Goal: Task Accomplishment & Management: Complete application form

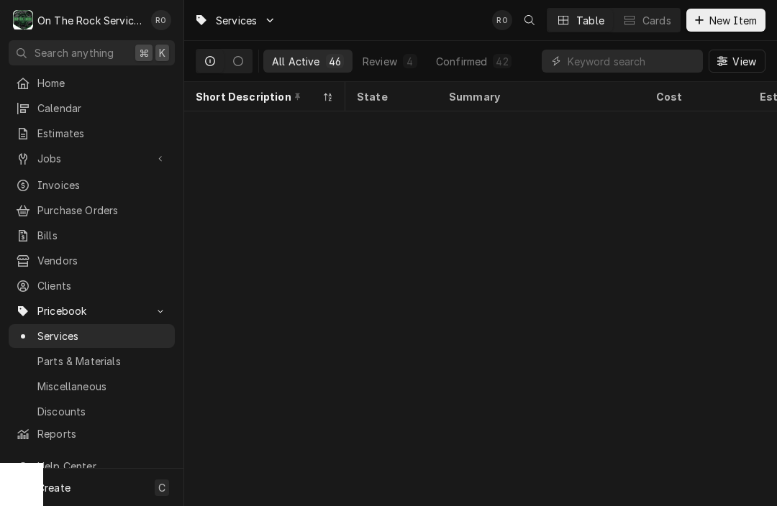
scroll to position [647, 454]
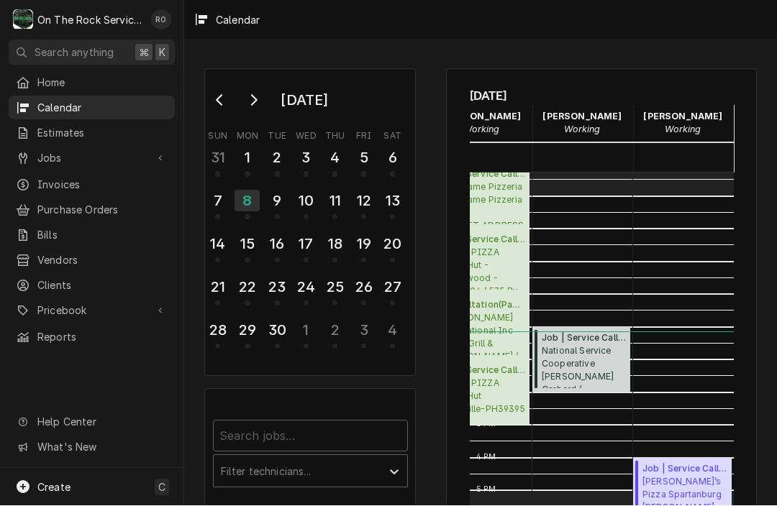
scroll to position [255, 68]
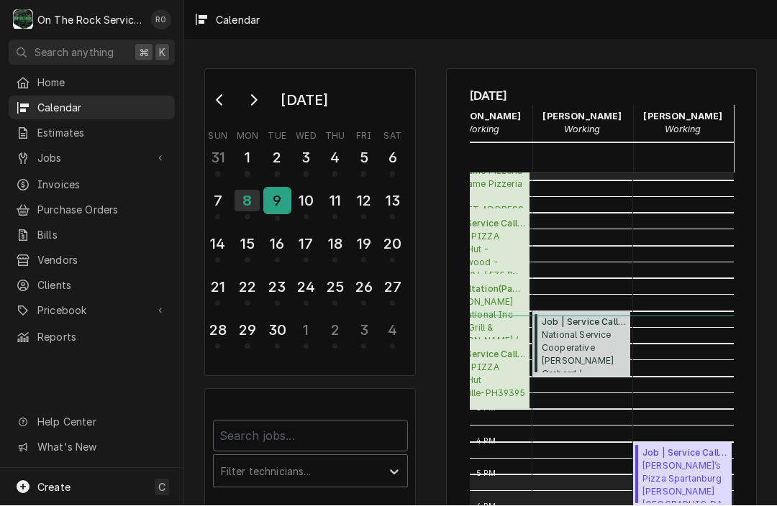
click at [273, 190] on div "9" at bounding box center [277, 201] width 25 height 24
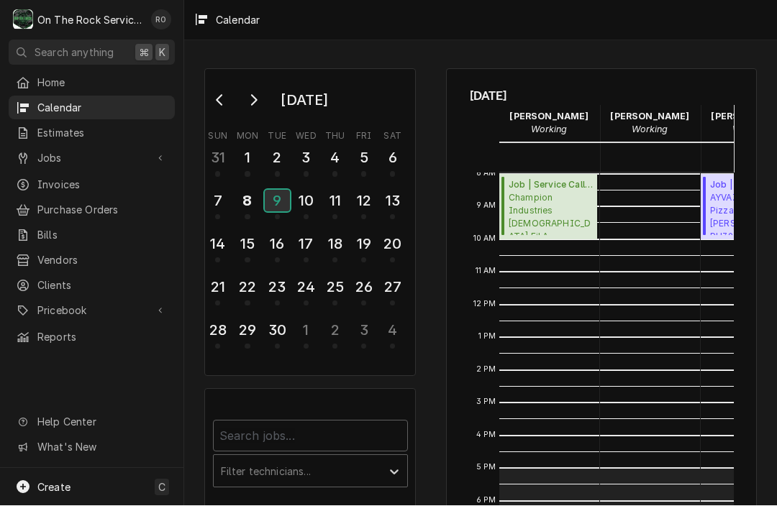
scroll to position [262, 0]
click at [354, 154] on div "5" at bounding box center [363, 158] width 25 height 24
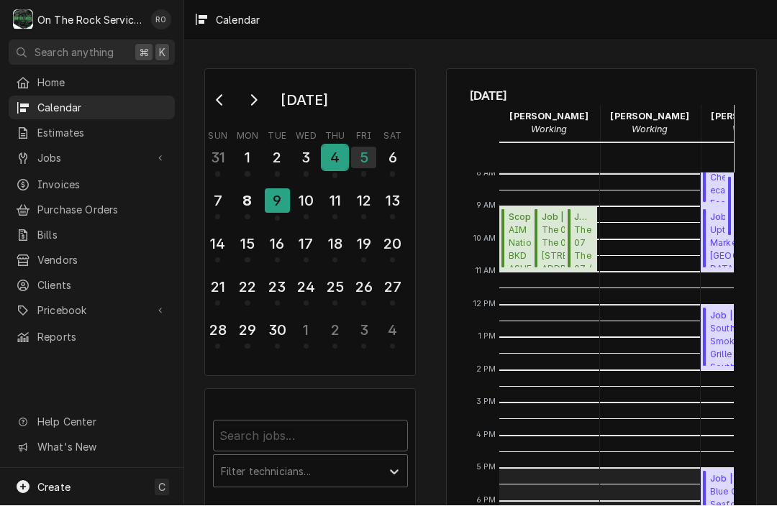
click at [339, 155] on div "4" at bounding box center [334, 158] width 25 height 24
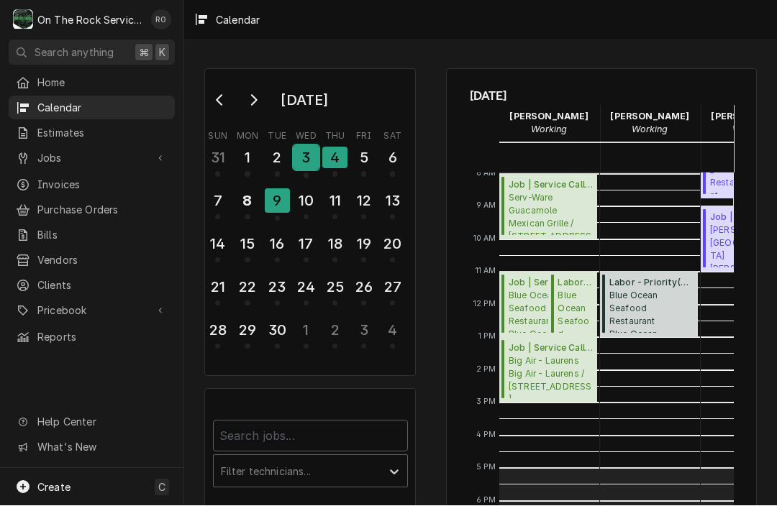
click at [310, 158] on div "3" at bounding box center [305, 158] width 25 height 24
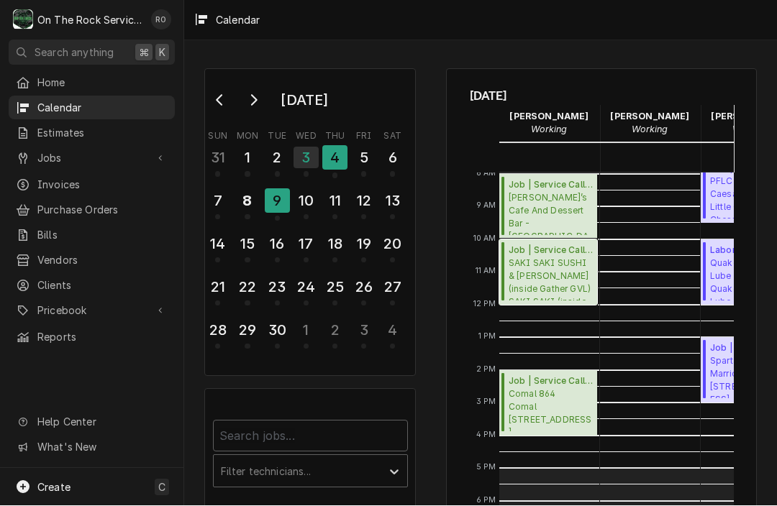
click at [555, 254] on span "Job | Service Call ( Past Due )" at bounding box center [550, 251] width 84 height 13
click at [240, 196] on div "8" at bounding box center [246, 201] width 25 height 24
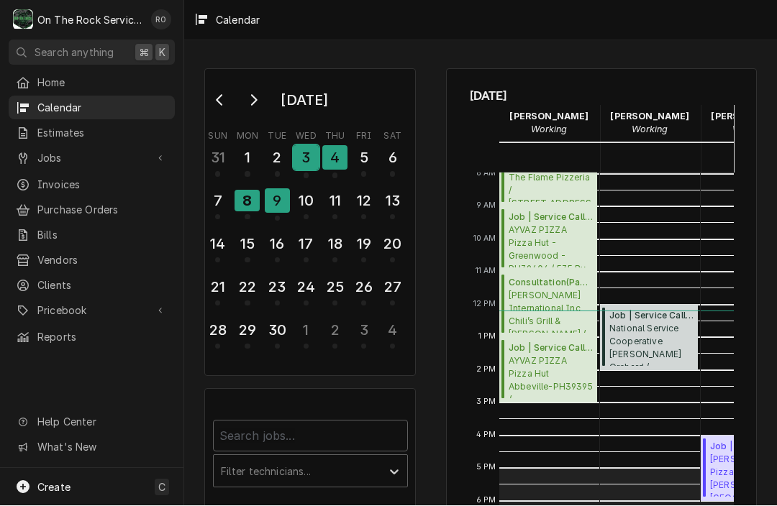
click at [301, 169] on div "3" at bounding box center [305, 158] width 25 height 24
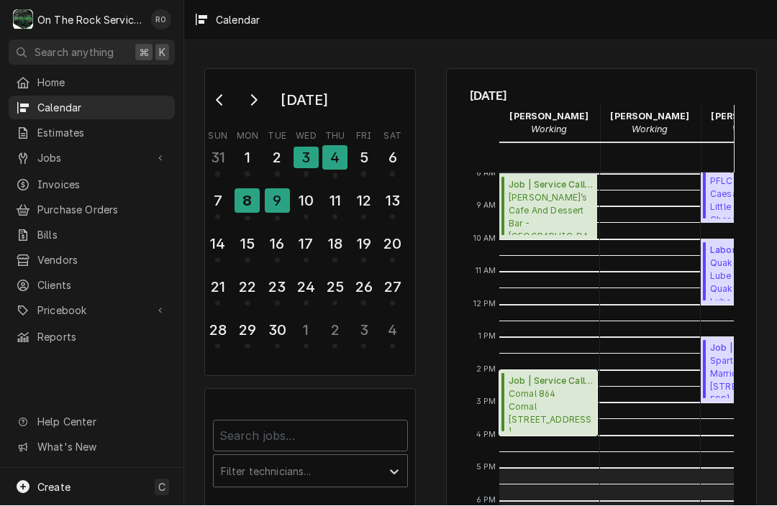
click at [536, 396] on span "Comal 864 Comal 864 / 219 W Antrim Dr Suite C, Greenville, SC 29607" at bounding box center [550, 410] width 84 height 44
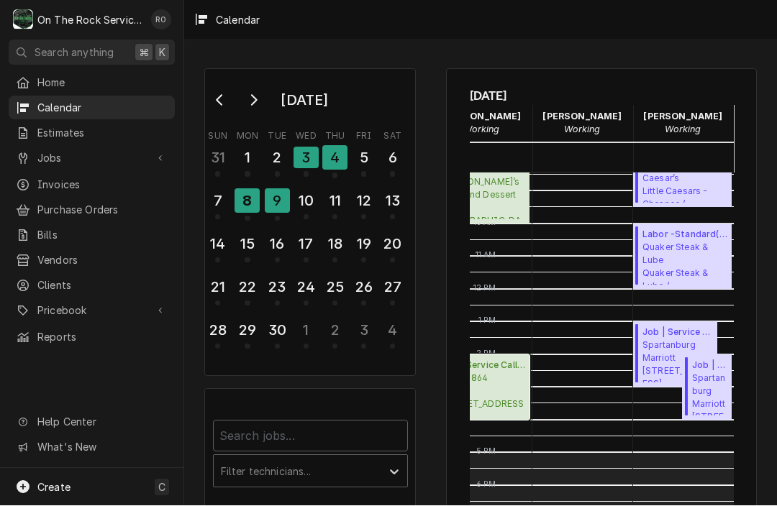
scroll to position [279, 68]
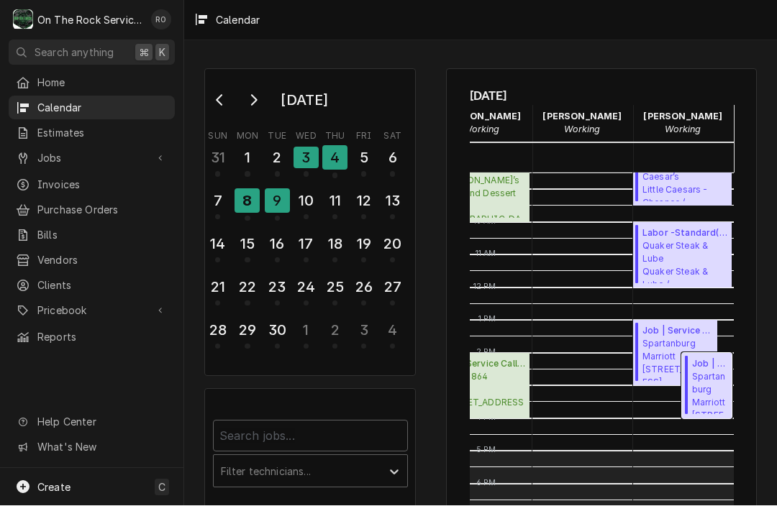
click at [712, 373] on span "Spartanburg Marriott 299 n church st" at bounding box center [709, 393] width 35 height 44
click at [662, 350] on span "Spartanburg Marriott 299 n church st" at bounding box center [677, 360] width 70 height 44
click at [678, 250] on span "Quaker Steak & Lube Quaker Steak & Lube / 10 Chrome Dr, Greenville, SC 29615" at bounding box center [684, 262] width 85 height 44
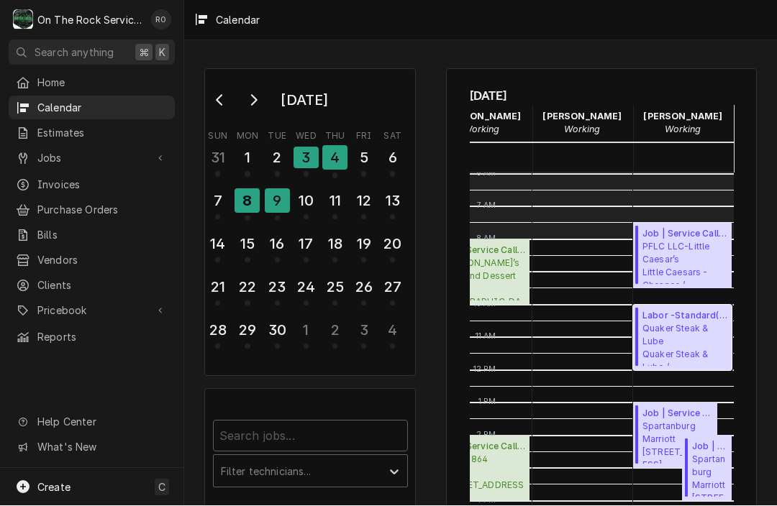
scroll to position [162, 68]
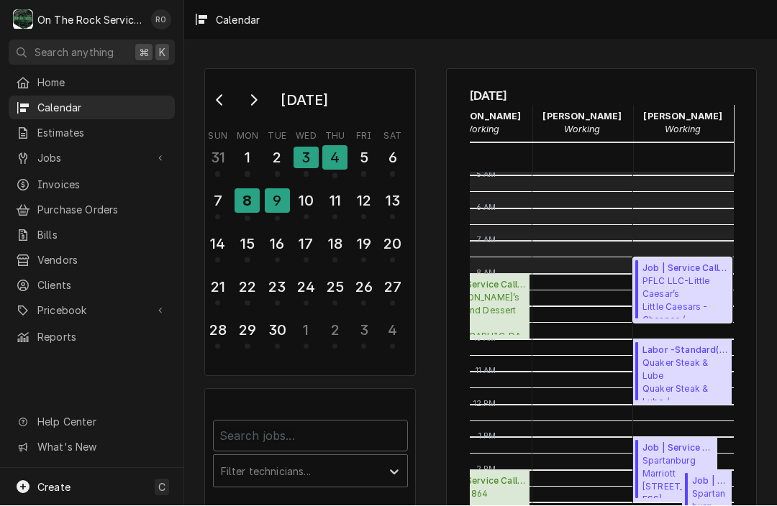
click at [688, 268] on span "Job | Service Call ( Uninvoiced )" at bounding box center [684, 269] width 85 height 13
click at [268, 165] on div "2" at bounding box center [277, 158] width 25 height 24
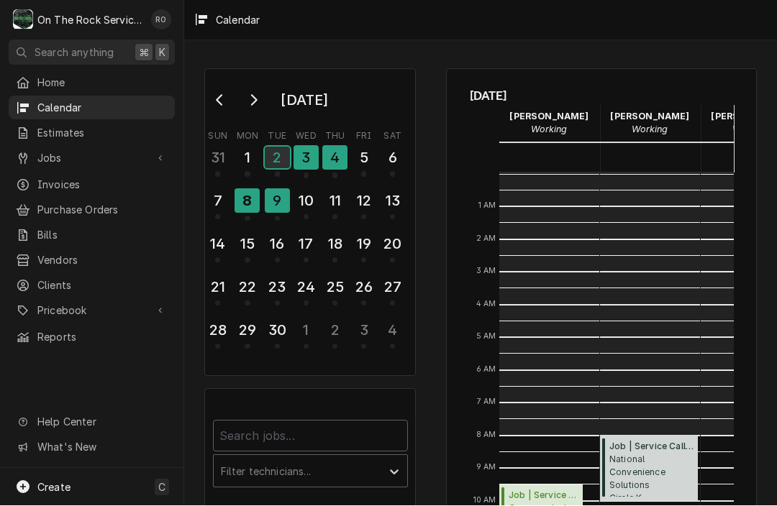
scroll to position [262, 0]
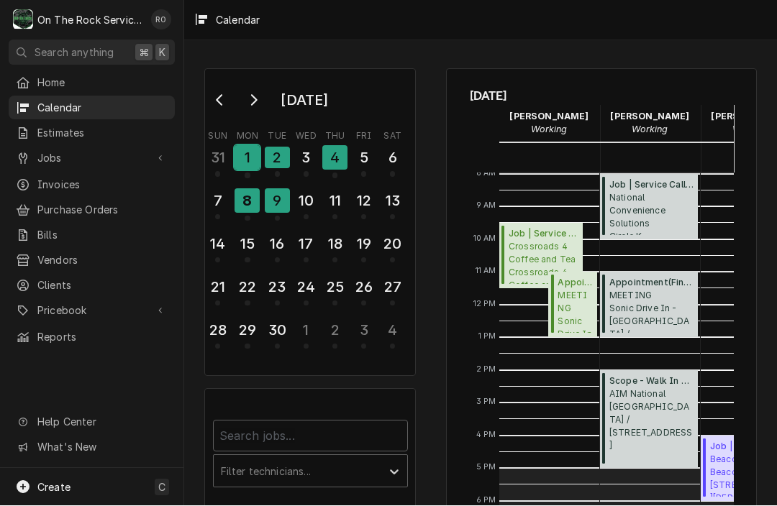
click at [255, 153] on div "1" at bounding box center [246, 158] width 25 height 24
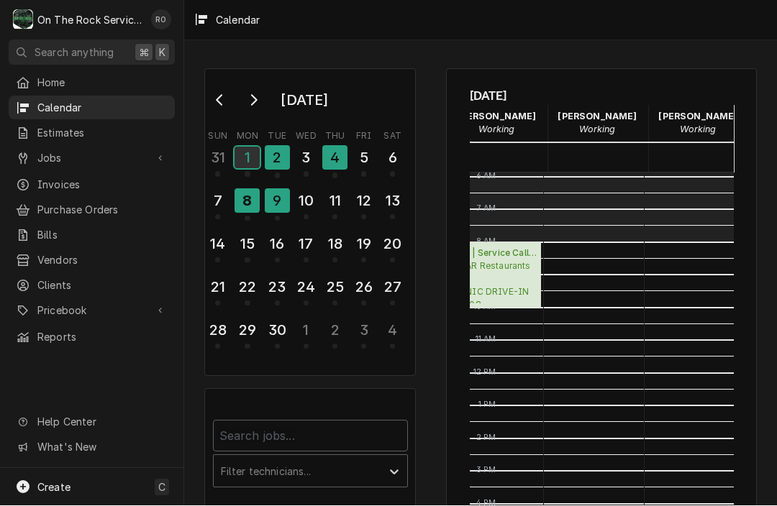
scroll to position [0, 68]
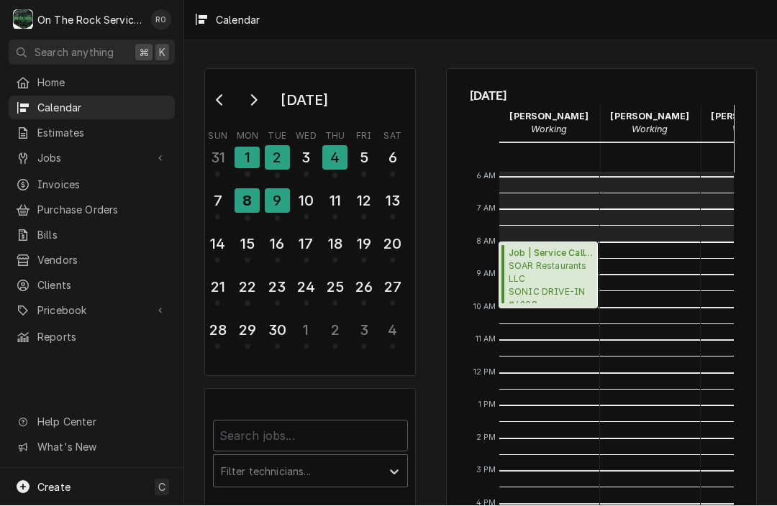
click at [555, 280] on span "SOAR Restaurants LLC SONIC DRIVE-IN #4208 - Greer / 119 S Buncombe Rd, Greer, S…" at bounding box center [550, 282] width 84 height 44
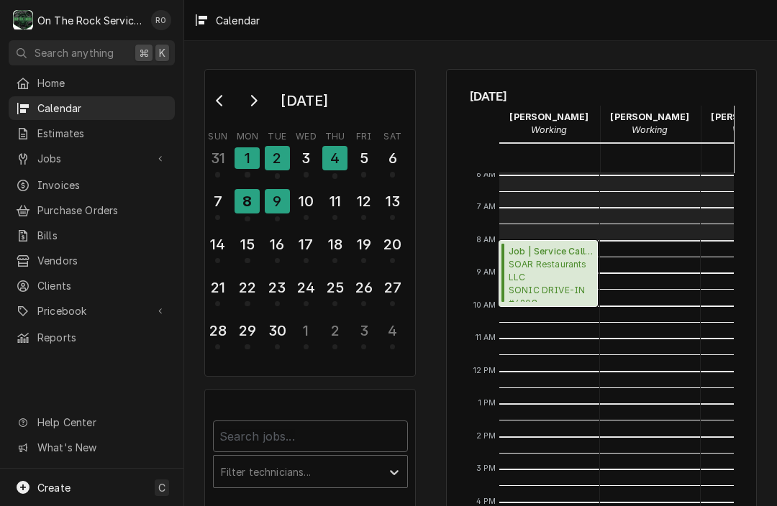
scroll to position [196, 0]
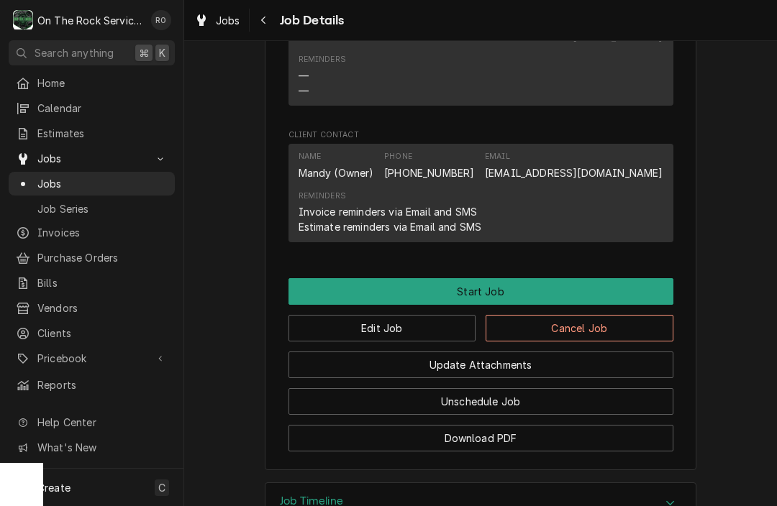
scroll to position [1225, 0]
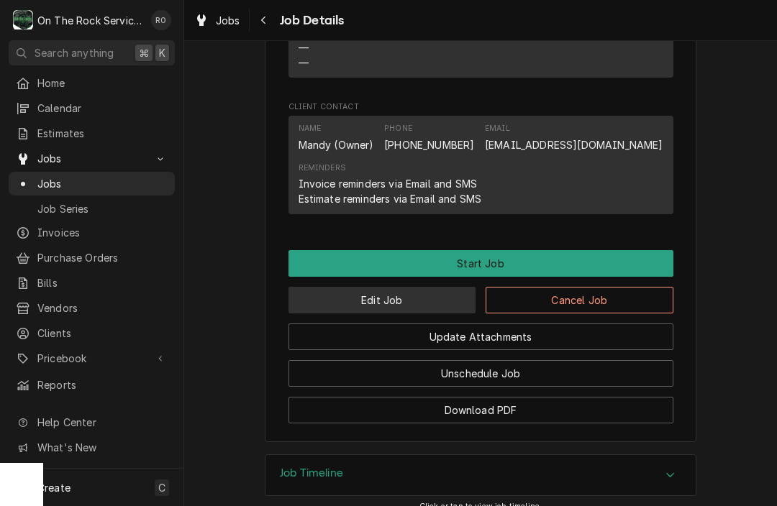
click at [409, 301] on button "Edit Job" at bounding box center [382, 300] width 188 height 27
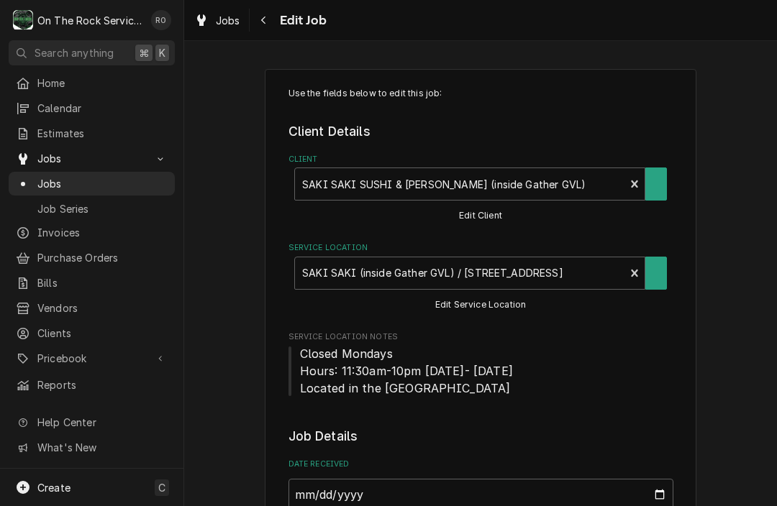
type textarea "x"
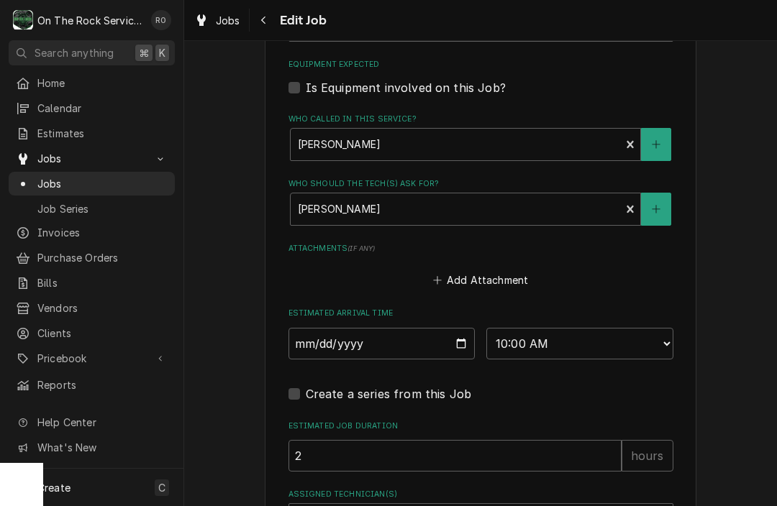
scroll to position [981, 0]
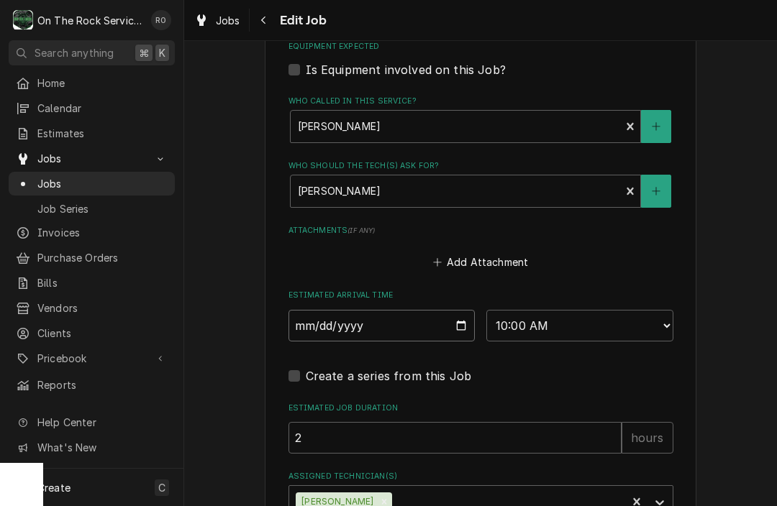
click at [455, 325] on input "2025-09-03" at bounding box center [381, 326] width 187 height 32
type input "2025-09-09"
type textarea "x"
select select "11:00:00"
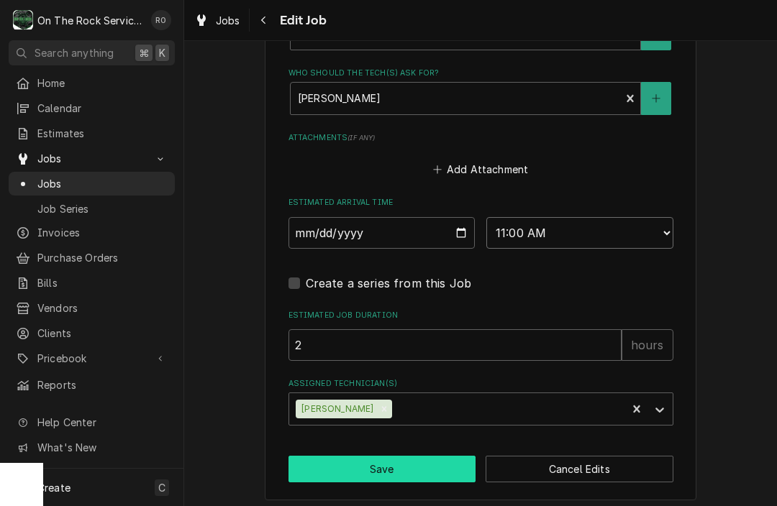
scroll to position [1072, 0]
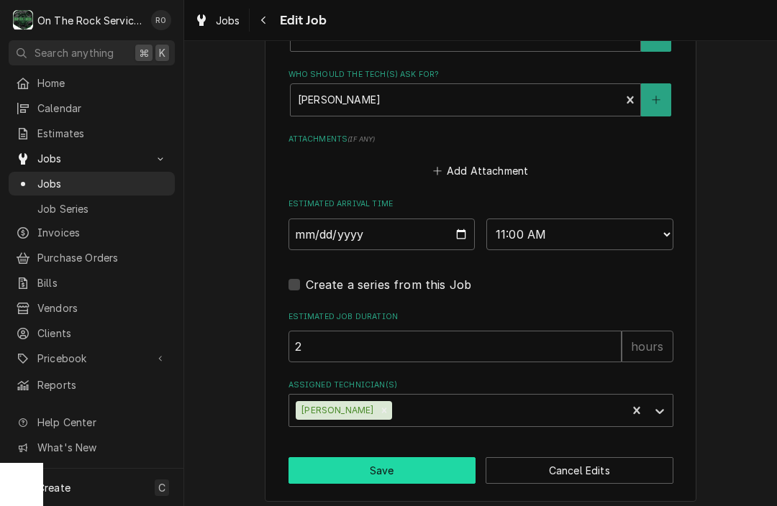
click at [389, 460] on button "Save" at bounding box center [382, 470] width 188 height 27
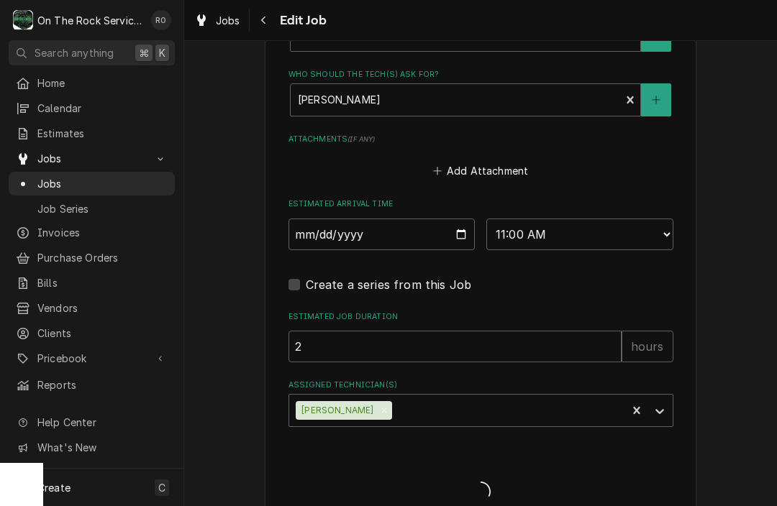
type textarea "x"
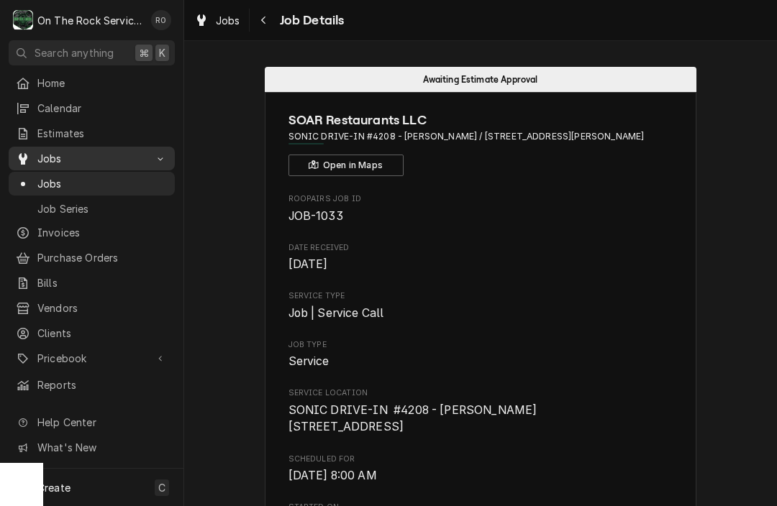
click at [94, 154] on span "Jobs" at bounding box center [91, 158] width 109 height 15
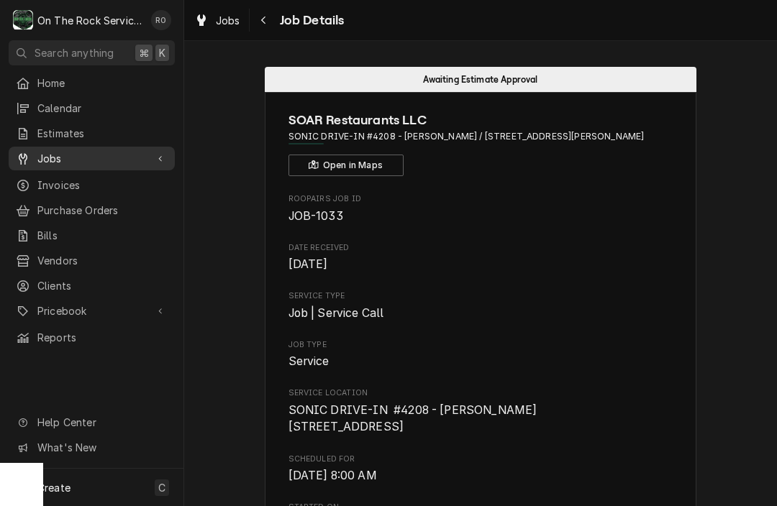
click at [78, 165] on link "Jobs" at bounding box center [92, 159] width 166 height 24
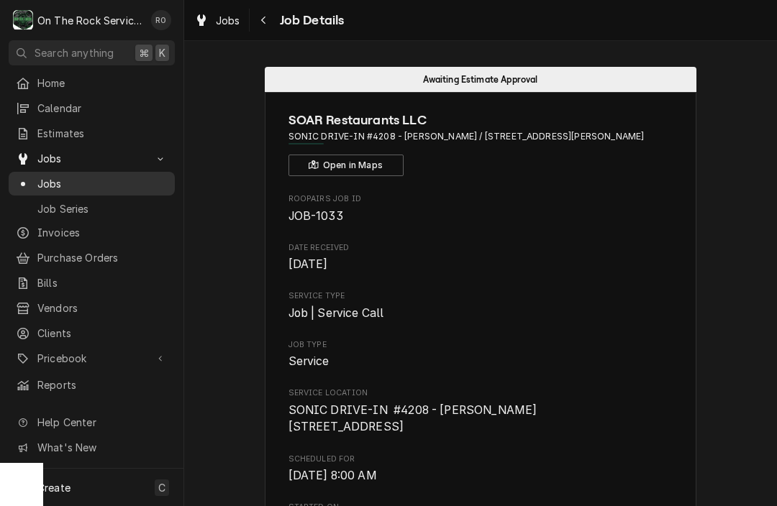
click at [78, 176] on span "Jobs" at bounding box center [102, 183] width 130 height 15
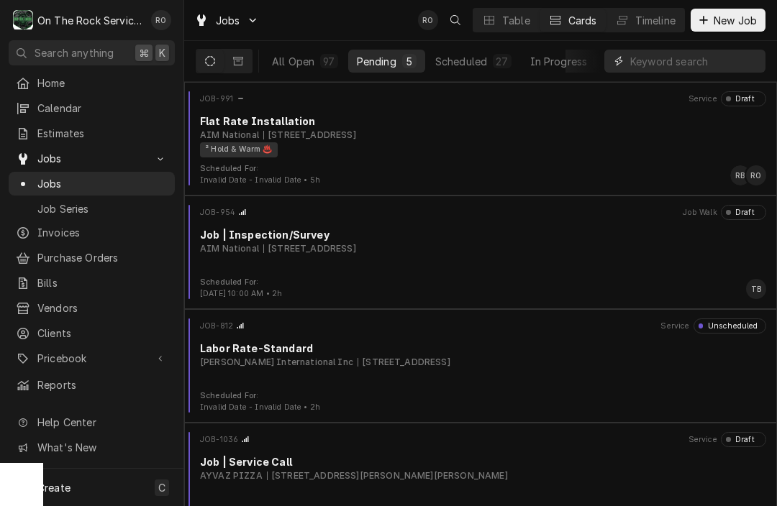
click at [728, 57] on input "Dynamic Content Wrapper" at bounding box center [694, 61] width 128 height 23
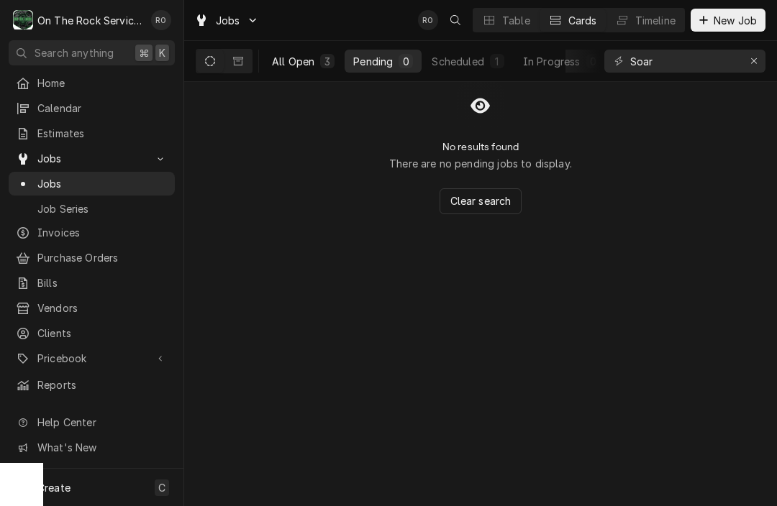
click at [278, 65] on div "All Open" at bounding box center [293, 61] width 42 height 15
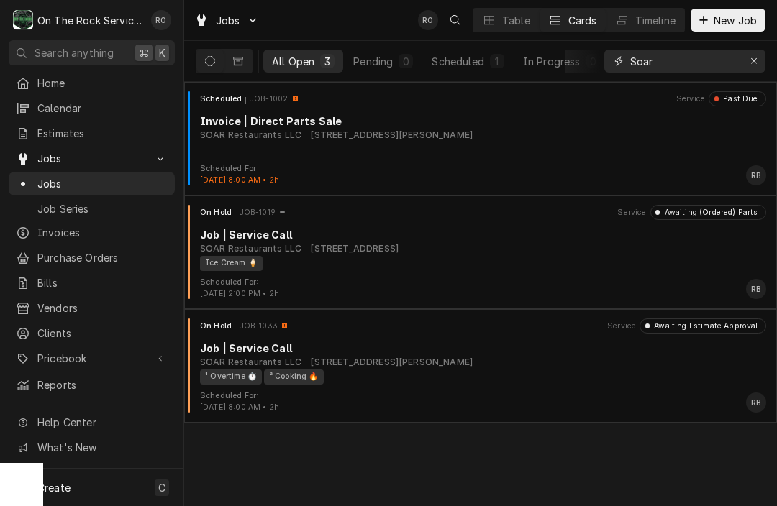
click at [677, 60] on input "Soar" at bounding box center [684, 61] width 108 height 23
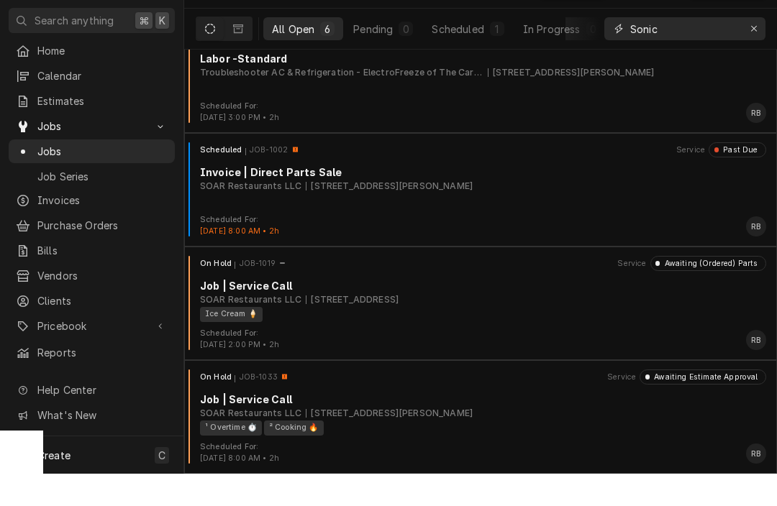
scroll to position [257, 0]
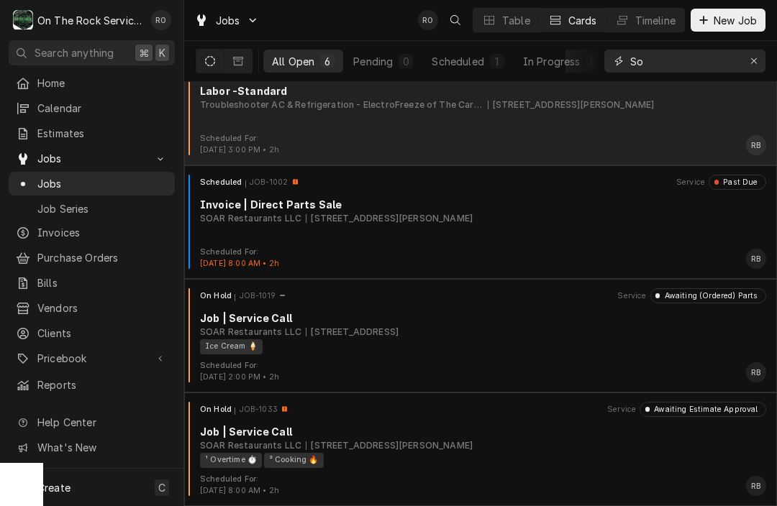
type input "S"
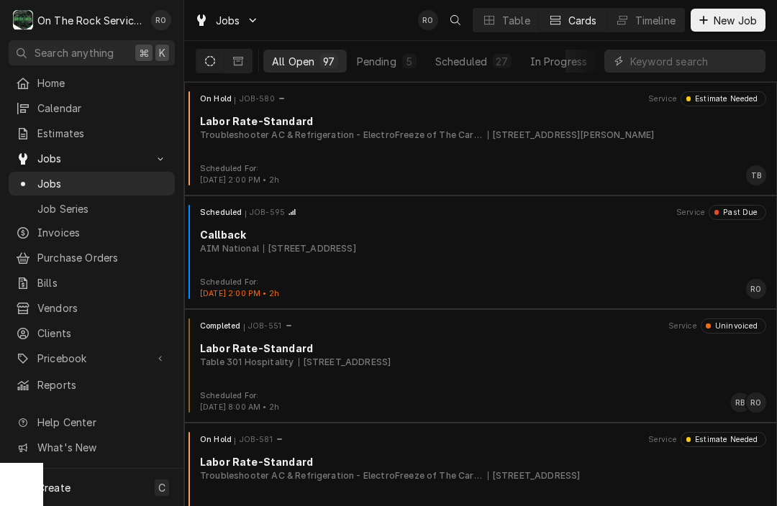
click at [291, 63] on div "All Open" at bounding box center [293, 61] width 42 height 15
click at [646, 66] on input "Dynamic Content Wrapper" at bounding box center [694, 61] width 128 height 23
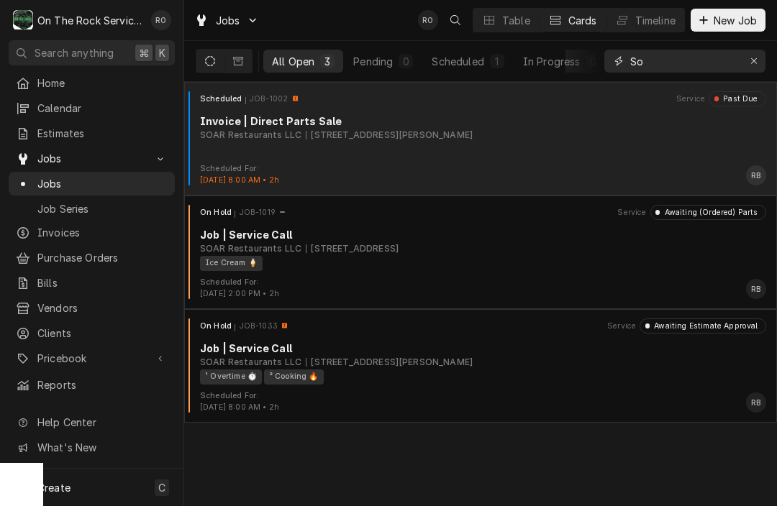
type input "S"
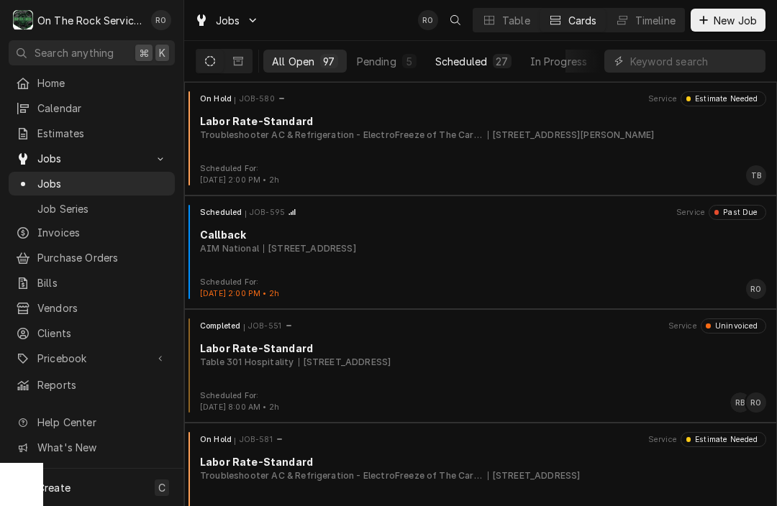
click at [483, 68] on div "Scheduled" at bounding box center [461, 61] width 52 height 15
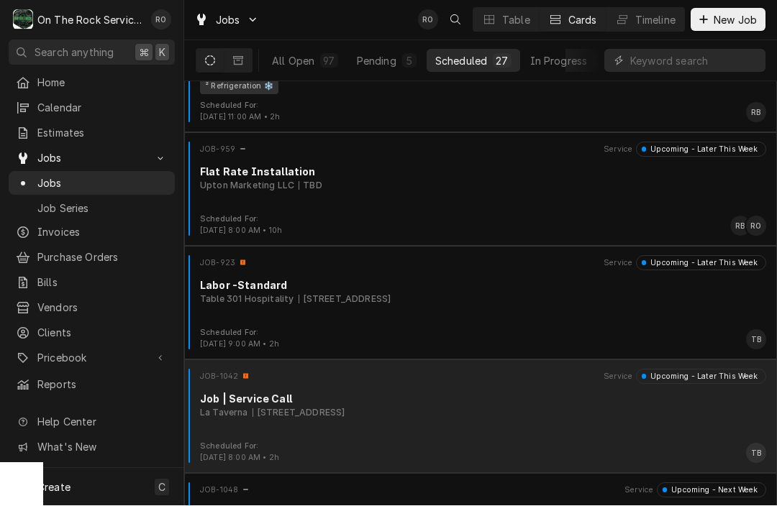
scroll to position [2429, 0]
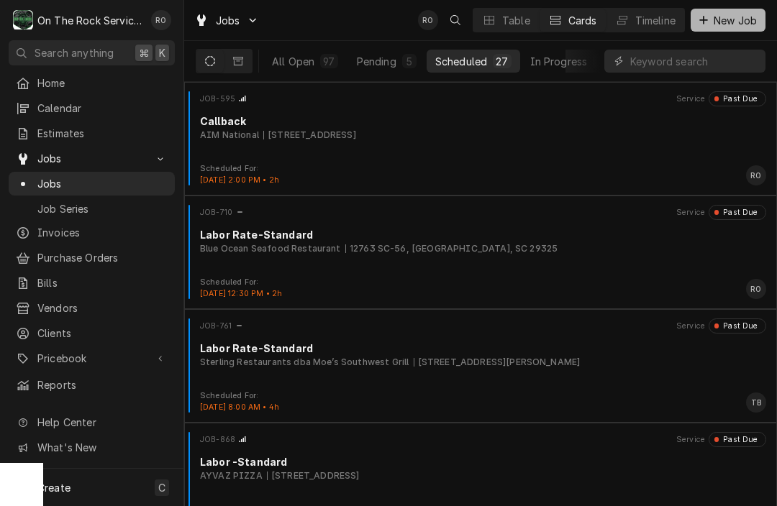
click at [737, 18] on span "New Job" at bounding box center [735, 20] width 49 height 15
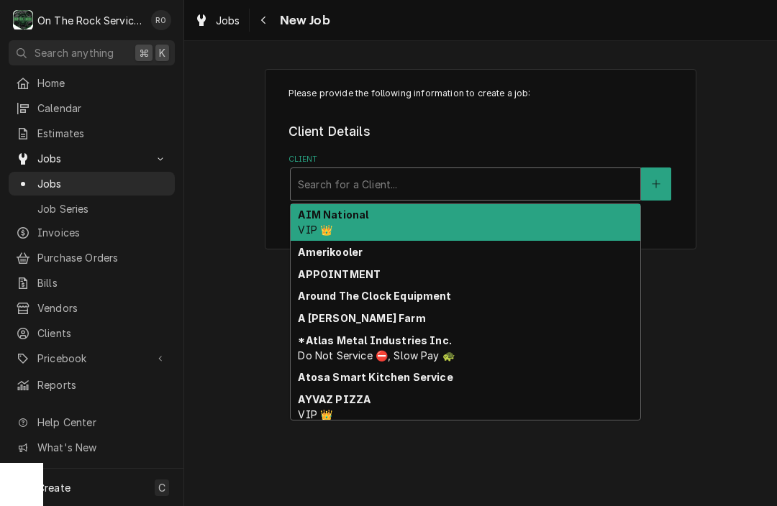
click at [534, 181] on div "Client" at bounding box center [465, 184] width 335 height 26
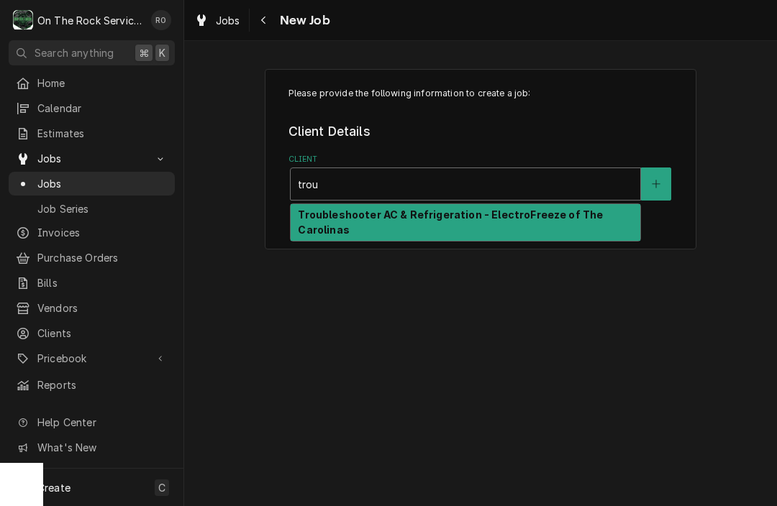
click at [535, 230] on div "Troubleshooter AC & Refrigeration - ElectroFreeze of The Carolinas" at bounding box center [466, 222] width 350 height 37
type input "trou"
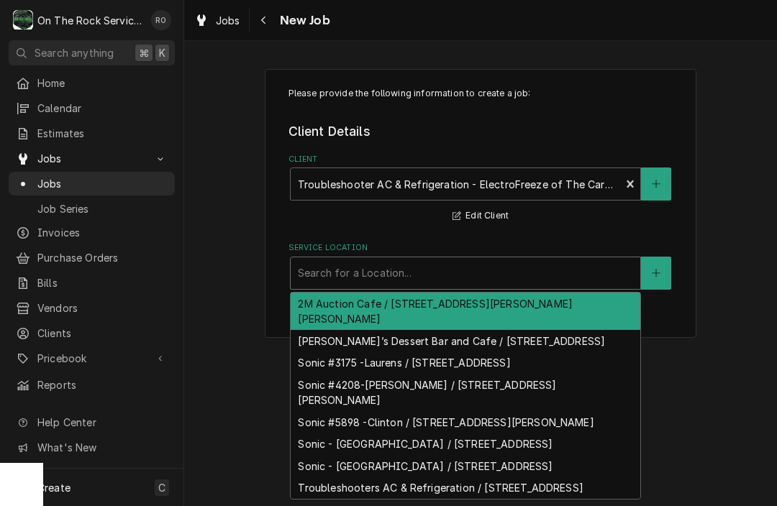
click at [524, 275] on div "Service Location" at bounding box center [465, 273] width 335 height 26
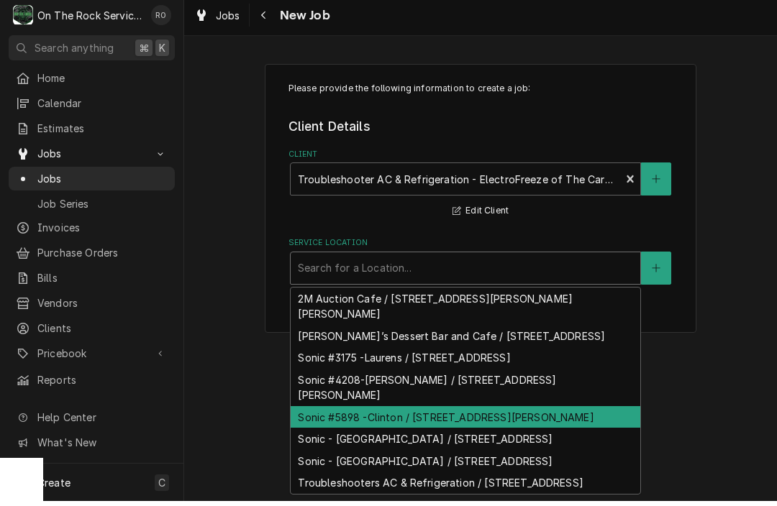
scroll to position [9, 0]
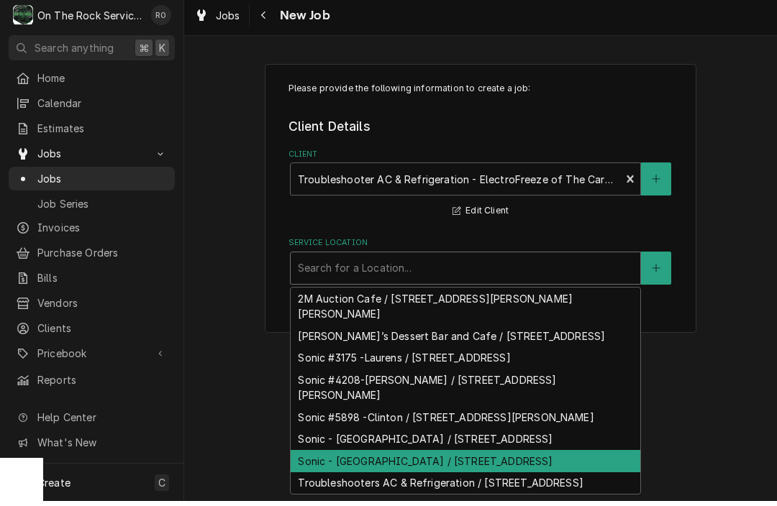
click at [515, 455] on div "Sonic - [GEOGRAPHIC_DATA] / [STREET_ADDRESS]" at bounding box center [466, 466] width 350 height 22
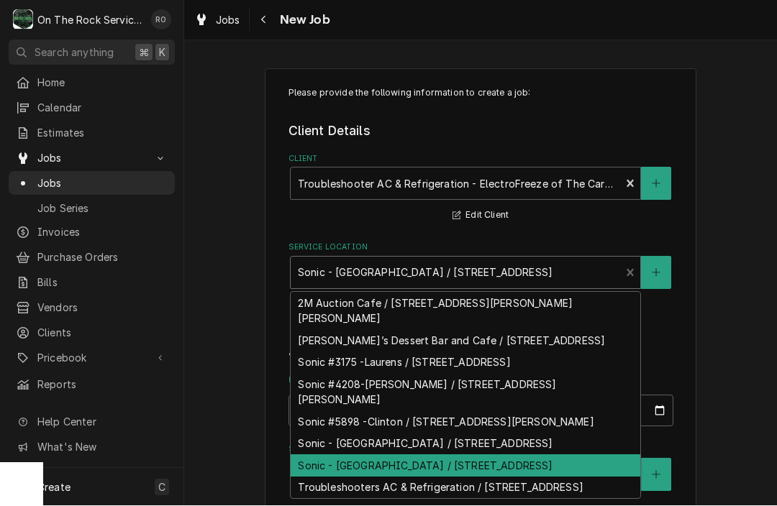
click at [414, 272] on div "Sonic - [GEOGRAPHIC_DATA] / [STREET_ADDRESS]" at bounding box center [456, 272] width 316 height 15
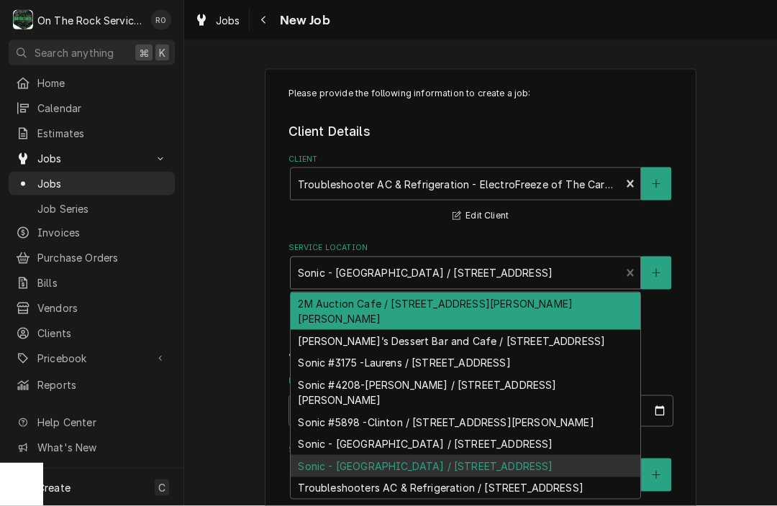
click at [477, 245] on label "Service Location" at bounding box center [480, 248] width 385 height 12
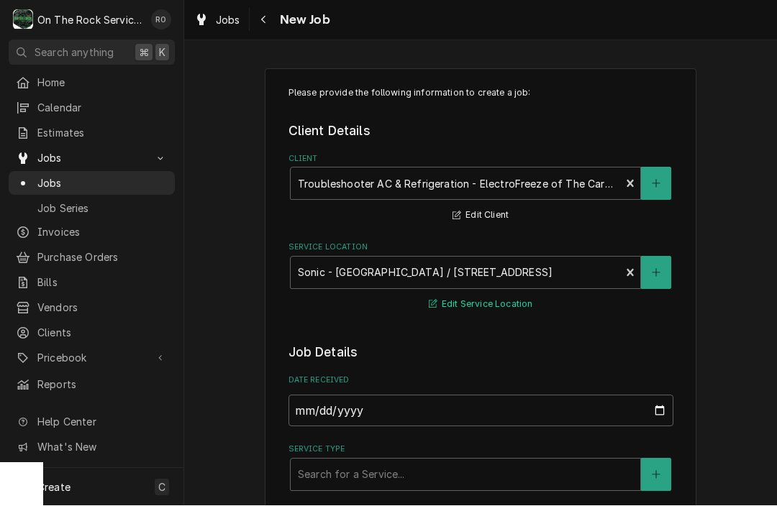
click at [473, 306] on button "Edit Service Location" at bounding box center [480, 305] width 109 height 18
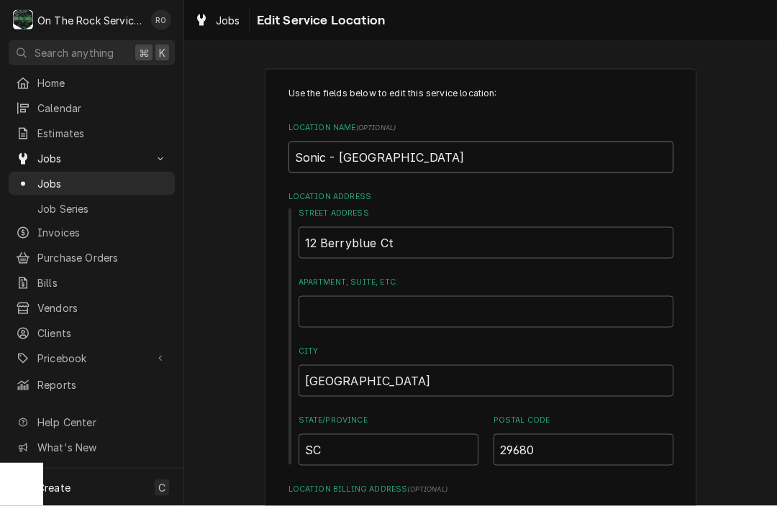
click at [327, 151] on input "Sonic - Simpsonville" at bounding box center [480, 158] width 385 height 32
type textarea "x"
type input "Sonic - Simpsonville"
type textarea "x"
type input "Sonic # - Simpsonville"
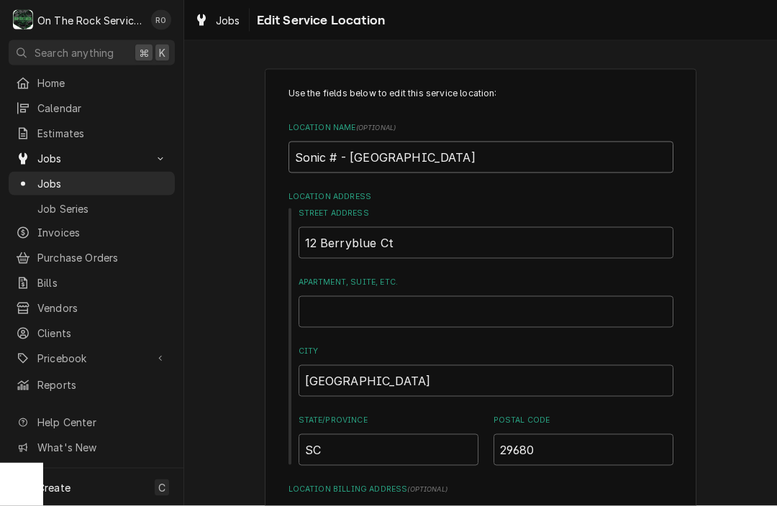
type textarea "x"
type input "Sonic #5 - Simpsonville"
type textarea "x"
type input "Sonic #56 - Simpsonville"
type textarea "x"
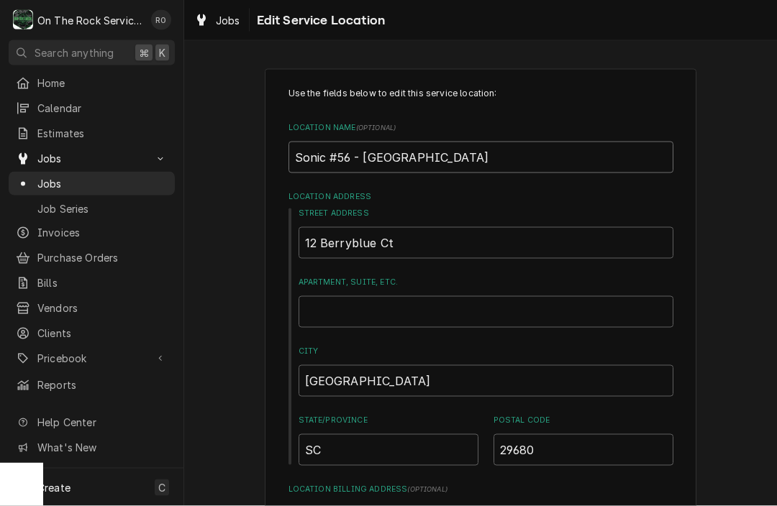
type input "Sonic #569 - Simpsonville"
type textarea "x"
type input "Sonic #5694 - Simpsonville"
type textarea "x"
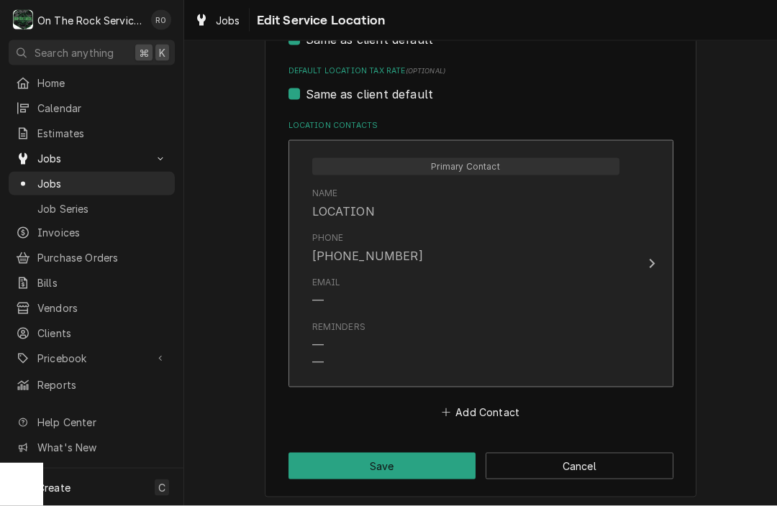
scroll to position [683, 0]
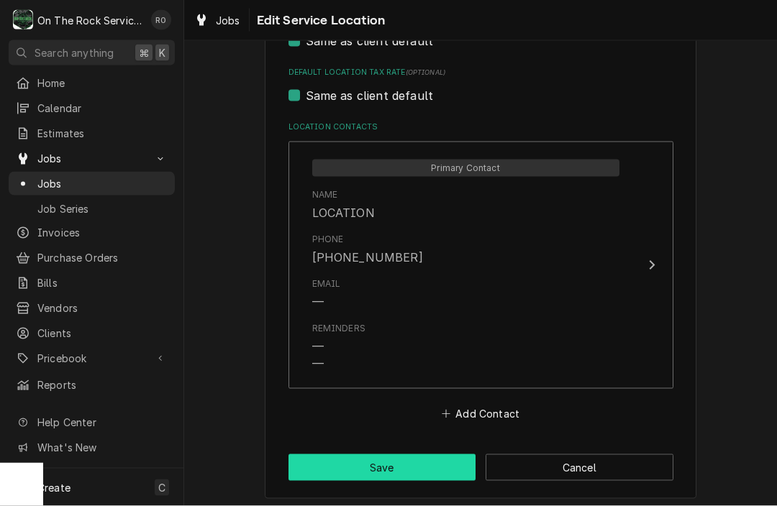
type input "Sonic #5694 - Simpsonville"
click at [391, 457] on button "Save" at bounding box center [382, 468] width 188 height 27
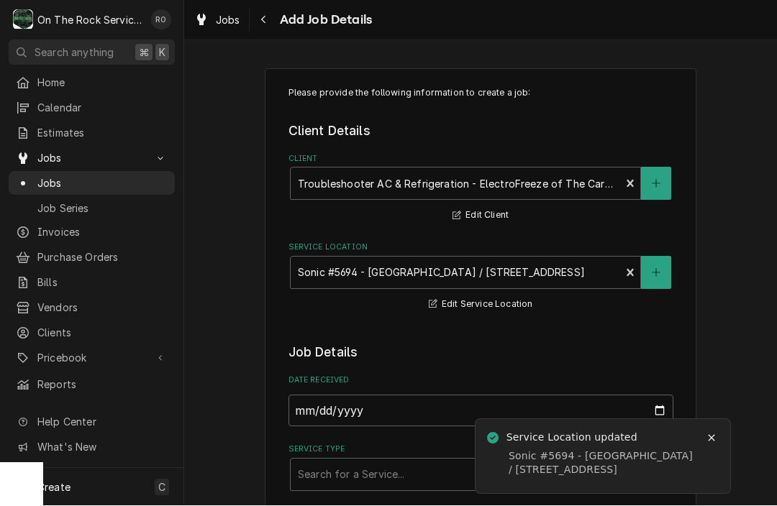
type textarea "x"
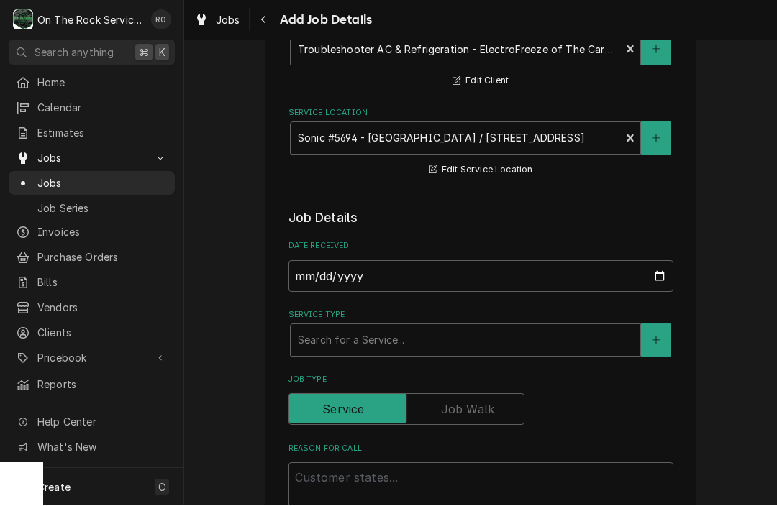
scroll to position [134, 0]
click at [432, 285] on input "2025-09-08" at bounding box center [480, 277] width 385 height 32
type input "2025-09-02"
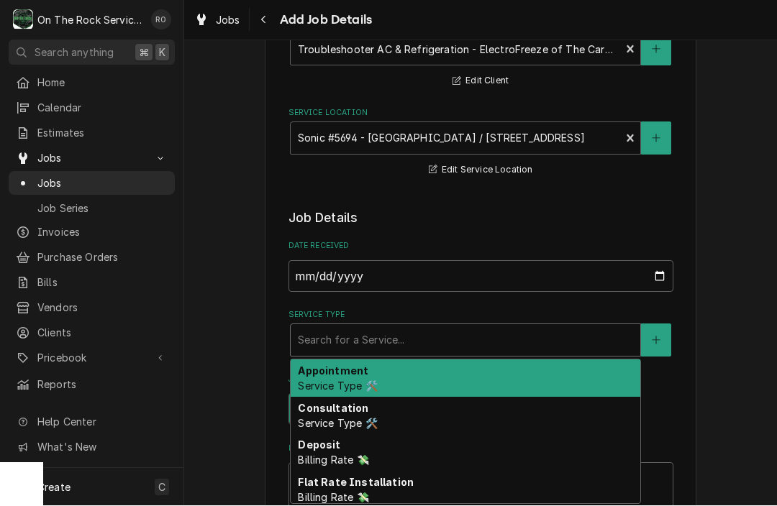
click at [0, 0] on html "O On The Rock Services RO Search anything ⌘ K Home Calendar Estimates Jobs Jobs…" at bounding box center [388, 253] width 777 height 506
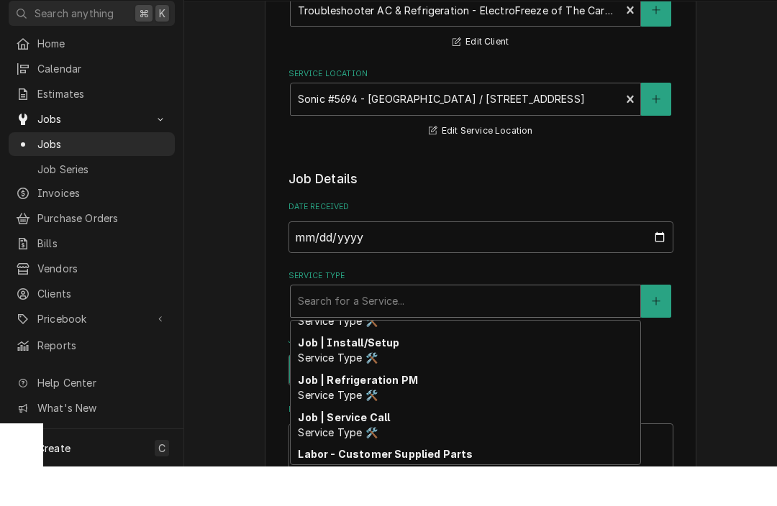
scroll to position [567, 0]
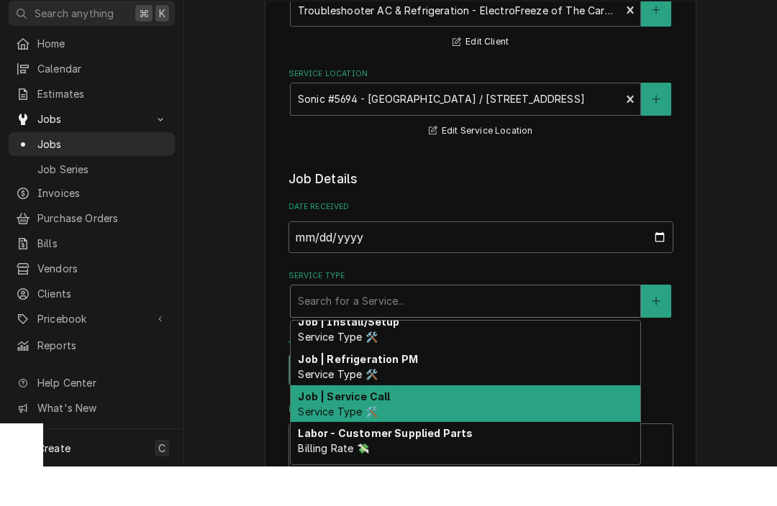
click at [429, 425] on div "Job | Service Call Service Type 🛠️" at bounding box center [466, 443] width 350 height 37
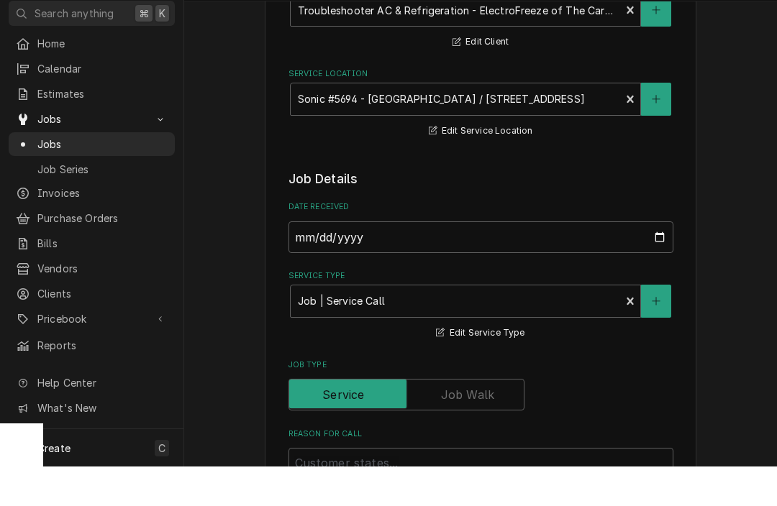
type textarea "x"
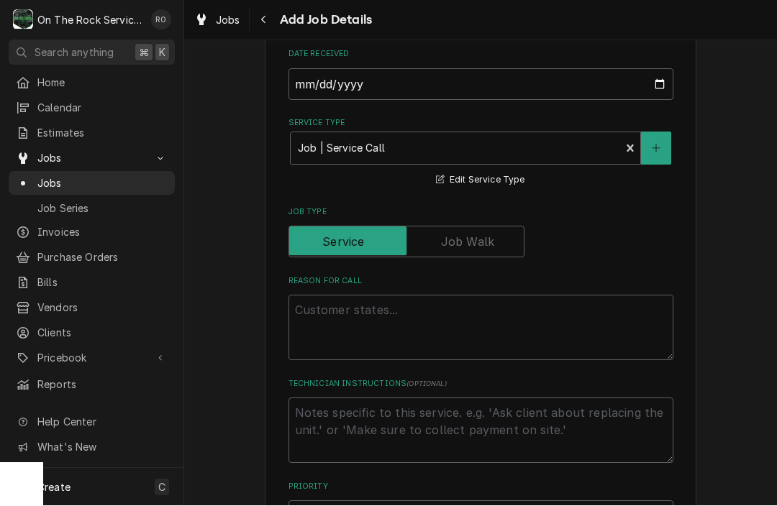
scroll to position [328, 0]
click at [414, 322] on textarea "Reason For Call" at bounding box center [480, 326] width 385 height 65
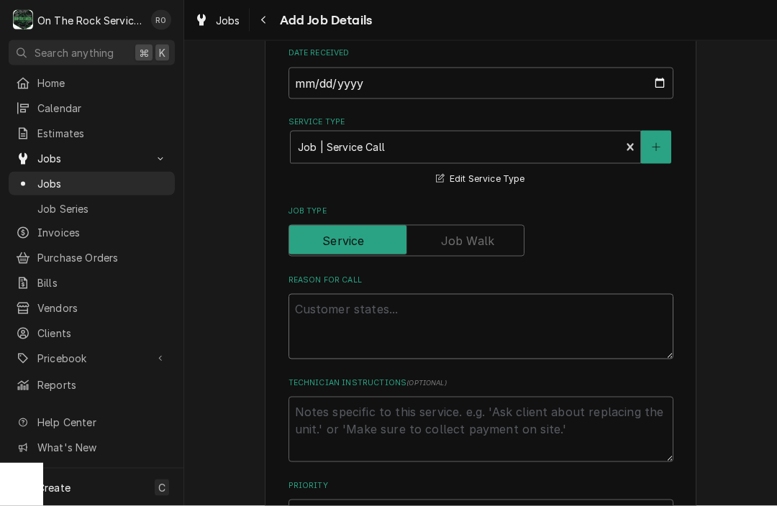
type textarea "S"
type textarea "x"
type textarea "Sl"
type textarea "x"
type textarea "Slu"
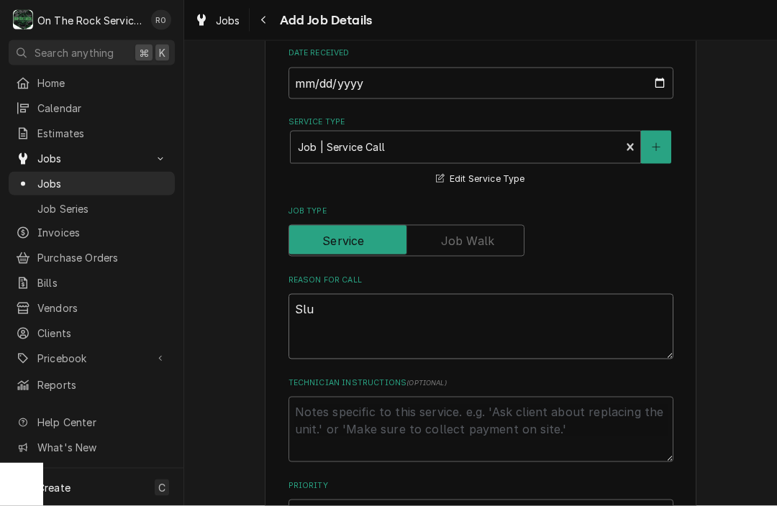
type textarea "x"
type textarea "Slush"
type textarea "x"
type textarea "Slush"
type textarea "x"
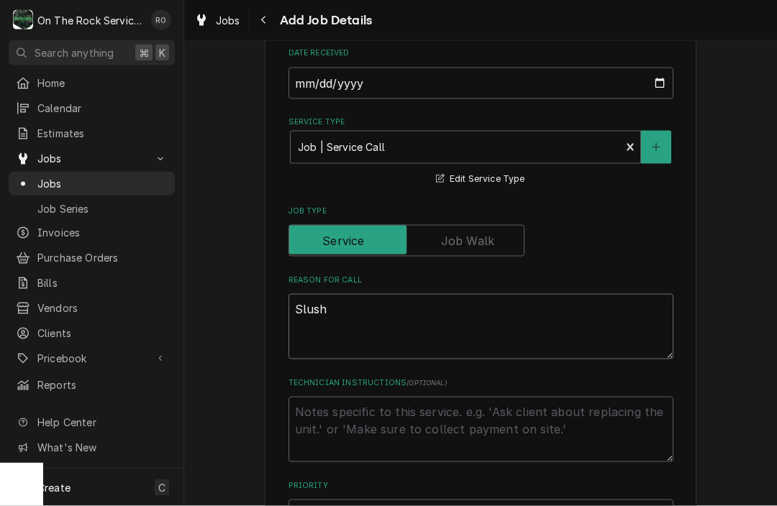
type textarea "Slush M"
type textarea "x"
type textarea "Slush Ma"
type textarea "x"
type textarea "Slush Mac"
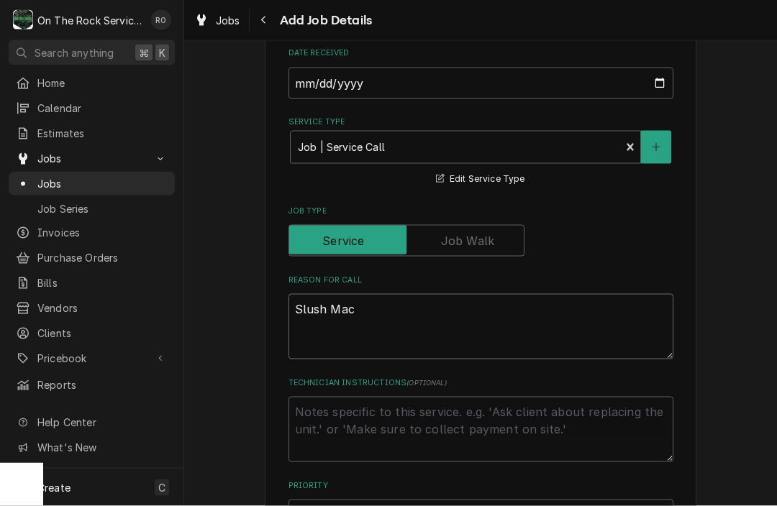
type textarea "x"
type textarea "Slush Mach"
type textarea "x"
type textarea "Slush Machi"
type textarea "x"
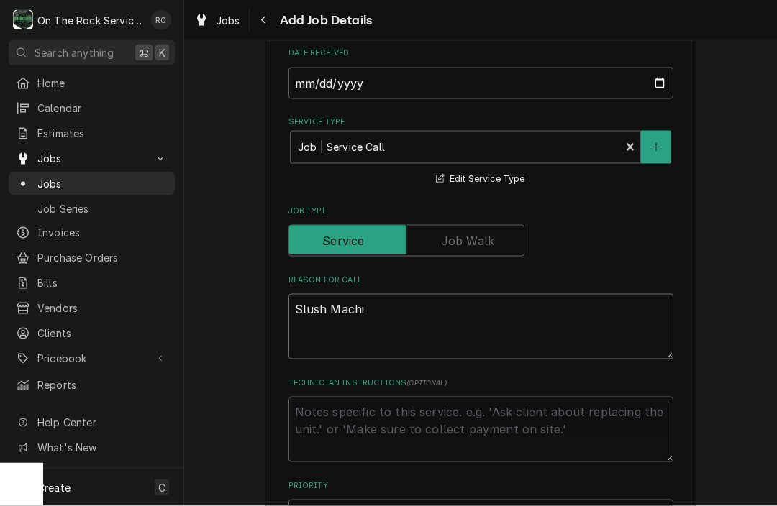
type textarea "Slush Machin"
type textarea "x"
type textarea "Slush Machine"
type textarea "x"
type textarea "Slush Machine"
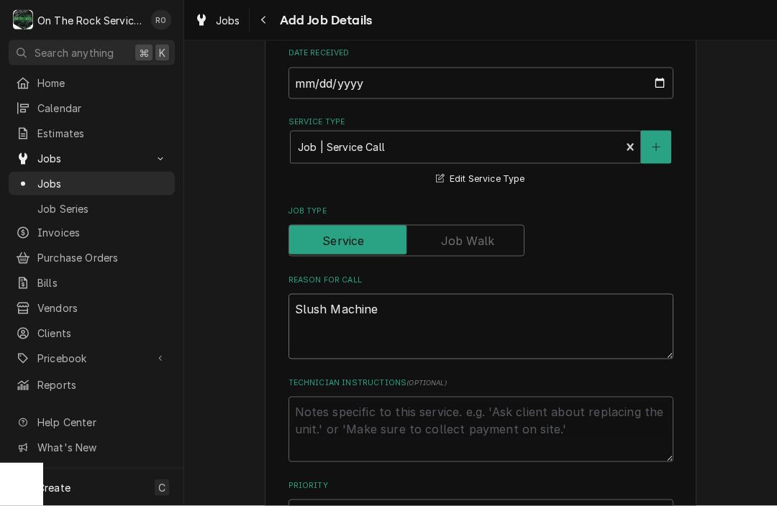
type textarea "x"
type textarea "Slush Machine i"
type textarea "x"
type textarea "Slush Machine is"
type textarea "x"
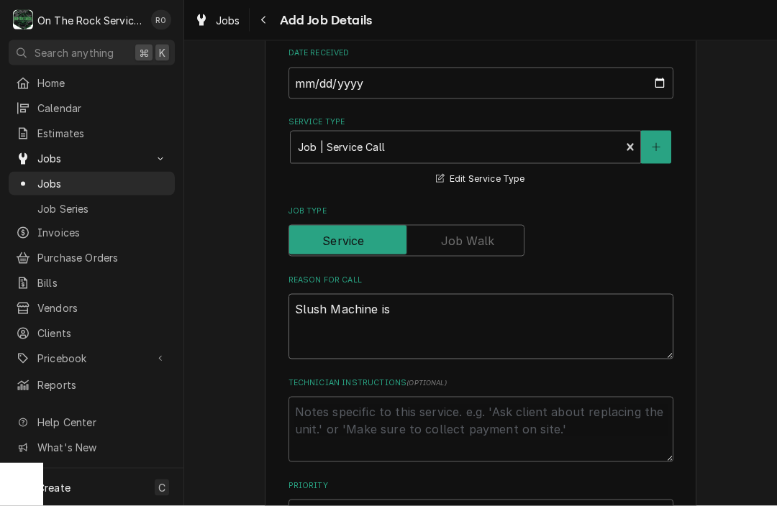
type textarea "Slush Machine isn"
type textarea "x"
type textarea "Slush Machine isnt"
type textarea "x"
type textarea "Slush Machine isn’t"
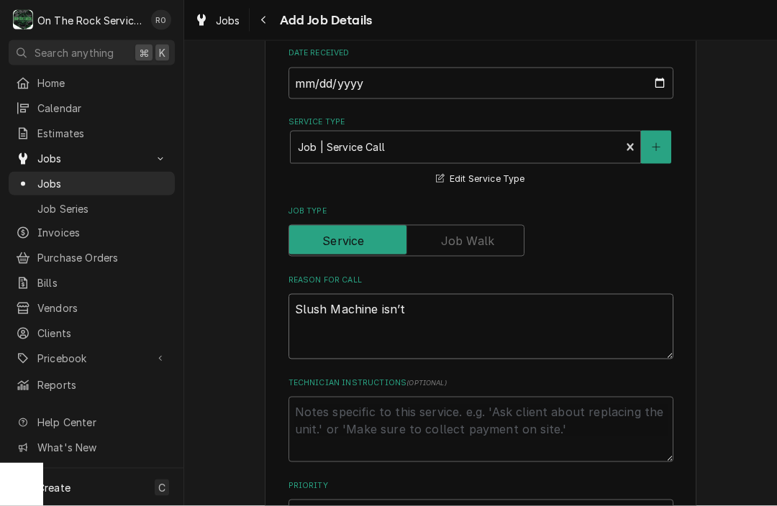
type textarea "x"
type textarea "Slush Machine isn’t"
type textarea "x"
type textarea "Slush Machine isn’t f"
type textarea "x"
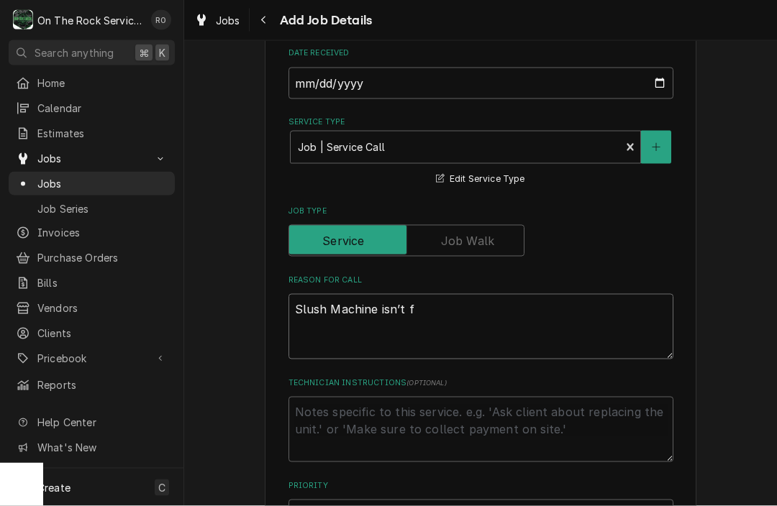
type textarea "Slush Machine isn’t fr"
type textarea "x"
type textarea "Slush Machine isn’t fre"
type textarea "x"
type textarea "Slush Machine isn’t free"
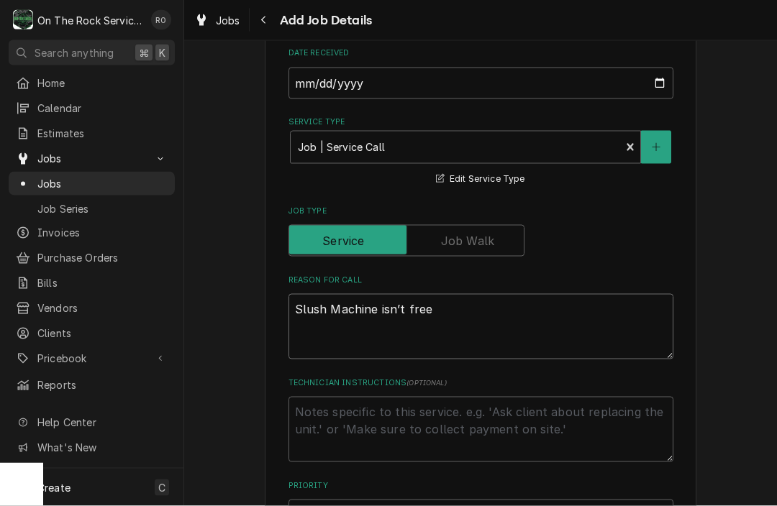
type textarea "x"
type textarea "Slush Machine isn’t freez"
type textarea "x"
type textarea "Slush Machine isn’t freezi"
type textarea "x"
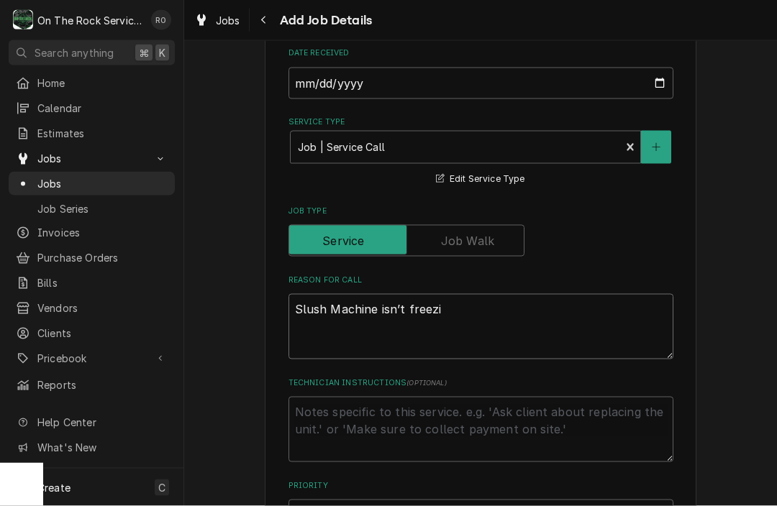
type textarea "Slush Machine isn’t freezin"
type textarea "x"
type textarea "Slush Machine isn’t freezing"
type textarea "x"
type textarea "Slush Machine isn’t freezing"
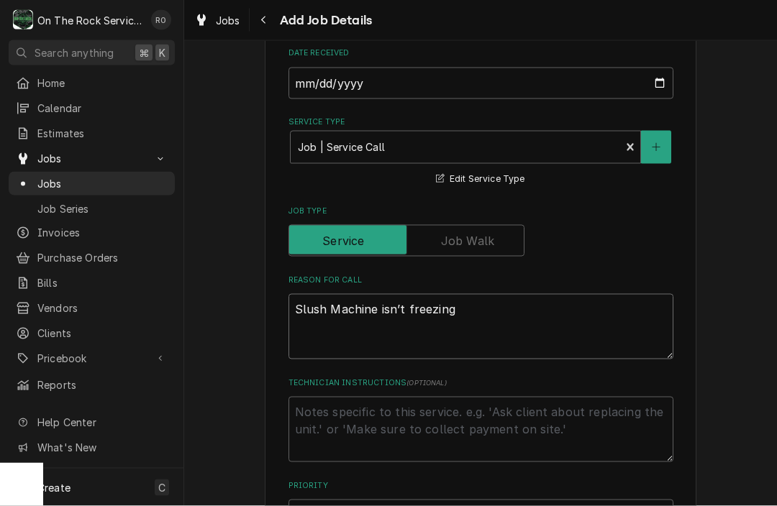
type textarea "x"
type textarea "Slush Machine isn’t freezing p"
type textarea "x"
type textarea "Slush Machine isn’t freezing pr"
type textarea "x"
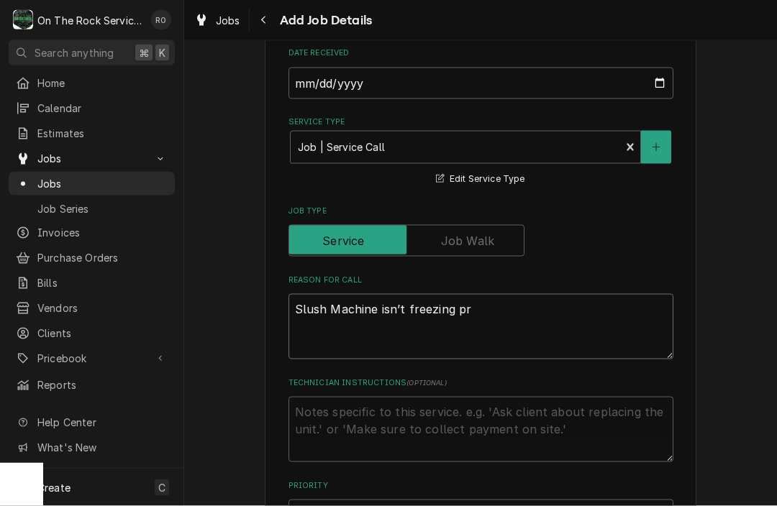
type textarea "Slush Machine isn’t freezing pro"
type textarea "x"
type textarea "Slush Machine isn’t freezing prop"
type textarea "x"
type textarea "Slush Machine isn’t freezing prope"
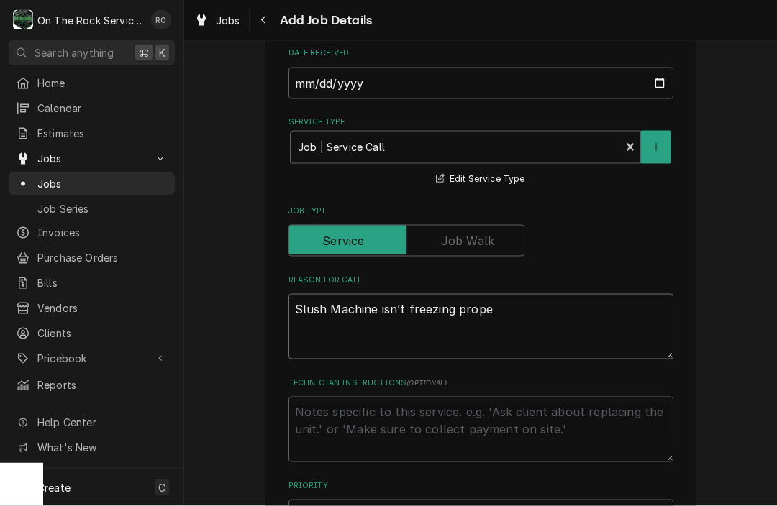
type textarea "x"
type textarea "Slush Machine isn’t freezing proper"
type textarea "x"
type textarea "Slush Machine isn’t freezing properl"
type textarea "x"
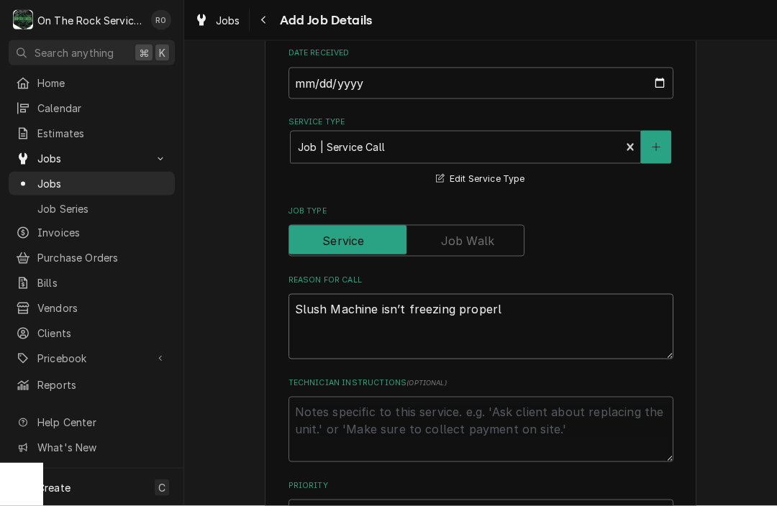
type textarea "Slush Machine isn’t freezing properly"
type textarea "x"
type textarea "Slush Machine isn’t freezing properly."
type textarea "x"
type textarea "Slush Machine isn’t freezing properly."
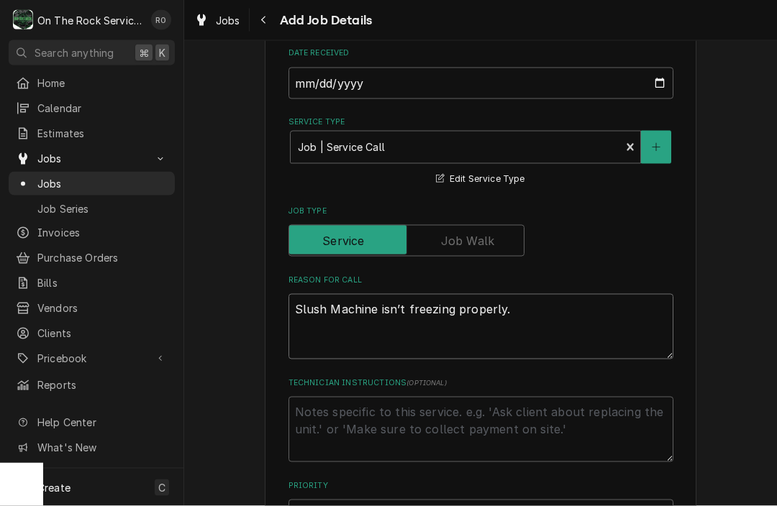
type textarea "x"
type textarea "Slush Machine isn’t freezing properly. T"
type textarea "x"
type textarea "Slush Machine isn’t freezing properly. Th"
type textarea "x"
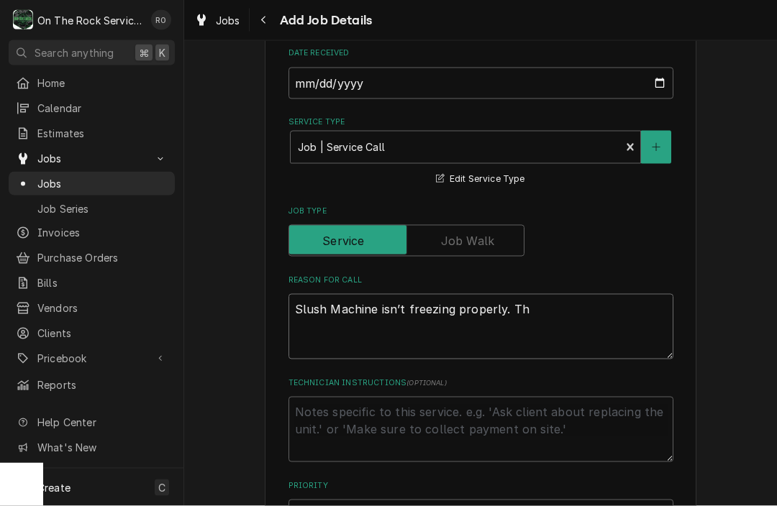
type textarea "Slush Machine isn’t freezing properly. The"
type textarea "x"
type textarea "Slush Machine isn’t freezing properly. The"
type textarea "x"
type textarea "Slush Machine isn’t freezing properly. The pr"
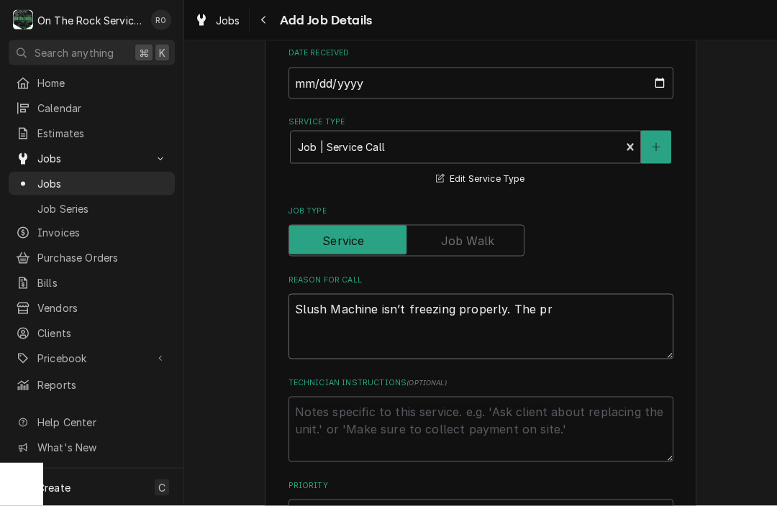
type textarea "x"
type textarea "Slush Machine isn’t freezing properly. The pro"
type textarea "x"
type textarea "Slush Machine isn’t freezing properly. The prod"
type textarea "x"
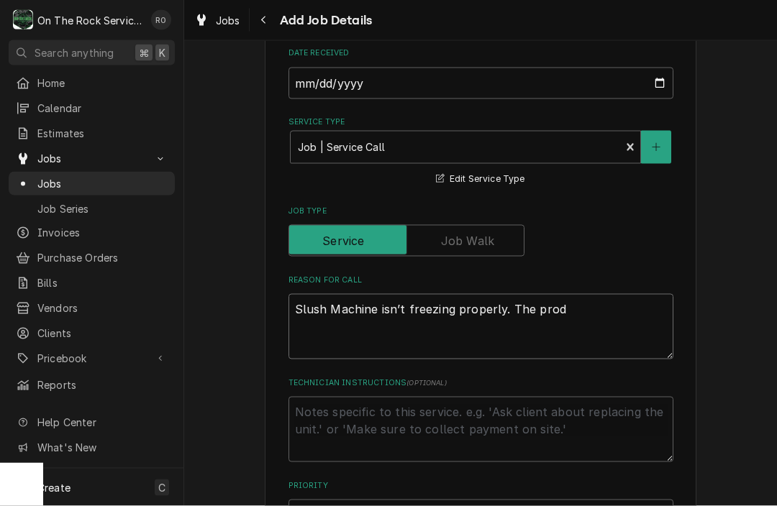
type textarea "Slush Machine isn’t freezing properly. The produ"
type textarea "x"
type textarea "Slush Machine isn’t freezing properly. The produc"
type textarea "x"
type textarea "Slush Machine isn’t freezing properly. The product"
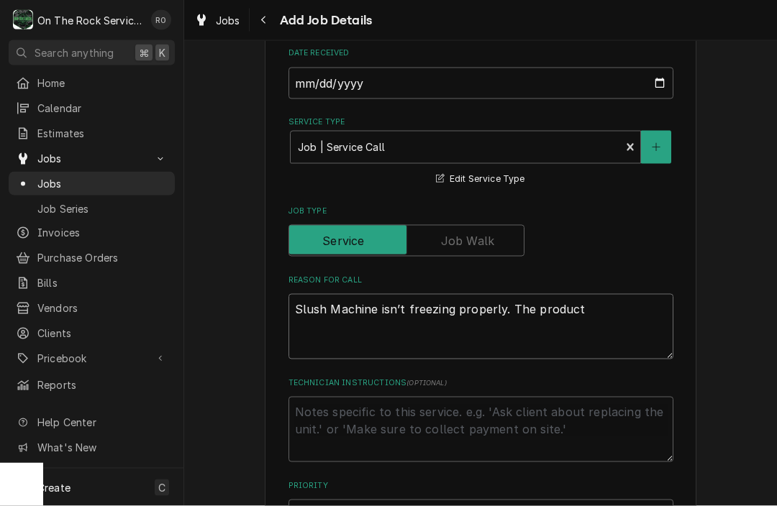
type textarea "x"
type textarea "Slush Machine isn’t freezing properly. The product"
type textarea "x"
type textarea "Slush Machine isn’t freezing properly. The product i"
type textarea "x"
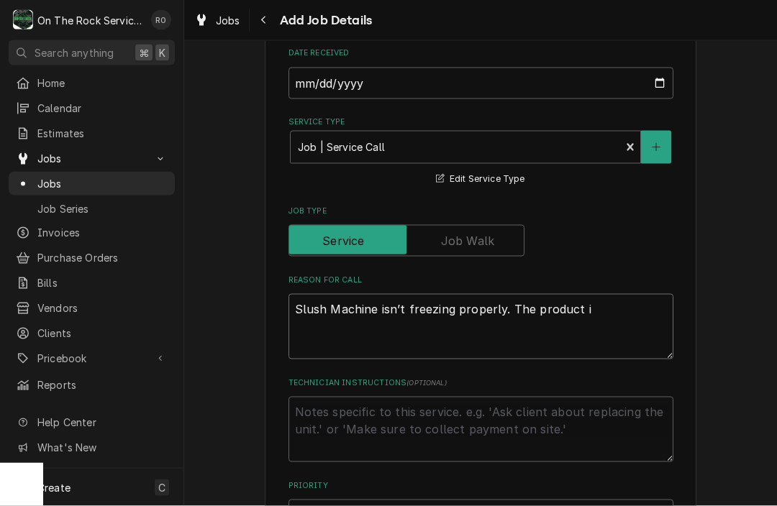
type textarea "Slush Machine isn’t freezing properly. The product is"
type textarea "x"
type textarea "Slush Machine isn’t freezing properly. The product is"
type textarea "x"
type textarea "Slush Machine isn’t freezing properly. The product is L"
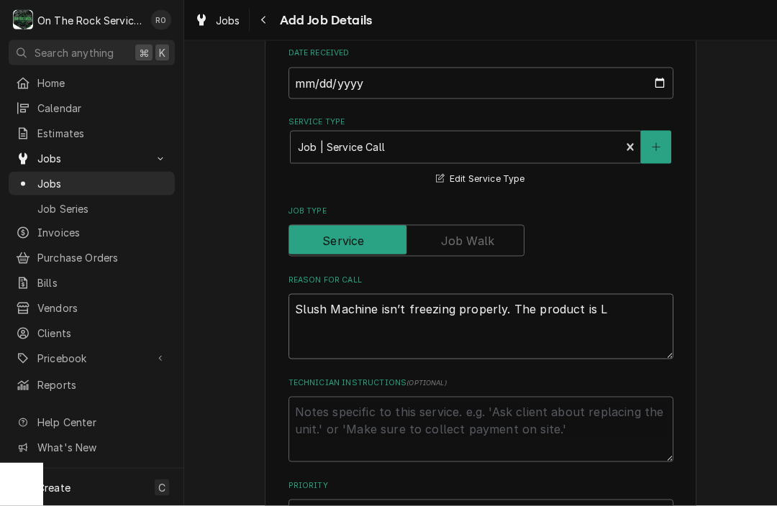
type textarea "x"
type textarea "Slush Machine isn’t freezing properly. The product is Li"
type textarea "x"
type textarea "Slush Machine isn’t freezing properly. The product is Liq"
type textarea "x"
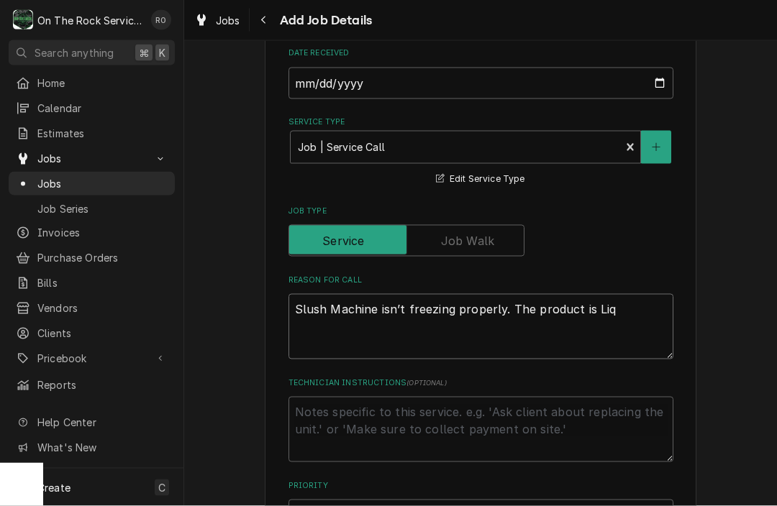
type textarea "Slush Machine isn’t freezing properly. The product is Liqu"
type textarea "x"
type textarea "Slush Machine isn’t freezing properly. The product is Lique"
type textarea "x"
type textarea "Slush Machine isn’t freezing properly. The product is Liquef"
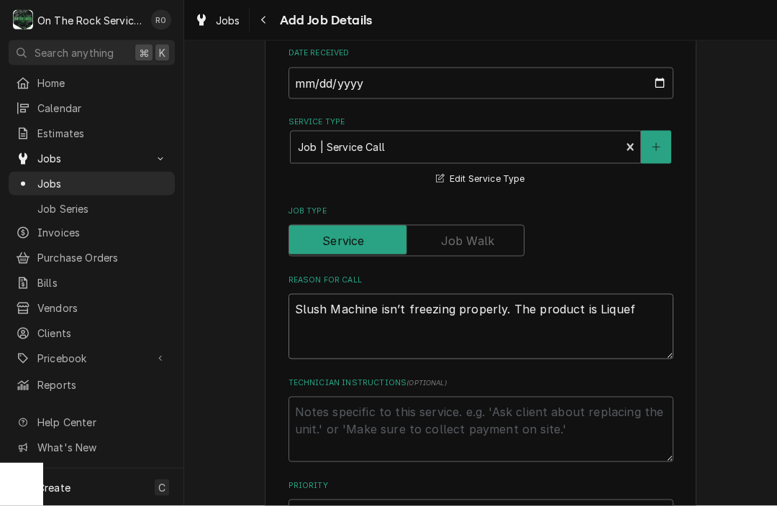
type textarea "x"
type textarea "Slush Machine isn’t freezing properly. The product is Liquefy"
type textarea "x"
type textarea "Slush Machine isn’t freezing properly. The product is Liquefyi"
type textarea "x"
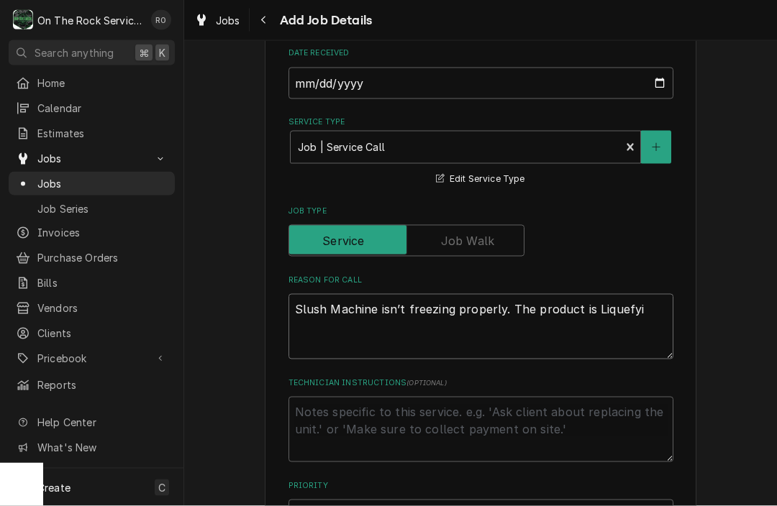
type textarea "Slush Machine isn’t freezing properly. The product is Liquefyin"
type textarea "x"
type textarea "Slush Machine isn’t freezing properly. The product is Liquefying"
type textarea "x"
type textarea "Slush Machine isn’t freezing properly. The product is Liquefying."
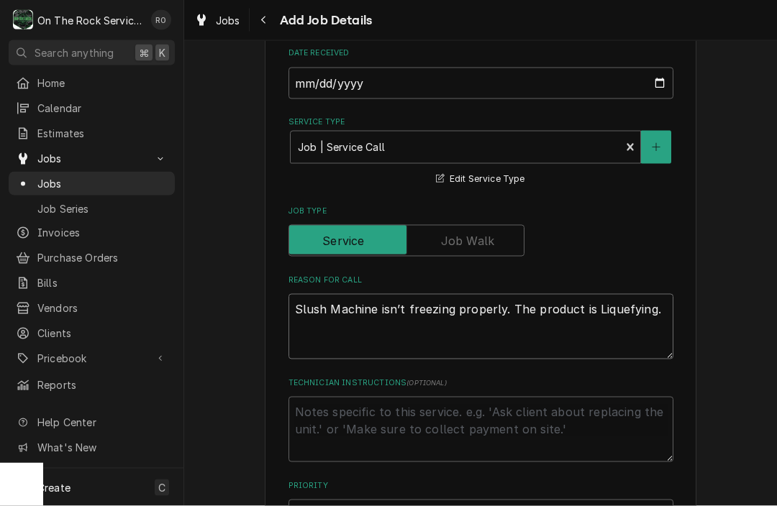
type textarea "x"
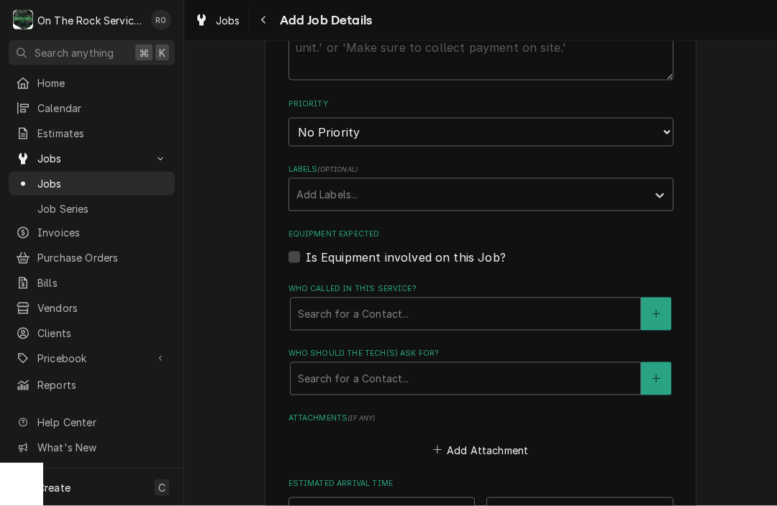
scroll to position [721, 0]
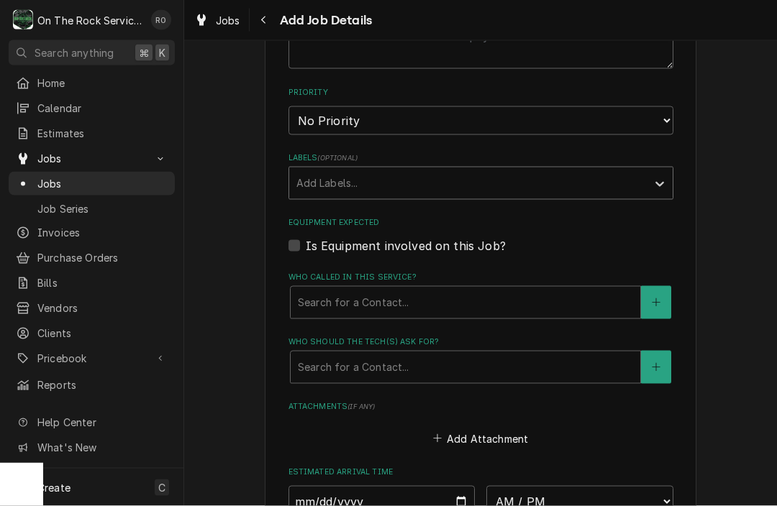
type textarea "Slush Machine isn’t freezing properly. The product is Liquefying."
click at [398, 170] on div "Labels" at bounding box center [467, 183] width 343 height 26
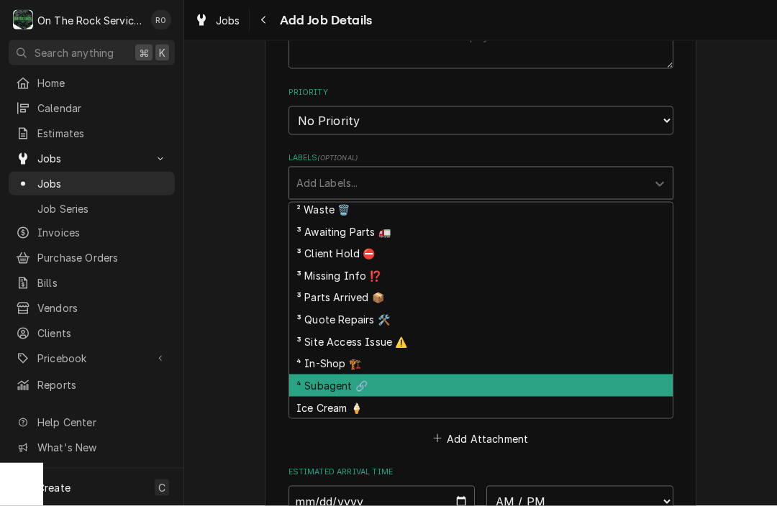
scroll to position [313, 0]
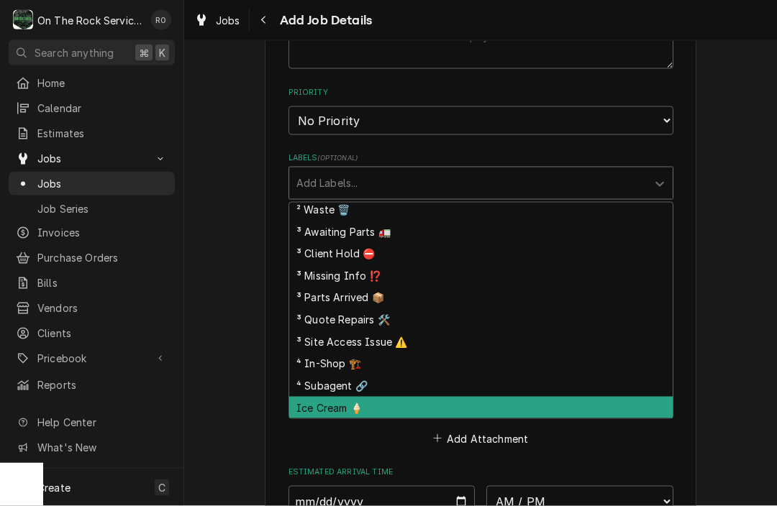
click at [389, 397] on div "Ice Cream 🍦" at bounding box center [480, 408] width 383 height 22
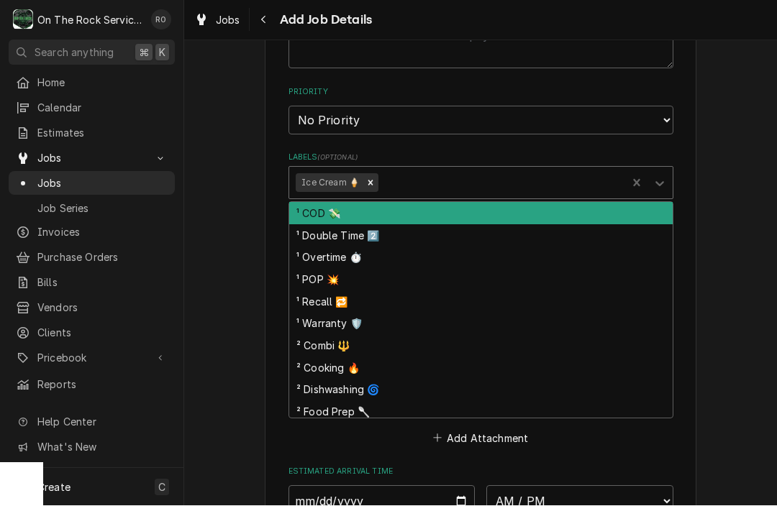
click at [416, 182] on div "Labels" at bounding box center [500, 183] width 239 height 26
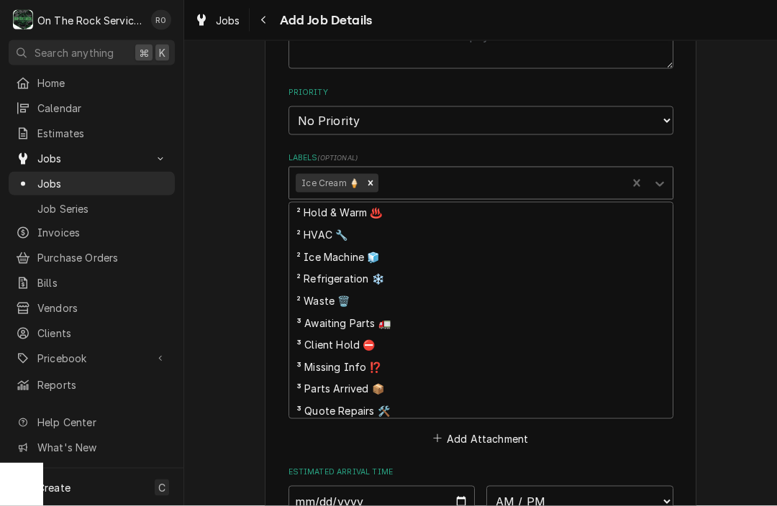
scroll to position [234, 0]
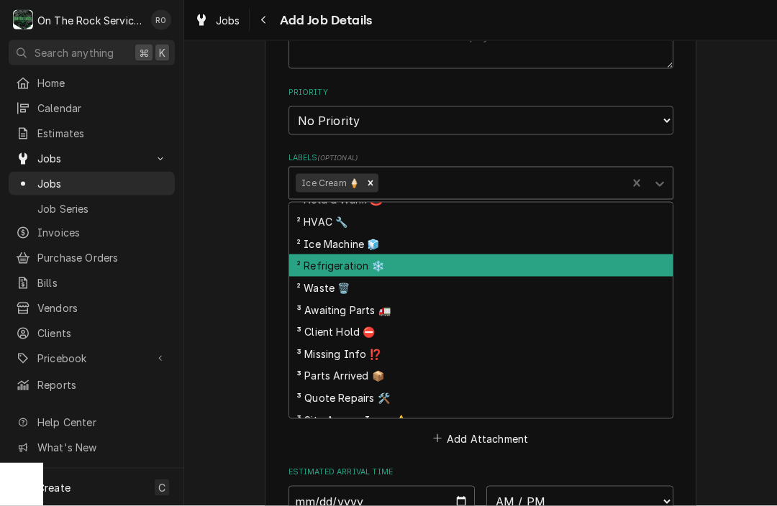
click at [393, 255] on div "² Refrigeration ❄️" at bounding box center [480, 266] width 383 height 22
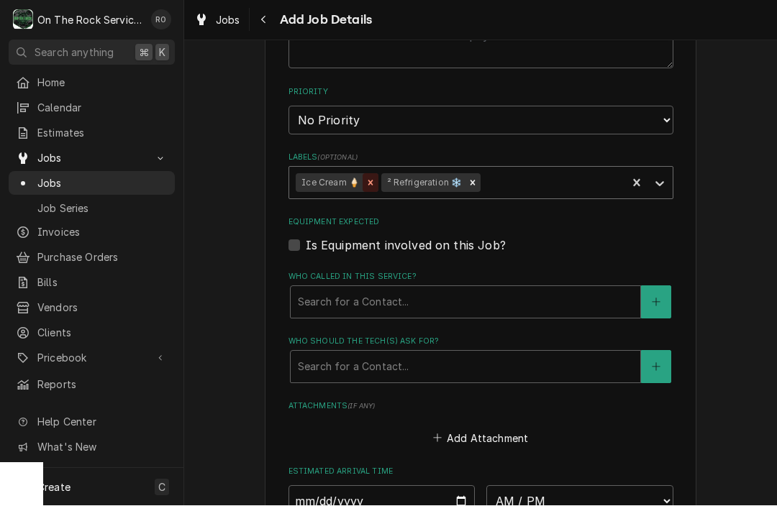
click at [365, 178] on icon "Remove Ice Cream 🍦" at bounding box center [370, 183] width 10 height 10
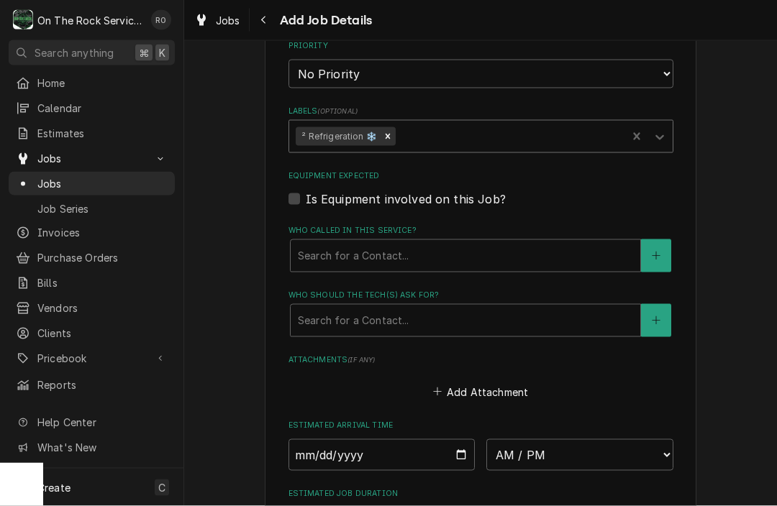
scroll to position [796, 0]
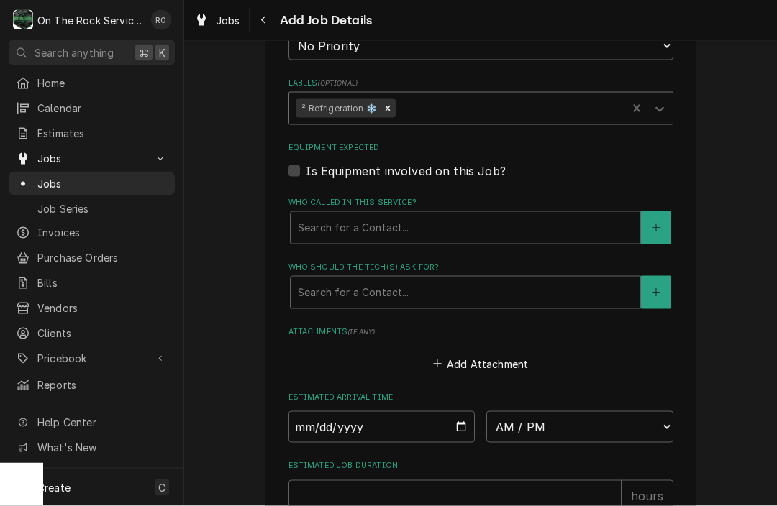
click at [365, 220] on div "Search for a Contact..." at bounding box center [465, 227] width 335 height 15
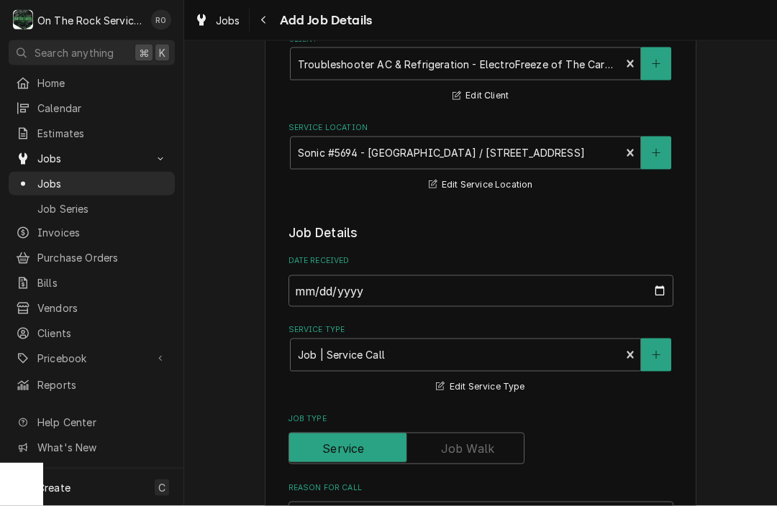
scroll to position [85, 0]
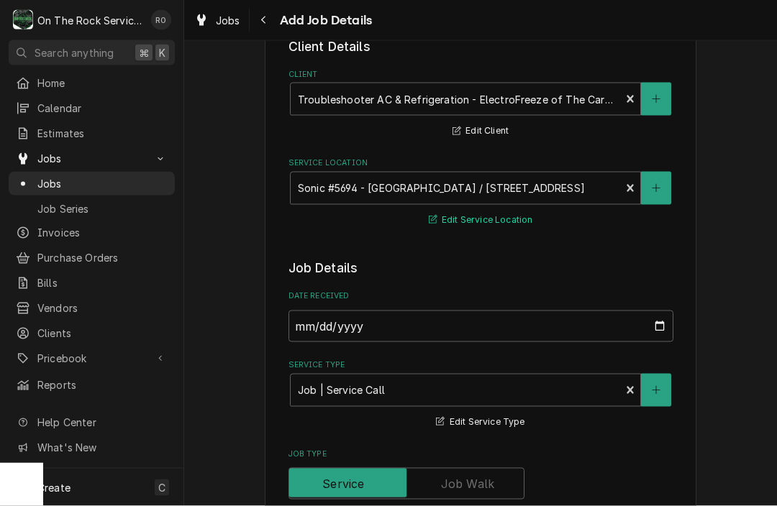
click at [465, 220] on button "Edit Service Location" at bounding box center [480, 220] width 109 height 18
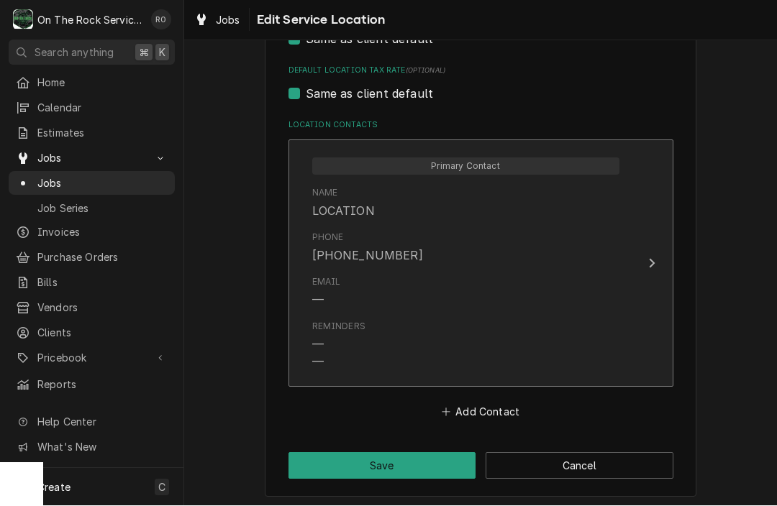
scroll to position [683, 0]
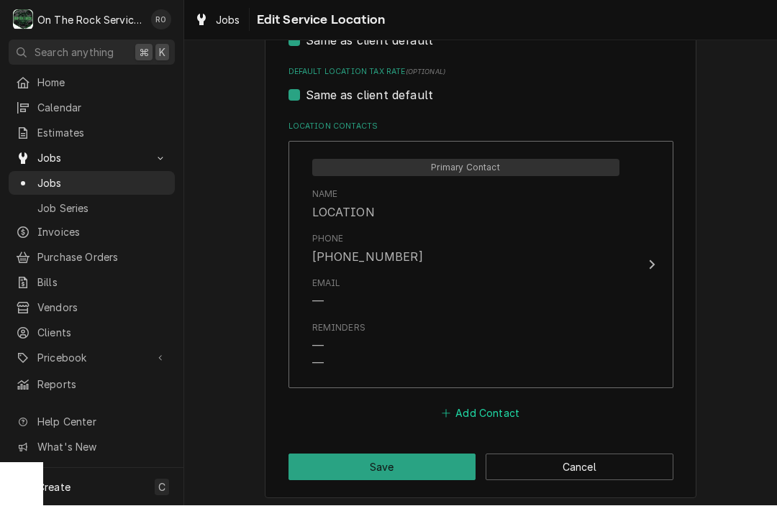
click at [468, 411] on button "Add Contact" at bounding box center [480, 414] width 83 height 20
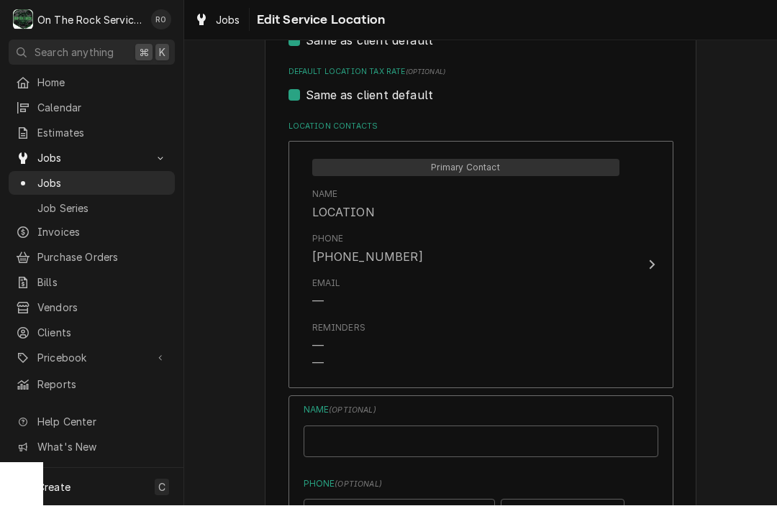
type textarea "x"
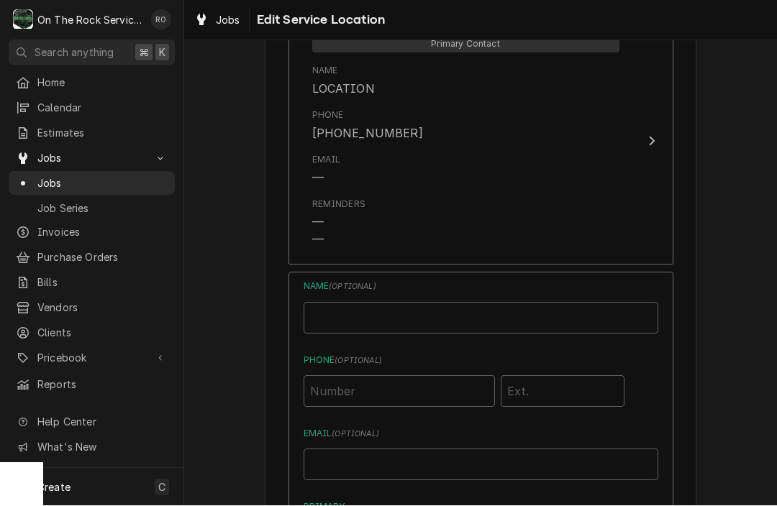
scroll to position [854, 0]
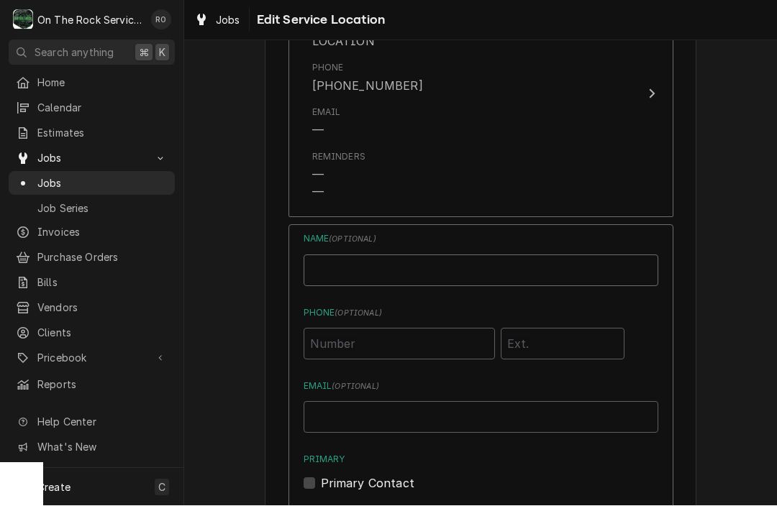
click at [460, 268] on input "Location Name ( optional )" at bounding box center [481, 271] width 355 height 32
type input "Brandon Griffiths"
click at [425, 329] on input "Phone ( optional )" at bounding box center [399, 345] width 191 height 32
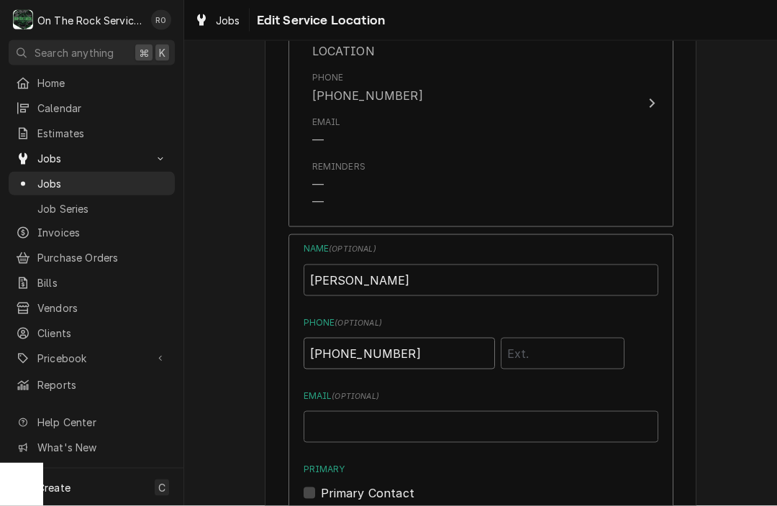
scroll to position [847, 0]
type input "(954) 328-1246"
click at [407, 421] on input "Email ( optional )" at bounding box center [481, 425] width 355 height 32
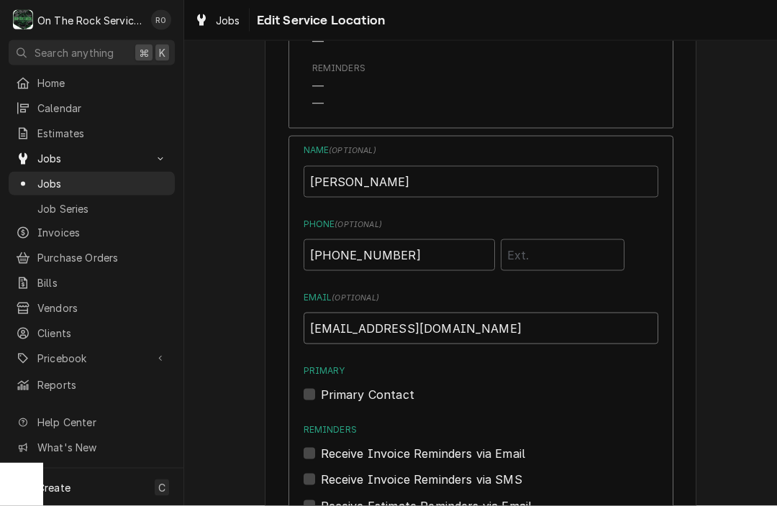
scroll to position [946, 0]
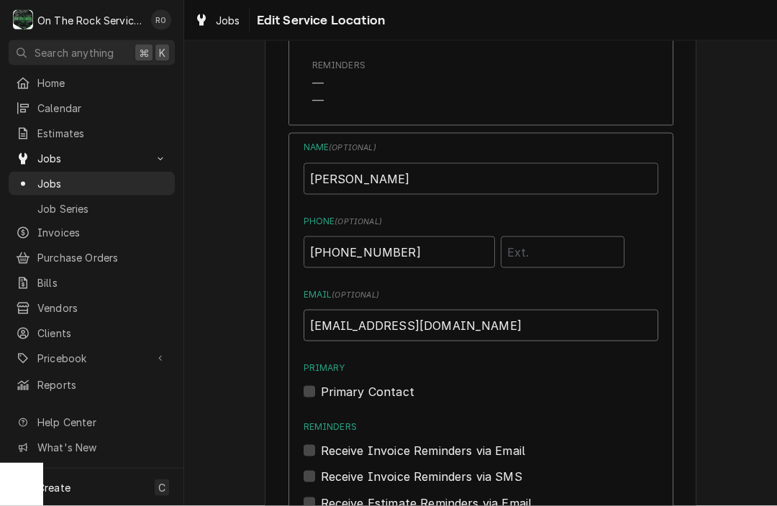
type input "sonic5694@inspirepartners.net"
click at [329, 386] on label "Primary Contact" at bounding box center [367, 391] width 93 height 17
click at [329, 386] on input "Primary" at bounding box center [498, 399] width 355 height 32
checkbox input "true"
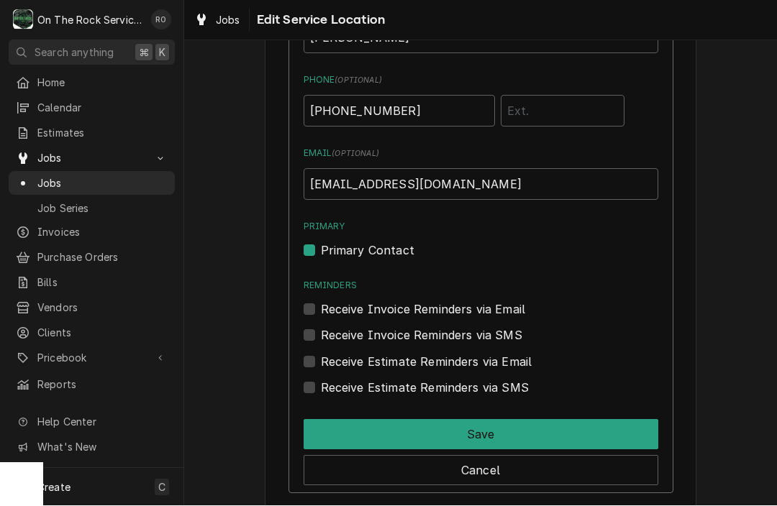
scroll to position [1092, 0]
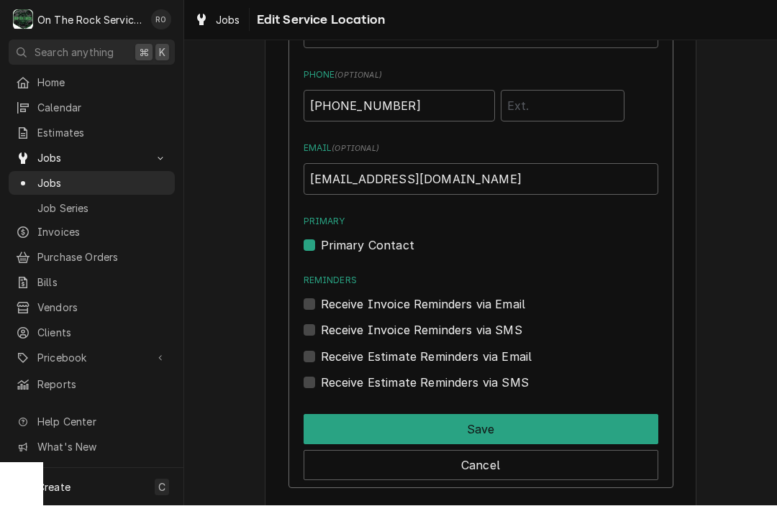
click at [328, 298] on label "Receive Invoice Reminders via Email" at bounding box center [423, 304] width 205 height 17
click at [328, 298] on input "Reminders" at bounding box center [498, 312] width 355 height 32
checkbox input "true"
click at [327, 328] on label "Receive Invoice Reminders via SMS" at bounding box center [421, 330] width 201 height 17
click at [327, 328] on input "Contact Edit Form" at bounding box center [498, 338] width 355 height 32
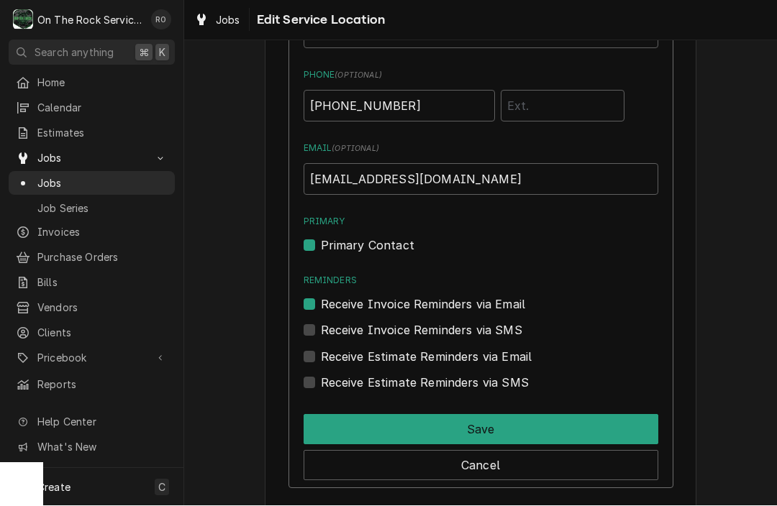
checkbox input "true"
click at [327, 356] on label "Receive Estimate Reminders via Email" at bounding box center [426, 357] width 211 height 17
click at [327, 356] on input "Contact Edit Form" at bounding box center [498, 365] width 355 height 32
checkbox input "true"
click at [327, 388] on div "Name ( optional ) Brandon Griffiths Phone ( optional ) (954) 328-1246 Email ( o…" at bounding box center [480, 238] width 385 height 502
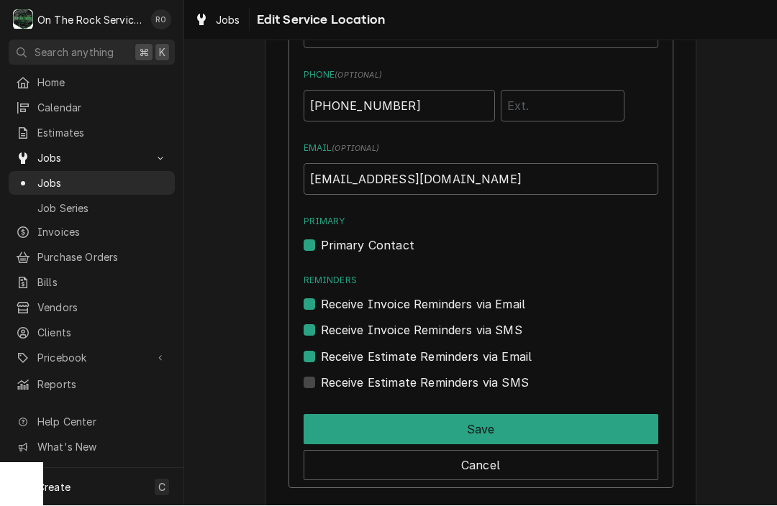
click at [327, 380] on label "Receive Estimate Reminders via SMS" at bounding box center [425, 383] width 208 height 17
click at [327, 380] on input "Contact Edit Form" at bounding box center [498, 391] width 355 height 32
checkbox input "true"
click at [327, 314] on div "Receive Invoice Reminders via SMS" at bounding box center [481, 327] width 355 height 26
click at [327, 323] on label "Receive Invoice Reminders via SMS" at bounding box center [421, 330] width 201 height 17
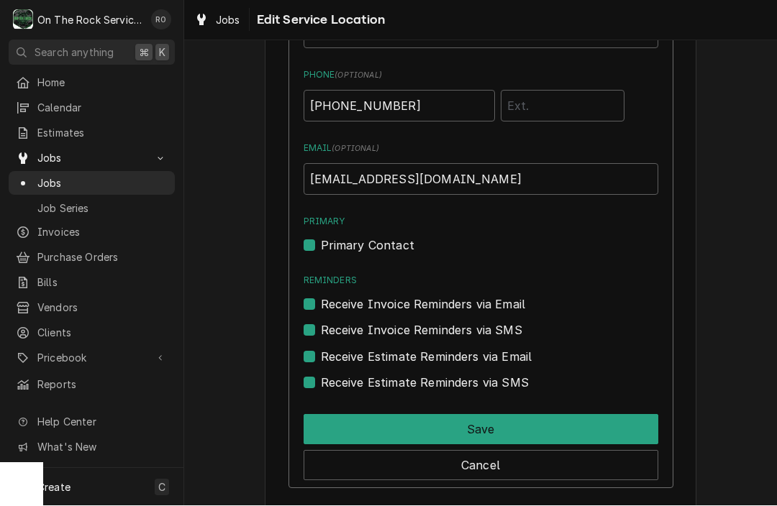
click at [327, 323] on input "Contact Edit Form" at bounding box center [498, 338] width 355 height 32
checkbox input "false"
click at [328, 304] on label "Receive Invoice Reminders via Email" at bounding box center [423, 304] width 205 height 17
click at [328, 304] on input "Reminders" at bounding box center [498, 312] width 355 height 32
checkbox input "false"
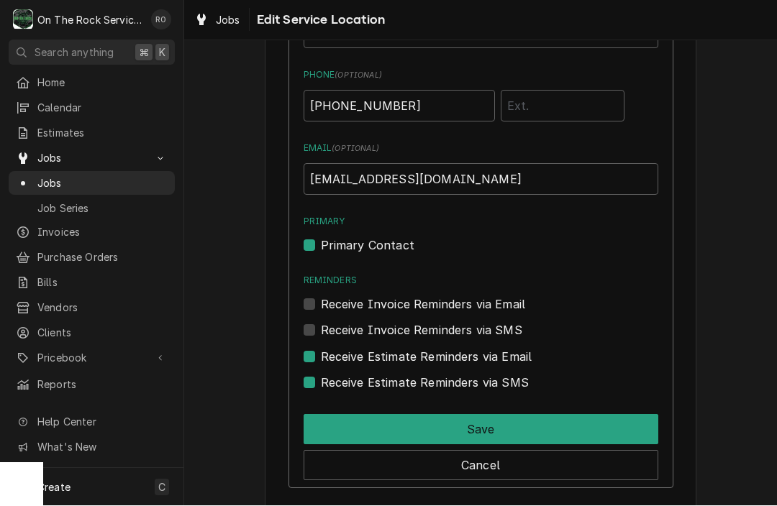
click at [328, 350] on label "Receive Estimate Reminders via Email" at bounding box center [426, 357] width 211 height 17
click at [328, 350] on input "Contact Edit Form" at bounding box center [498, 365] width 355 height 32
checkbox input "false"
click at [324, 380] on label "Receive Estimate Reminders via SMS" at bounding box center [425, 383] width 208 height 17
click at [324, 380] on input "Contact Edit Form" at bounding box center [498, 391] width 355 height 32
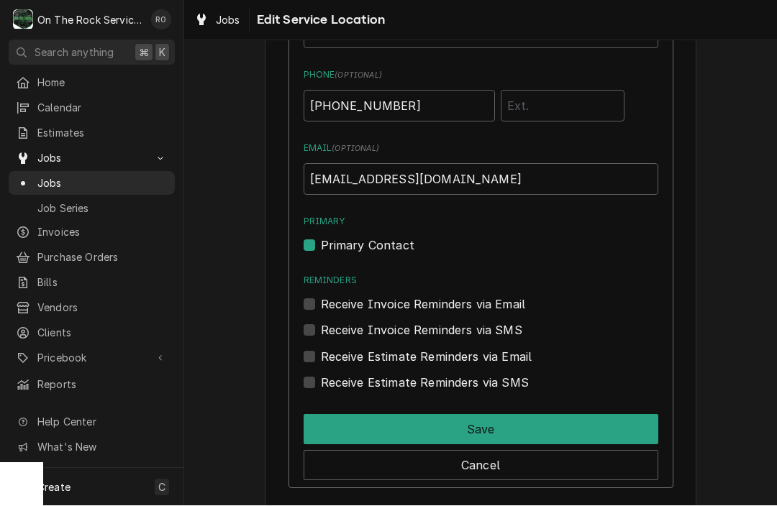
checkbox input "false"
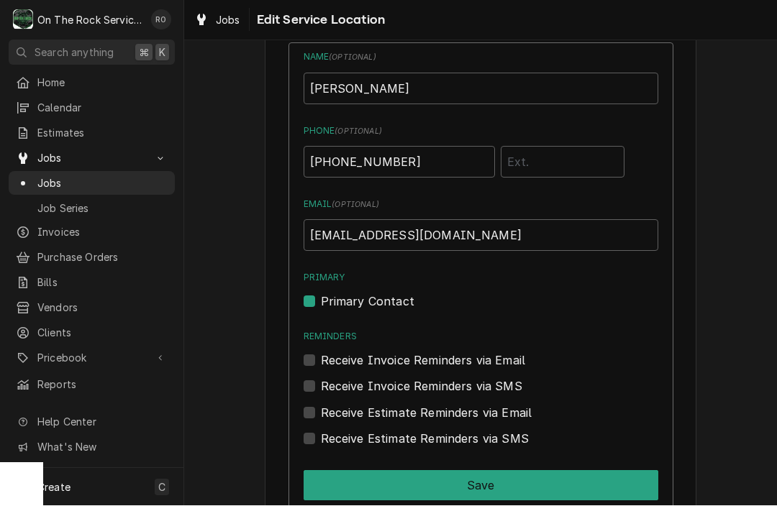
scroll to position [1049, 0]
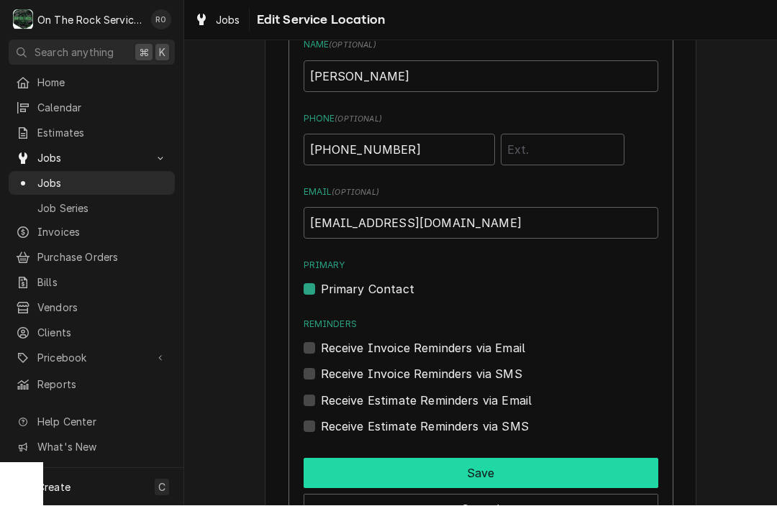
click at [519, 470] on button "Save" at bounding box center [481, 474] width 355 height 30
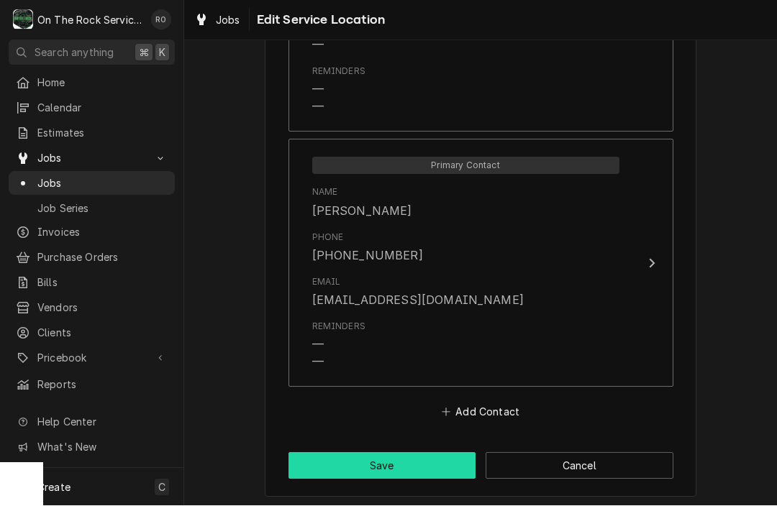
scroll to position [909, 0]
click at [386, 461] on button "Save" at bounding box center [382, 467] width 188 height 27
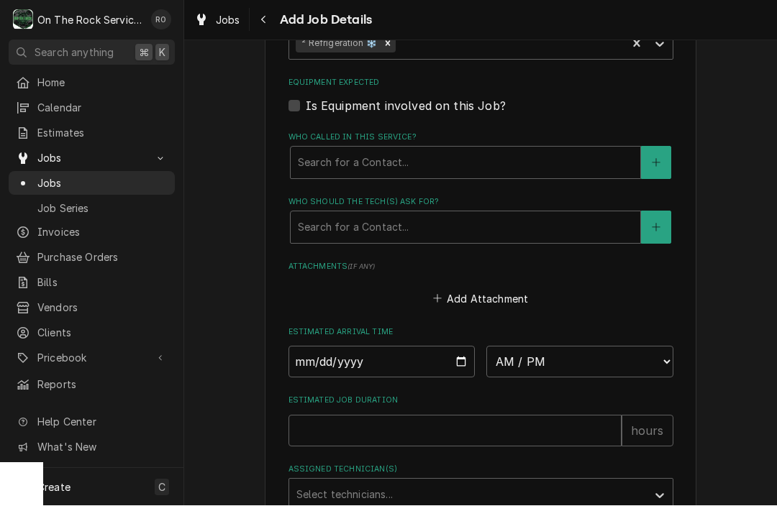
scroll to position [803, 0]
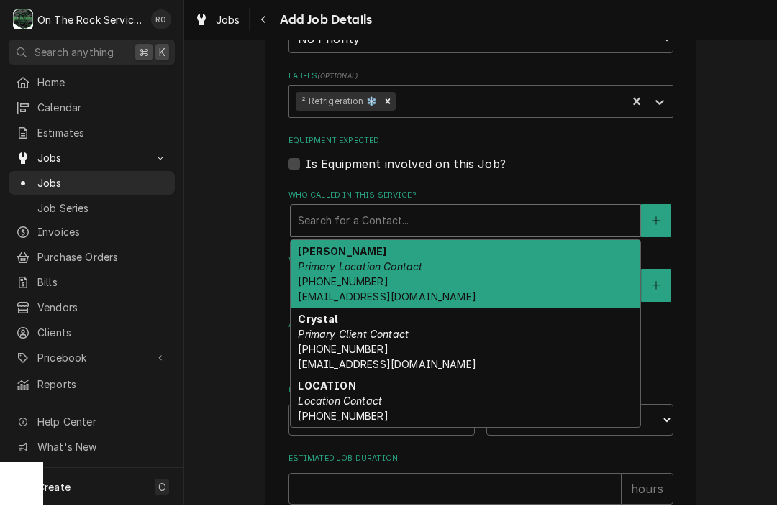
click at [426, 209] on div "Who called in this service?" at bounding box center [465, 222] width 335 height 26
click at [399, 274] on div "Brandon Griffiths Primary Location Contact (954) 328-1246 sonic5694@inspirepart…" at bounding box center [466, 275] width 350 height 68
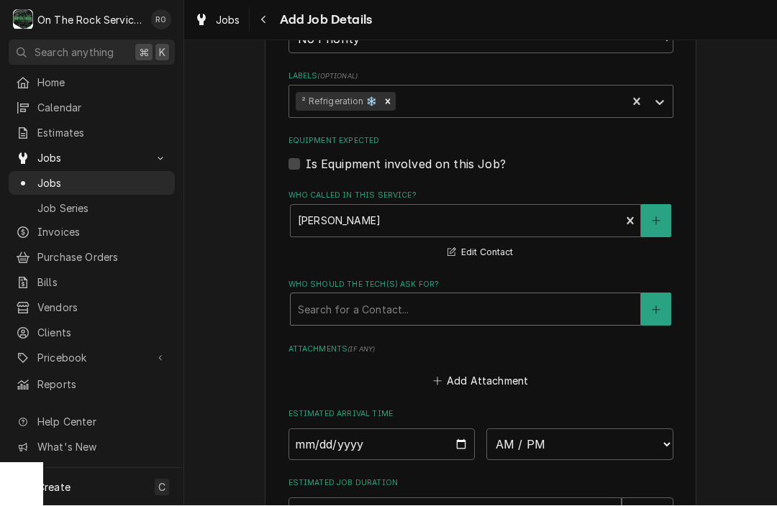
click at [399, 306] on div "Who should the tech(s) ask for?" at bounding box center [465, 310] width 335 height 26
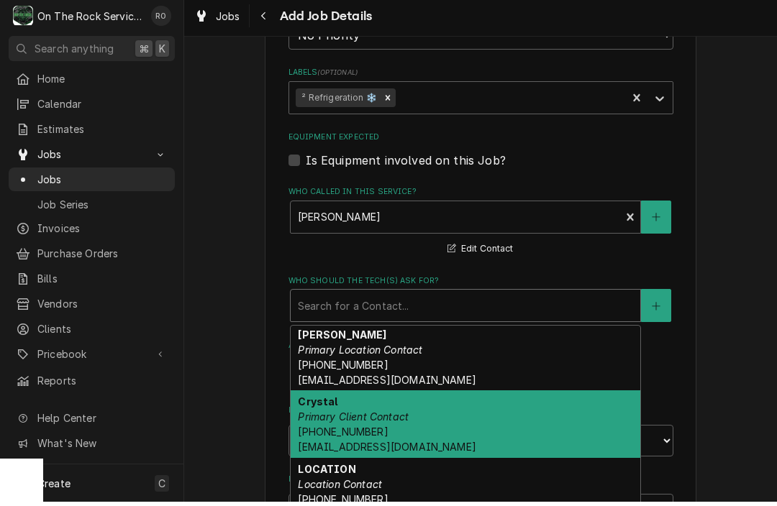
scroll to position [2, 0]
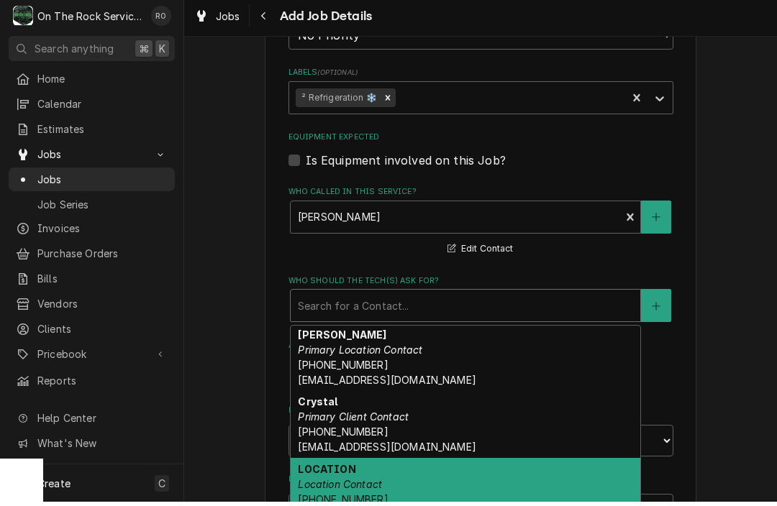
click at [528, 468] on div "LOCATION Location Contact (864) 228-9200" at bounding box center [466, 488] width 350 height 53
type textarea "x"
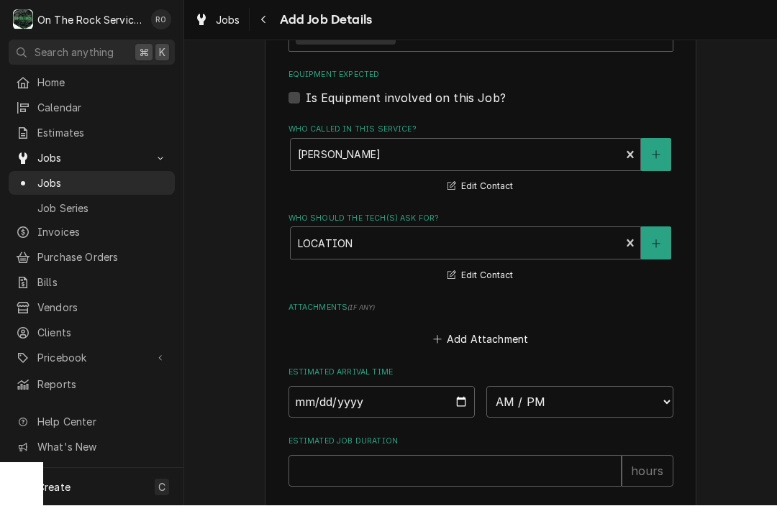
scroll to position [882, 0]
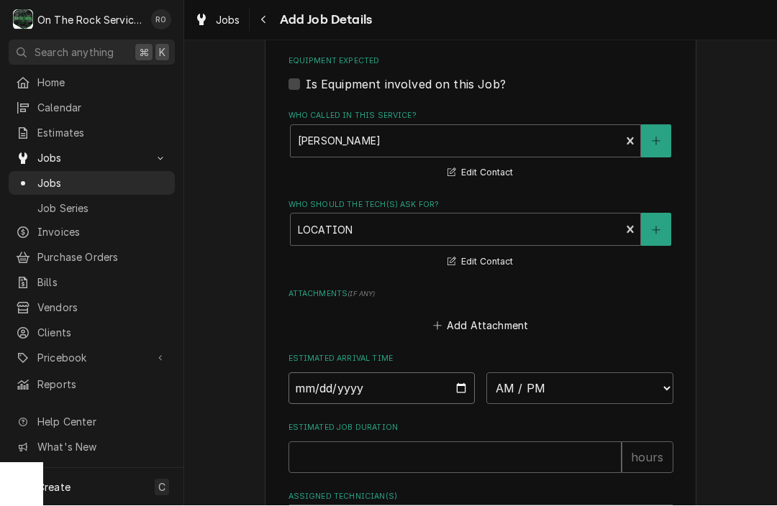
type input "2025-09-08"
click at [386, 387] on input "2025-09-08" at bounding box center [381, 389] width 187 height 32
type textarea "x"
select select "13:00:00"
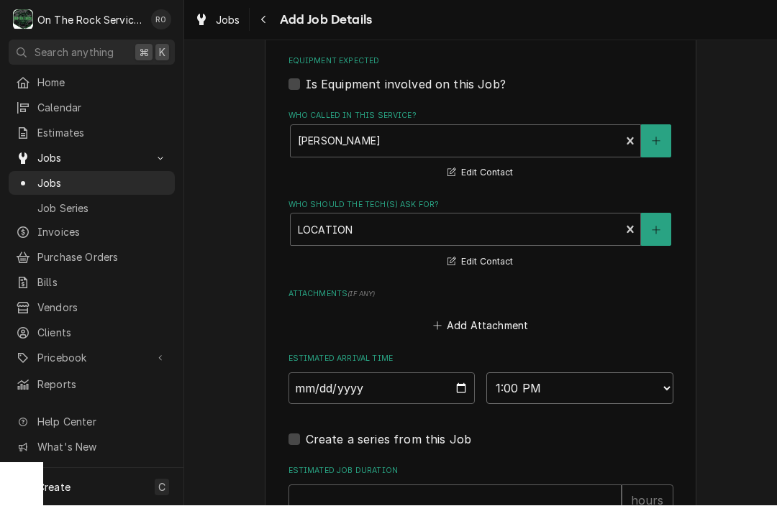
type textarea "x"
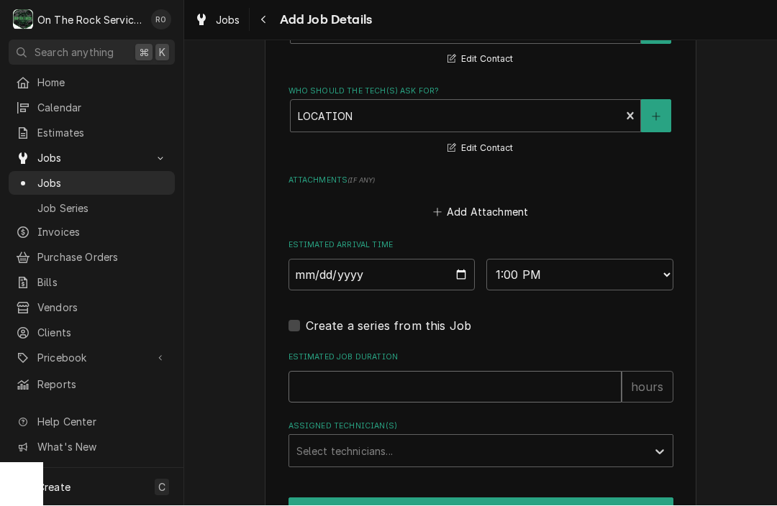
click at [483, 389] on input "Estimated Job Duration" at bounding box center [454, 388] width 333 height 32
type input "2"
type textarea "x"
type input "2"
click at [473, 468] on div "Select technicians..." at bounding box center [480, 451] width 385 height 33
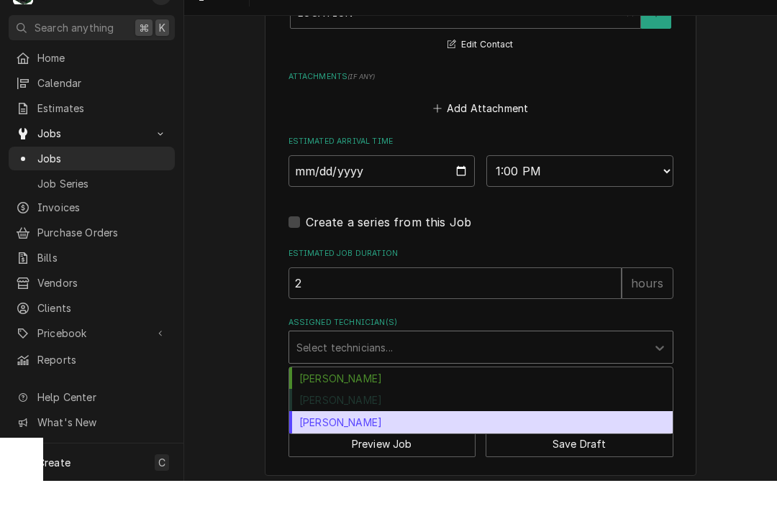
scroll to position [1075, 0]
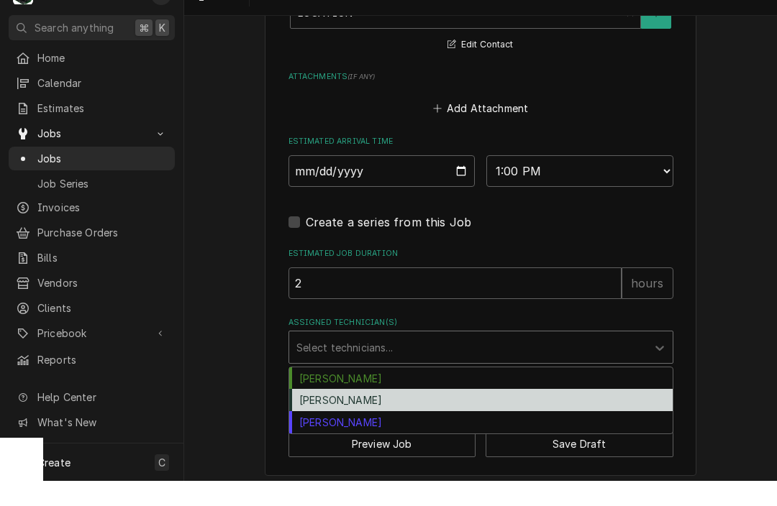
click at [460, 414] on div "Rich Ortega" at bounding box center [480, 425] width 383 height 22
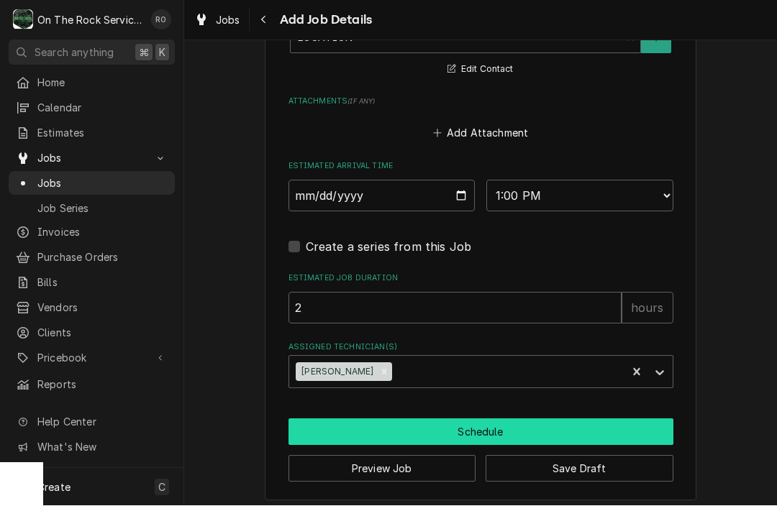
click at [473, 421] on button "Schedule" at bounding box center [480, 432] width 385 height 27
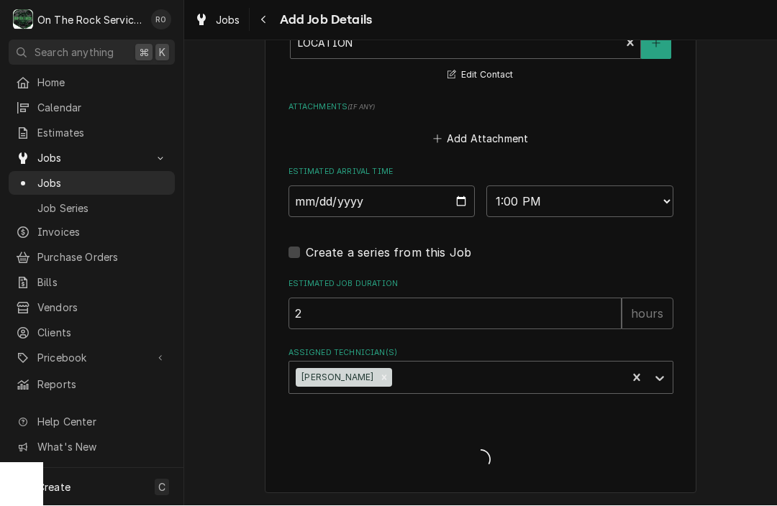
scroll to position [1061, 0]
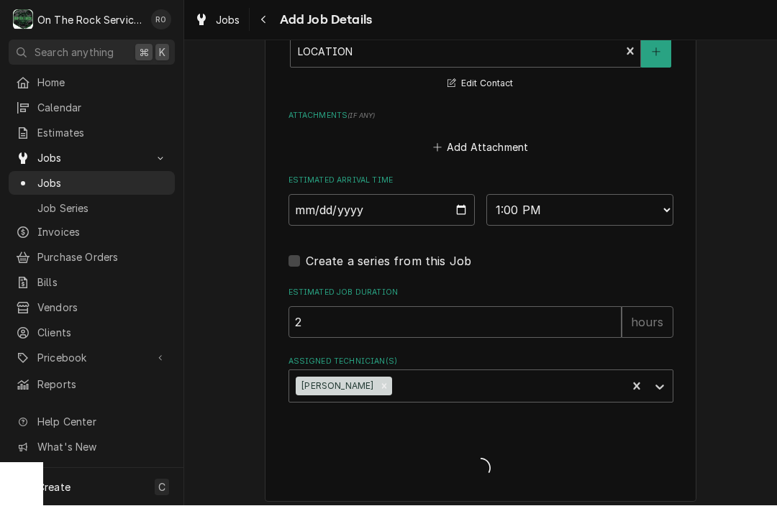
type textarea "x"
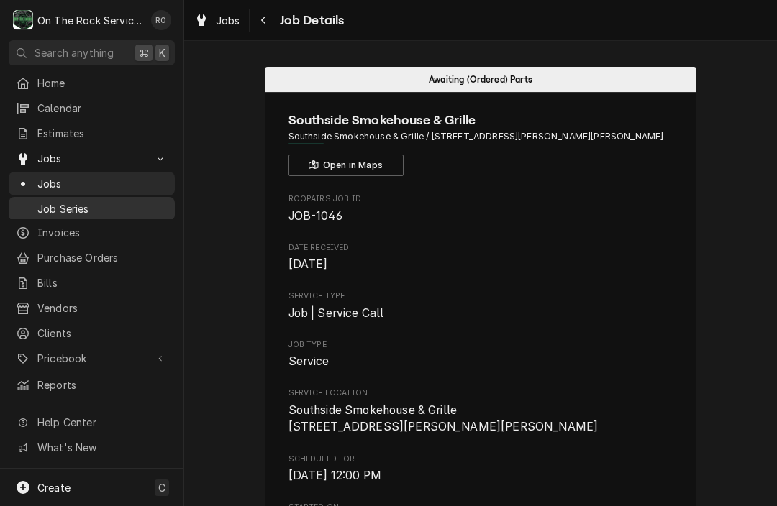
click at [78, 208] on span "Job Series" at bounding box center [102, 208] width 130 height 15
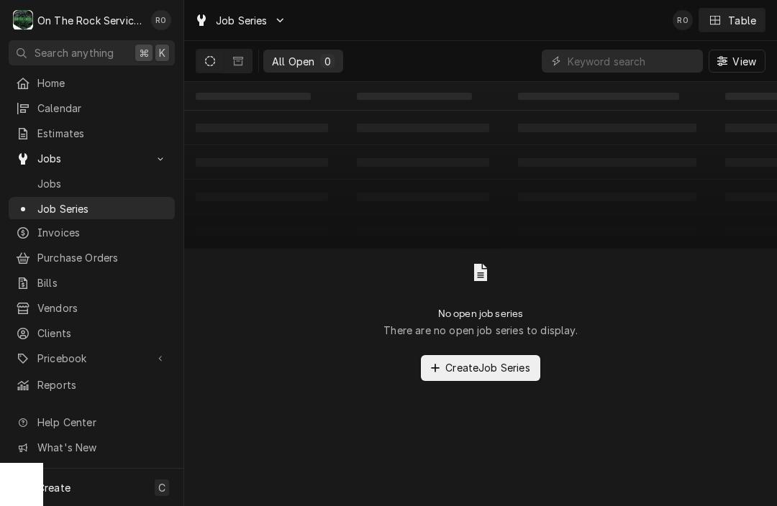
click at [206, 61] on icon "Dynamic Content Wrapper" at bounding box center [210, 61] width 10 height 10
click at [619, 63] on input "Dynamic Content Wrapper" at bounding box center [631, 61] width 128 height 23
type input "S"
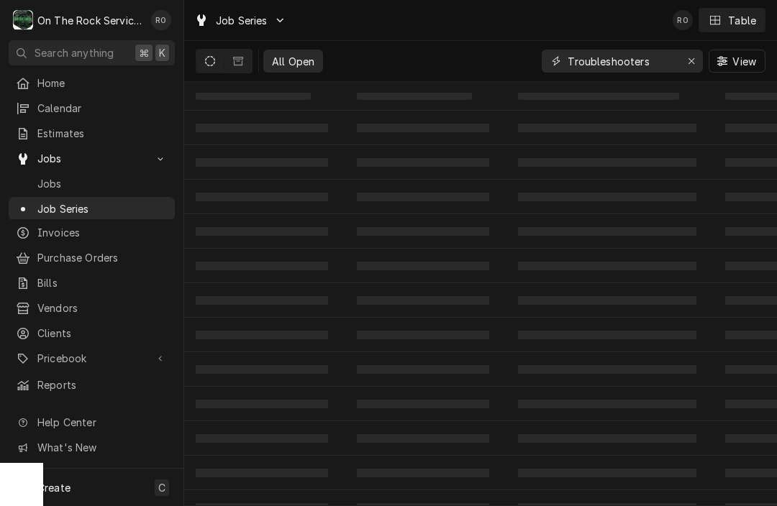
type input "Troubleshooters"
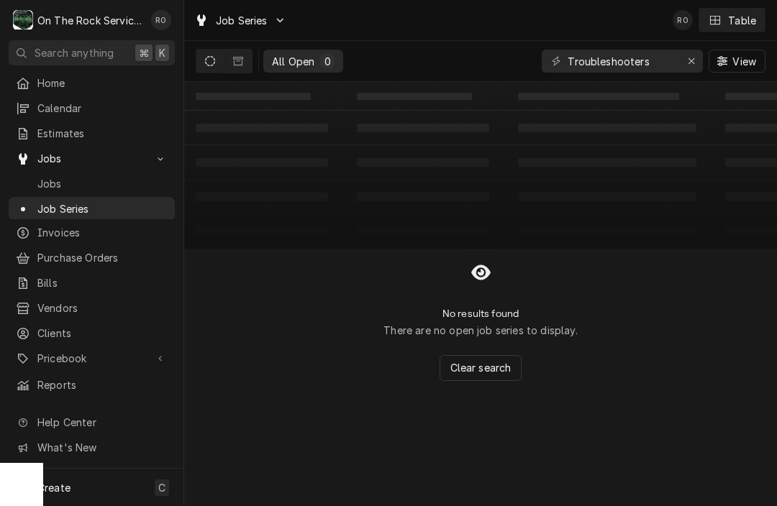
click at [214, 66] on button "Dynamic Content Wrapper" at bounding box center [209, 61] width 27 height 23
click at [231, 64] on button "Dynamic Content Wrapper" at bounding box center [237, 61] width 27 height 23
click at [215, 63] on button "Dynamic Content Wrapper" at bounding box center [209, 61] width 27 height 23
click at [694, 63] on icon "Erase input" at bounding box center [692, 61] width 8 height 10
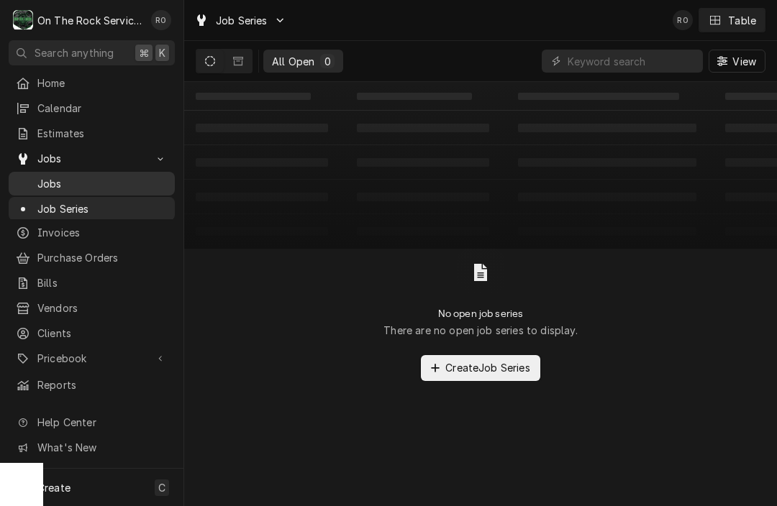
click at [73, 181] on span "Jobs" at bounding box center [102, 183] width 130 height 15
click at [80, 176] on span "Jobs" at bounding box center [102, 183] width 130 height 15
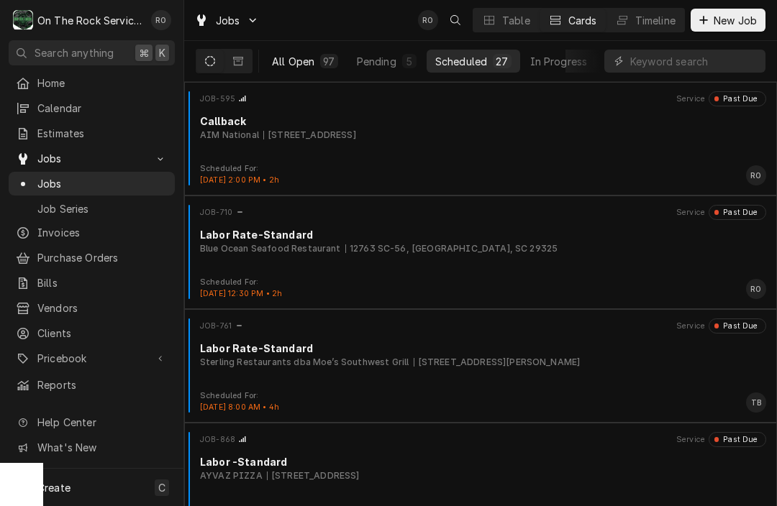
click at [308, 60] on div "All Open" at bounding box center [293, 61] width 42 height 15
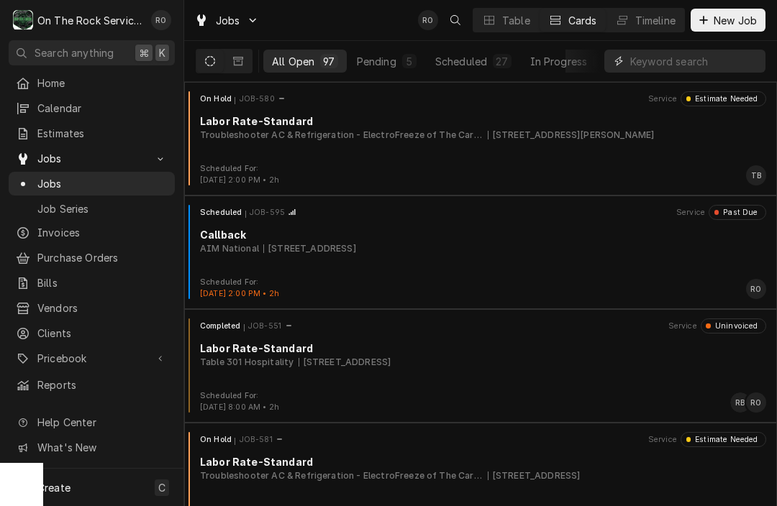
click at [736, 66] on input "Dynamic Content Wrapper" at bounding box center [694, 61] width 128 height 23
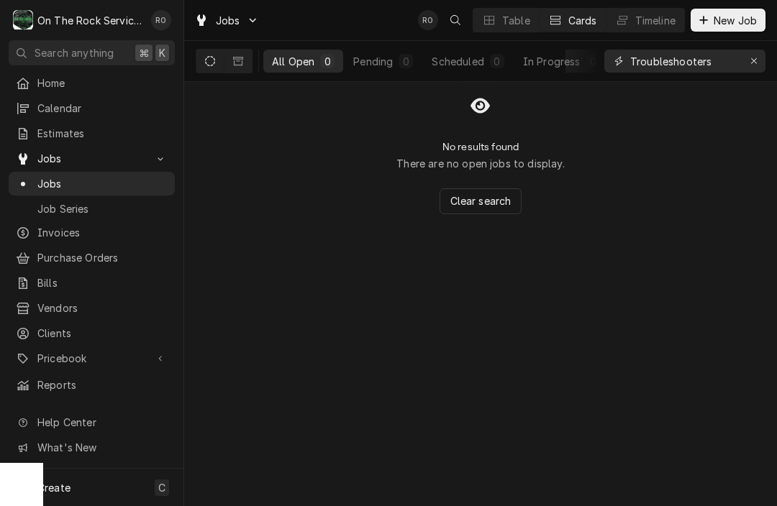
type input "Troubleshooter"
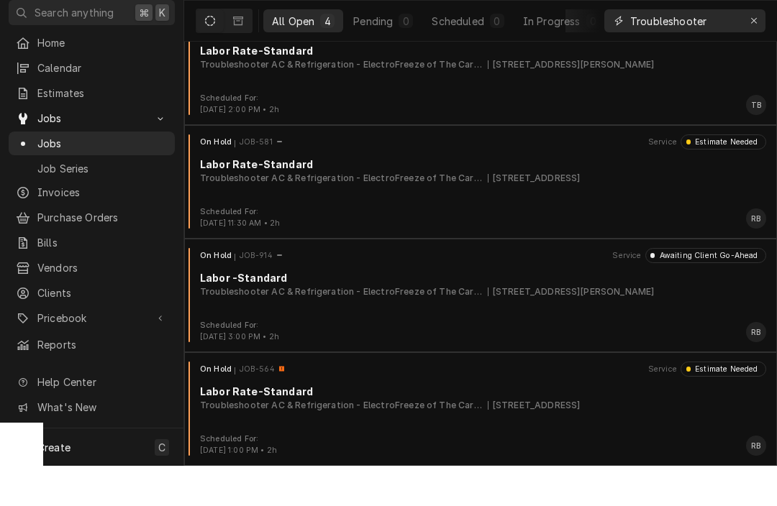
scroll to position [1, 0]
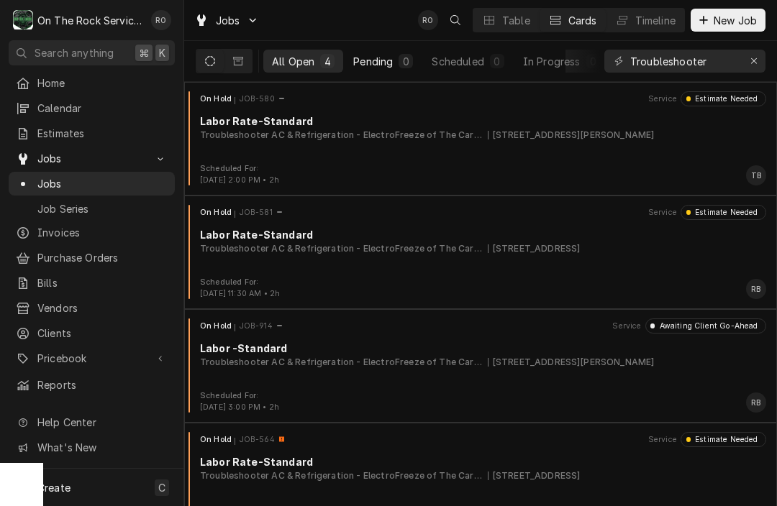
click at [383, 63] on div "Pending" at bounding box center [373, 61] width 40 height 15
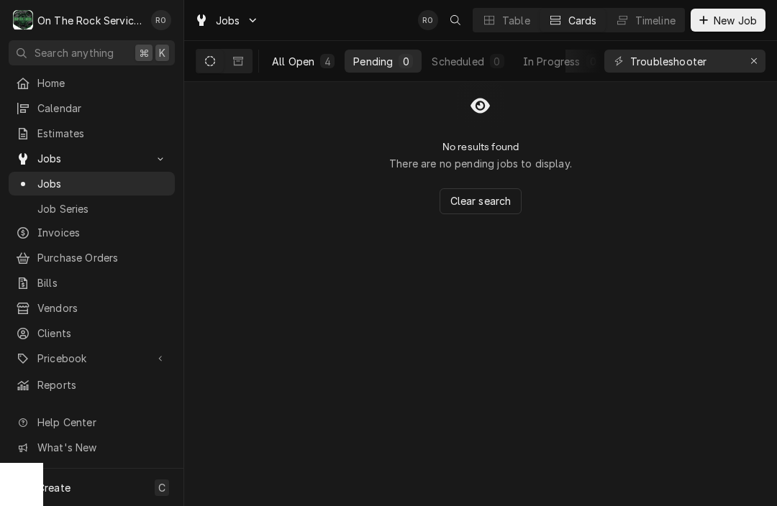
click at [285, 63] on div "All Open" at bounding box center [293, 61] width 42 height 15
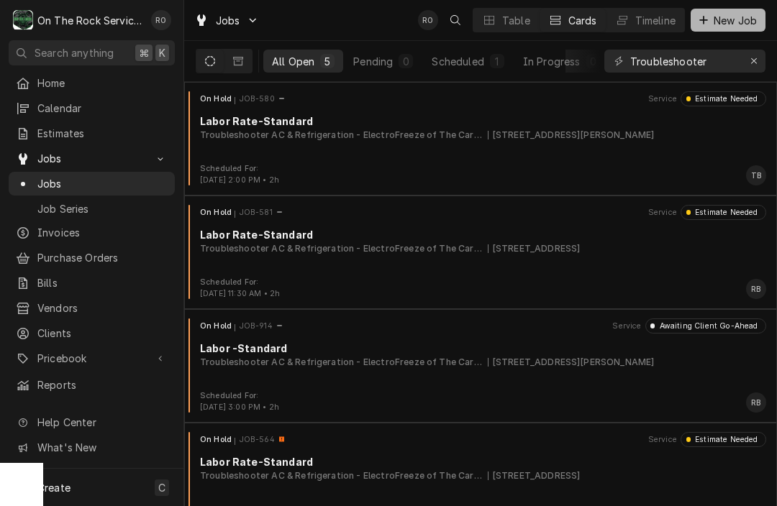
click at [727, 22] on span "New Job" at bounding box center [735, 20] width 49 height 15
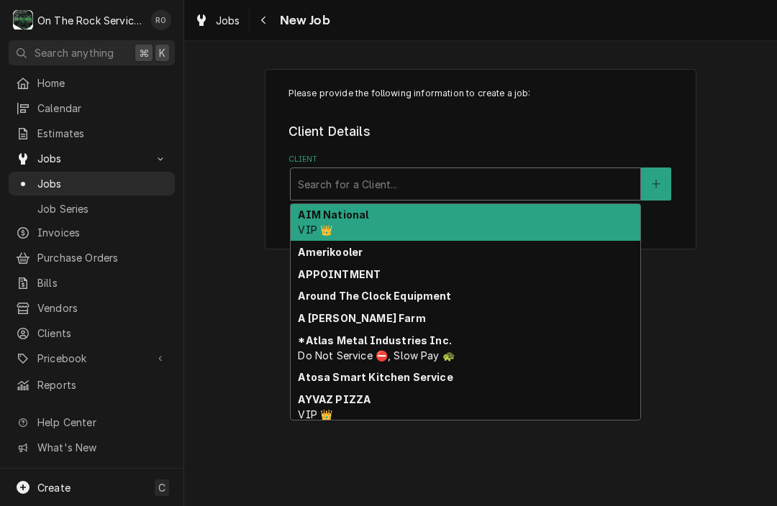
click at [439, 193] on div "Client" at bounding box center [465, 184] width 335 height 26
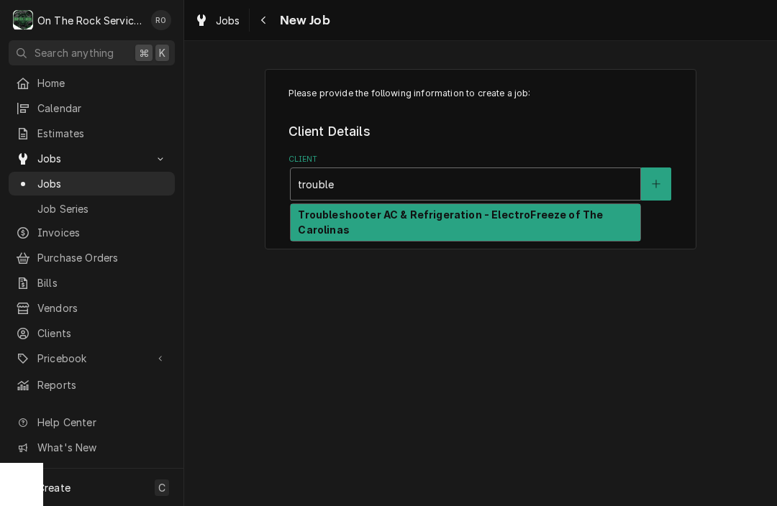
click at [433, 209] on strong "Troubleshooter AC & Refrigeration - ElectroFreeze of The Carolinas" at bounding box center [450, 222] width 305 height 27
type input "trouble"
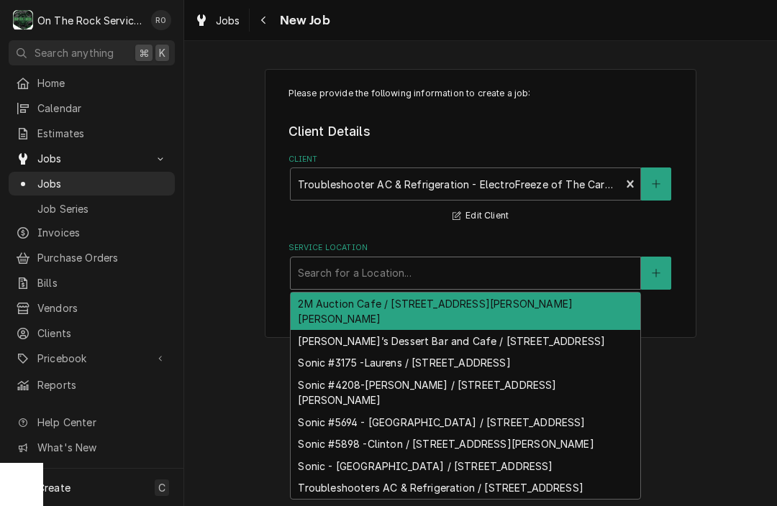
click at [411, 260] on div "Service Location" at bounding box center [465, 273] width 335 height 26
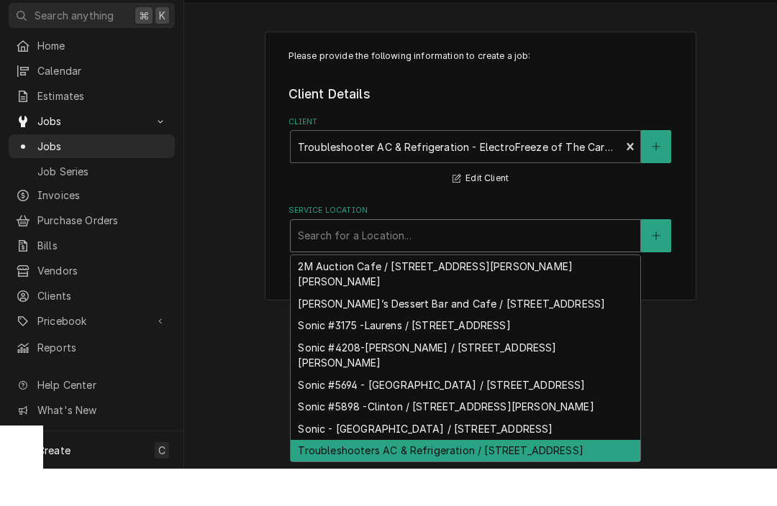
scroll to position [1, 0]
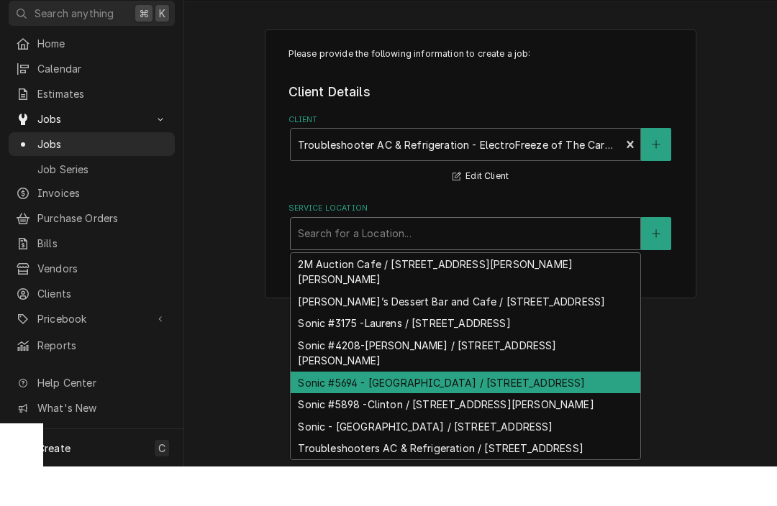
click at [383, 411] on div "Sonic #5694 - Simpsonville / 12 Berryblue Ct, Simpsonville, SC 29680" at bounding box center [466, 422] width 350 height 22
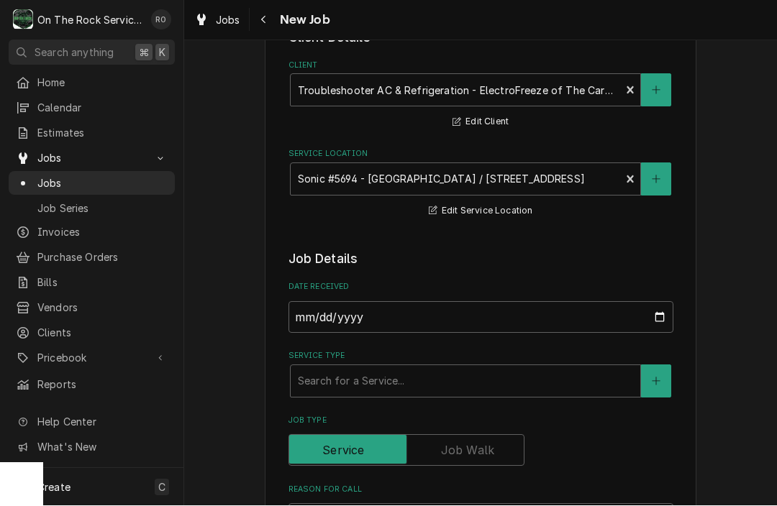
scroll to position [68, 0]
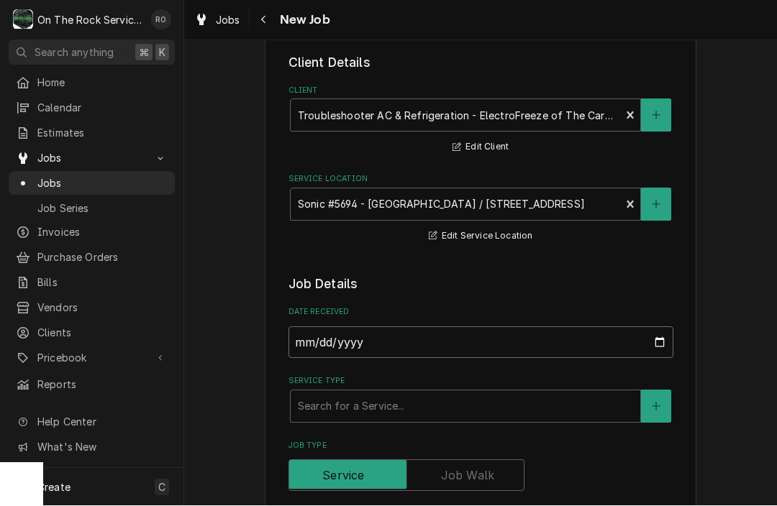
click at [465, 339] on input "2025-09-08" at bounding box center [480, 343] width 385 height 32
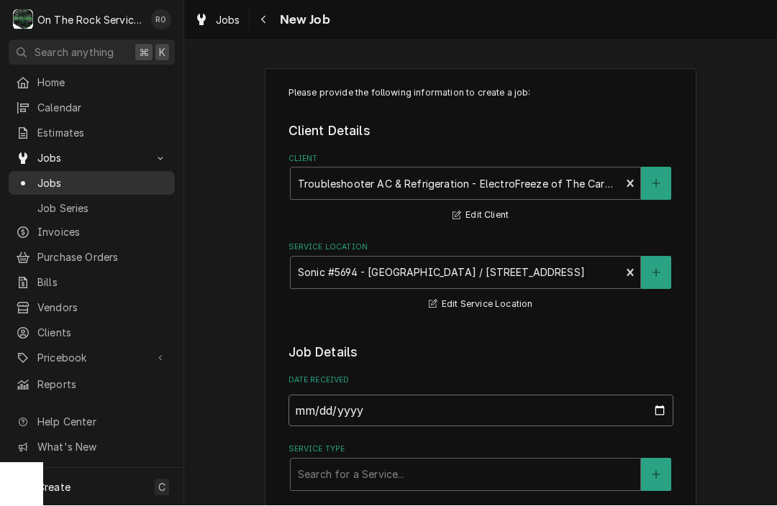
scroll to position [0, 0]
click at [58, 327] on span "Clients" at bounding box center [102, 333] width 130 height 15
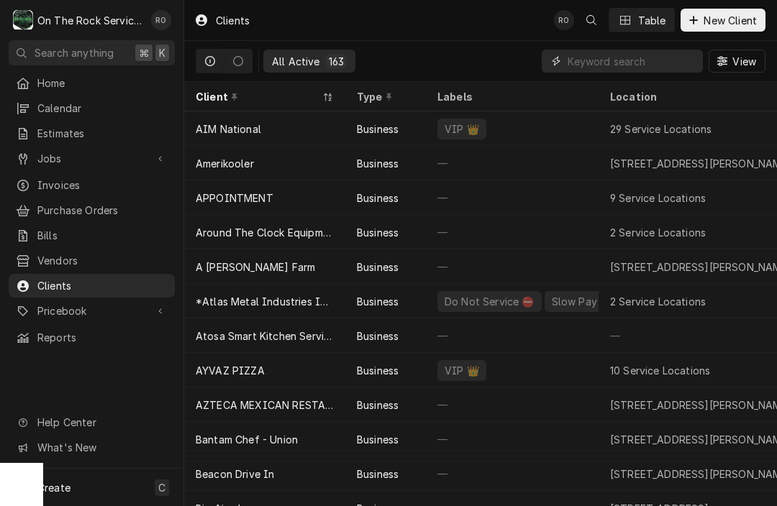
click at [638, 64] on input "Dynamic Content Wrapper" at bounding box center [631, 61] width 128 height 23
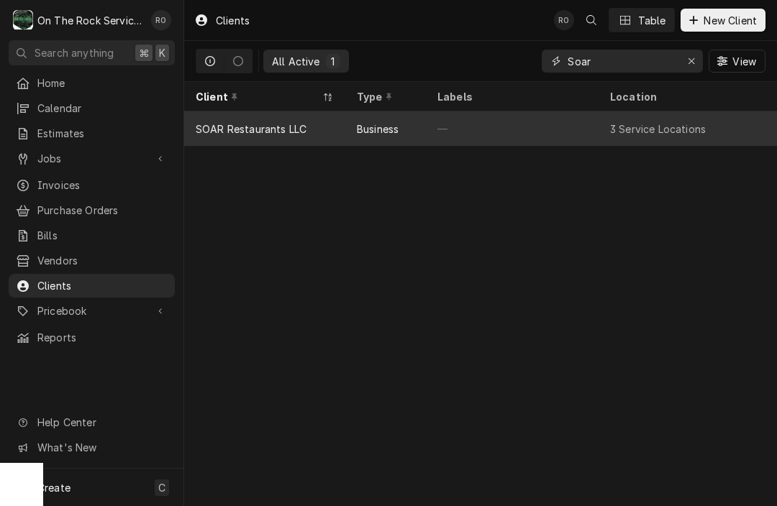
type input "Soar"
click at [573, 131] on div "—" at bounding box center [512, 128] width 173 height 35
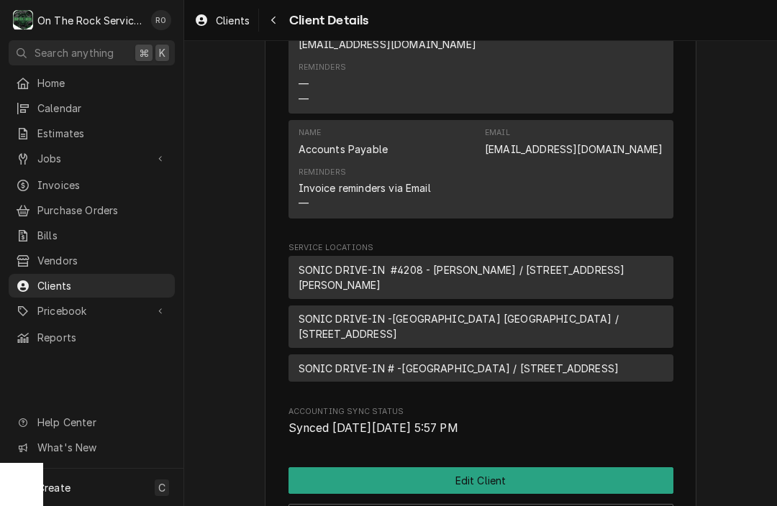
scroll to position [651, 0]
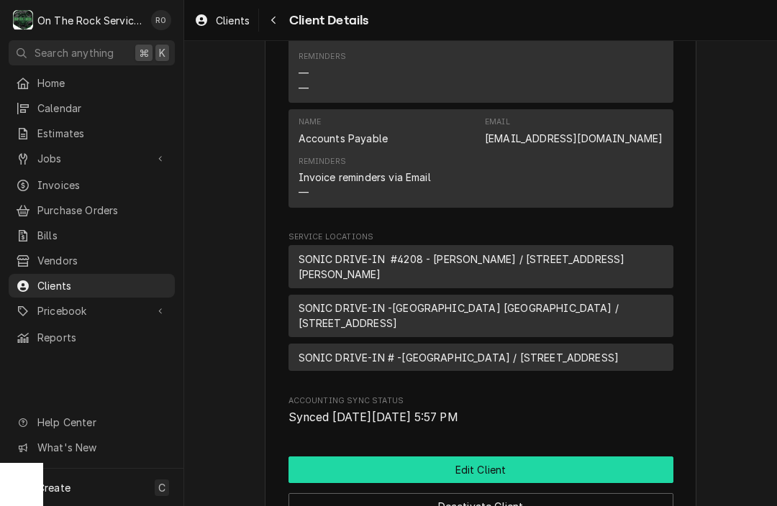
click at [482, 464] on button "Edit Client" at bounding box center [480, 470] width 385 height 27
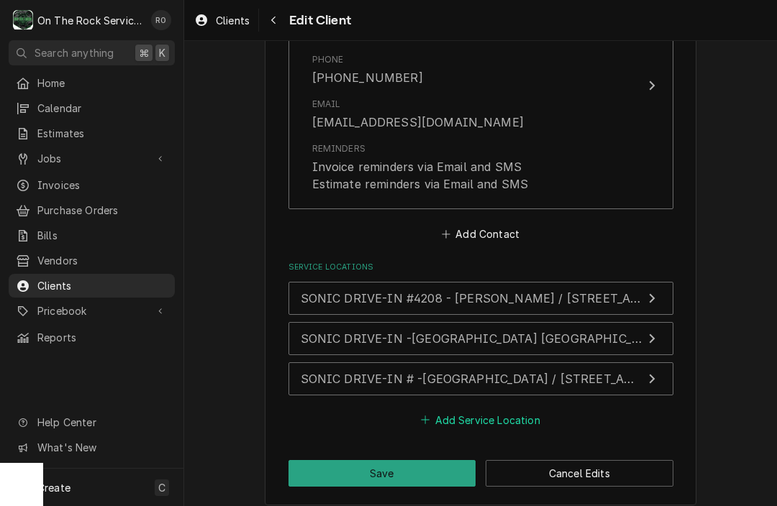
scroll to position [1622, 0]
click at [483, 410] on button "Add Service Location" at bounding box center [481, 420] width 124 height 20
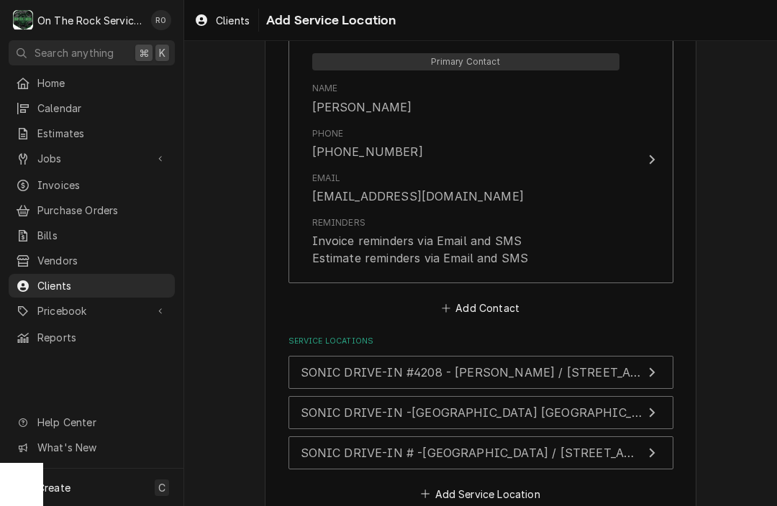
scroll to position [1569, 0]
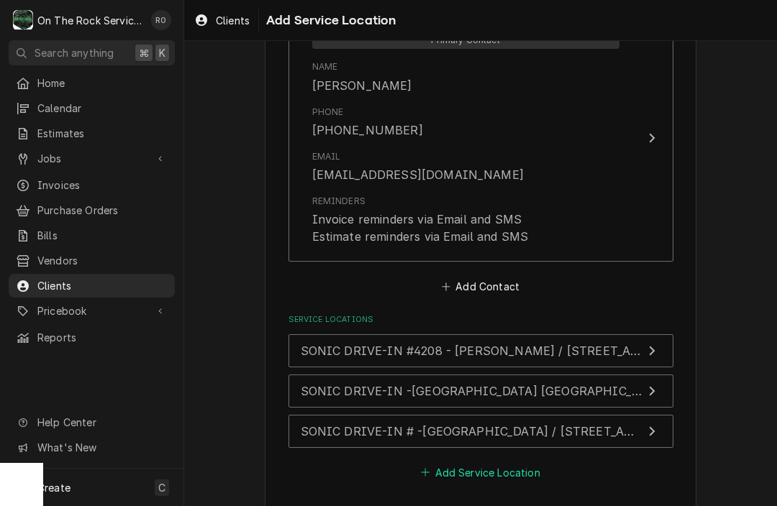
click at [501, 462] on button "Add Service Location" at bounding box center [481, 472] width 124 height 20
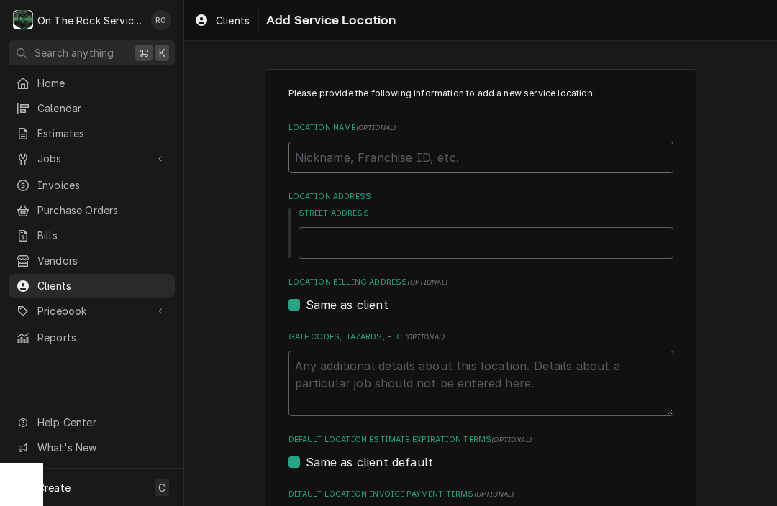
click at [449, 157] on input "Location Name ( optional )" at bounding box center [480, 158] width 385 height 32
type textarea "x"
type input "S"
type textarea "x"
type input "SO"
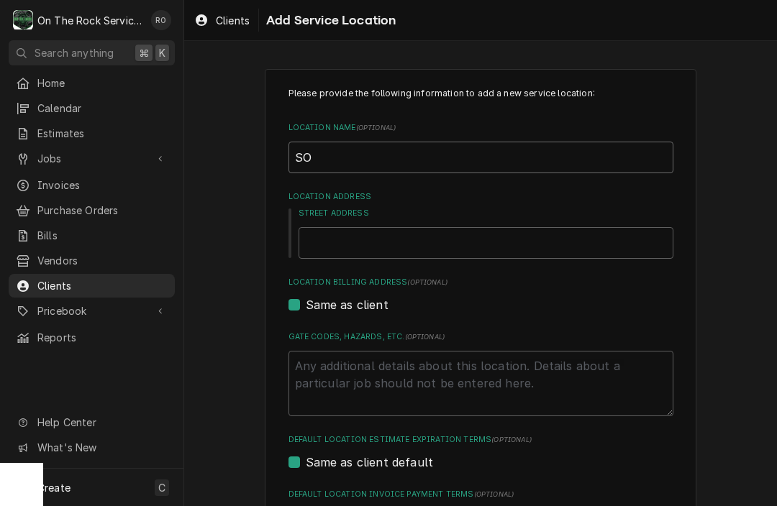
type textarea "x"
type input "SON"
type textarea "x"
type input "SONIC"
type textarea "x"
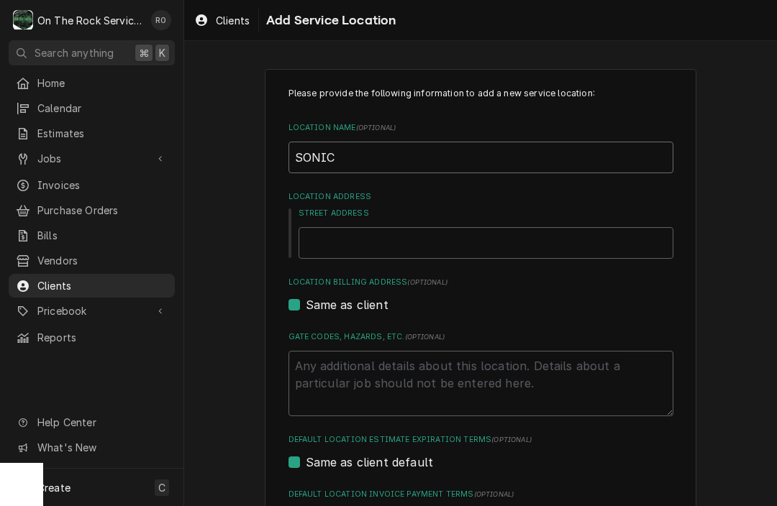
type input "SONIC"
type textarea "x"
type input "SONIC D"
type textarea "x"
type input "SONIC DR"
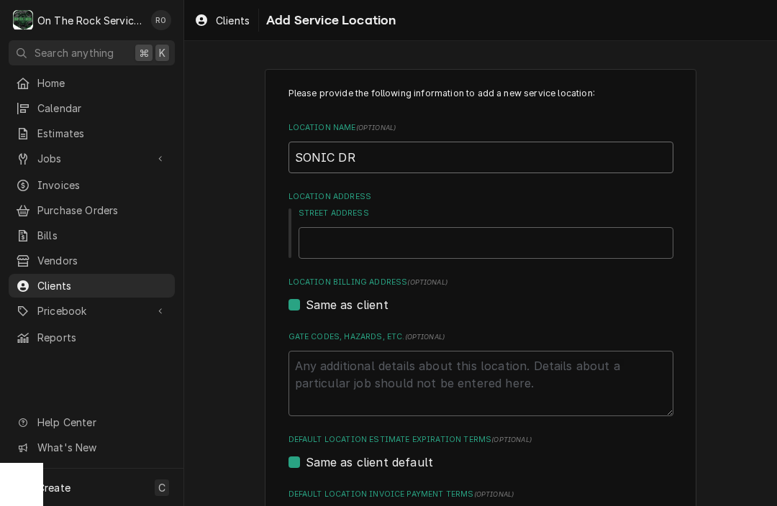
type textarea "x"
type input "SONIC DRI"
type textarea "x"
type input "SONIC DRIV"
type textarea "x"
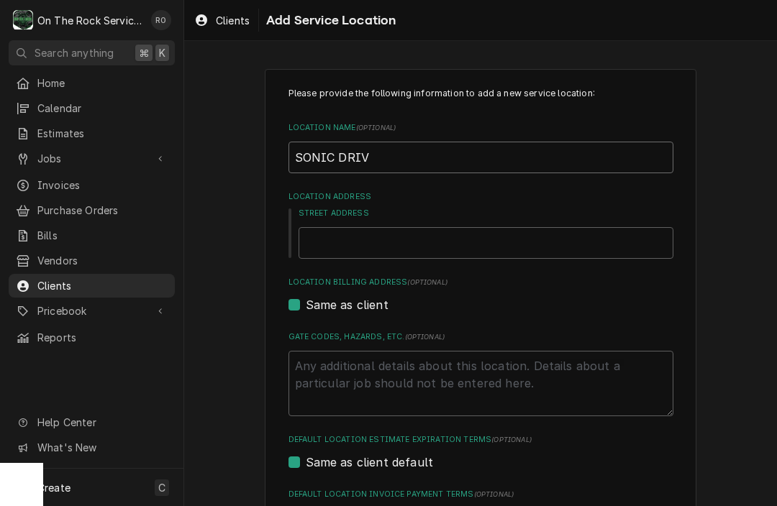
type input "SONIC DRIVW"
type textarea "x"
type input "SONIC DRIVW-"
type textarea "x"
type input "SONIC DRIVW"
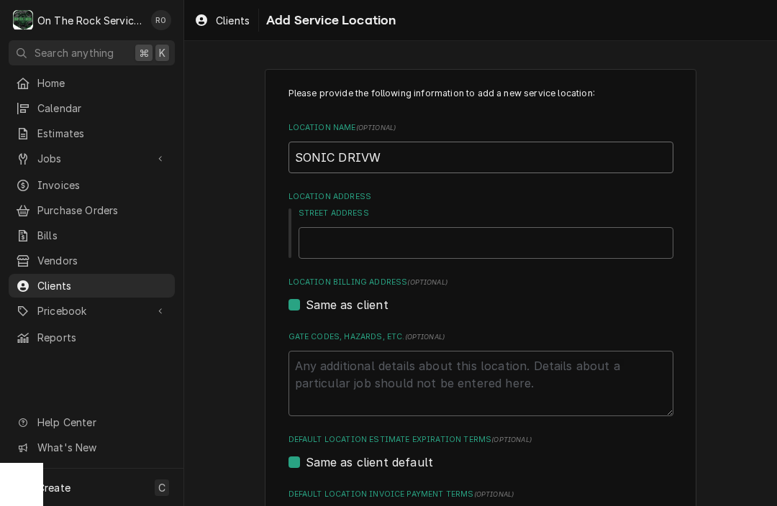
type textarea "x"
type input "SONIC DRIV"
type textarea "x"
type input "SONIC DRIVE"
type textarea "x"
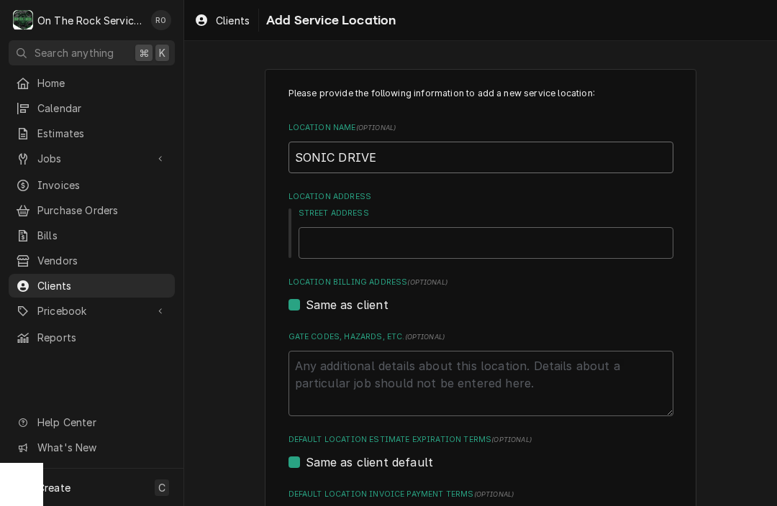
type input "SONIC DRIVE-"
type textarea "x"
type input "SONIC DRIVE-I"
type textarea "x"
type input "SONIC DRIVE-IN"
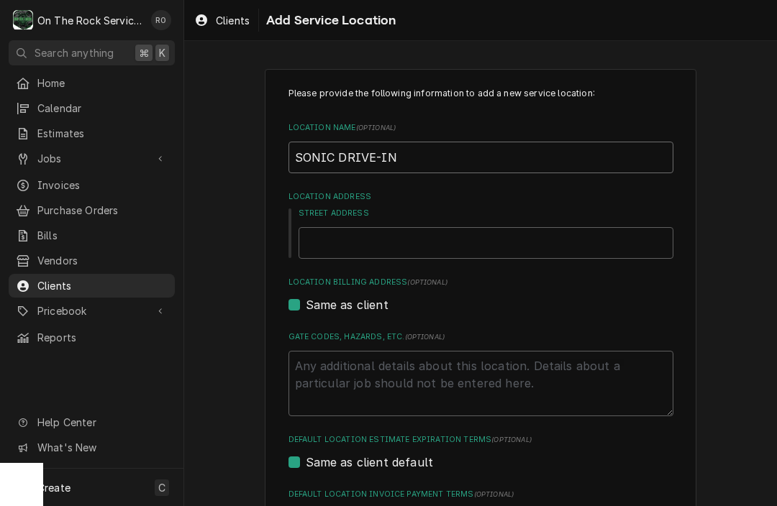
type textarea "x"
type input "SONIC DRIVE-IN"
type textarea "x"
type input "SONIC DRIVE-IN #"
type textarea "x"
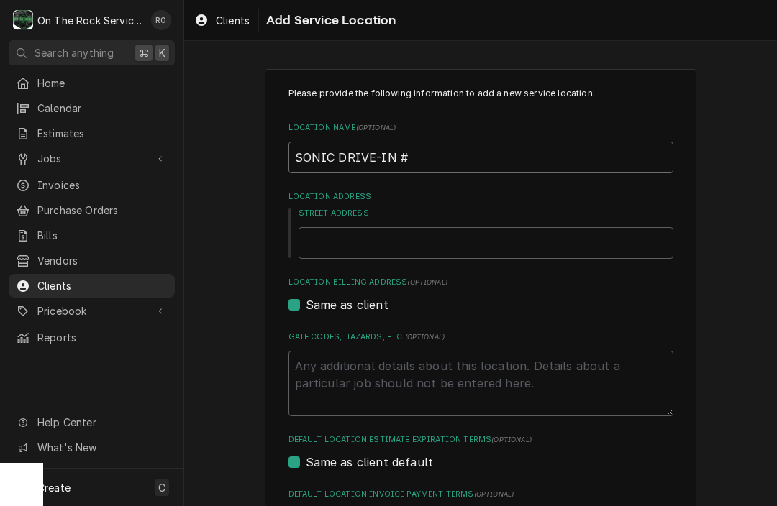
type input "SONIC DRIVE-IN #5"
type textarea "x"
type input "SONIC DRIVE-IN #56"
type textarea "x"
type input "SONIC DRIVE-IN #569"
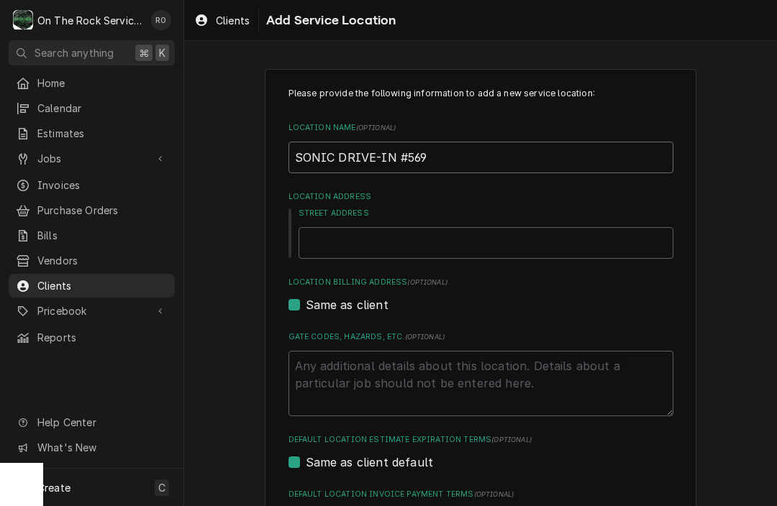
type textarea "x"
type input "SONIC DRIVE-IN #5694"
type textarea "x"
type input "SONIC DRIVE-IN #5694"
type textarea "x"
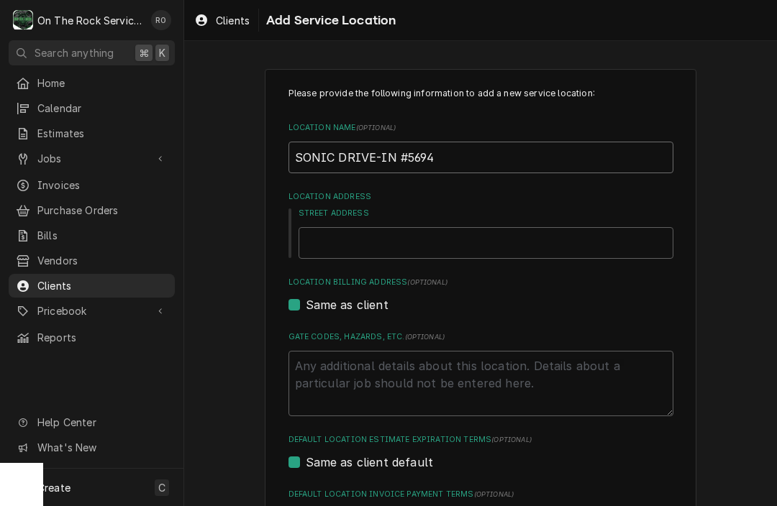
type input "SONIC DRIVE-IN #5694 S"
type textarea "x"
type input "SONIC DRIVE-IN #5694 SI"
type textarea "x"
type input "SONIC DRIVE-IN #5694 SIM"
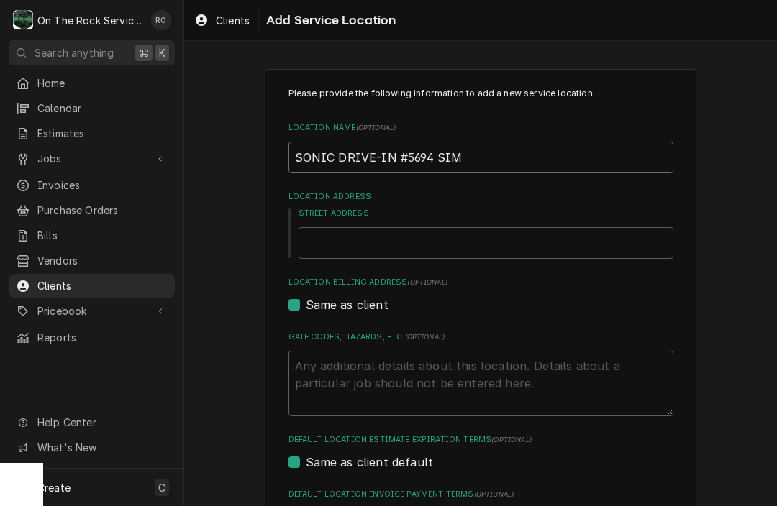
type textarea "x"
type input "SONIC DRIVE-IN #5694 SIMP"
type textarea "x"
type input "SONIC DRIVE-IN #5694 SIMPS"
type textarea "x"
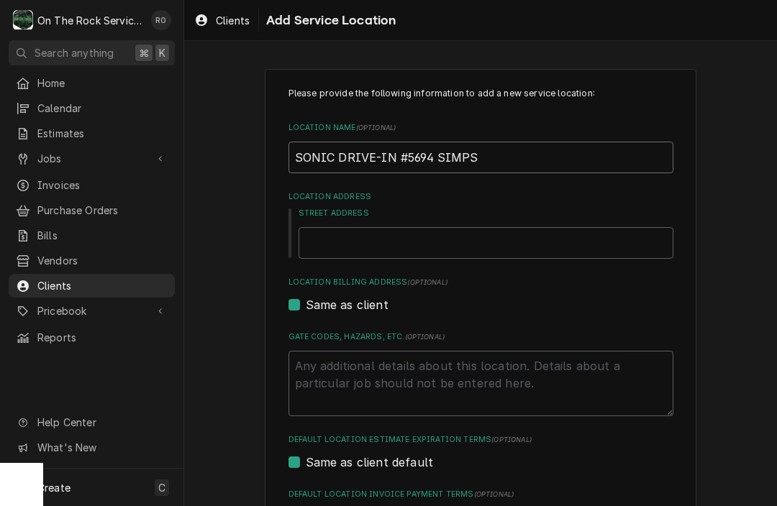
type input "SONIC DRIVE-IN #5694 SIMPSO"
type textarea "x"
type input "SONIC DRIVE-IN #5694 [PERSON_NAME]"
type textarea "x"
type input "SONIC DRIVE-IN #5694 SIMPSONV"
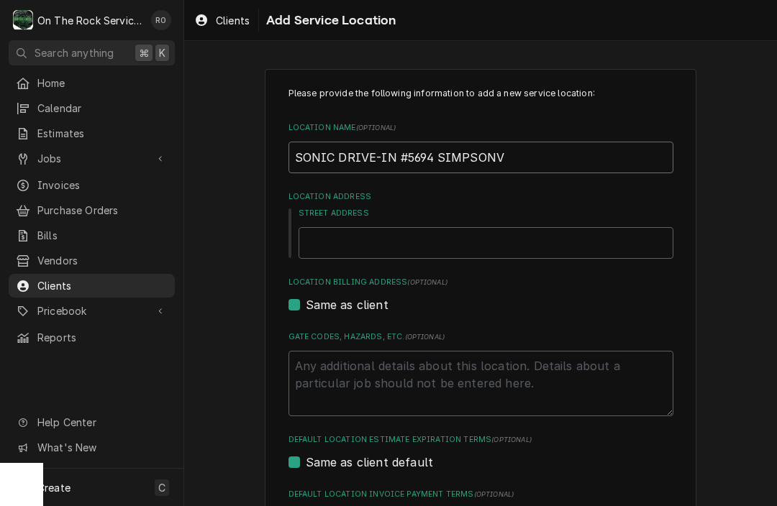
type textarea "x"
type input "SONIC DRIVE-IN #5694 SIMPSONVI"
type textarea "x"
type input "SONIC DRIVE-IN #5694 SIMPSONVIL"
type textarea "x"
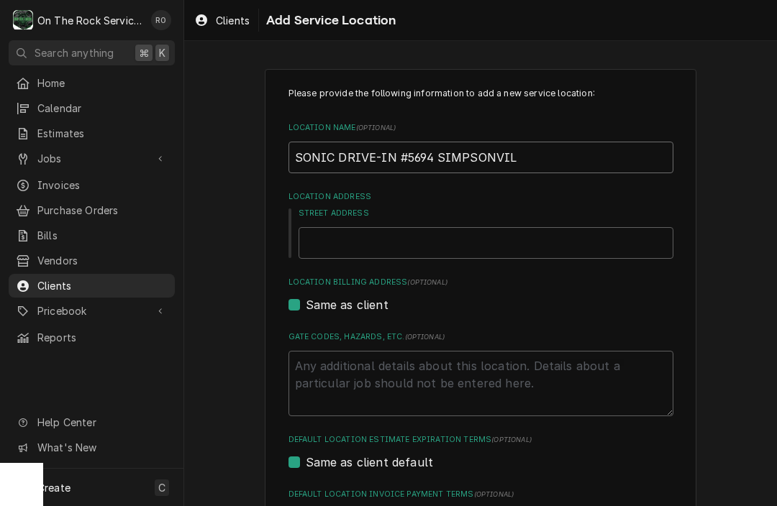
type input "SONIC DRIVE-IN #5694 SIMPSONVILL"
type textarea "x"
type input "SONIC DRIVE-IN #5694 [GEOGRAPHIC_DATA]"
type textarea "x"
type input "SONIC DRIVE-IN #5694 SIMPSONVILL"
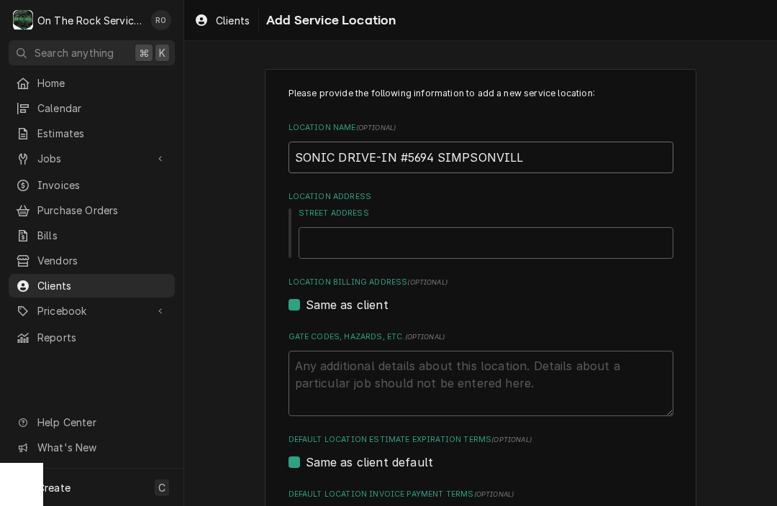
type textarea "x"
type input "SONIC DRIVE-IN #5694 SIMPSONVIL"
type textarea "x"
type input "SONIC DRIVE-IN #5694 SIMPSONVILL"
type textarea "x"
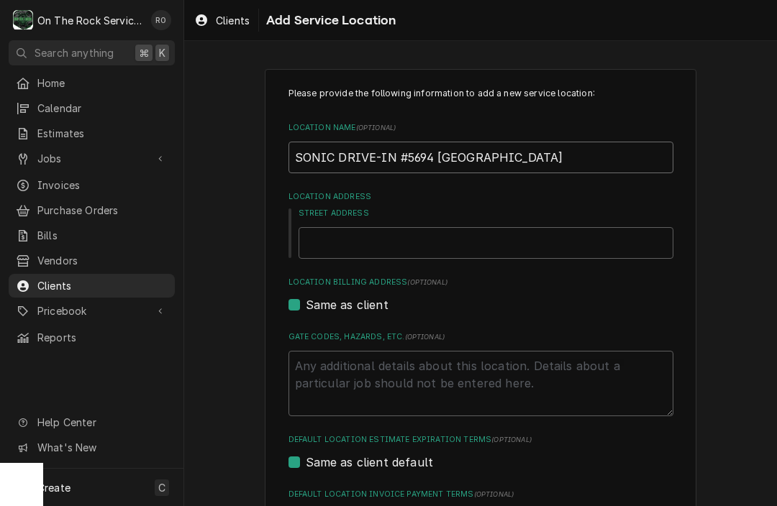
type input "SONIC DRIVE-IN #5694 [GEOGRAPHIC_DATA]"
click at [449, 238] on input "Street Address" at bounding box center [485, 243] width 375 height 32
type textarea "x"
type input "1"
type textarea "x"
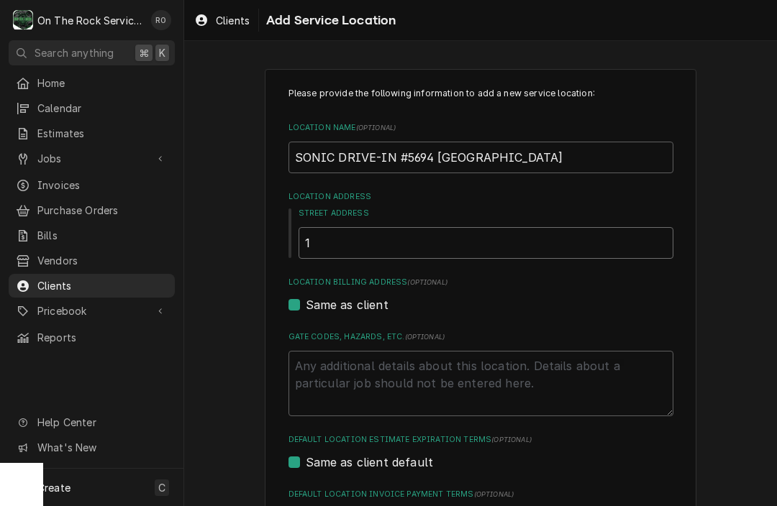
type input "12"
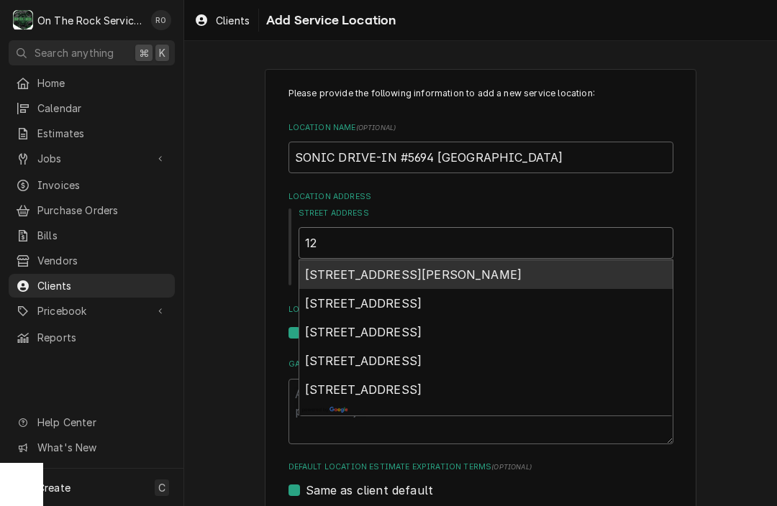
type textarea "x"
type input "12"
type textarea "x"
type input "12 b"
type textarea "x"
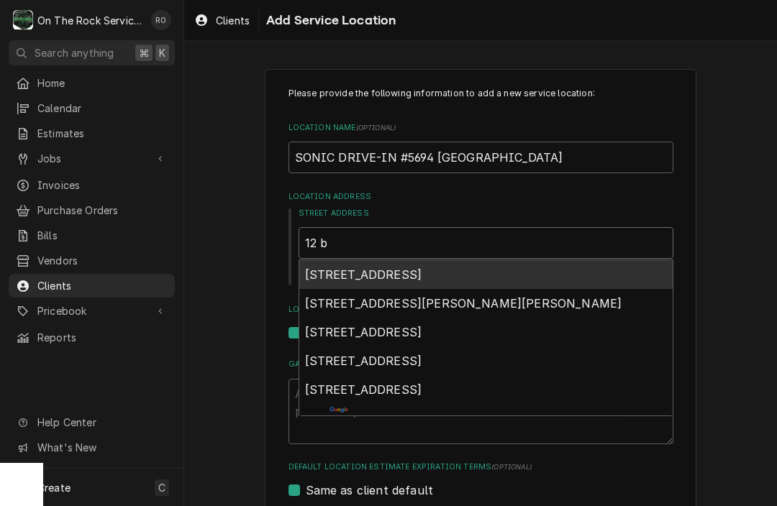
type input "12 be"
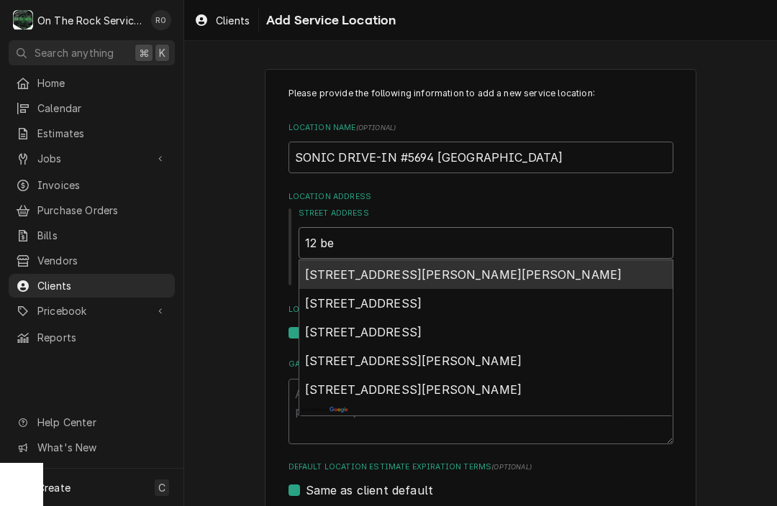
type textarea "x"
type input "12 ber"
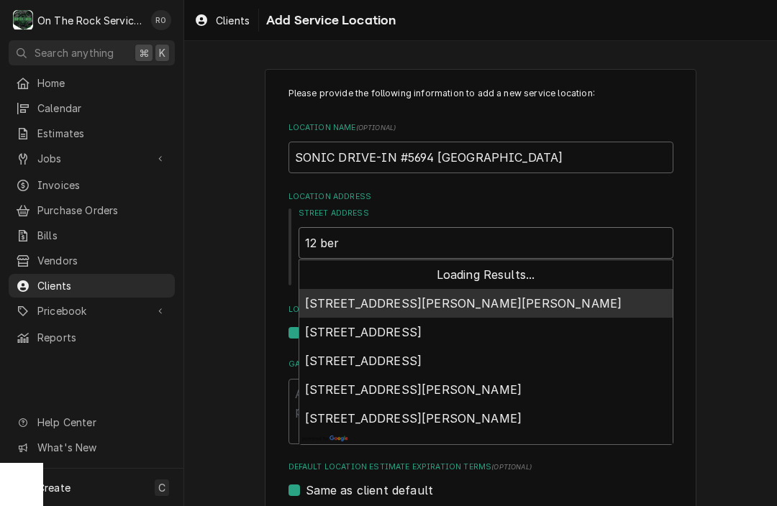
type textarea "x"
type input "12 berr"
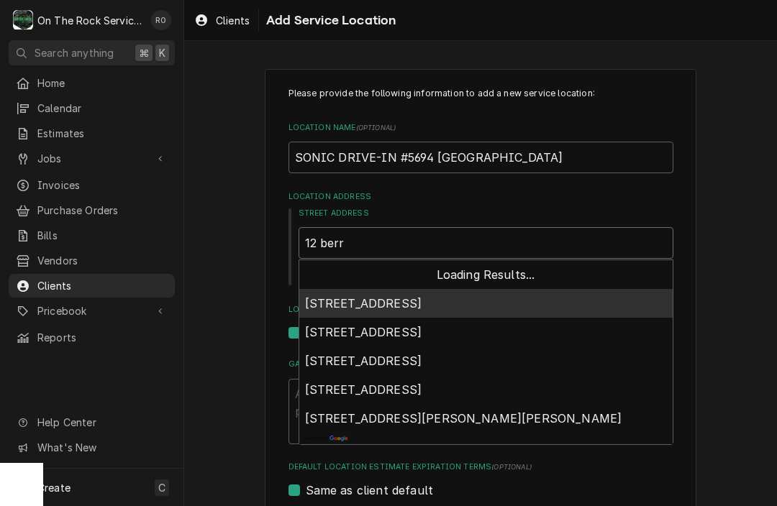
type textarea "x"
type input "12 [PERSON_NAME]"
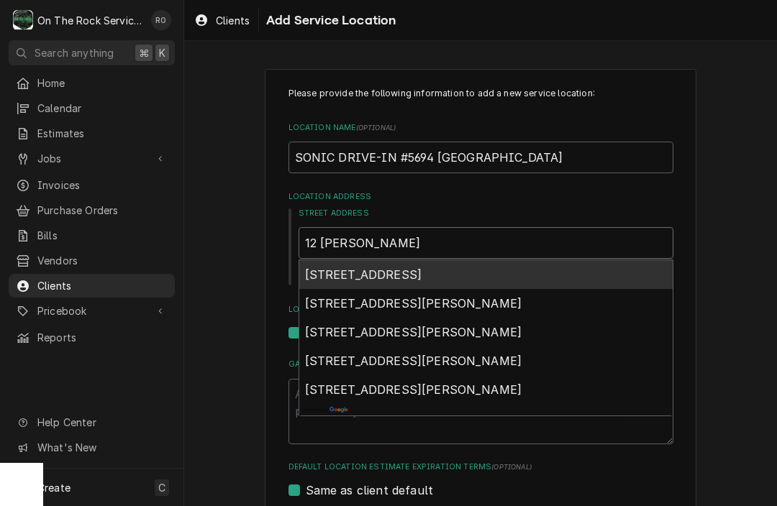
click at [422, 268] on span "[STREET_ADDRESS]" at bounding box center [363, 275] width 117 height 14
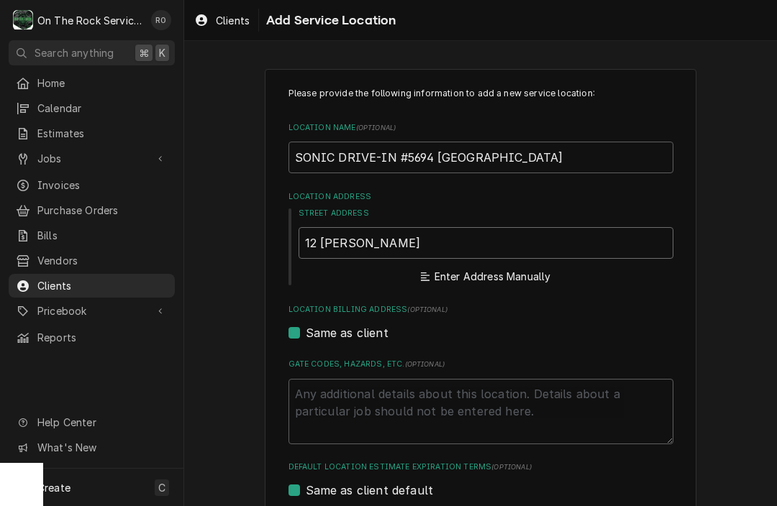
type textarea "x"
type input "12 Berryblue Ct"
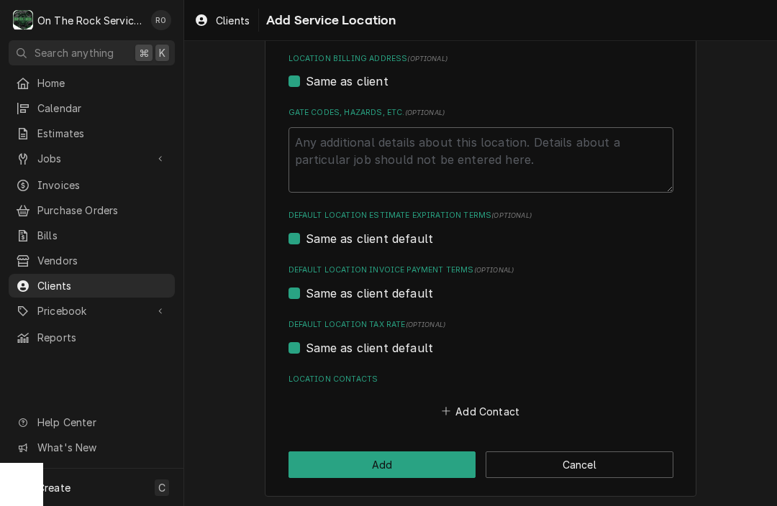
scroll to position [428, 0]
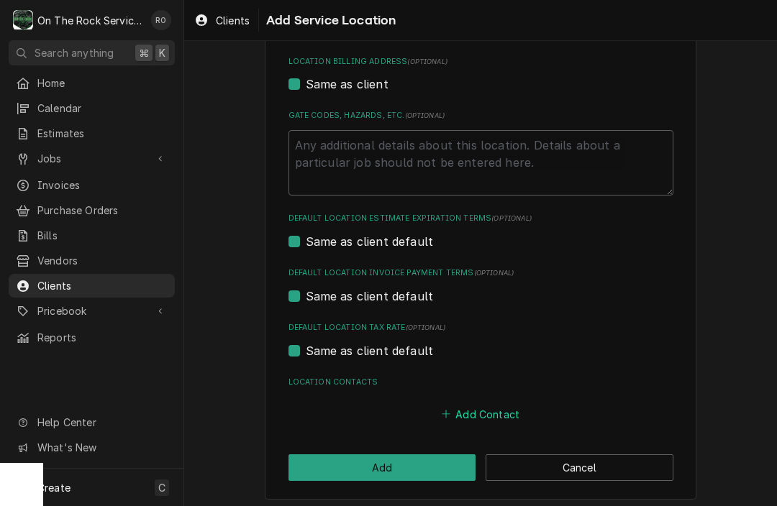
click at [478, 404] on button "Add Contact" at bounding box center [480, 414] width 83 height 20
type textarea "x"
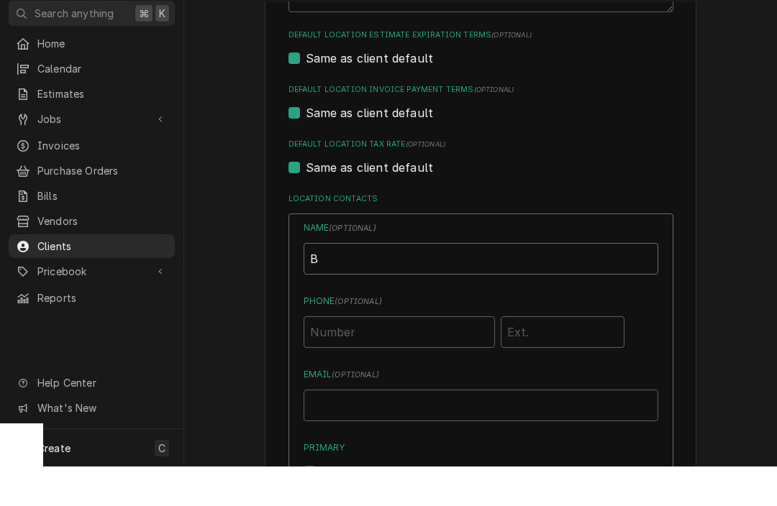
scroll to position [0, 0]
type input "[PERSON_NAME]"
click at [432, 356] on input "Phone ( optional )" at bounding box center [399, 372] width 191 height 32
type input "(954) 328-1246"
click at [423, 429] on input "Email ( optional )" at bounding box center [481, 445] width 355 height 32
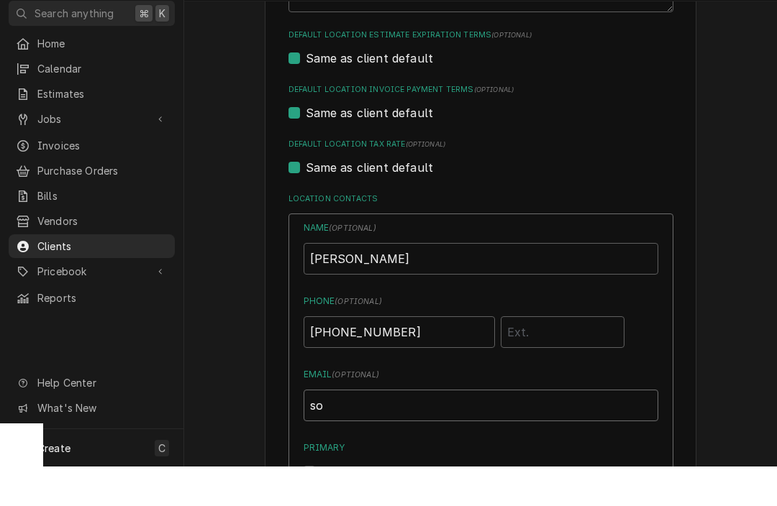
type input "s"
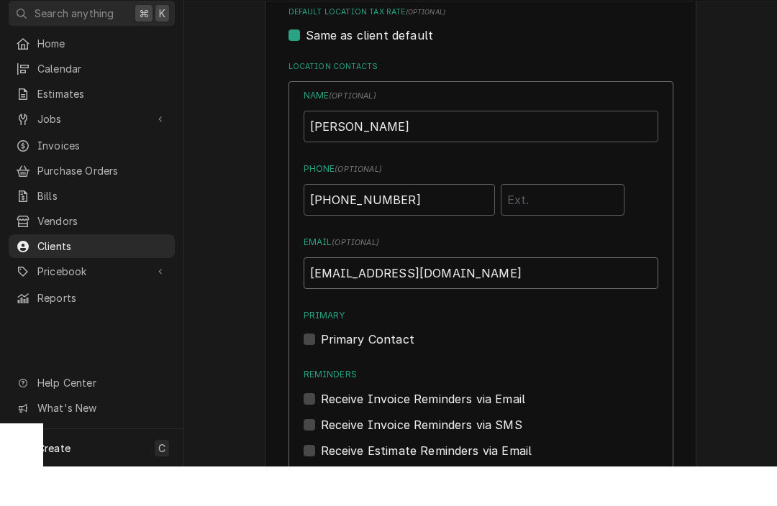
scroll to position [730, 0]
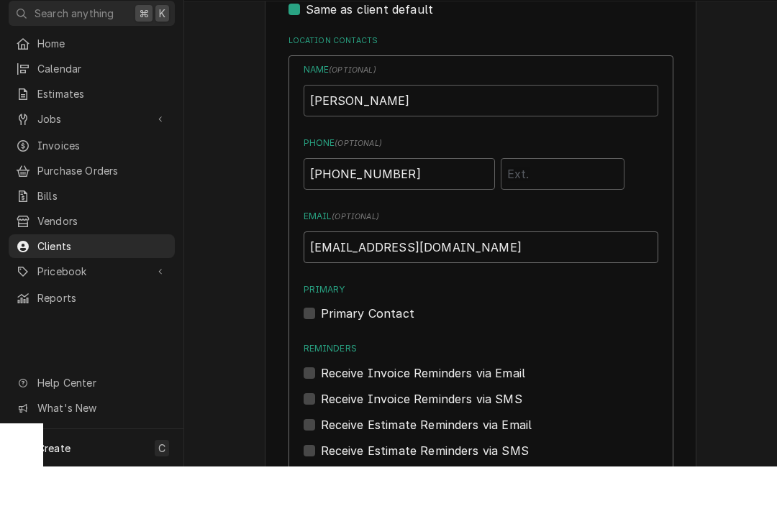
type input "Sonic5694@inspirepartners.net"
click at [329, 345] on label "Primary Contact" at bounding box center [367, 353] width 93 height 17
click at [329, 345] on input "Primary" at bounding box center [498, 361] width 355 height 32
checkbox input "true"
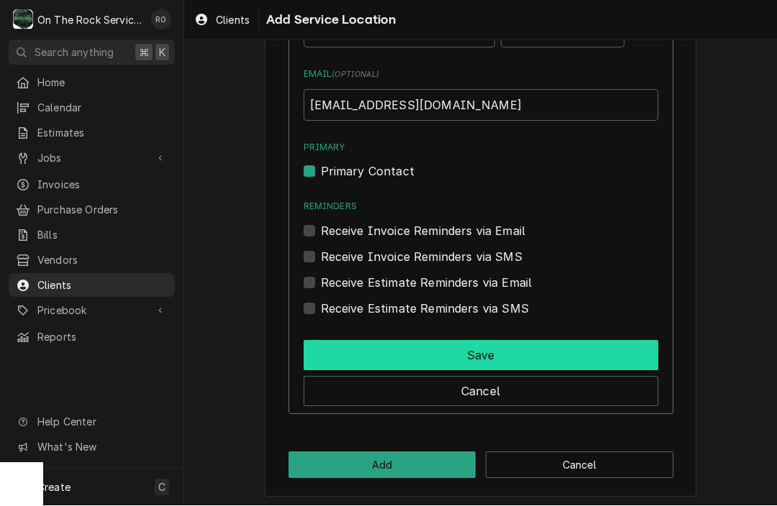
click at [438, 342] on button "Save" at bounding box center [481, 356] width 355 height 30
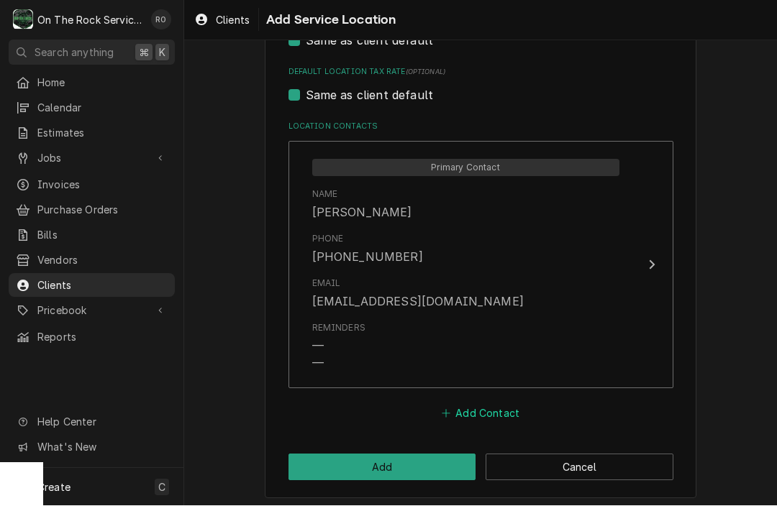
click at [461, 407] on button "Add Contact" at bounding box center [480, 414] width 83 height 20
type textarea "x"
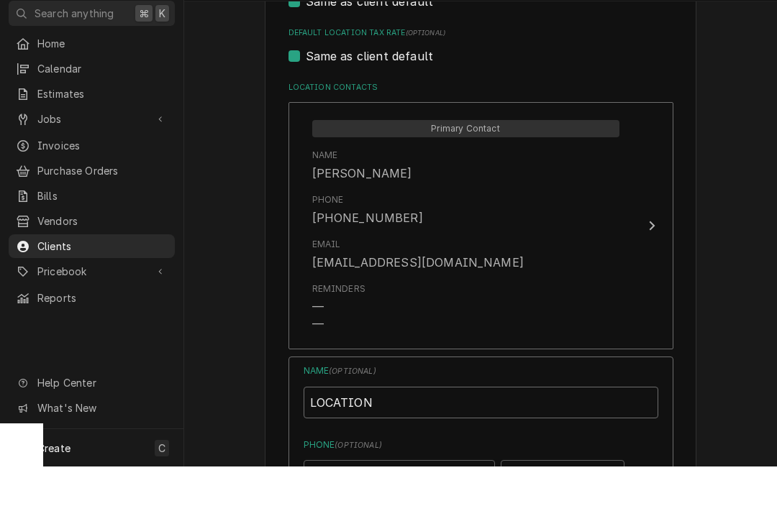
scroll to position [743, 0]
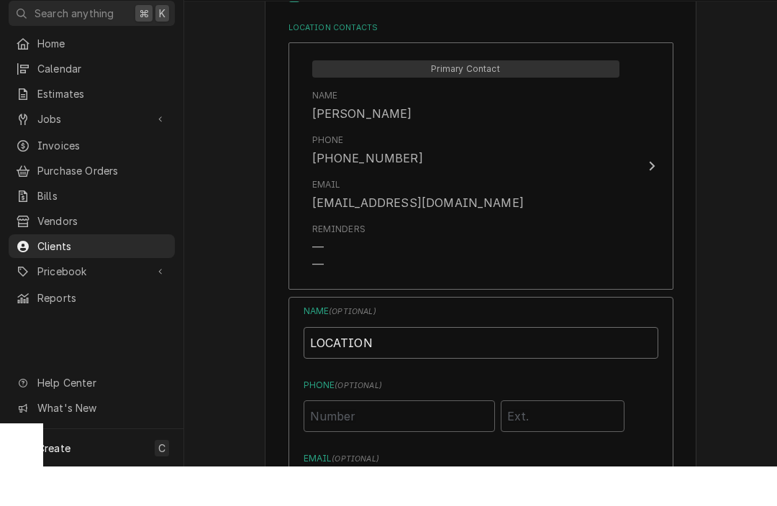
type input "LOCATION"
click at [429, 440] on input "Phone ( optional )" at bounding box center [399, 456] width 191 height 32
type input "(864) 228-9200"
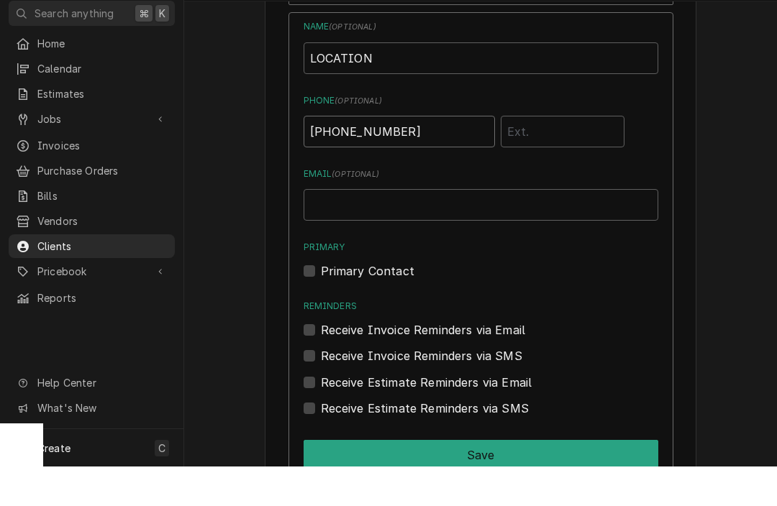
scroll to position [1032, 0]
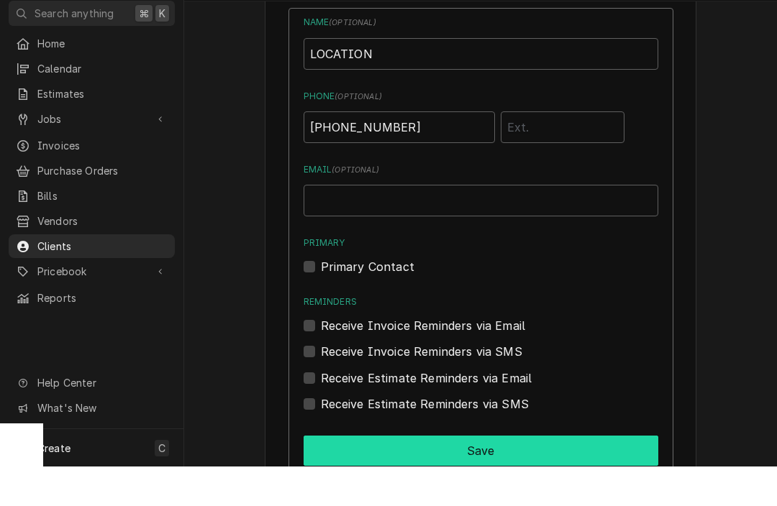
click at [437, 475] on button "Save" at bounding box center [481, 490] width 355 height 30
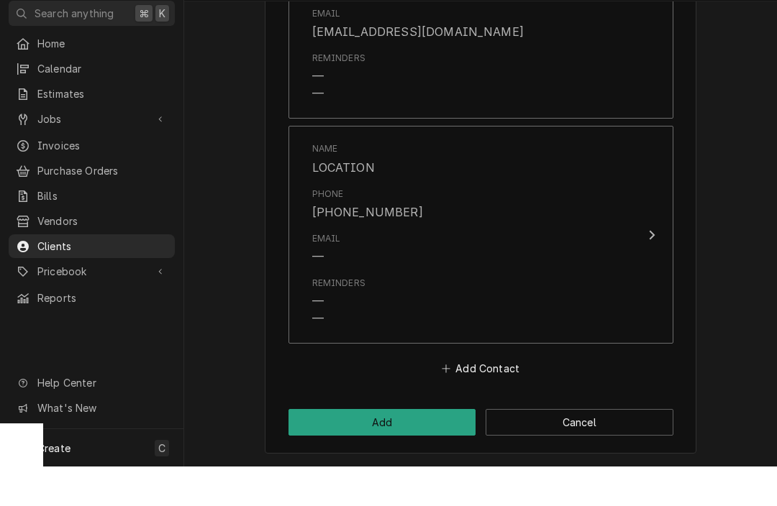
scroll to position [909, 0]
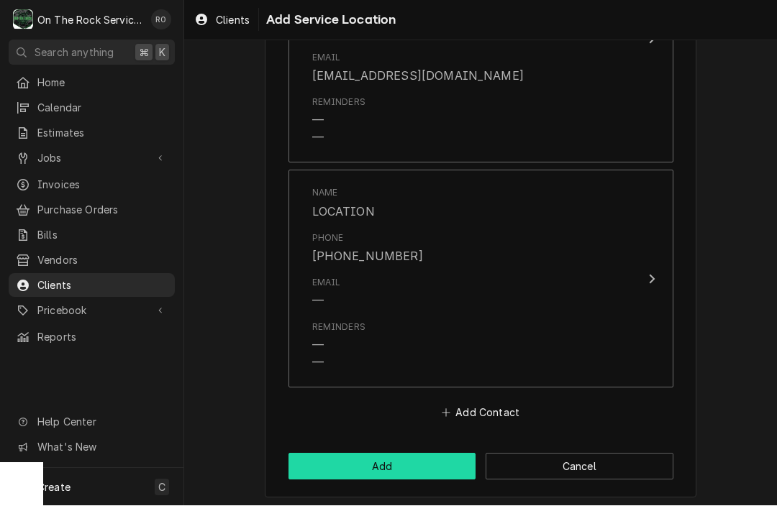
drag, startPoint x: 368, startPoint y: 449, endPoint x: 366, endPoint y: 456, distance: 7.3
click at [366, 456] on button "Add" at bounding box center [382, 467] width 188 height 27
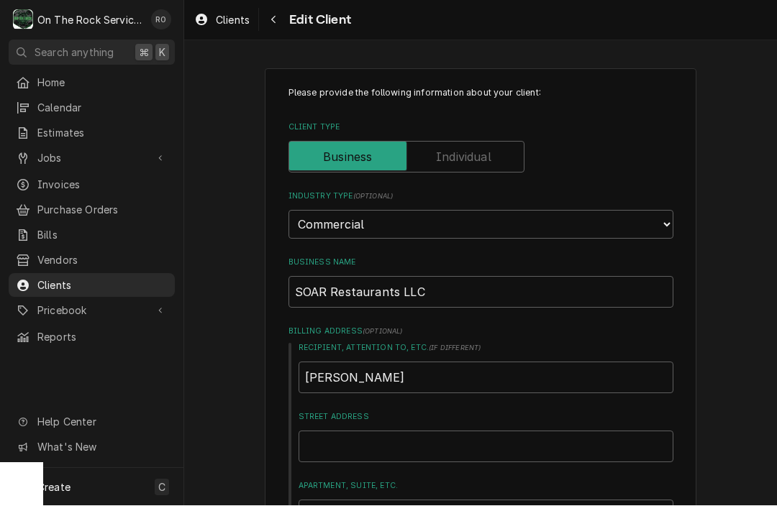
type textarea "x"
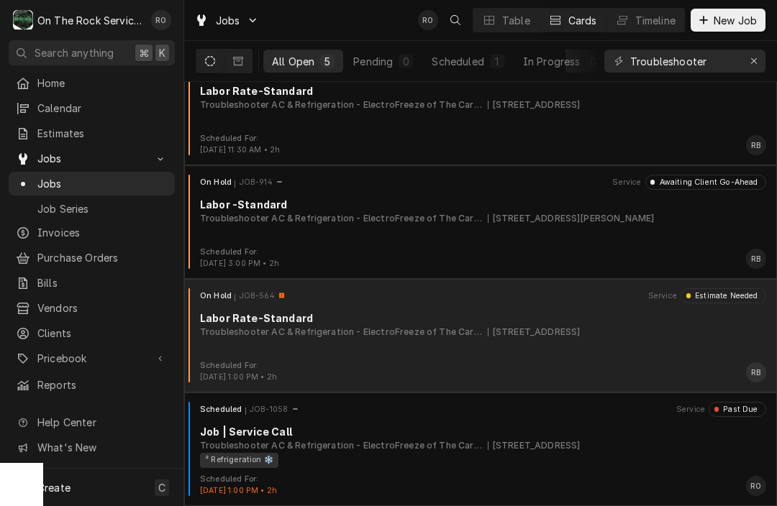
scroll to position [144, 0]
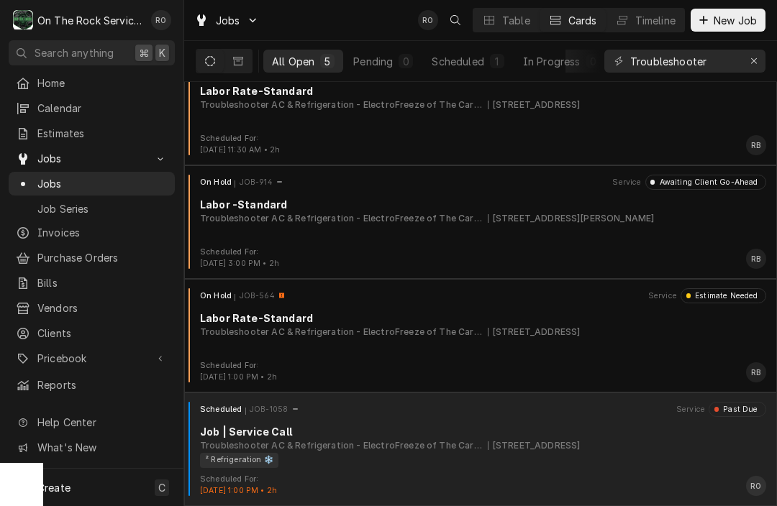
click at [404, 429] on div "Job | Service Call" at bounding box center [483, 431] width 566 height 15
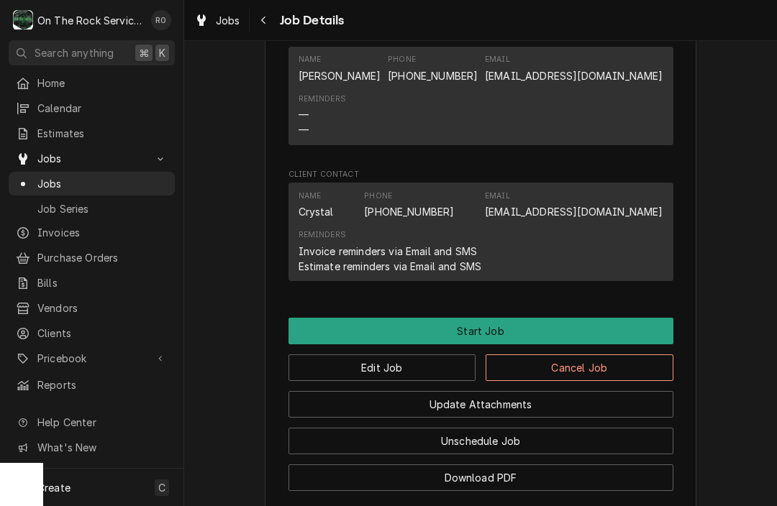
scroll to position [1050, 0]
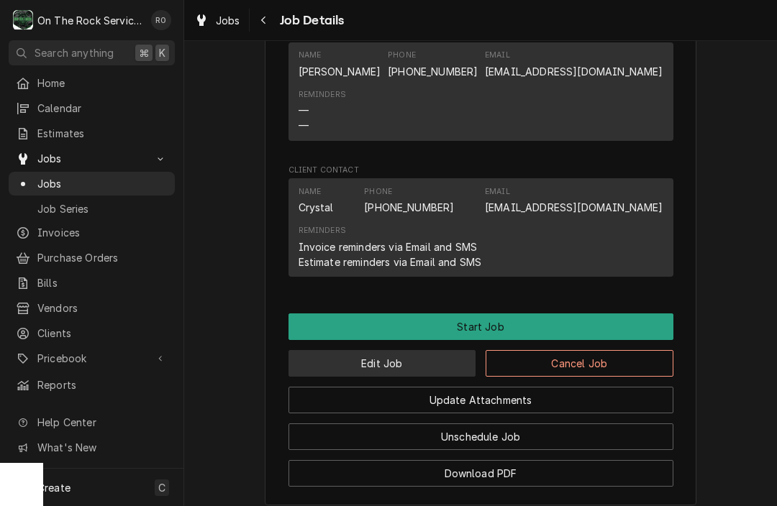
click at [388, 368] on button "Edit Job" at bounding box center [382, 363] width 188 height 27
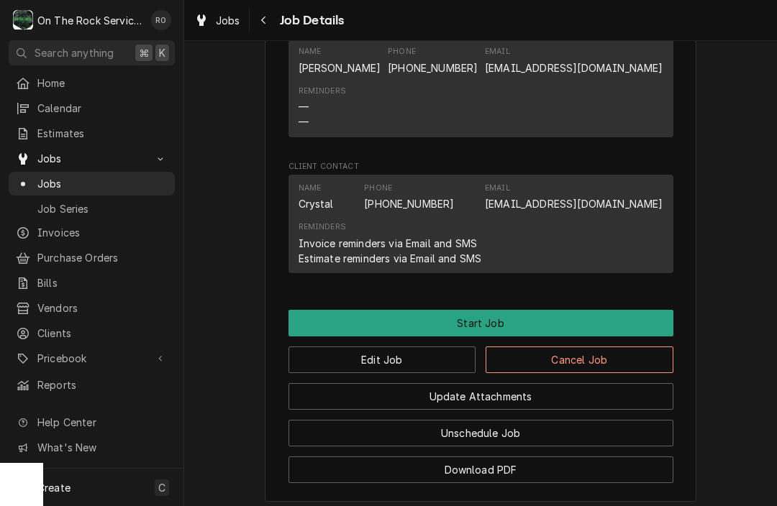
scroll to position [1064, 0]
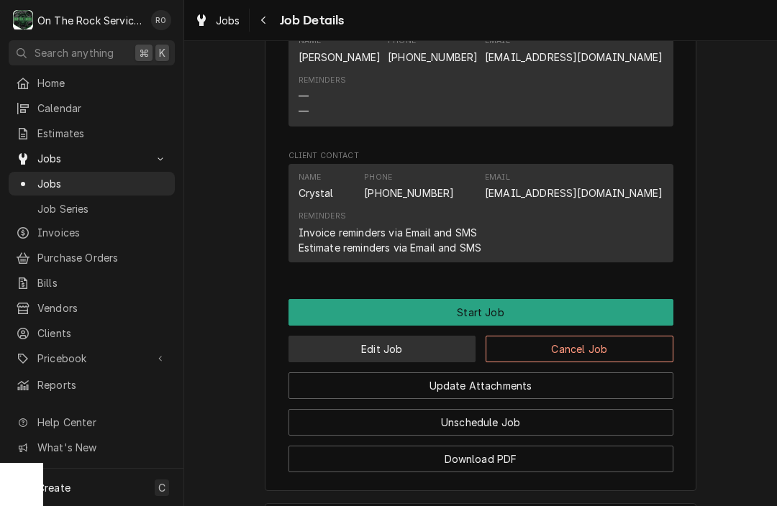
click at [403, 351] on button "Edit Job" at bounding box center [382, 349] width 188 height 27
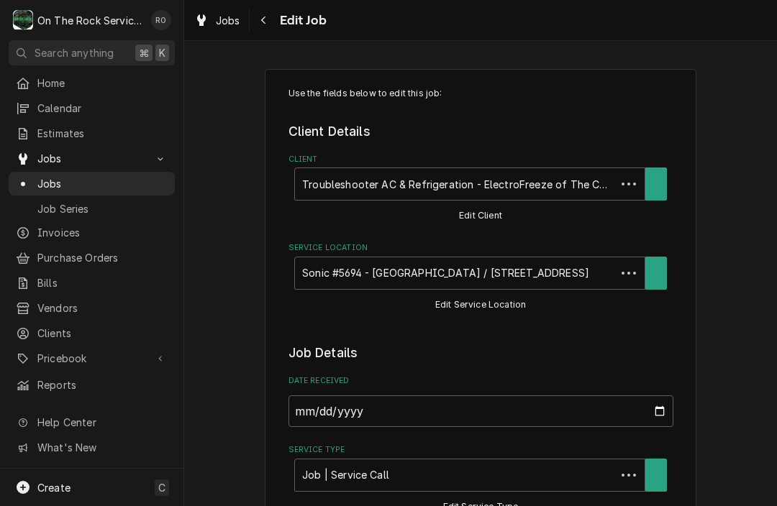
type textarea "x"
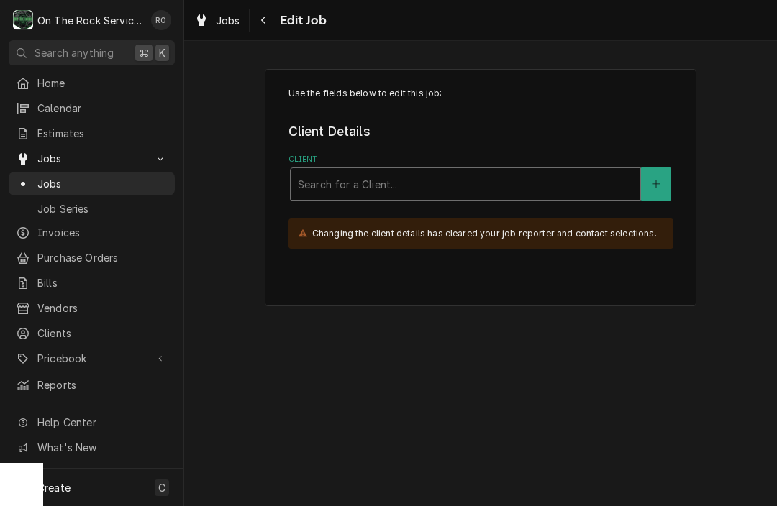
click at [574, 188] on div "Client" at bounding box center [465, 184] width 335 height 26
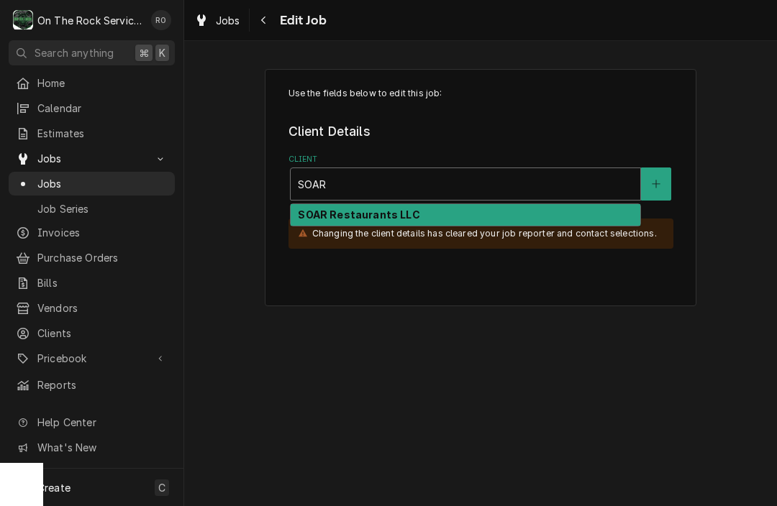
click at [470, 220] on div "SOAR Restaurants LLC" at bounding box center [466, 215] width 350 height 22
type input "SOAR"
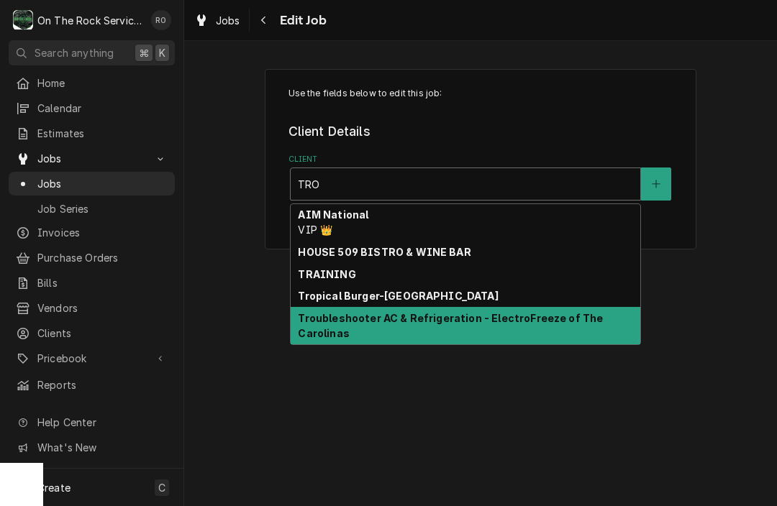
click at [511, 315] on strong "Troubleshooter AC & Refrigeration - ElectroFreeze of The Carolinas" at bounding box center [450, 325] width 305 height 27
type input "TRO"
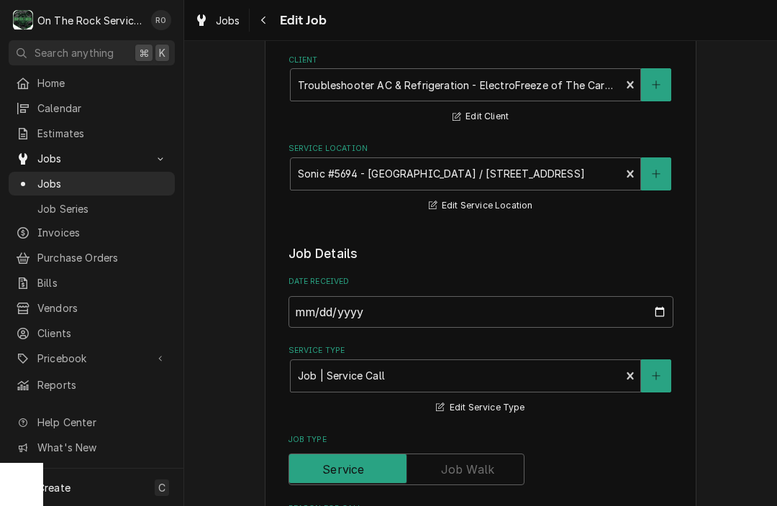
scroll to position [64, 0]
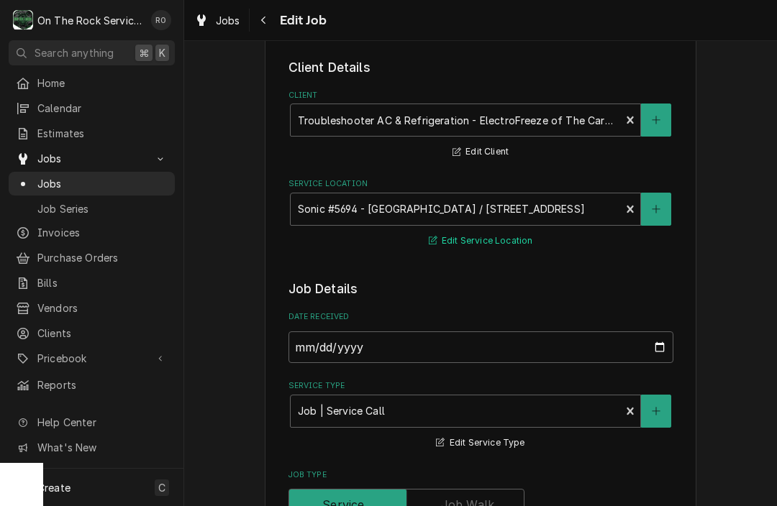
click at [484, 242] on button "Edit Service Location" at bounding box center [480, 241] width 109 height 18
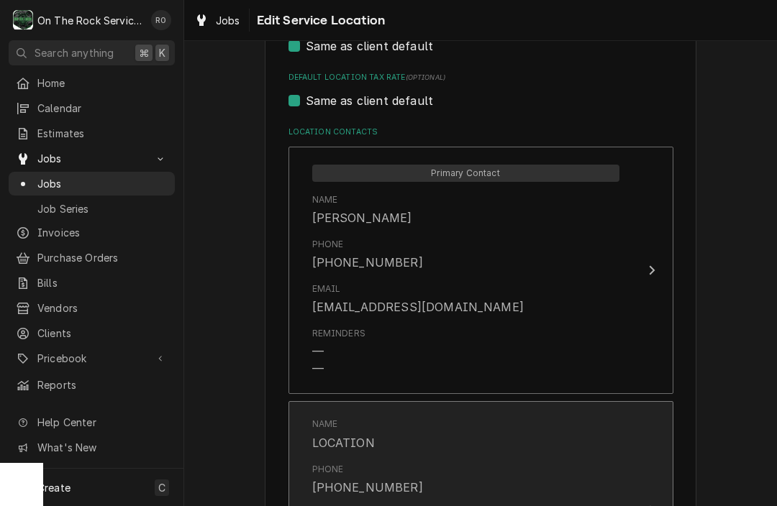
scroll to position [678, 0]
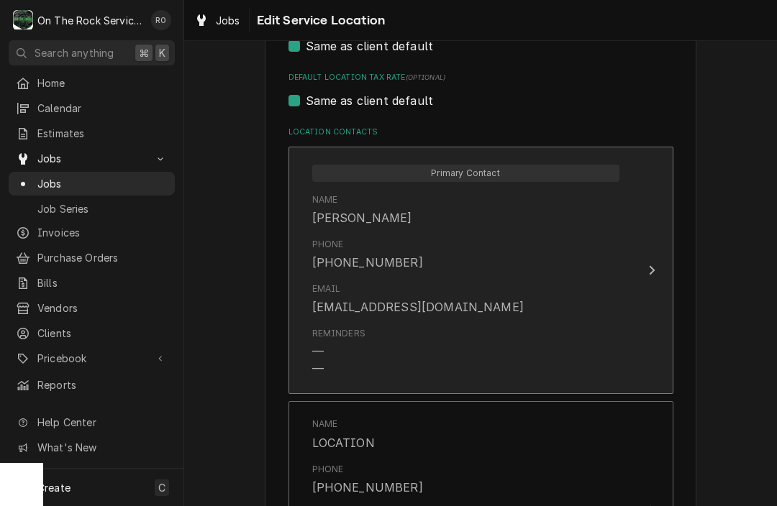
click at [636, 260] on button "Primary Contact Name Brandon Griffiths Phone (954) 328-1246 Email sonic5694@ins…" at bounding box center [480, 271] width 385 height 248
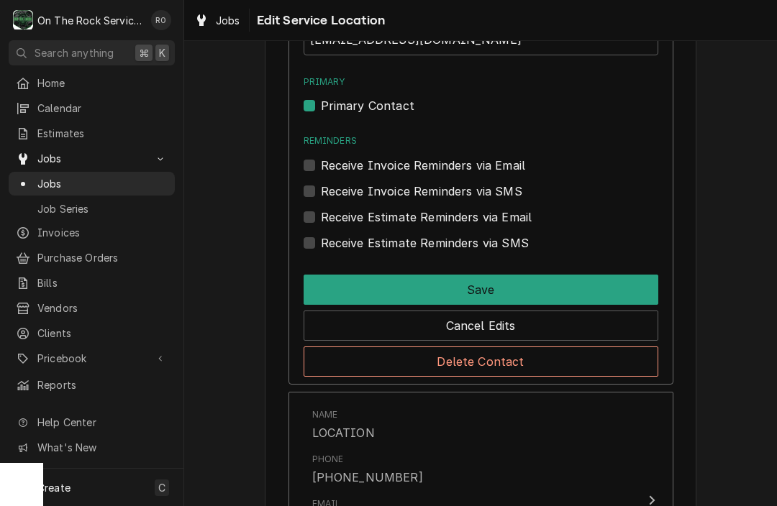
scroll to position [1111, 0]
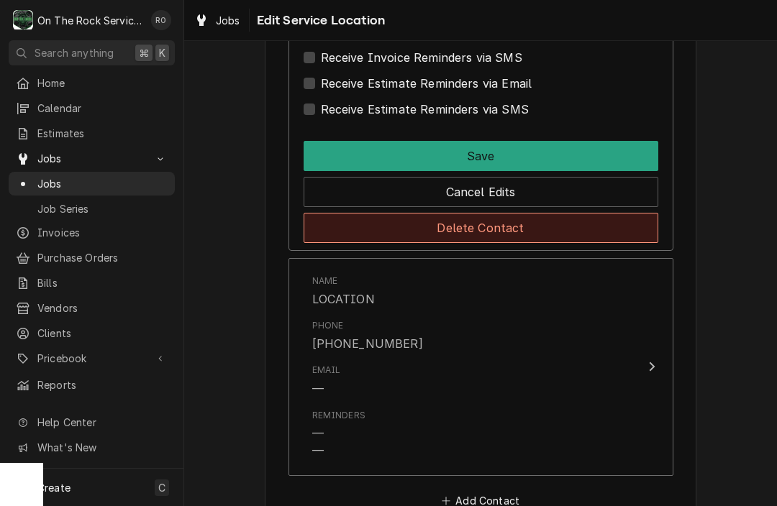
click at [546, 226] on button "Delete Contact" at bounding box center [481, 228] width 355 height 30
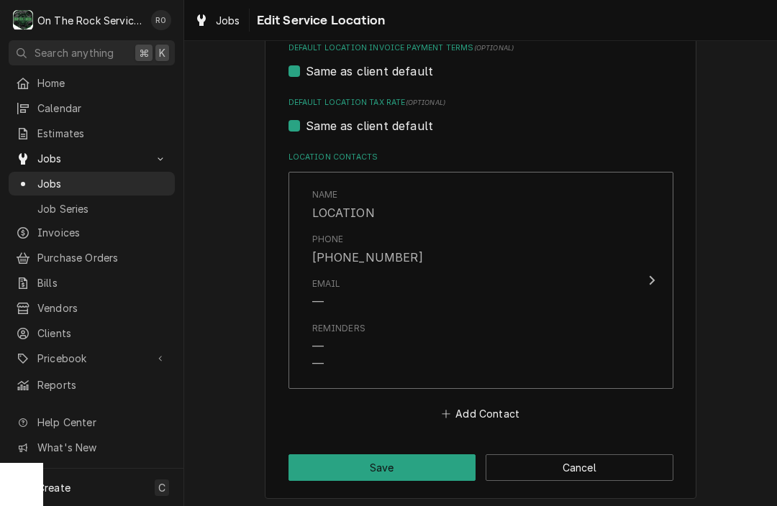
type textarea "x"
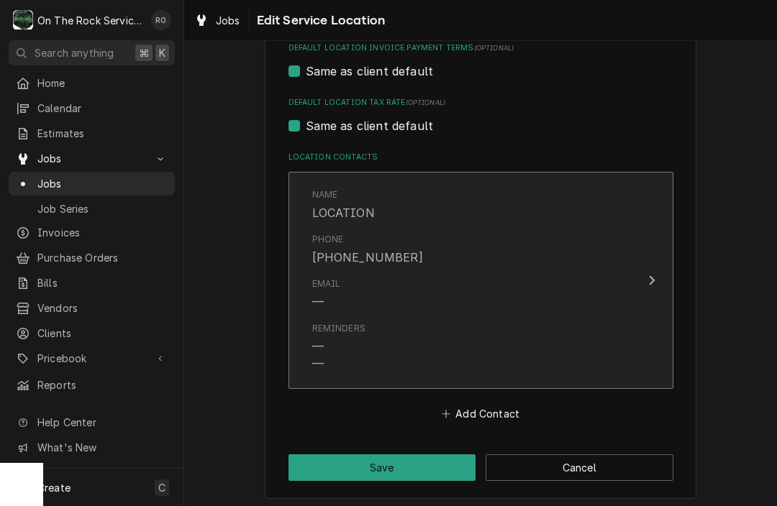
click at [492, 316] on div "Reminders — —" at bounding box center [465, 347] width 307 height 62
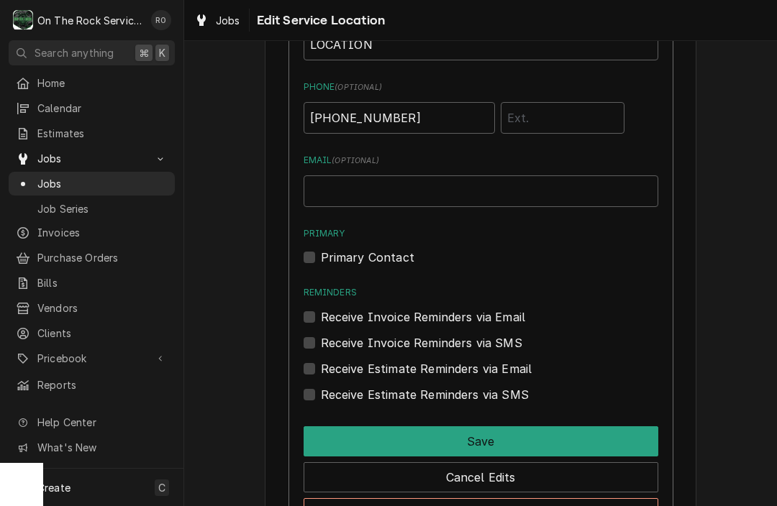
scroll to position [891, 0]
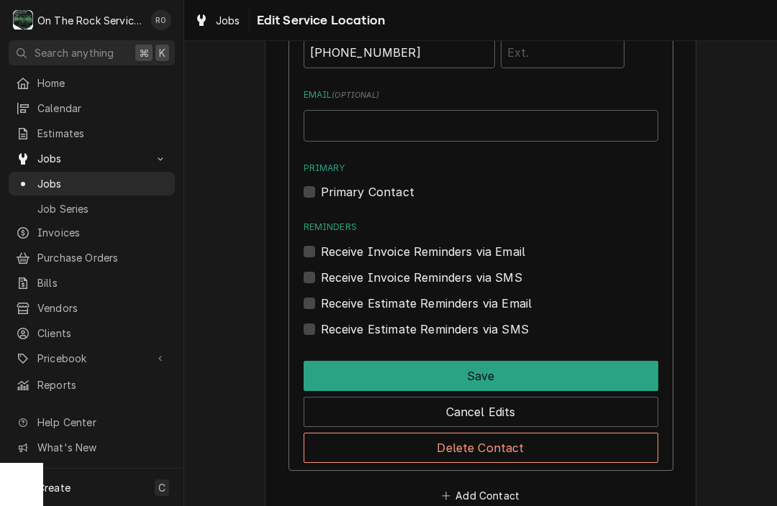
click at [332, 184] on div "Primary Contact" at bounding box center [481, 191] width 355 height 17
click at [327, 191] on label "Primary Contact" at bounding box center [367, 191] width 93 height 17
click at [327, 191] on input "Primary" at bounding box center [498, 199] width 355 height 32
checkbox input "true"
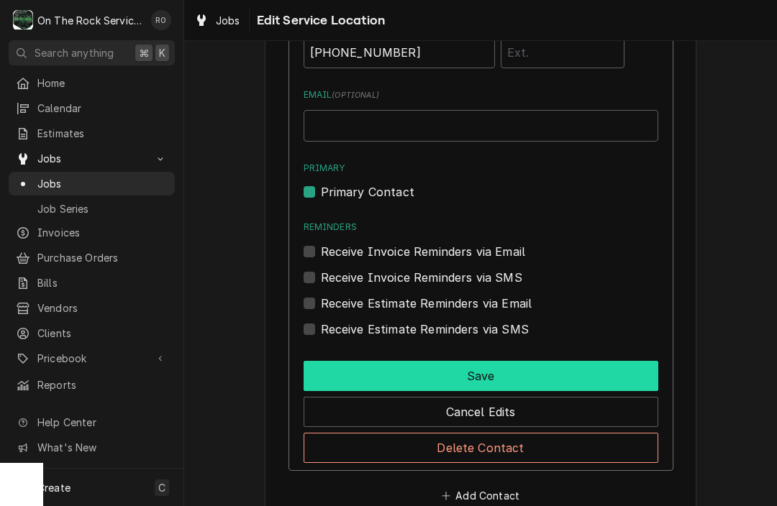
click at [450, 363] on button "Save" at bounding box center [481, 376] width 355 height 30
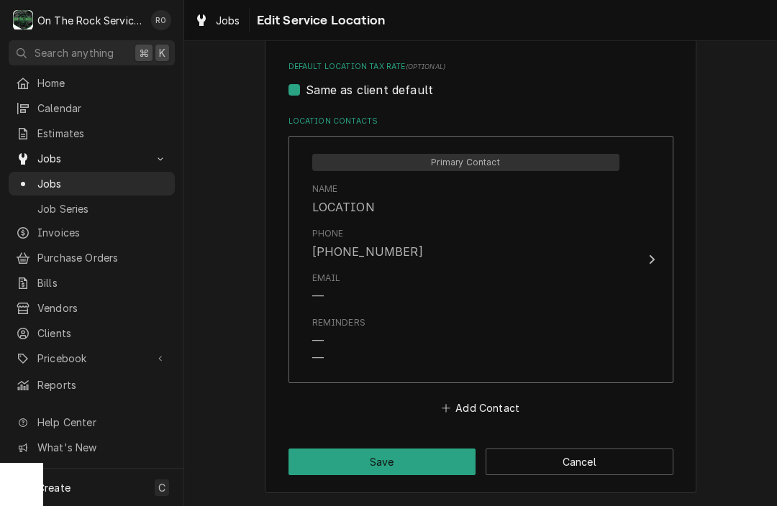
scroll to position [683, 0]
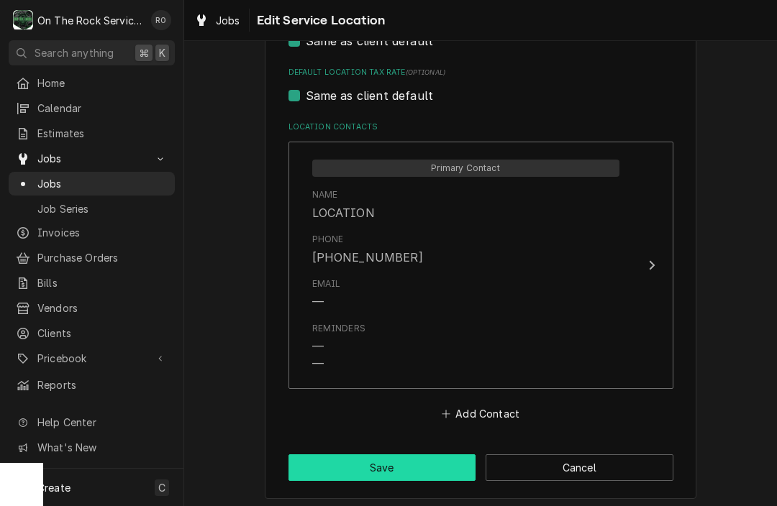
click at [360, 464] on button "Save" at bounding box center [382, 468] width 188 height 27
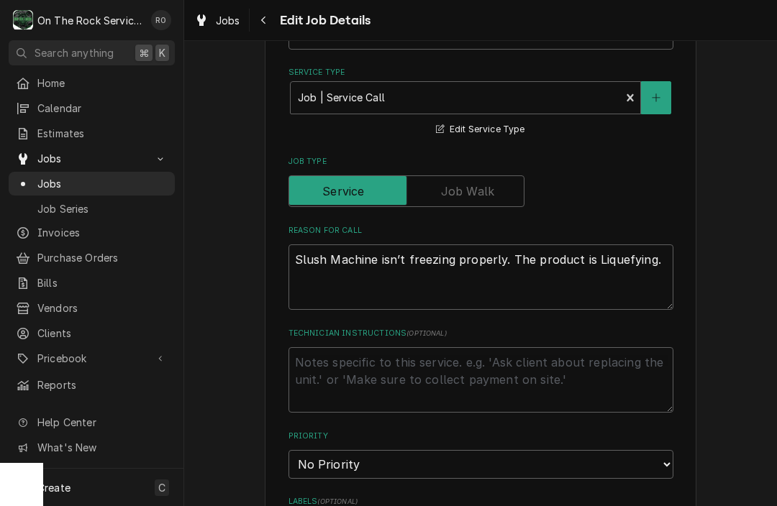
scroll to position [381, 0]
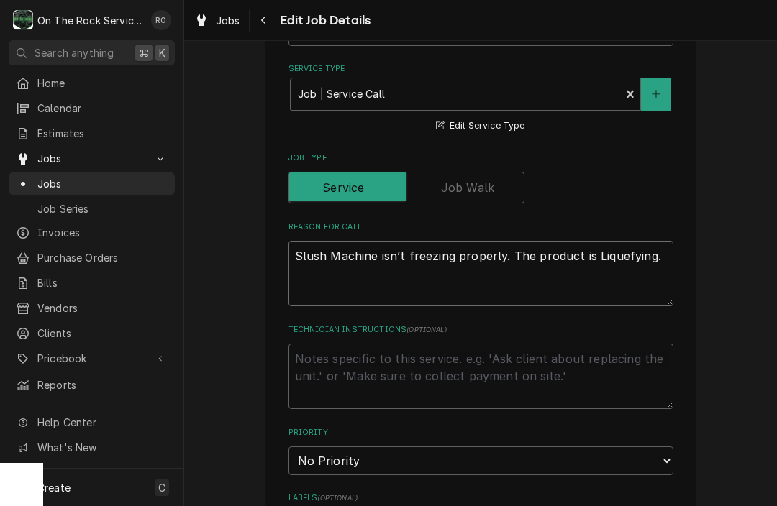
drag, startPoint x: 297, startPoint y: 258, endPoint x: 568, endPoint y: 251, distance: 271.2
click at [568, 251] on textarea "Slush Machine isn’t freezing properly. The product is Liquefying." at bounding box center [480, 273] width 385 height 65
drag, startPoint x: 653, startPoint y: 259, endPoint x: 358, endPoint y: 260, distance: 294.9
click at [358, 264] on textarea "Slush Machine isn’t freezing properly. The product is Liquefying." at bounding box center [480, 273] width 385 height 65
drag, startPoint x: 365, startPoint y: 255, endPoint x: 291, endPoint y: 255, distance: 73.4
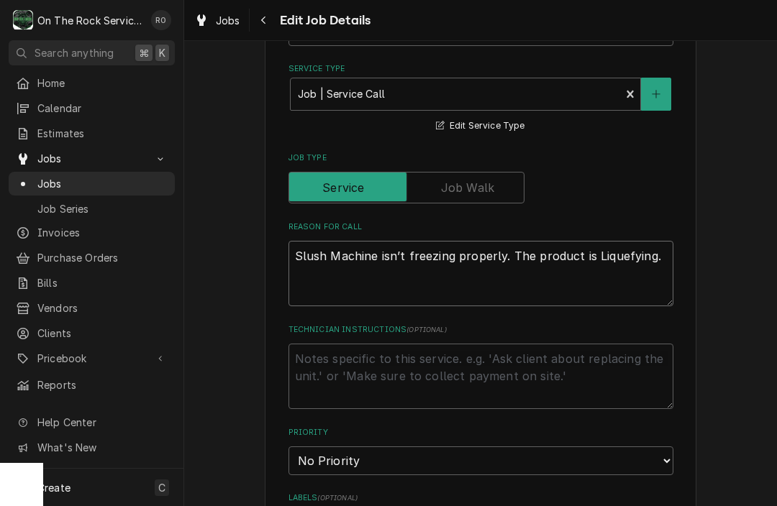
click at [291, 253] on textarea "Slush Machine isn’t freezing properly. The product is Liquefying." at bounding box center [480, 273] width 385 height 65
type textarea "x"
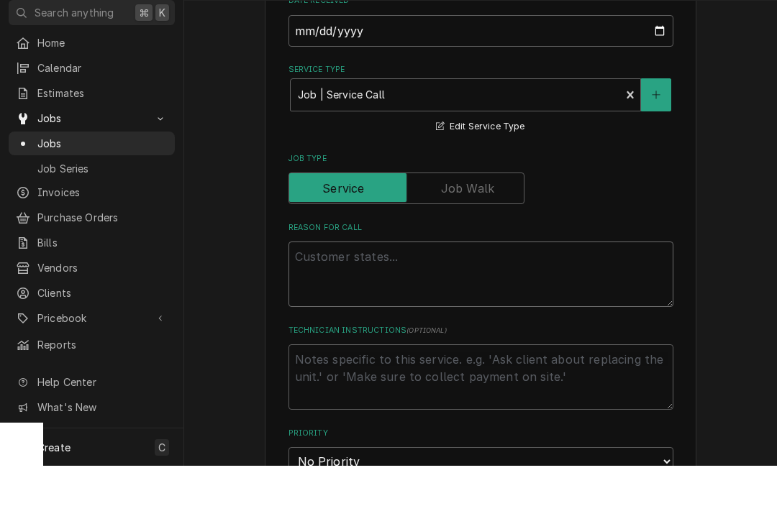
scroll to position [1, 0]
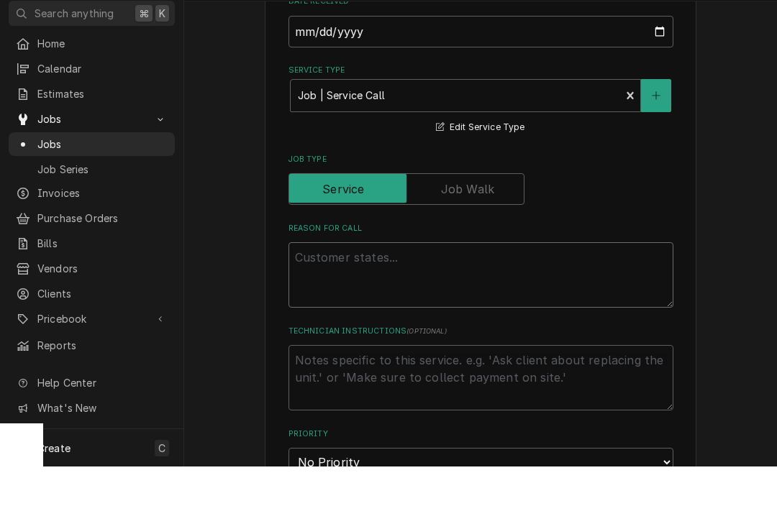
type textarea "x"
type textarea "S"
type textarea "x"
type textarea "Sh"
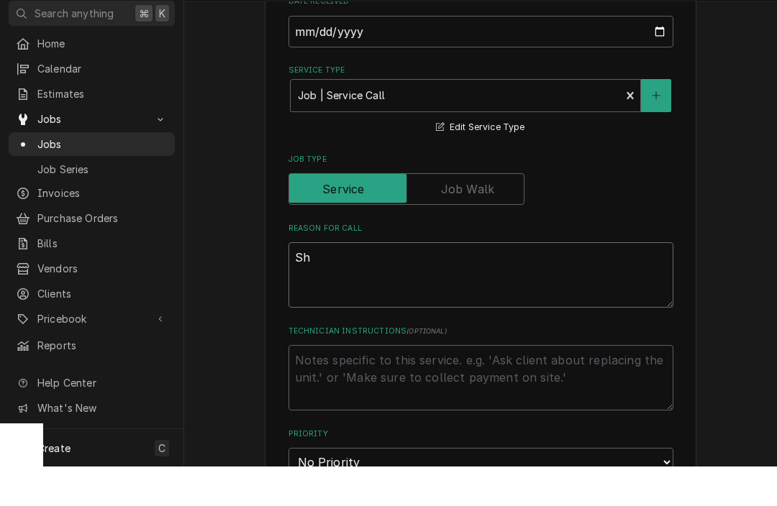
type textarea "x"
type textarea "Sha"
type textarea "x"
type textarea "Shak"
type textarea "x"
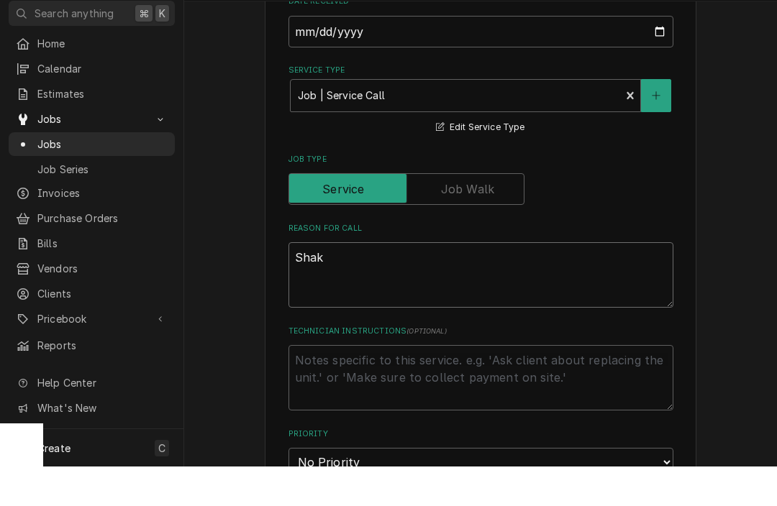
type textarea "Shake"
type textarea "x"
type textarea "Shake"
type textarea "x"
type textarea "Shake m"
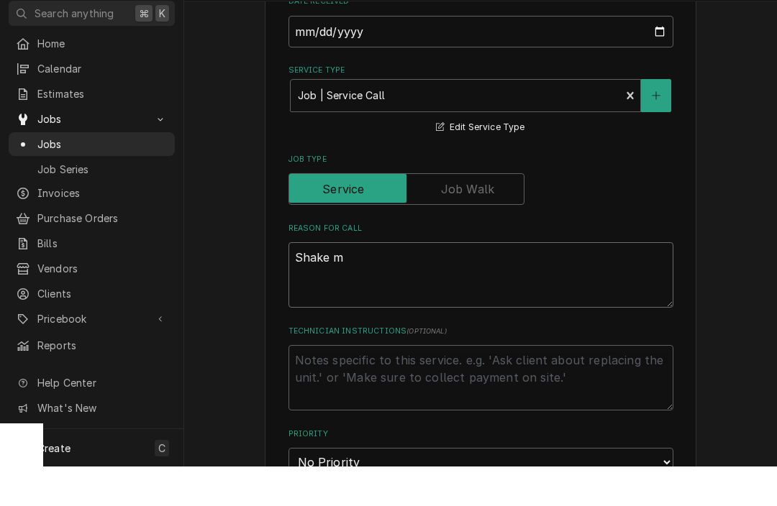
type textarea "x"
type textarea "Shake ma"
type textarea "x"
type textarea "Shake mac"
type textarea "x"
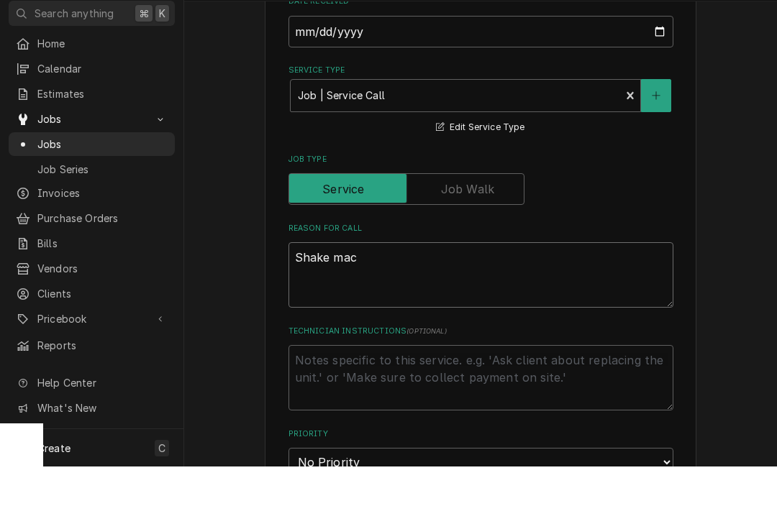
type textarea "Shake mach"
type textarea "x"
type textarea "Shake machi"
type textarea "x"
type textarea "Shake machin"
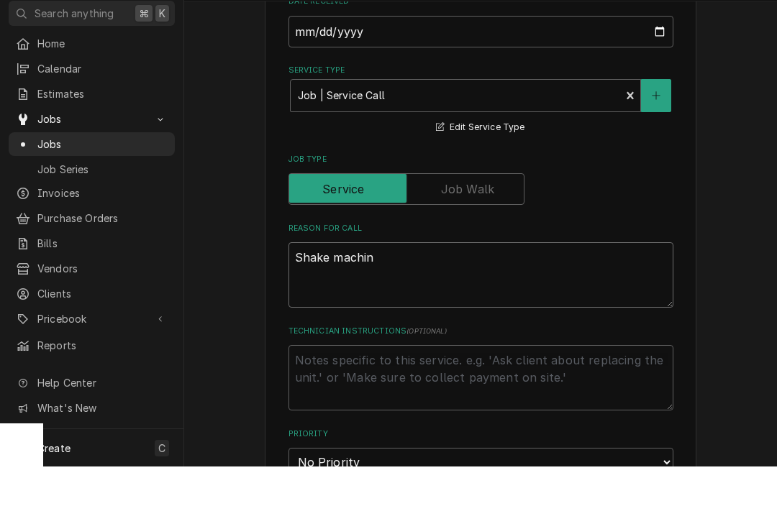
type textarea "x"
type textarea "Shake machine"
type textarea "x"
type textarea "Shake machine"
type textarea "x"
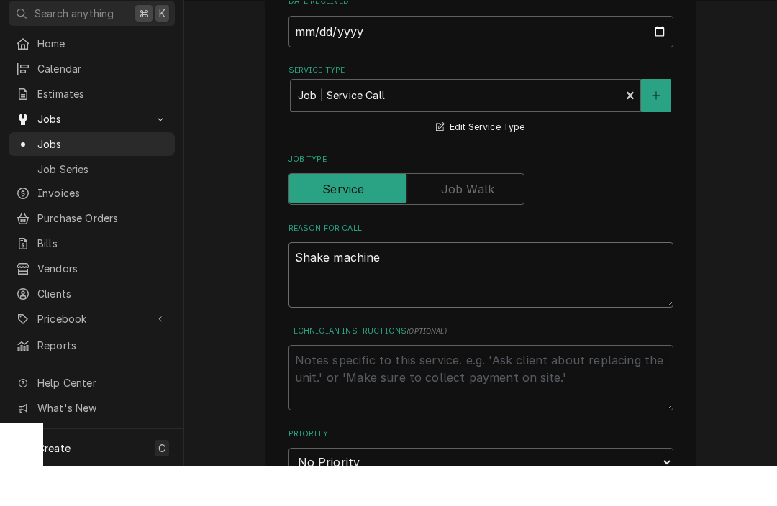
type textarea "Shake machine w"
type textarea "x"
type textarea "Shake machine wh"
type textarea "x"
type textarea "Shake machine whe"
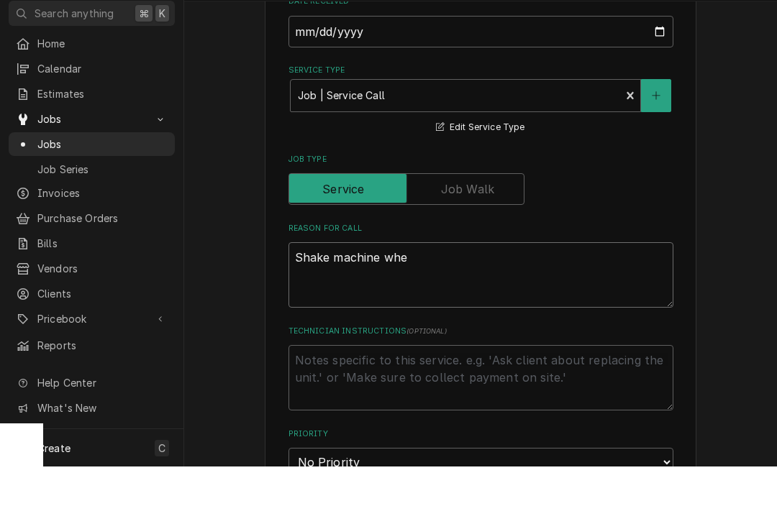
type textarea "x"
type textarea "Shake machine when"
type textarea "x"
type textarea "Shake machine: when"
type textarea "x"
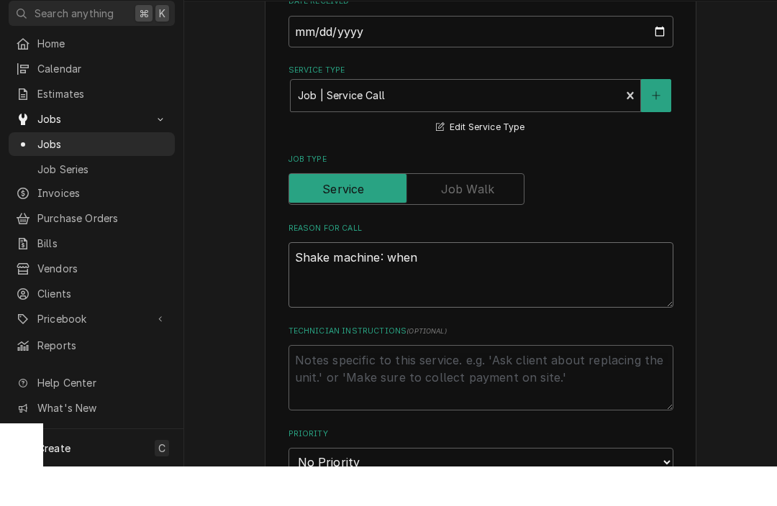
type textarea "Shake machine: when"
type textarea "x"
type textarea "Shake machine: when t"
type textarea "x"
type textarea "Shake machine: when the"
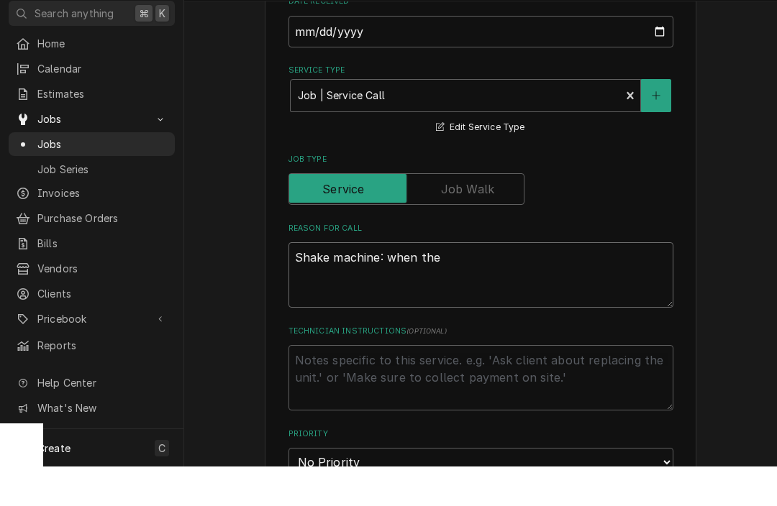
type textarea "x"
type textarea "Shake machine: when the"
type textarea "x"
type textarea "Shake machine: when the h"
type textarea "x"
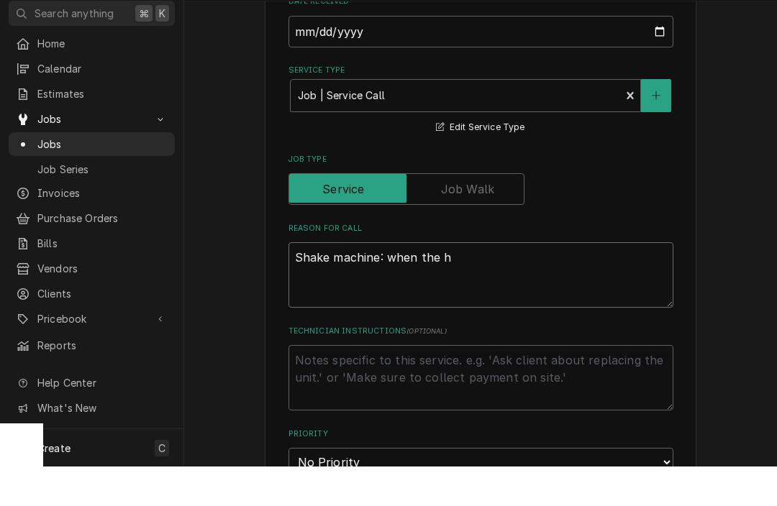
type textarea "Shake machine: when the ha"
type textarea "x"
type textarea "Shake machine: when the han"
type textarea "x"
type textarea "Shake machine: when the hand"
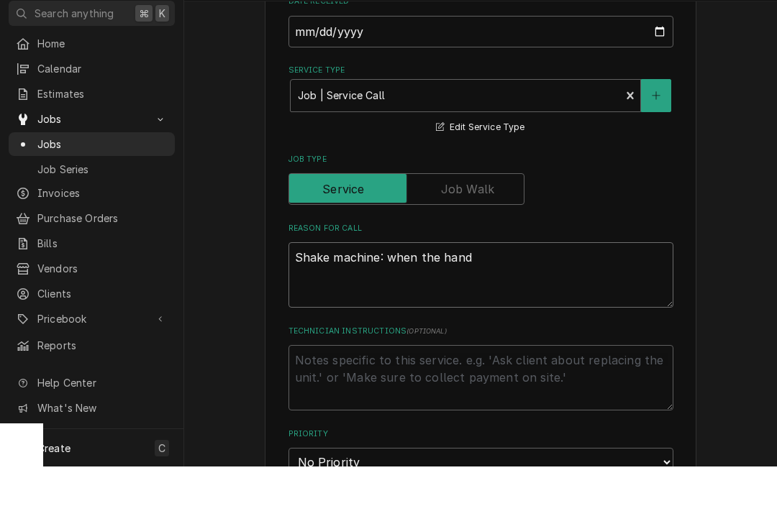
type textarea "x"
type textarea "Shake machine: when the handl"
type textarea "x"
type textarea "Shake machine: when the handle"
type textarea "x"
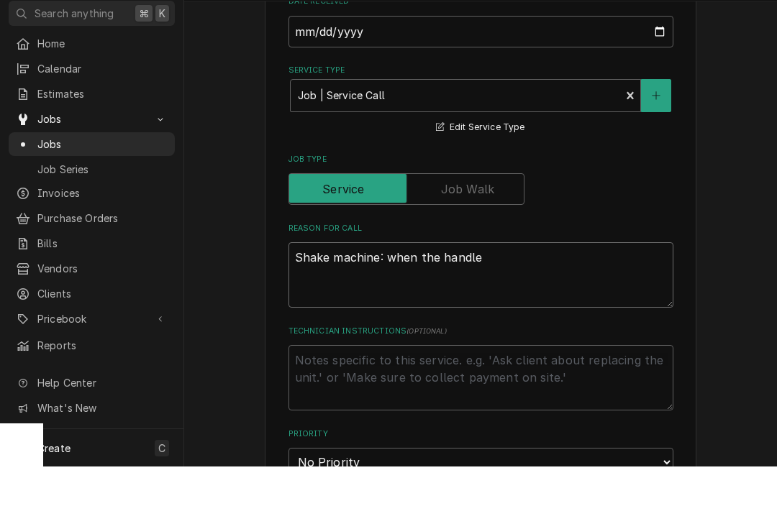
type textarea "Shake machine: when the handle"
type textarea "x"
type textarea "Shake machine: when the handle i"
type textarea "x"
type textarea "Shake machine: when the handle is"
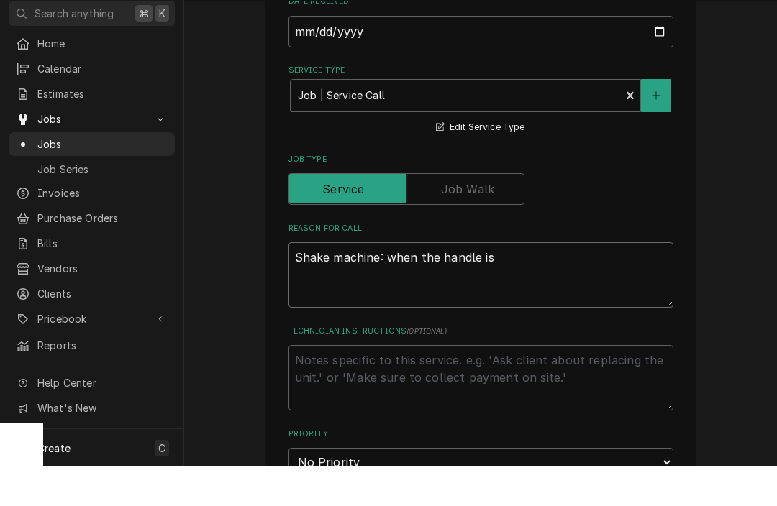
type textarea "x"
type textarea "Shake machine: when the handle is"
type textarea "x"
type textarea "Shake machine: when the handle is p"
type textarea "x"
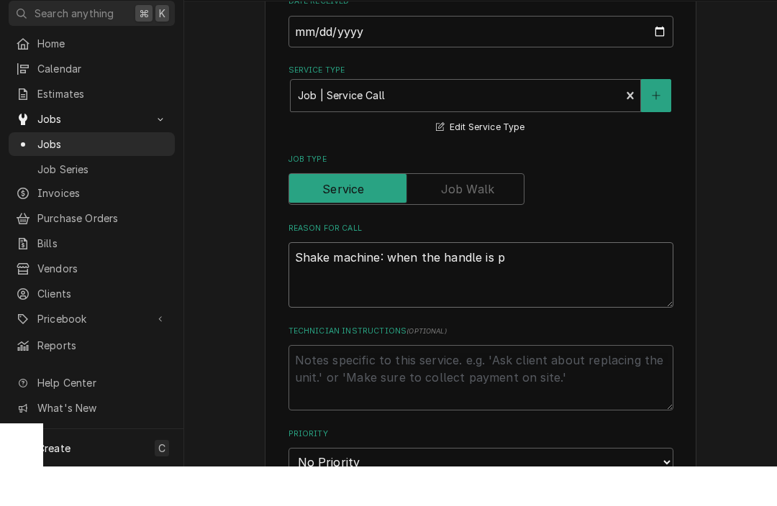
type textarea "Shake machine: when the handle is pi"
type textarea "x"
type textarea "Shake machine: when the handle is p"
type textarea "x"
type textarea "Shake machine: when the handle is pu"
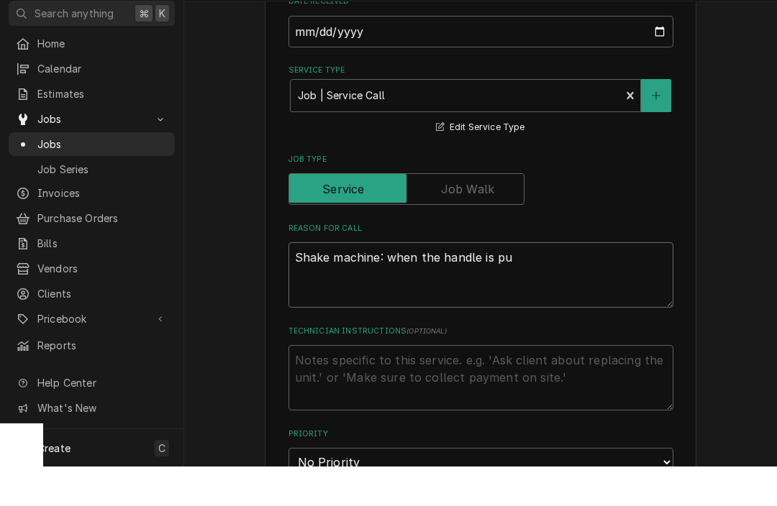
type textarea "x"
type textarea "Shake machine: when the handle is pul"
type textarea "x"
type textarea "Shake machine: when the handle is pull"
type textarea "x"
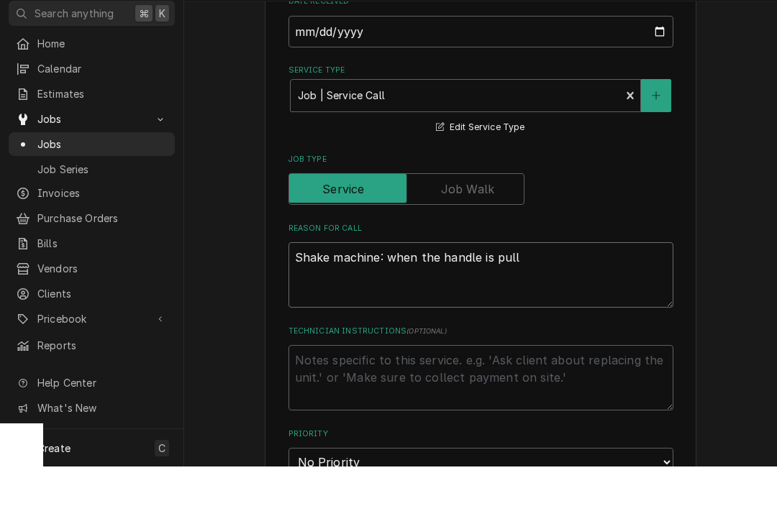
type textarea "Shake machine: when the handle is pulle"
type textarea "x"
type textarea "Shake machine: when the handle is pulled"
type textarea "x"
type textarea "Shake machine: when the handle is pulled"
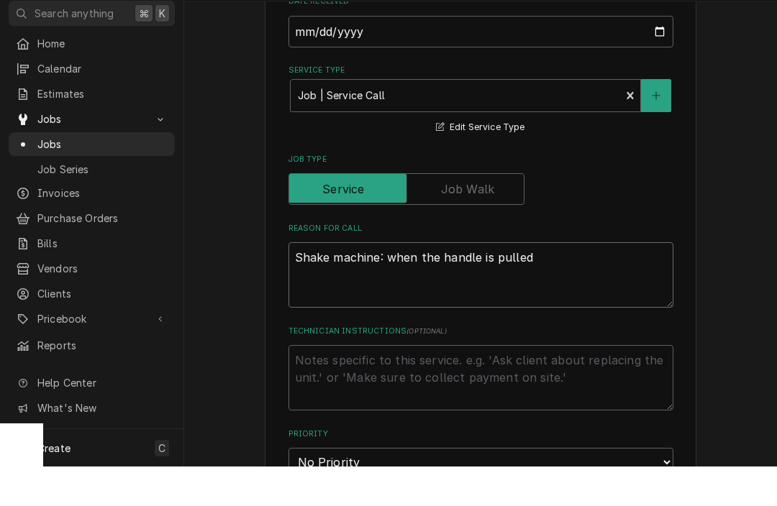
type textarea "x"
type textarea "Shake machine: when the handle is pulled t"
type textarea "x"
type textarea "Shake machine: when the handle is pulled th"
type textarea "x"
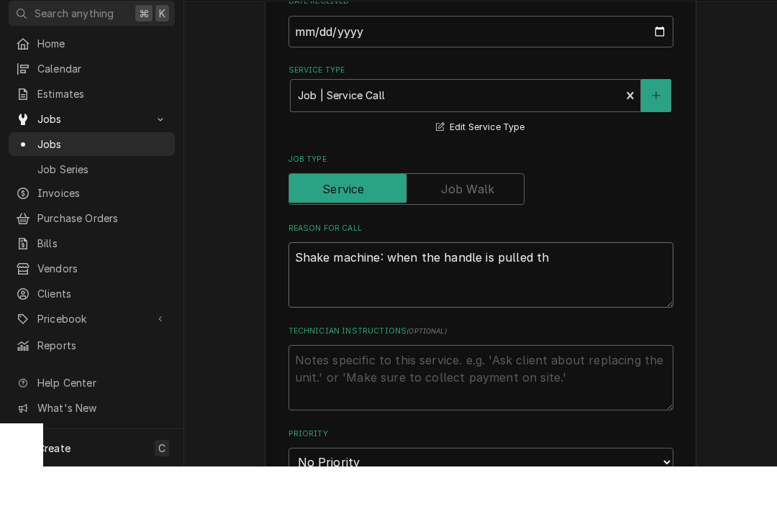
type textarea "Shake machine: when the handle is pulled the"
type textarea "x"
type textarea "Shake machine: when the handle is pulled the"
type textarea "x"
type textarea "Shake machine: when the handle is pulled the b"
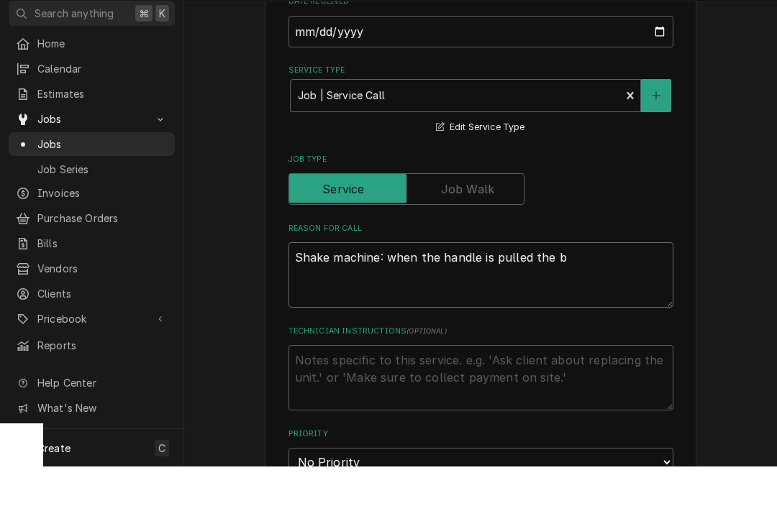
type textarea "x"
type textarea "Shake machine: when the handle is pulled the bl"
type textarea "x"
type textarea "Shake machine: when the handle is pulled the ble"
type textarea "x"
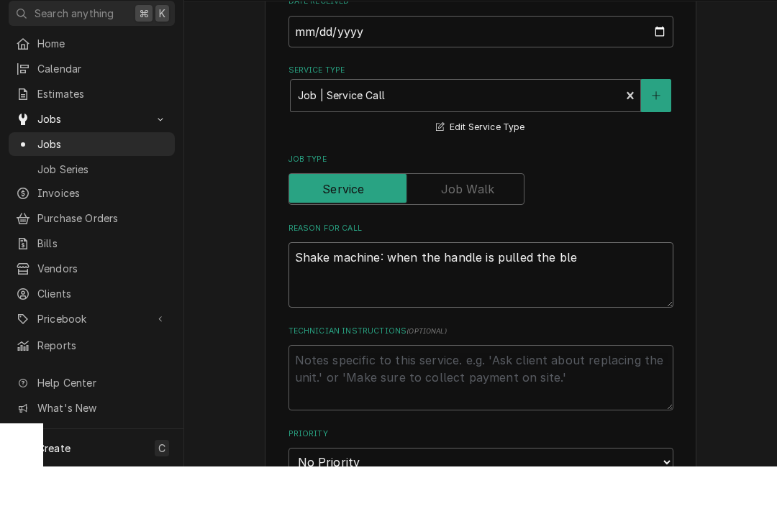
type textarea "Shake machine: when the handle is pulled the blen"
type textarea "x"
type textarea "Shake machine: when the handle is pulled the blend"
type textarea "x"
type textarea "Shake machine: when the handle is pulled the blende"
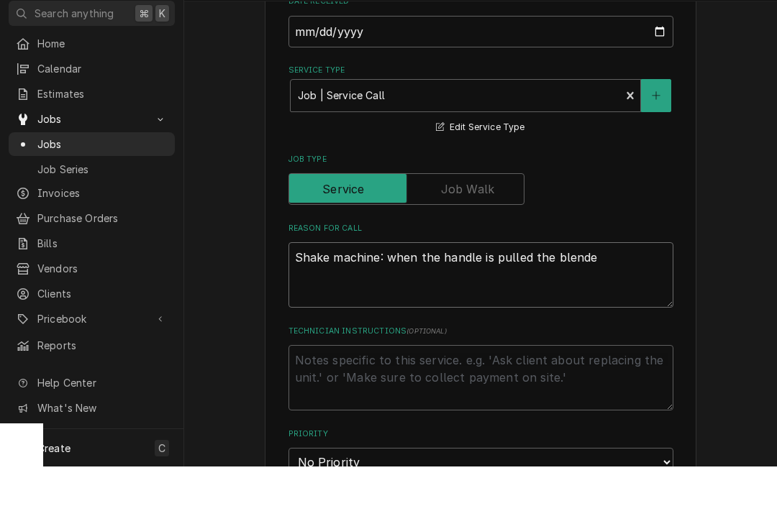
type textarea "x"
type textarea "Shake machine: when the handle is pulled the blender"
type textarea "x"
type textarea "Shake machine: when the handle is pulled the blender w"
type textarea "x"
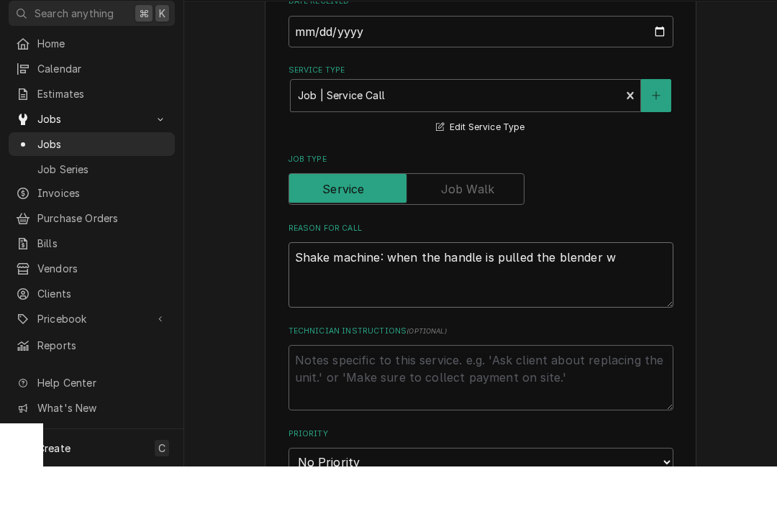
type textarea "Shake machine: when the handle is pulled the blender wo"
type textarea "x"
type textarea "Shake machine: when the handle is pulled the blender wor"
type textarea "x"
type textarea "Shake machine: when the handle is pulled the blender work"
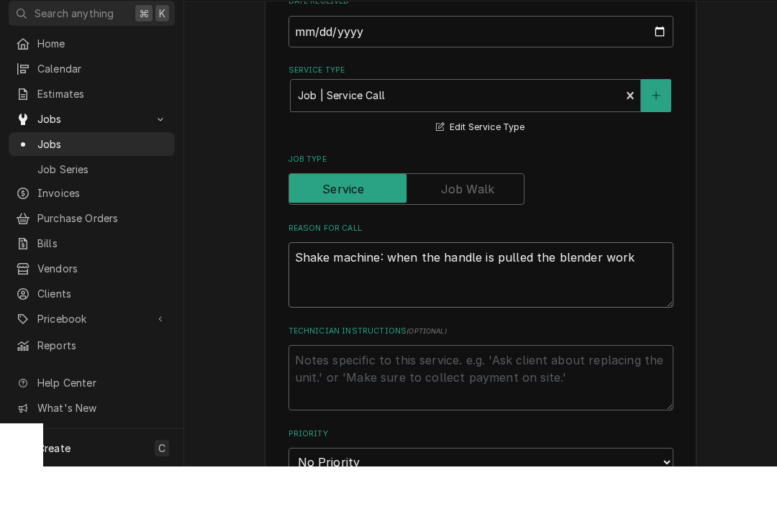
type textarea "x"
type textarea "Shake machine: when the handle is pulled the blender works"
type textarea "x"
type textarea "Shake machine: when the handle is pulled the blender works"
type textarea "x"
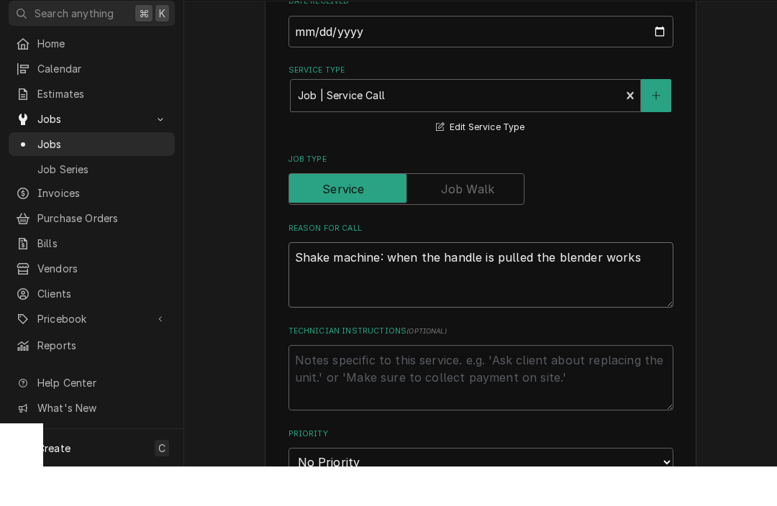
type textarea "Shake machine: when the handle is pulled the blender works s"
type textarea "x"
type textarea "Shake machine: when the handle is pulled the blender works sp"
type textarea "x"
type textarea "Shake machine: when the handle is pulled the blender works spo"
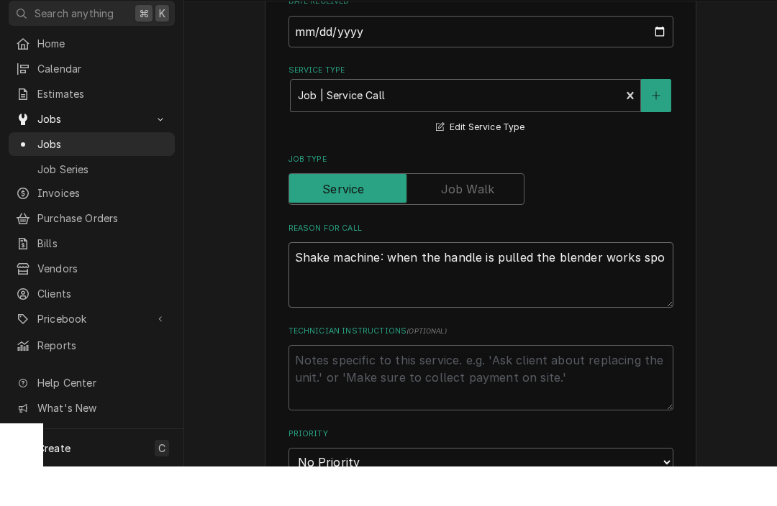
type textarea "x"
type textarea "Shake machine: when the handle is pulled the blender works spor"
type textarea "x"
type textarea "Shake machine: when the handle is pulled the blender works spora"
type textarea "x"
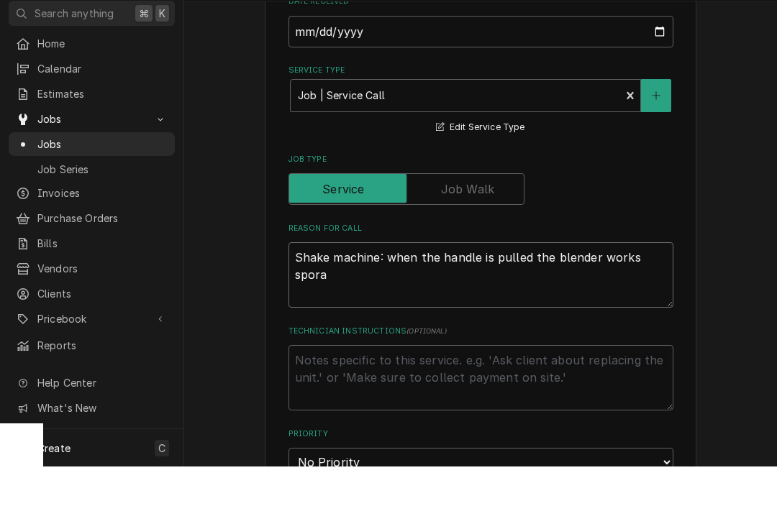
type textarea "Shake machine: when the handle is pulled the blender works sporat"
type textarea "x"
type textarea "Shake machine: when the handle is pulled the blender works spora"
type textarea "x"
type textarea "Shake machine: when the handle is pulled the blender works sporad"
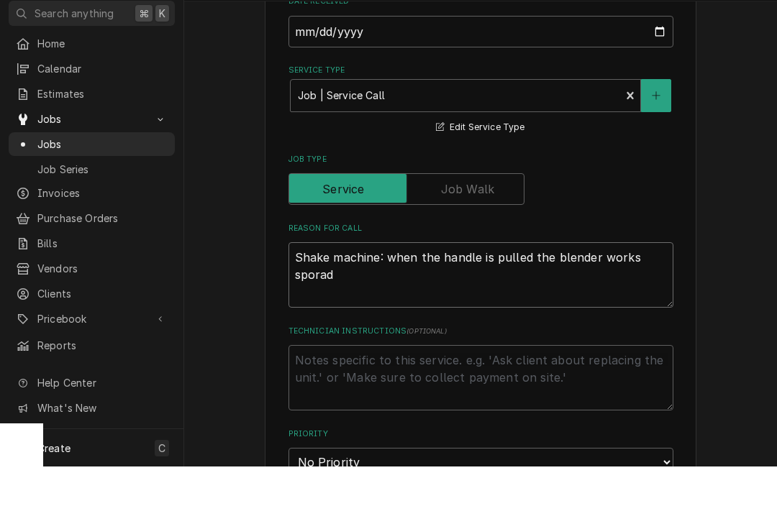
type textarea "x"
type textarea "Shake machine: when the handle is pulled the blender works sporadi"
type textarea "x"
type textarea "Shake machine: when the handle is pulled the blender works sporadic"
type textarea "x"
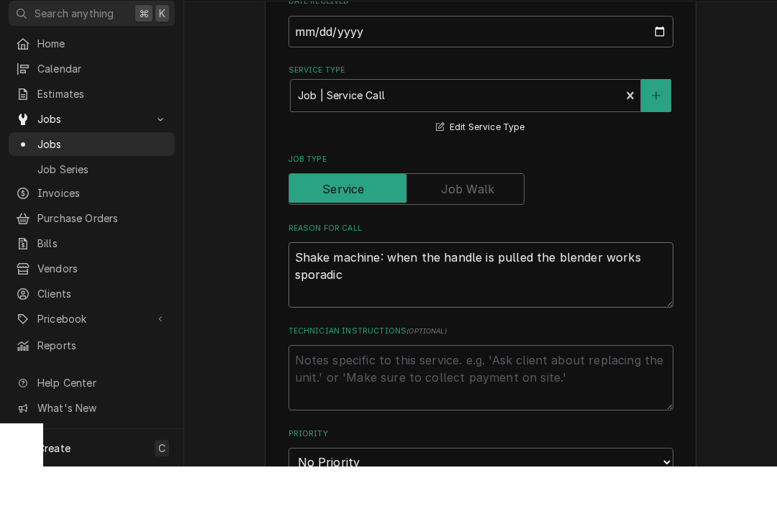
type textarea "Shake machine: when the handle is pulled the blender works sporadica"
type textarea "x"
type textarea "Shake machine: when the handle is pulled the blender works sporadical"
type textarea "x"
type textarea "Shake machine: when the handle is pulled the blender works sporadicall"
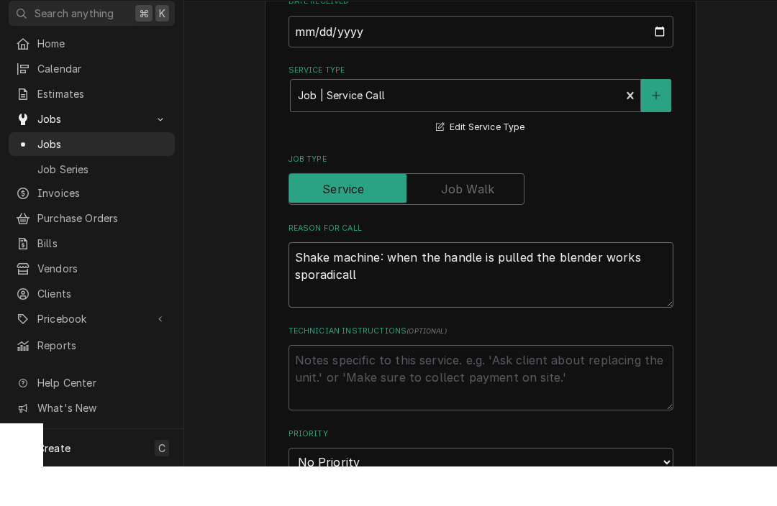
type textarea "x"
type textarea "Shake machine: when the handle is pulled the blender works sporadically"
type textarea "x"
type textarea "Shake machine: when the handle is pulled the blender works sporadically."
type textarea "x"
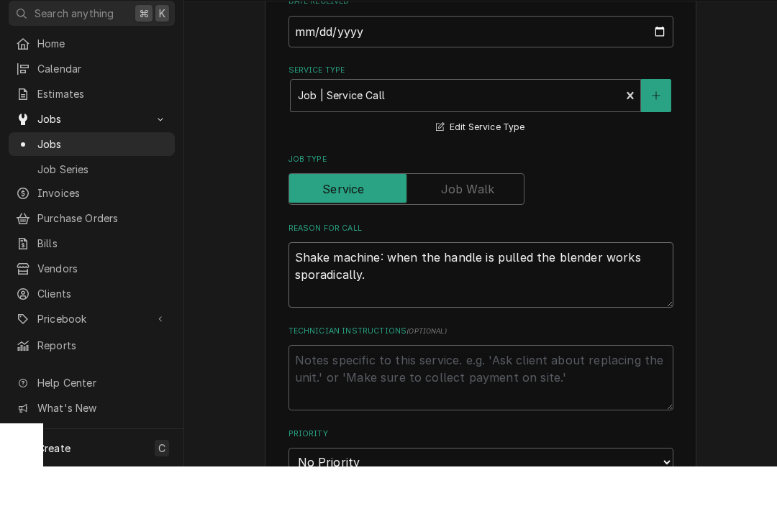
type textarea "Shake machine: when the handle is pulled the blender works sporadically.W"
type textarea "x"
type textarea "Shake machine: when the handle is pulled the blender works sporadically.Wh"
type textarea "x"
type textarea "Shake machine: when the handle is pulled the blender works sporadically.When"
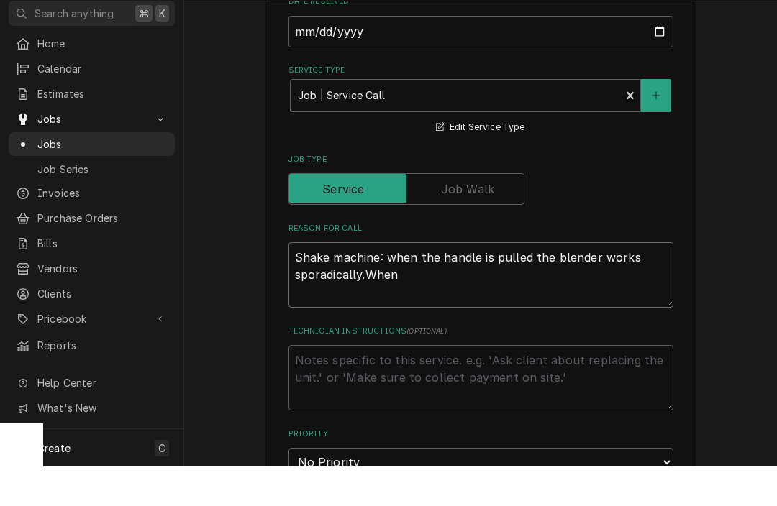
type textarea "x"
type textarea "Shake machine: when the handle is pulled the blender works sporadically.When"
type textarea "x"
type textarea "Shake machine: when the handle is pulled the blender works sporadically. When"
type textarea "x"
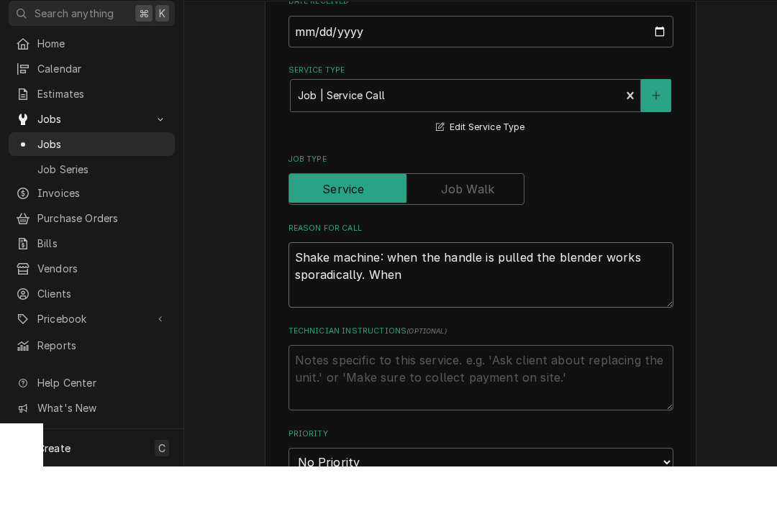
type textarea "Shake machine: when the handle is pulled the blender works sporadically. When y"
type textarea "x"
type textarea "Shake machine: when the handle is pulled the blender works sporadically. When yo"
type textarea "x"
type textarea "Shake machine: when the handle is pulled the blender works sporadically. When y…"
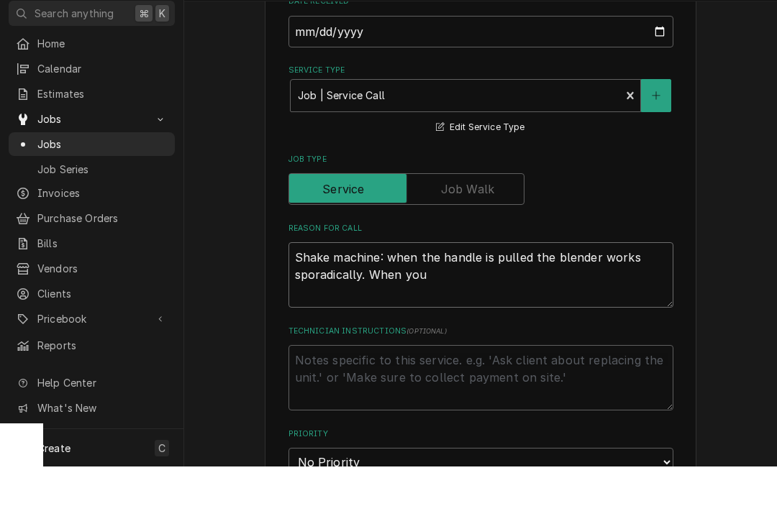
type textarea "x"
type textarea "Shake machine: when the handle is pulled the blender works sporadically. When y…"
type textarea "x"
type textarea "Shake machine: when the handle is pulled the blender works sporadically. When y…"
type textarea "x"
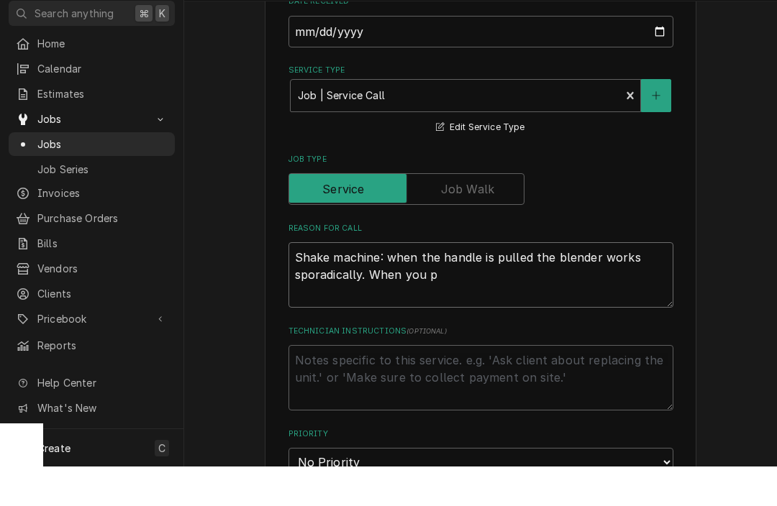
type textarea "Shake machine: when the handle is pulled the blender works sporadically. When y…"
type textarea "x"
type textarea "Shake machine: when the handle is pulled the blender works sporadically. When y…"
type textarea "x"
type textarea "Shake machine: when the handle is pulled the blender works sporadically. When y…"
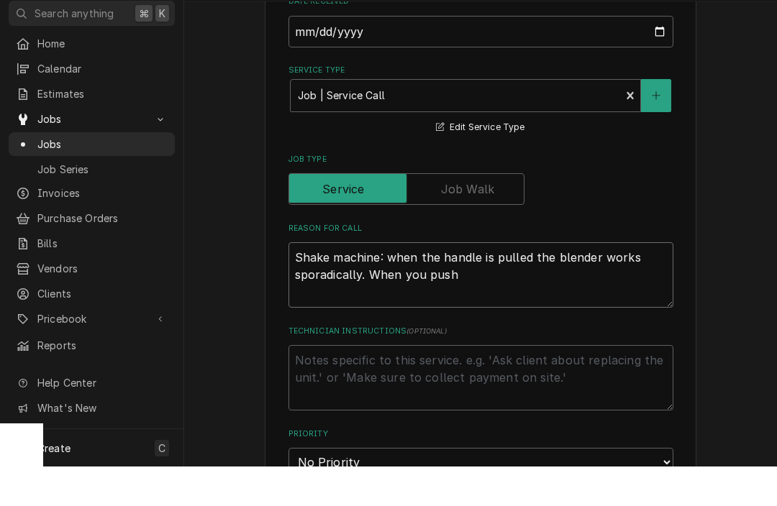
type textarea "x"
type textarea "Shake machine: when the handle is pulled the blender works sporadically. When y…"
type textarea "x"
type textarea "Shake machine: when the handle is pulled the blender works sporadically. When y…"
type textarea "x"
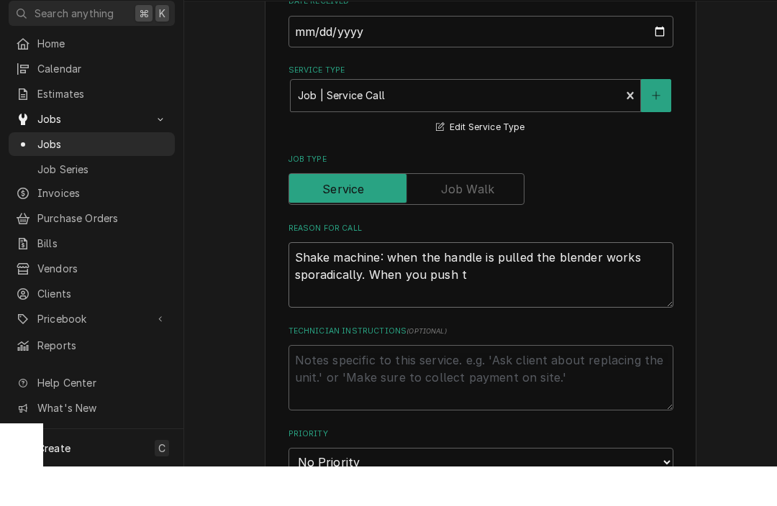
type textarea "Shake machine: when the handle is pulled the blender works sporadically. When y…"
type textarea "x"
type textarea "Shake machine: when the handle is pulled the blender works sporadically. When y…"
type textarea "x"
type textarea "Shake machine: when the handle is pulled the blender works sporadically. When y…"
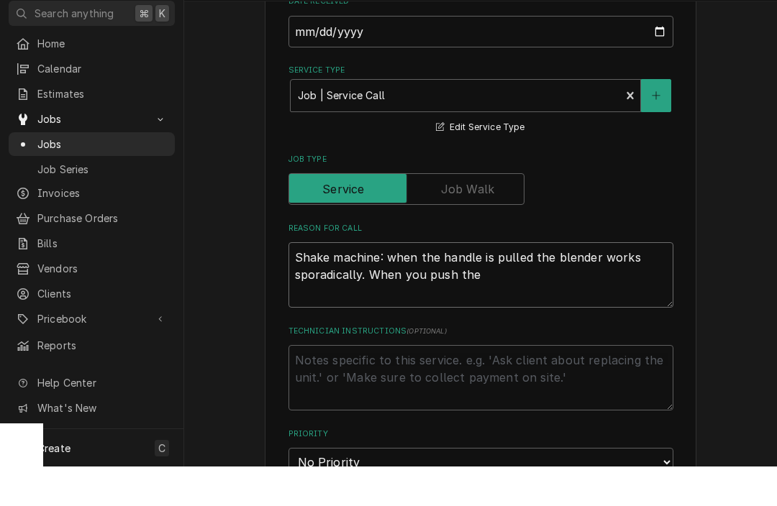
type textarea "x"
type textarea "Shake machine: when the handle is pulled the blender works sporadically. When y…"
type textarea "x"
type textarea "Shake machine: when the handle is pulled the blender works sporadically. When y…"
type textarea "x"
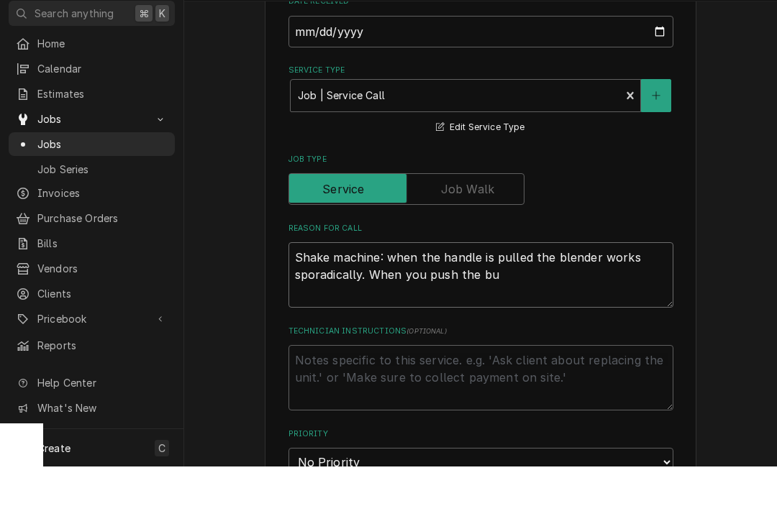
type textarea "Shake machine: when the handle is pulled the blender works sporadically. When y…"
type textarea "x"
type textarea "Shake machine: when the handle is pulled the blender works sporadically. When y…"
type textarea "x"
type textarea "Shake machine: when the handle is pulled the blender works sporadically. When y…"
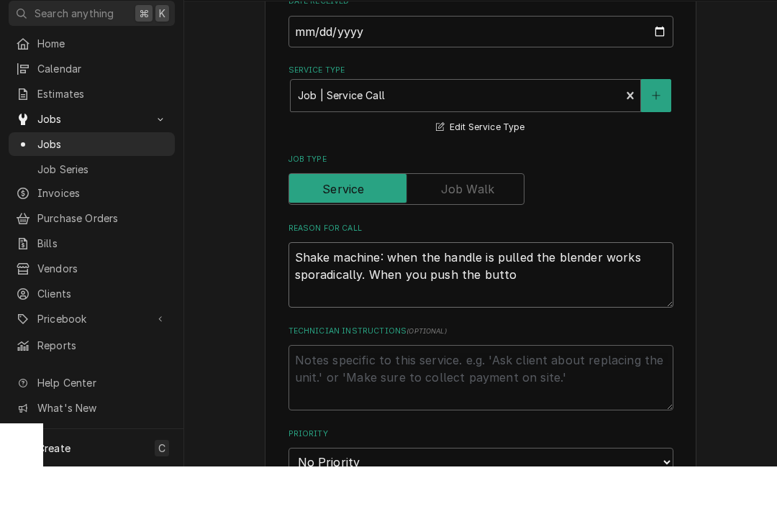
type textarea "x"
type textarea "Shake machine: when the handle is pulled the blender works sporadically. When y…"
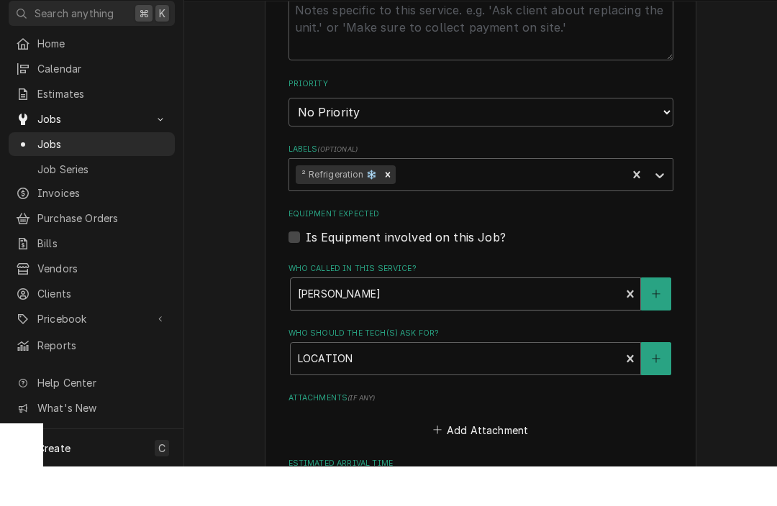
scroll to position [704, 0]
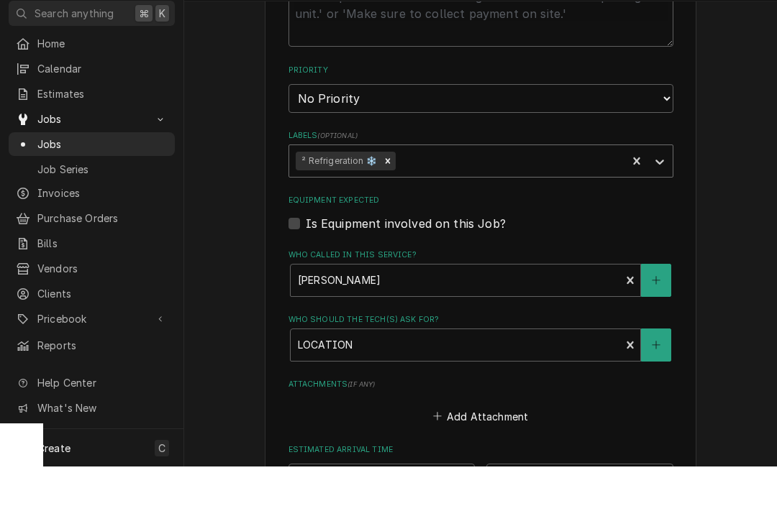
click at [607, 188] on div "Labels" at bounding box center [509, 201] width 222 height 26
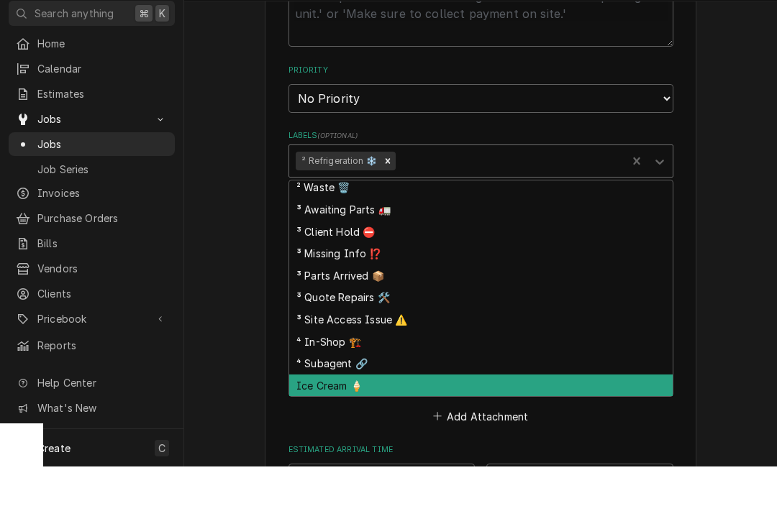
scroll to position [1, 0]
click at [389, 414] on div "Ice Cream 🍦" at bounding box center [480, 425] width 383 height 22
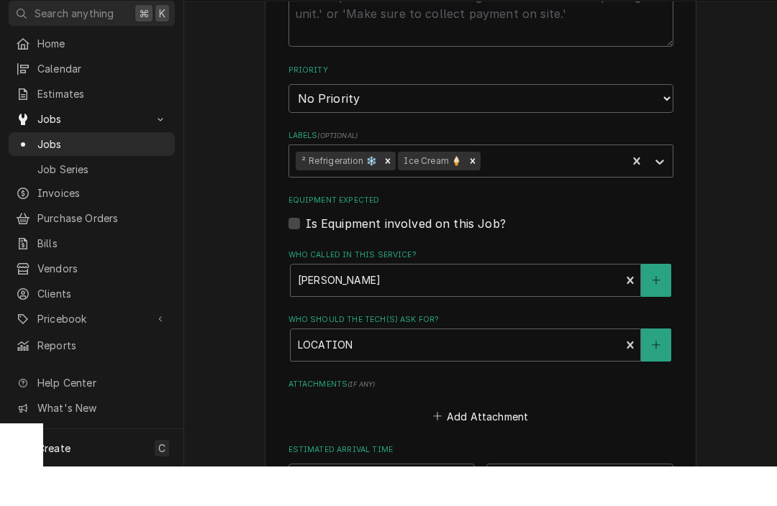
scroll to position [0, 0]
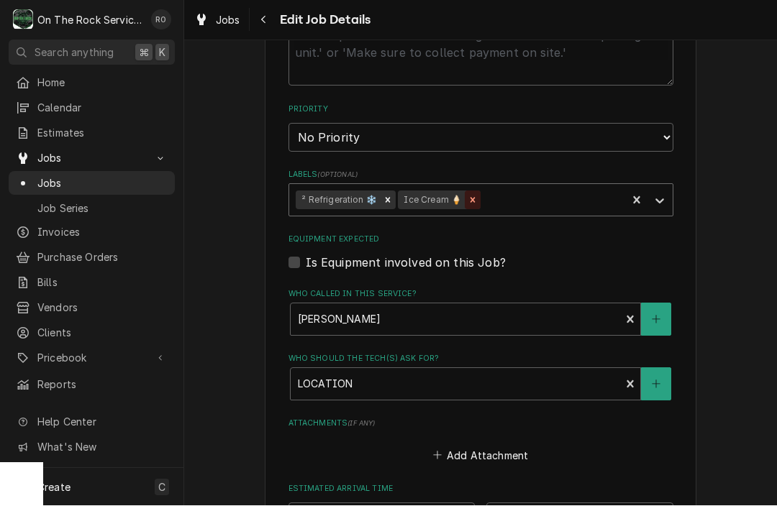
click at [473, 198] on icon "Remove Ice Cream 🍦" at bounding box center [472, 200] width 5 height 5
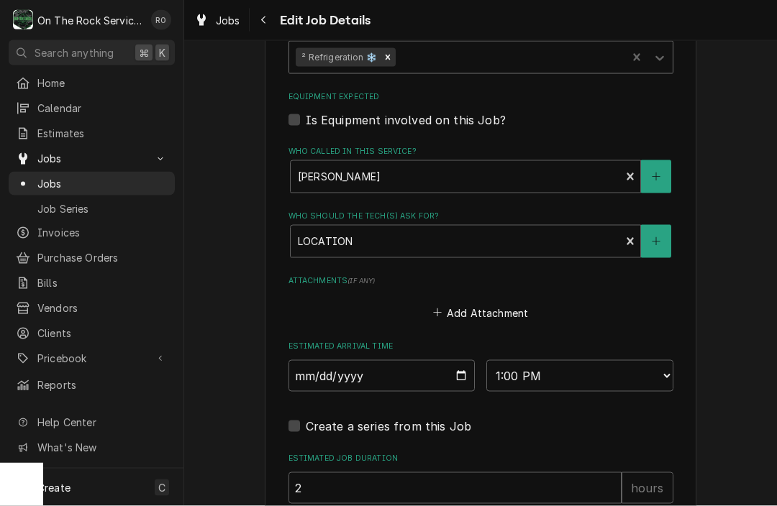
scroll to position [844, 0]
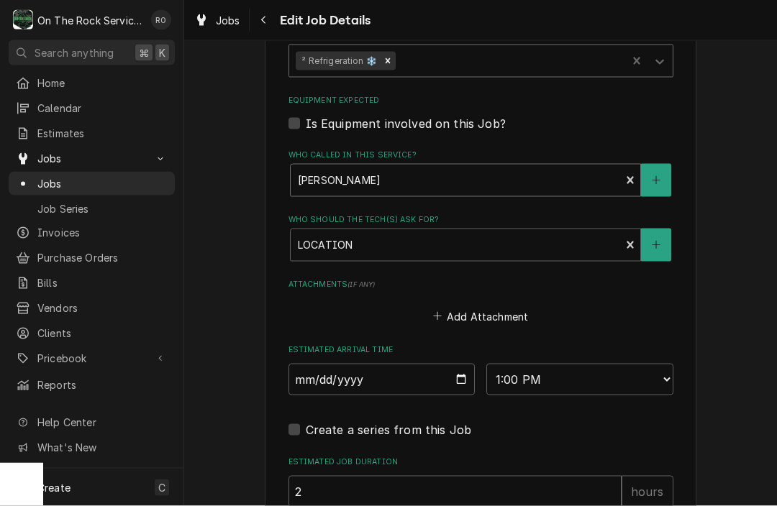
click at [579, 173] on div "Who called in this service?" at bounding box center [456, 181] width 316 height 26
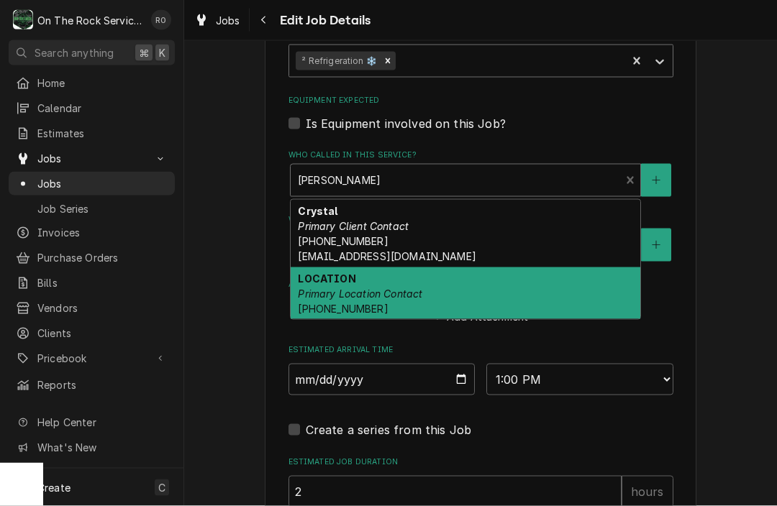
click at [528, 286] on div "LOCATION Primary Location Contact (864) 228-9200" at bounding box center [466, 294] width 350 height 53
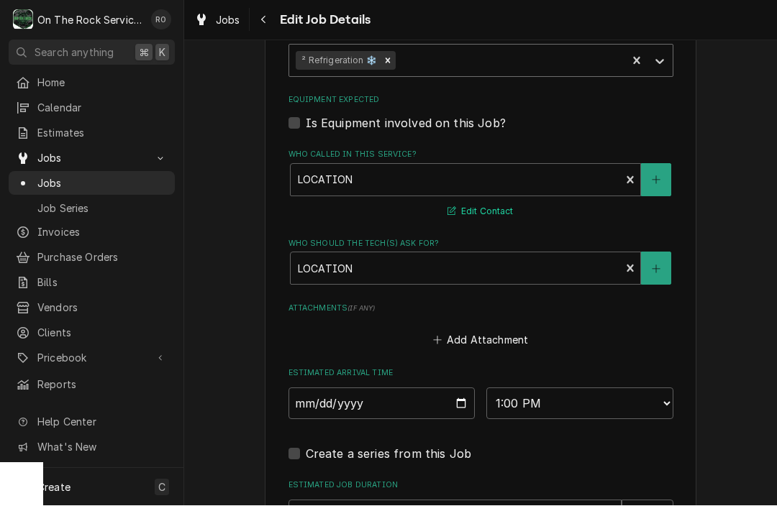
click at [489, 204] on button "Edit Contact" at bounding box center [480, 213] width 70 height 18
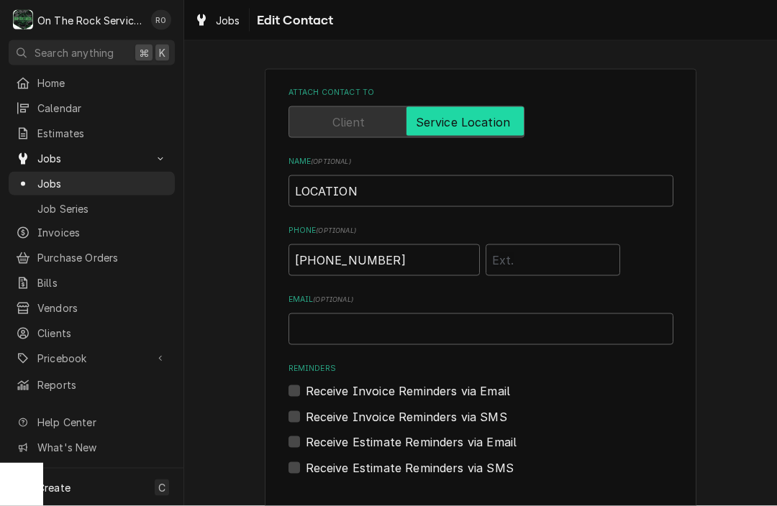
click at [737, 106] on div "Attach contact to Name ( optional ) LOCATION Phone ( optional ) (864) 228-9200 …" at bounding box center [480, 310] width 593 height 508
click at [224, 68] on div "Attach contact to Name ( optional ) LOCATION Phone ( optional ) (864) 228-9200 …" at bounding box center [480, 310] width 593 height 508
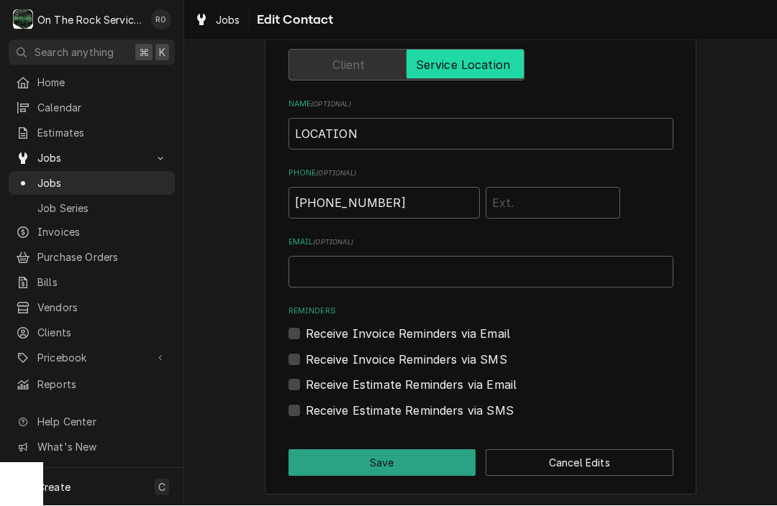
scroll to position [56, 0]
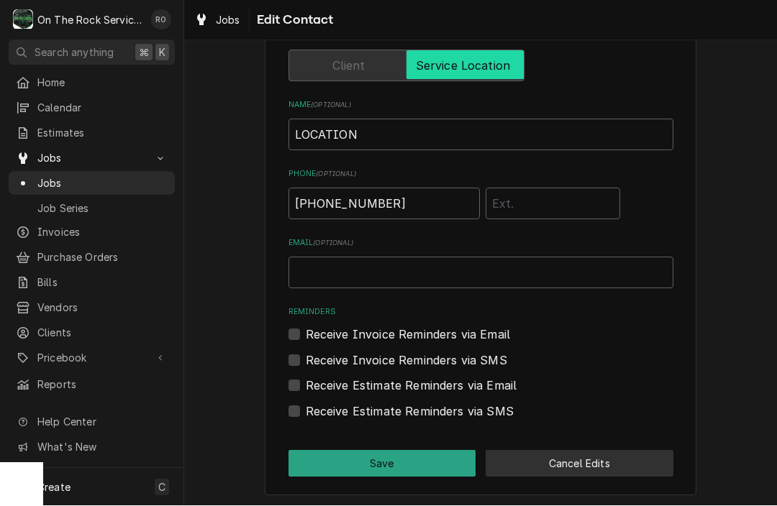
click at [629, 452] on button "Cancel Edits" at bounding box center [579, 464] width 188 height 27
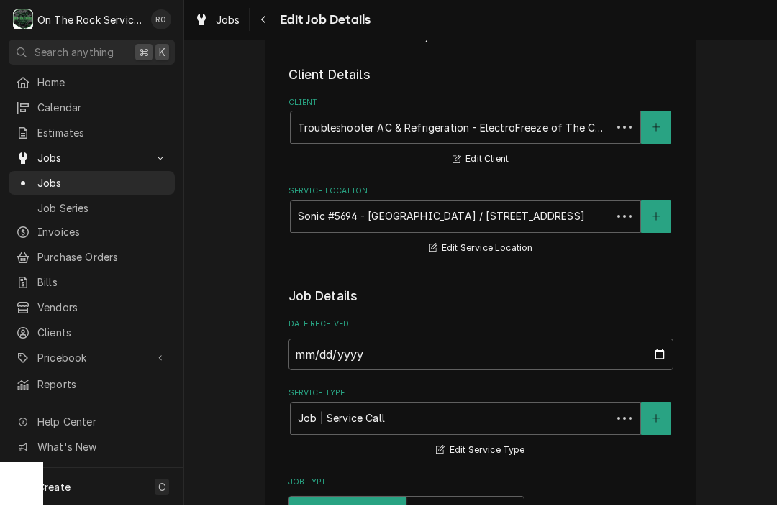
scroll to position [844, 0]
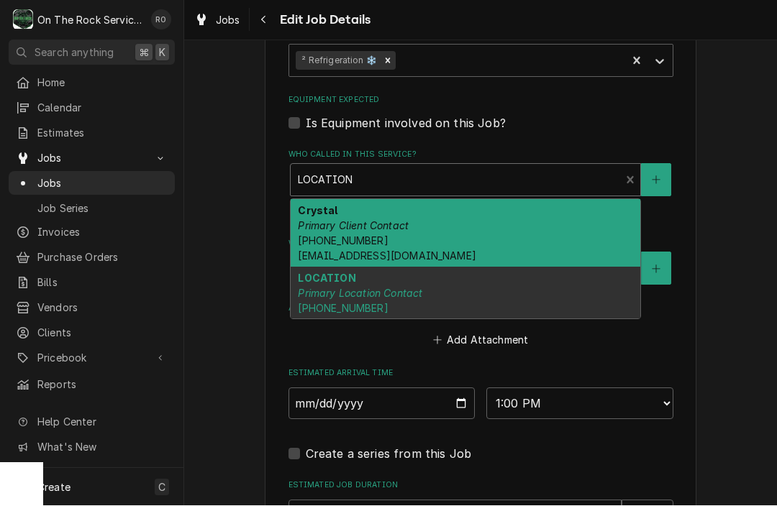
click at [525, 179] on div "Who called in this service?" at bounding box center [456, 181] width 316 height 26
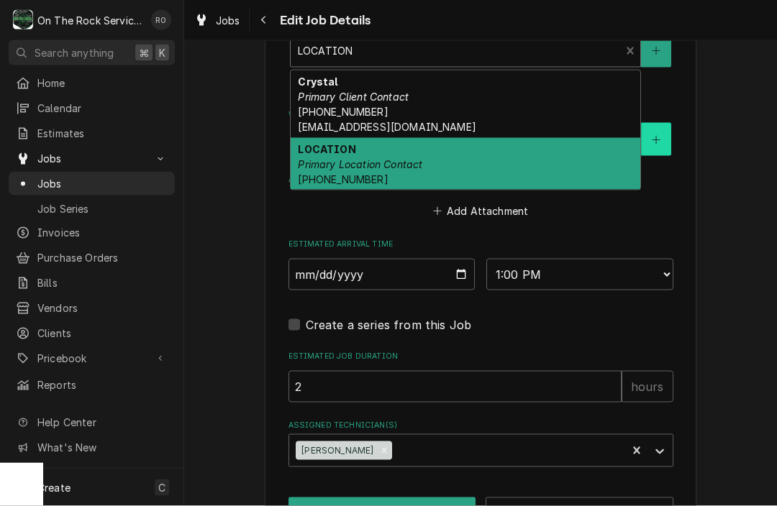
scroll to position [971, 0]
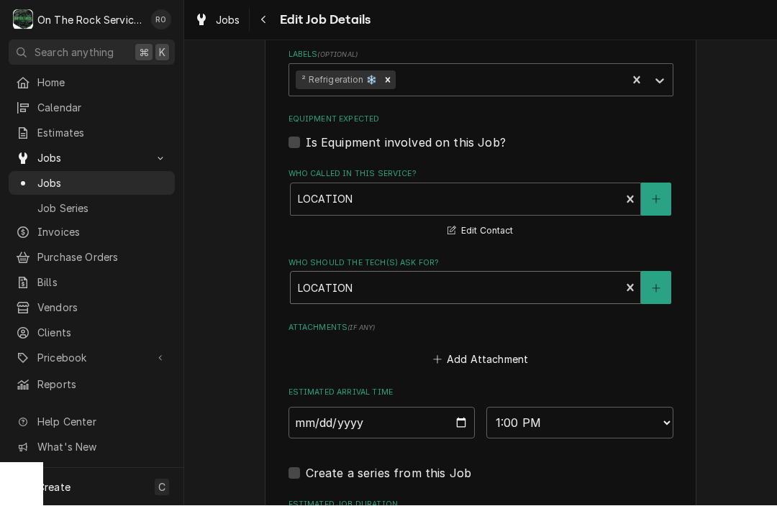
scroll to position [824, 0]
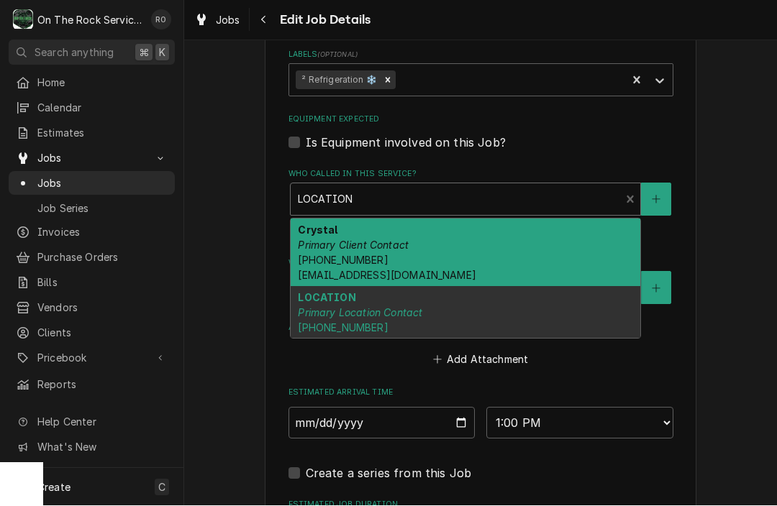
click at [578, 189] on div "Who called in this service?" at bounding box center [456, 200] width 316 height 26
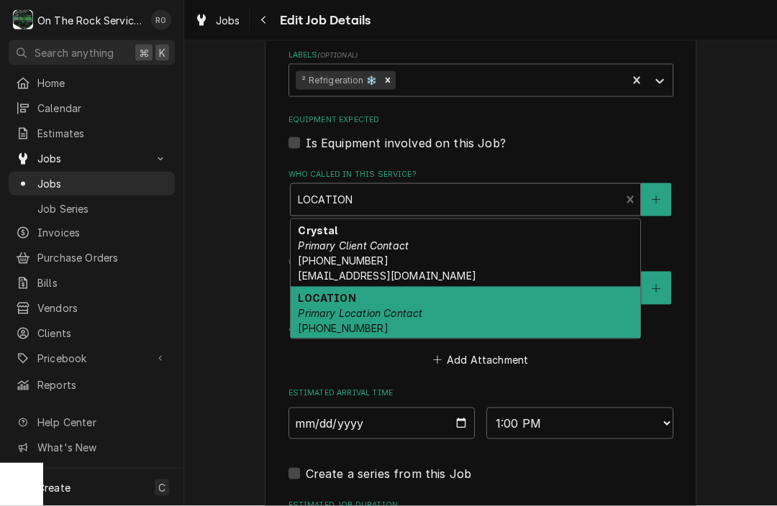
click at [544, 296] on div "LOCATION Primary Location Contact (864) 228-9200" at bounding box center [466, 313] width 350 height 53
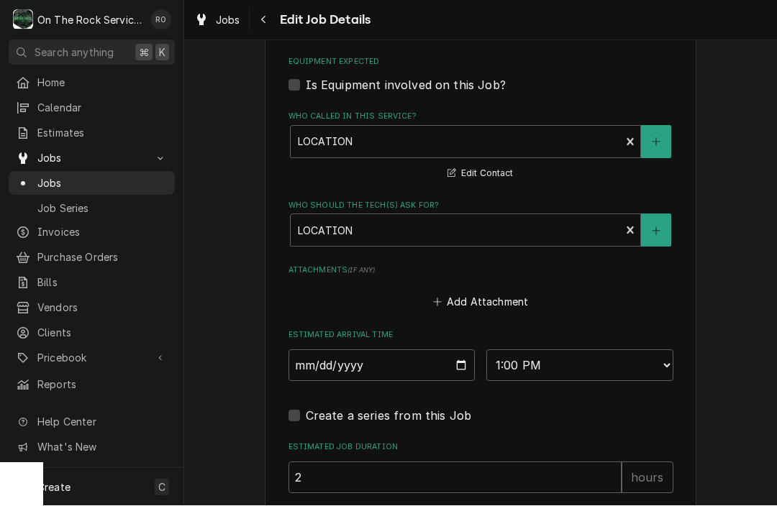
scroll to position [884, 0]
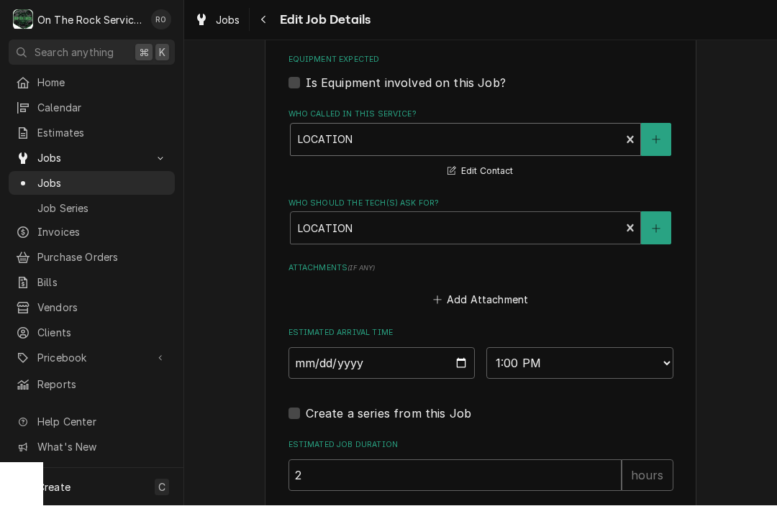
click at [560, 127] on div "Who called in this service?" at bounding box center [456, 140] width 316 height 26
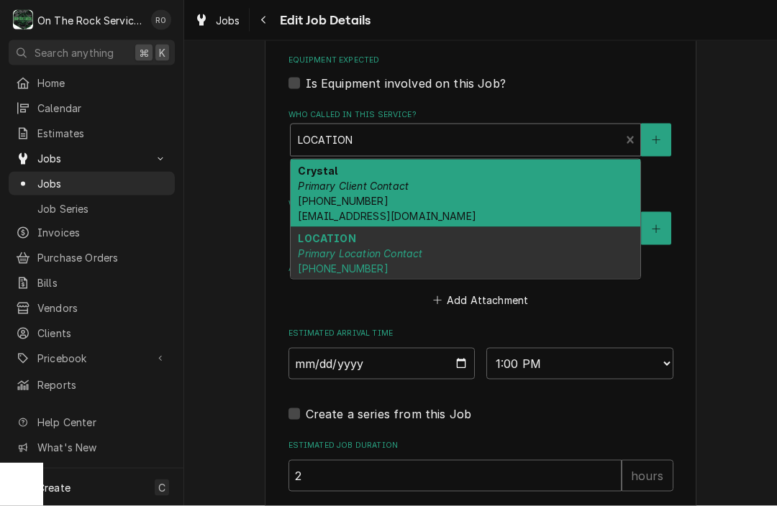
click at [497, 191] on div "Crystal Primary Client Contact (803) 722-0314 dispatch@troubleshooterac.com" at bounding box center [466, 194] width 350 height 68
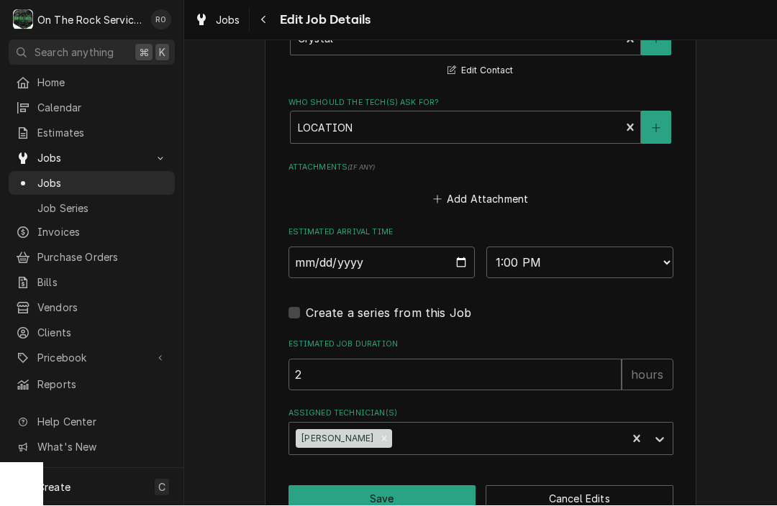
scroll to position [1013, 0]
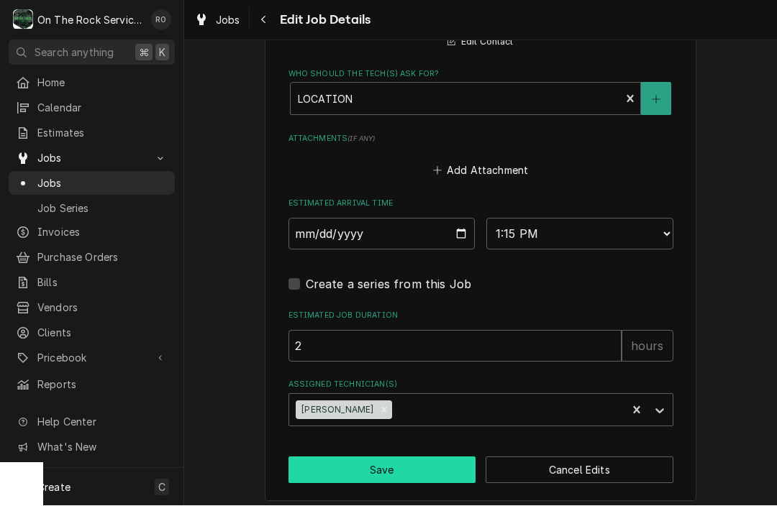
click at [406, 459] on button "Save" at bounding box center [382, 470] width 188 height 27
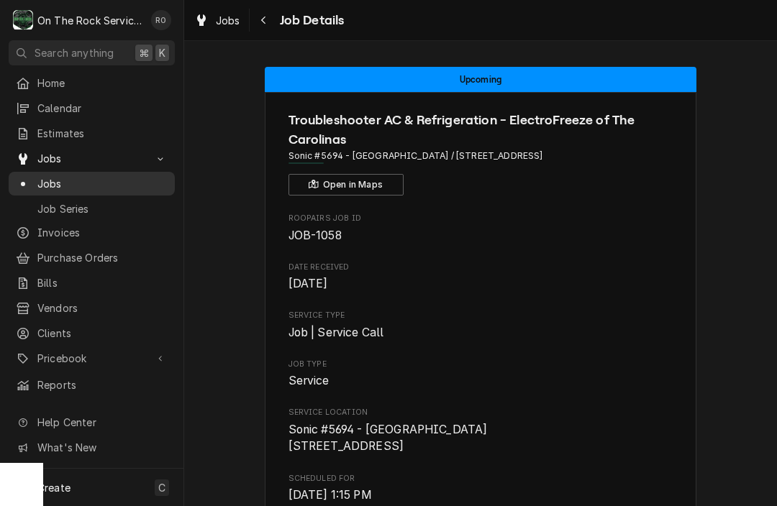
click at [61, 177] on span "Jobs" at bounding box center [102, 183] width 130 height 15
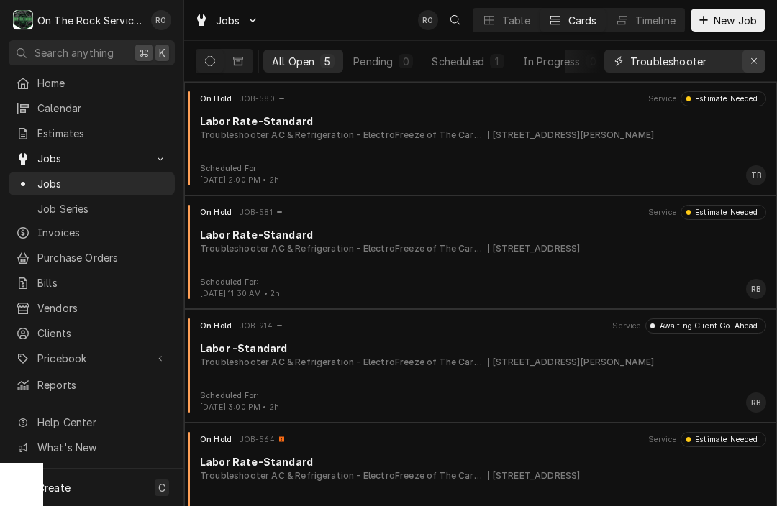
click at [761, 66] on button "Erase input" at bounding box center [753, 61] width 23 height 23
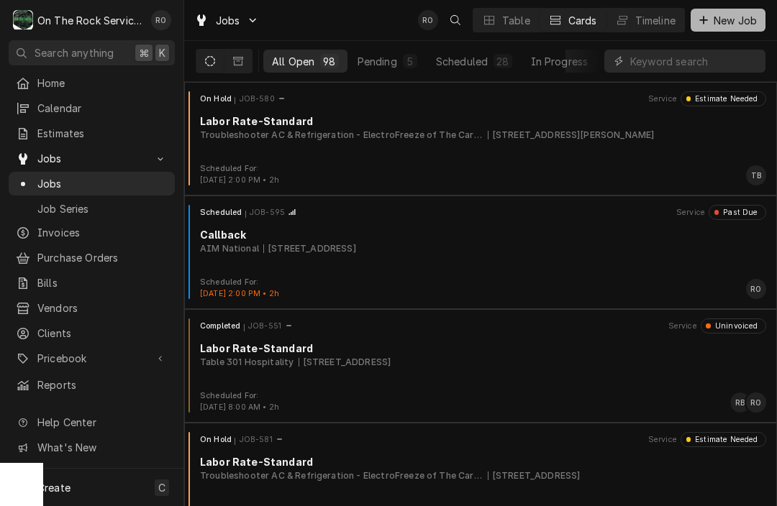
click at [749, 15] on span "New Job" at bounding box center [735, 20] width 49 height 15
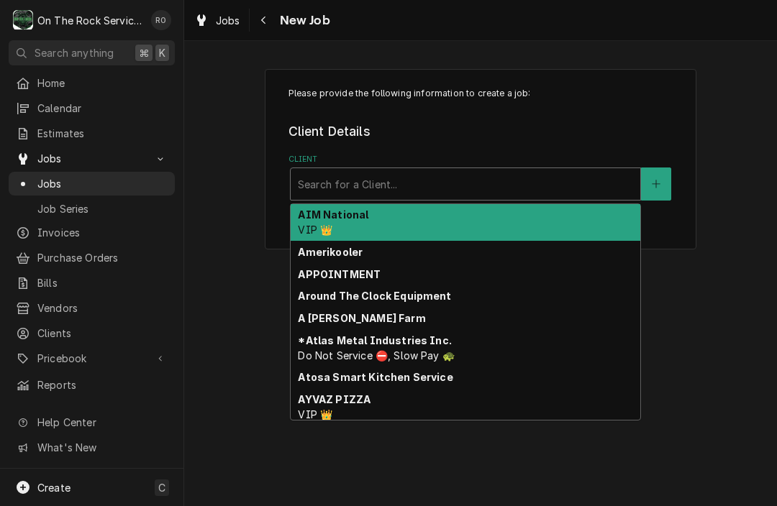
click at [469, 181] on div "Client" at bounding box center [465, 184] width 335 height 26
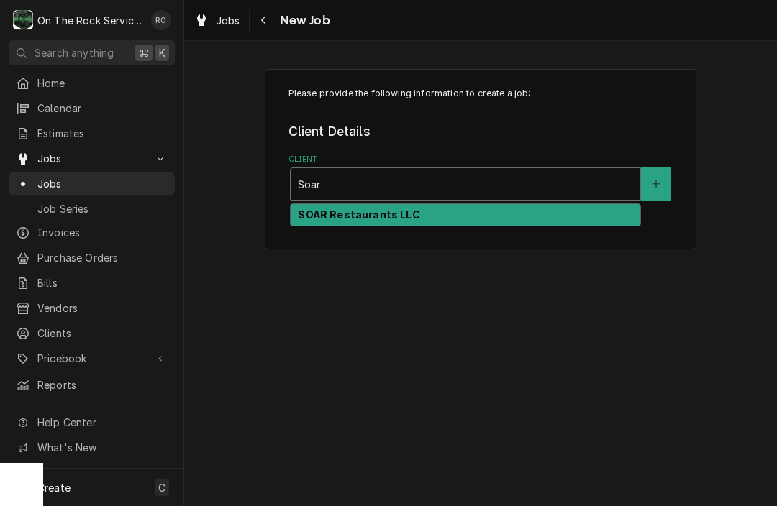
click at [455, 206] on div "SOAR Restaurants LLC" at bounding box center [466, 215] width 350 height 22
type input "Soar"
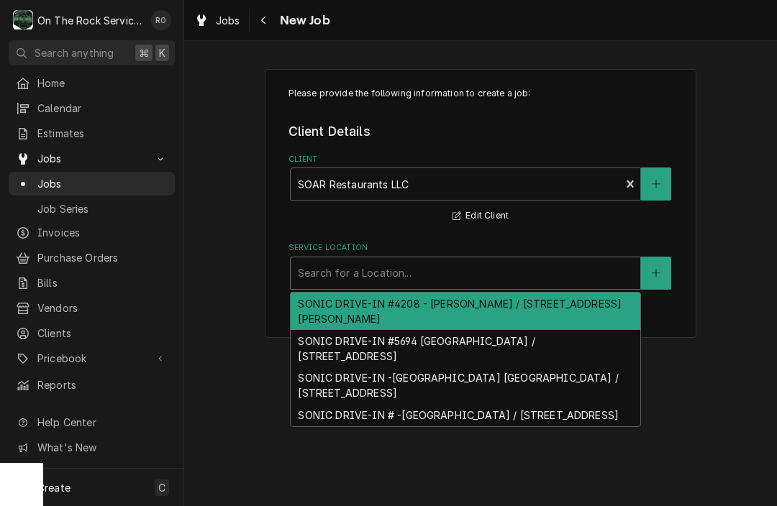
click at [449, 265] on div "Service Location" at bounding box center [465, 273] width 335 height 26
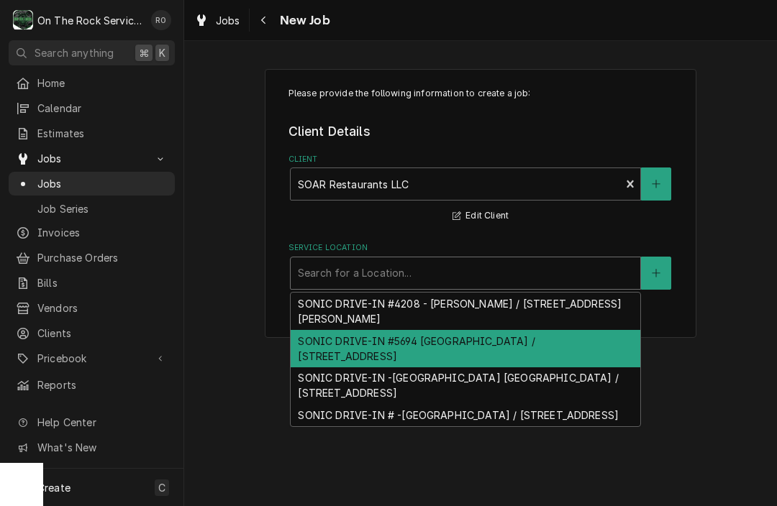
click at [429, 350] on div "SONIC DRIVE-IN #5694 [GEOGRAPHIC_DATA] / [STREET_ADDRESS]" at bounding box center [466, 348] width 350 height 37
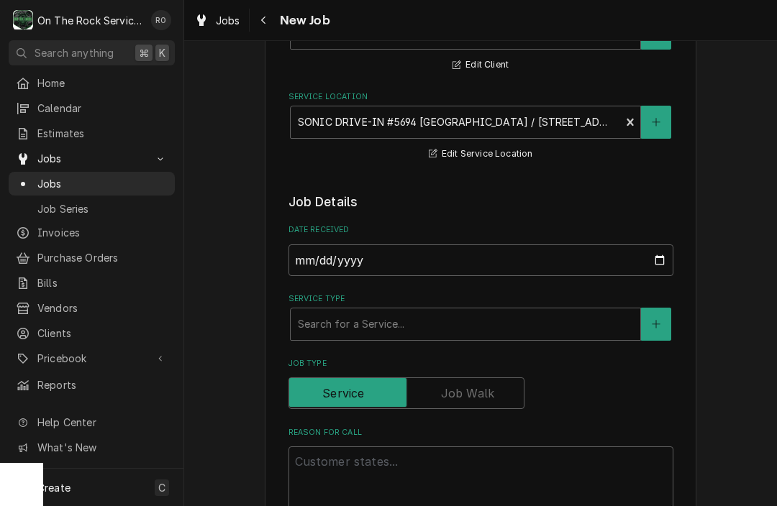
scroll to position [153, 0]
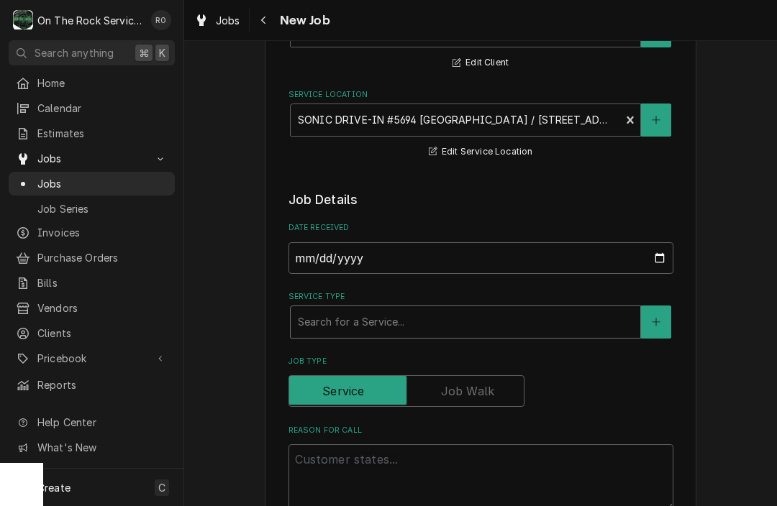
click at [429, 325] on div "Service Type" at bounding box center [465, 322] width 335 height 26
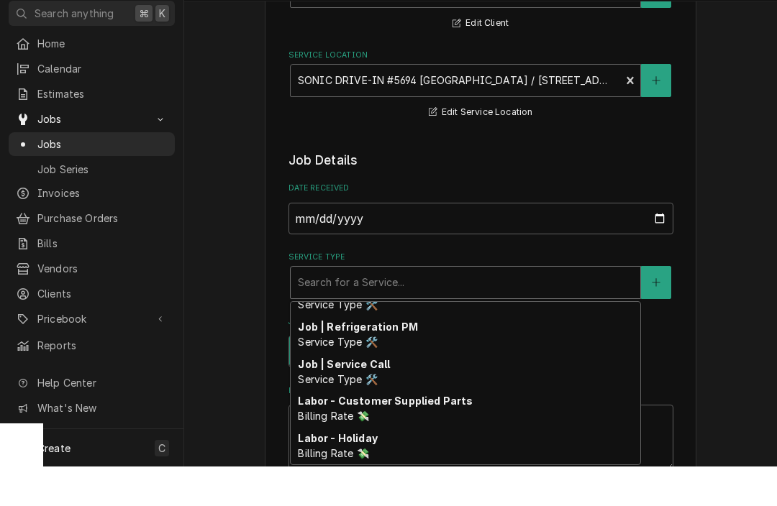
scroll to position [598, 0]
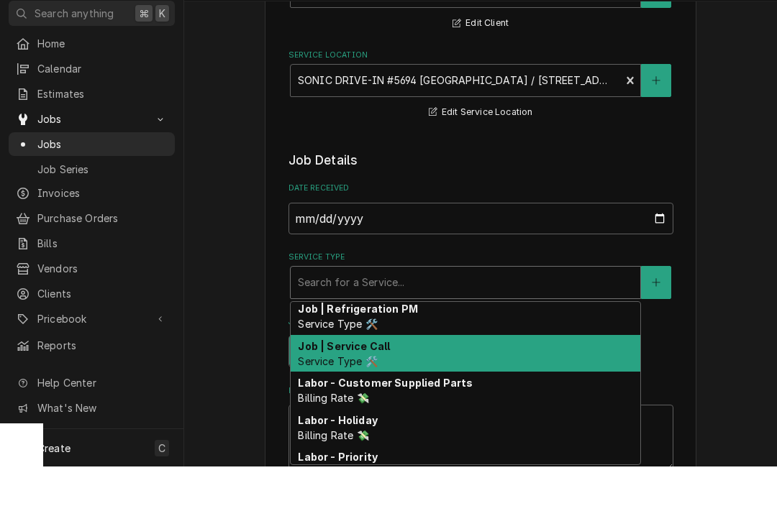
click at [406, 375] on div "Job | Service Call Service Type 🛠️" at bounding box center [466, 393] width 350 height 37
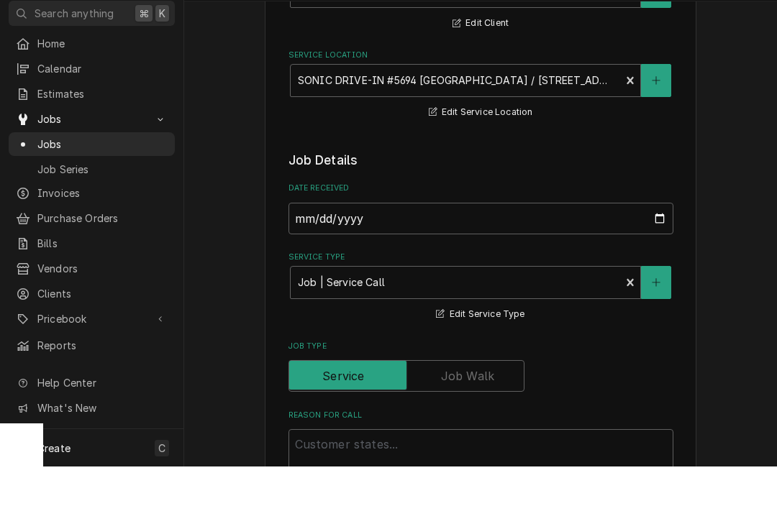
scroll to position [0, 0]
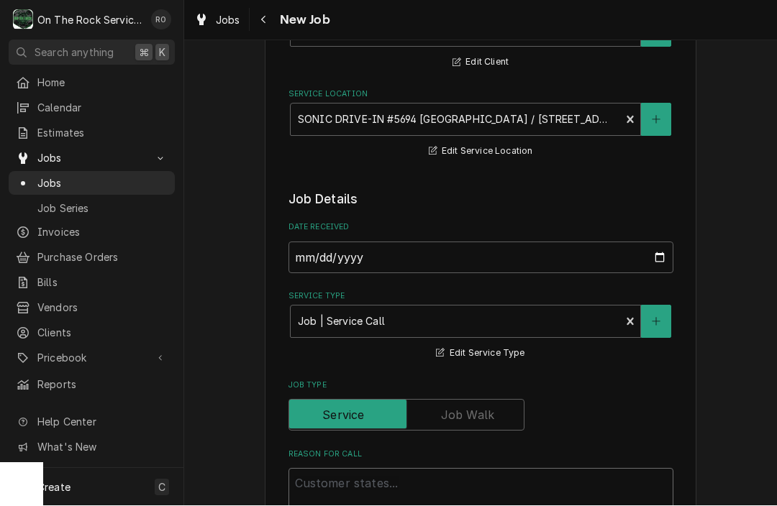
click at [406, 506] on html "O On The Rock Services RO Search anything ⌘ K Home Calendar Estimates Jobs Jobs…" at bounding box center [388, 253] width 777 height 506
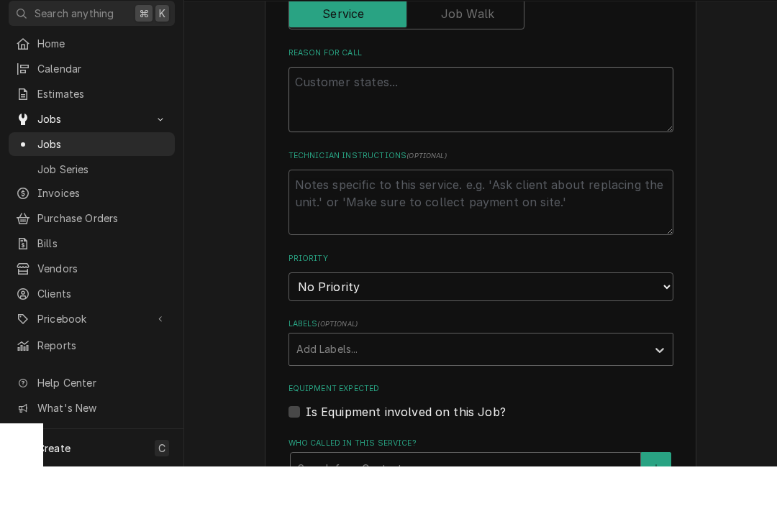
scroll to position [519, 0]
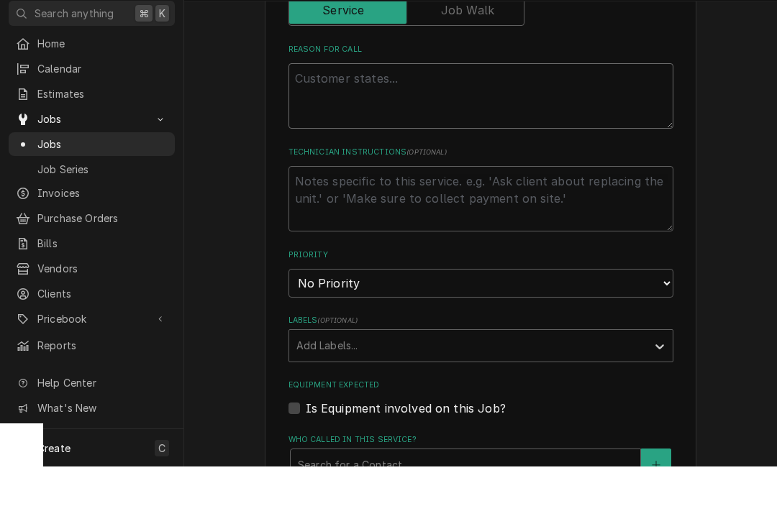
click at [334, 103] on textarea "Reason For Call" at bounding box center [480, 135] width 385 height 65
paste textarea "Slush Machine isn’t freezing properly. The product is Liquefying."
type textarea "x"
type textarea "Slush Machine isn’t freezing properly. The product is Liquefying."
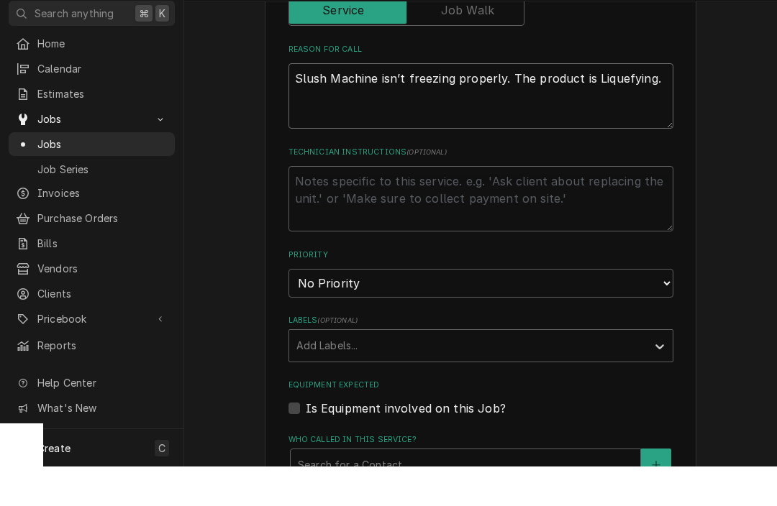
type textarea "x"
type textarea "Slush Machine isn’t freezing properly. The product is Liquefying."
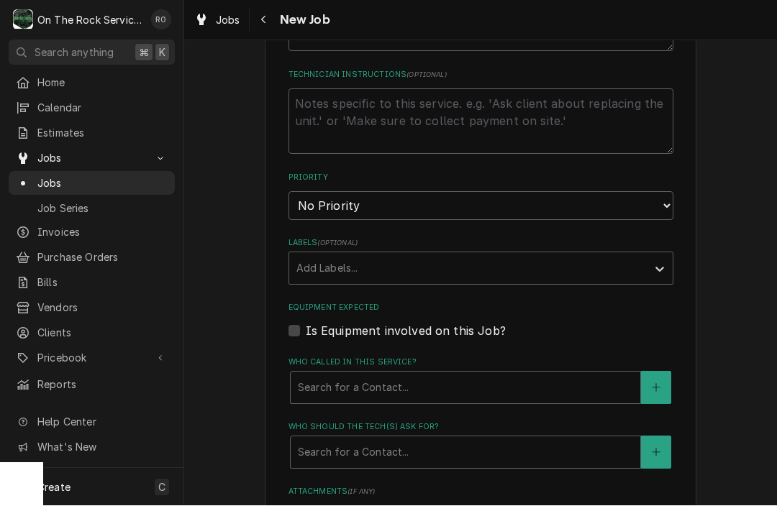
scroll to position [656, 0]
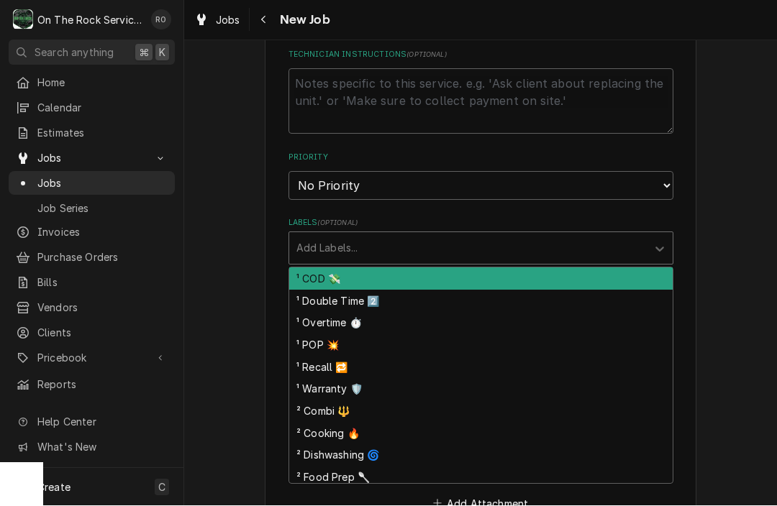
click at [352, 241] on div "Add Labels..." at bounding box center [467, 248] width 343 height 15
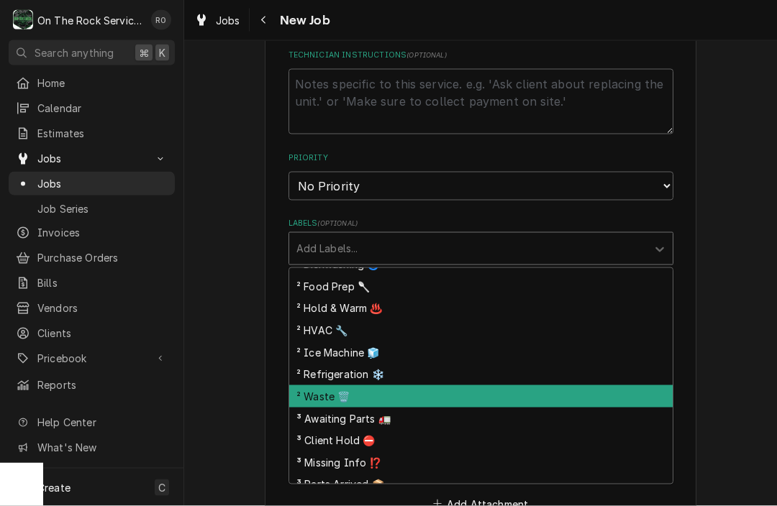
scroll to position [208, 0]
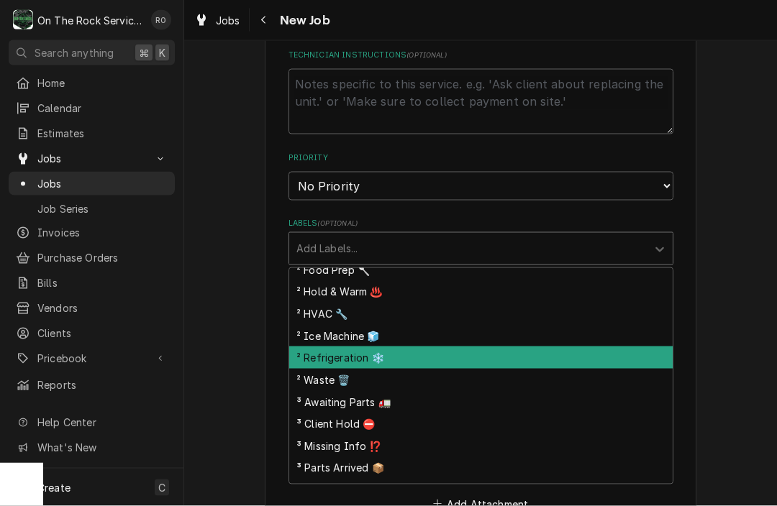
click at [354, 356] on div "² Refrigeration ❄️" at bounding box center [480, 358] width 383 height 22
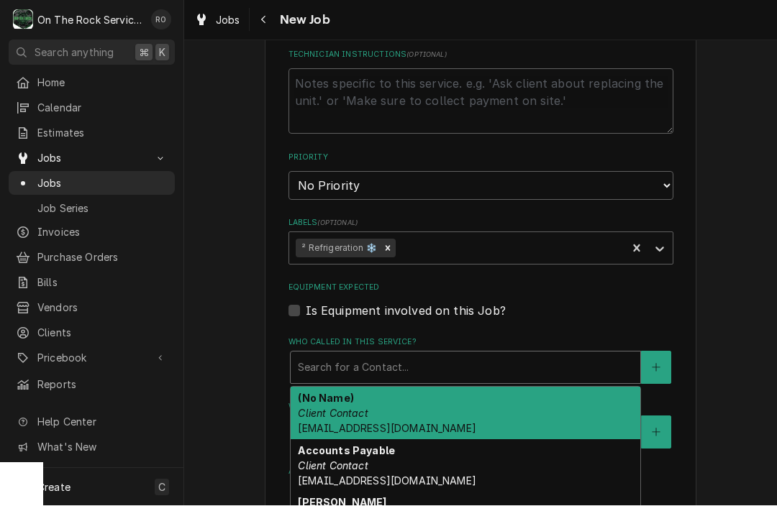
click at [354, 360] on div "Search for a Contact..." at bounding box center [465, 367] width 335 height 15
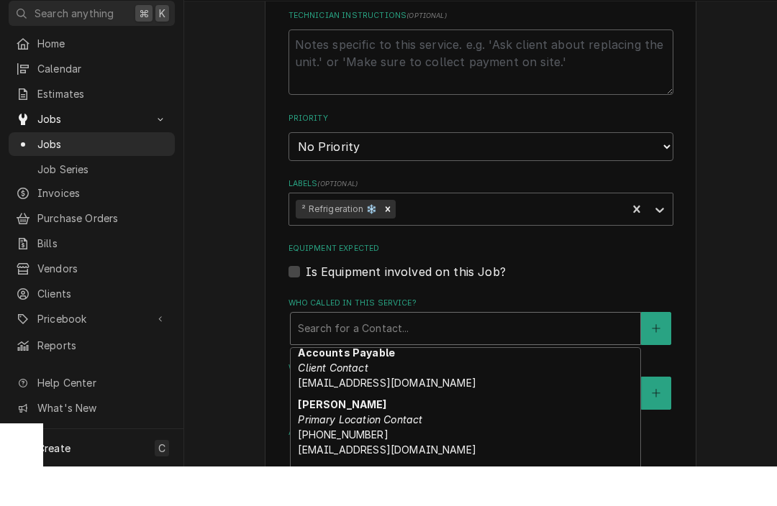
scroll to position [76, 0]
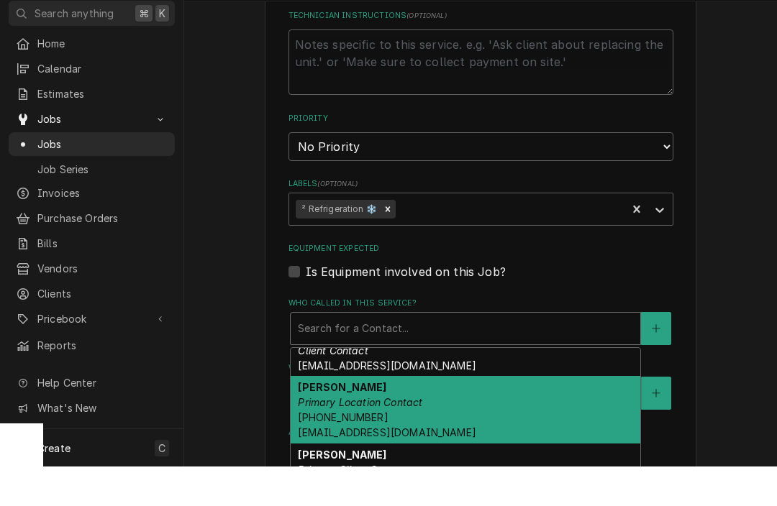
click at [354, 436] on em "Primary Location Contact" at bounding box center [360, 442] width 124 height 12
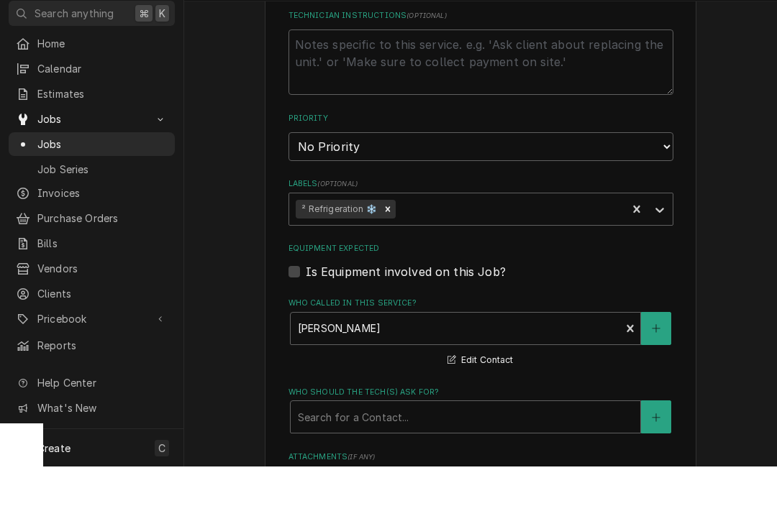
scroll to position [0, 0]
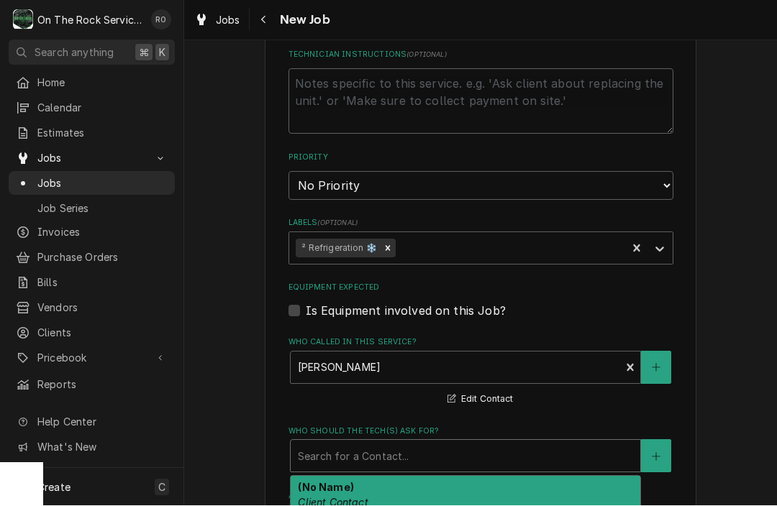
click at [360, 473] on div "[object Object], 1 of 5. 5 results available. Use Up and Down to choose options…" at bounding box center [465, 456] width 351 height 33
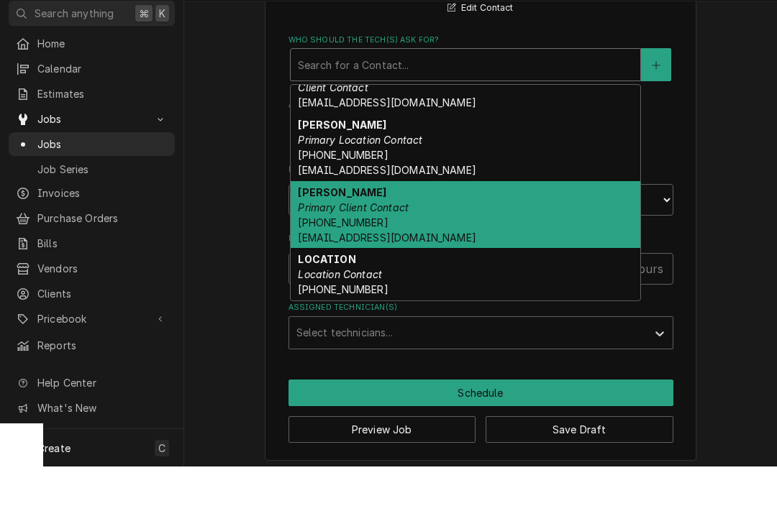
scroll to position [1008, 0]
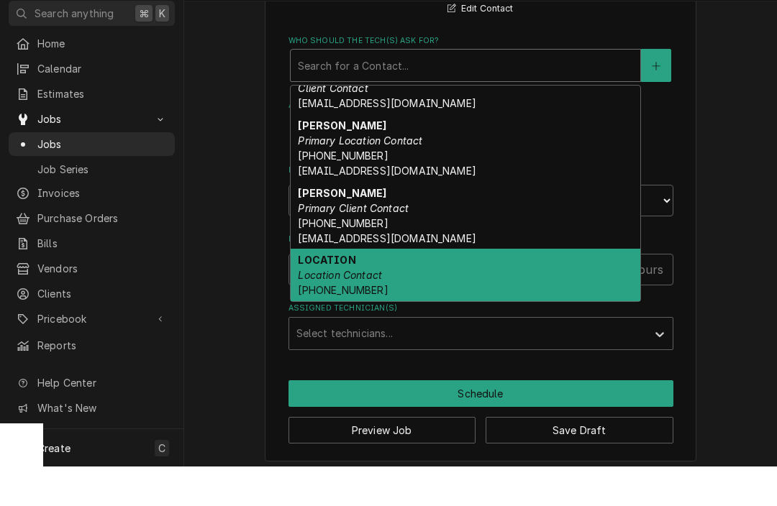
click at [391, 288] on div "LOCATION Location Contact [PHONE_NUMBER]" at bounding box center [466, 314] width 350 height 53
type textarea "x"
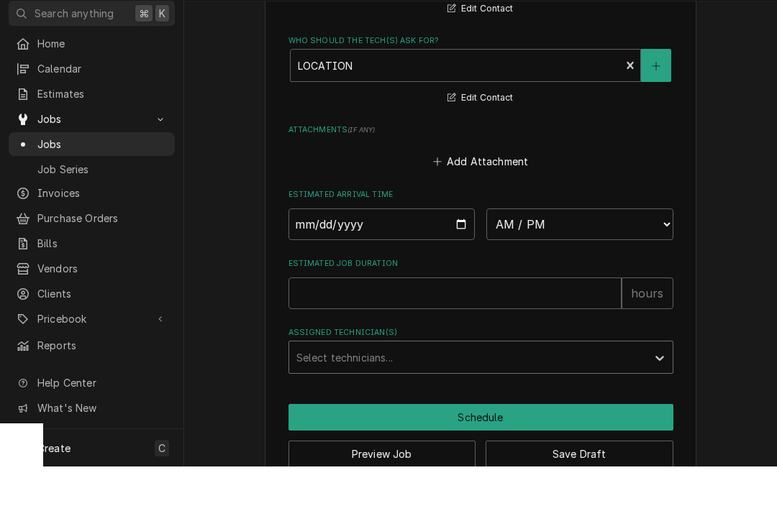
scroll to position [0, 0]
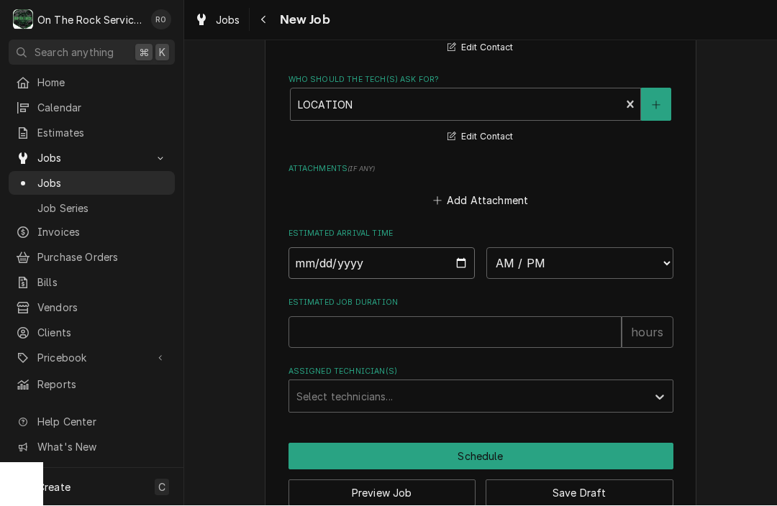
type input "[DATE]"
click at [381, 251] on input "[DATE]" at bounding box center [381, 264] width 187 height 32
type textarea "x"
select select "14:15:00"
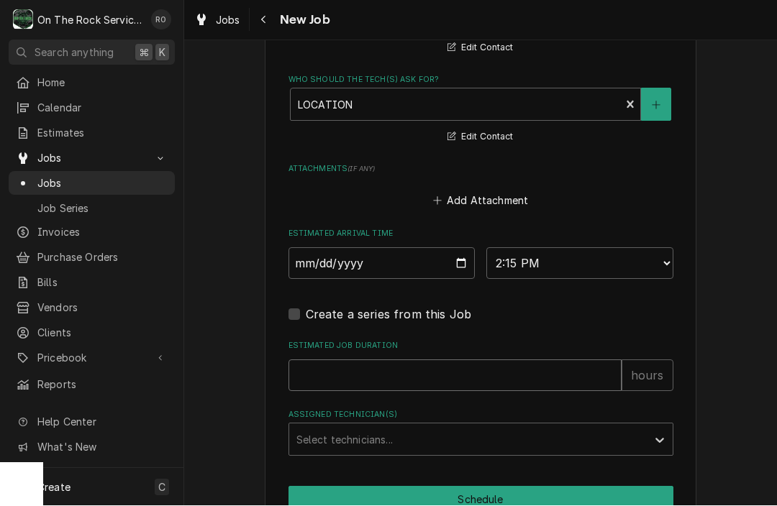
click at [424, 361] on input "Estimated Job Duration" at bounding box center [454, 376] width 333 height 32
type textarea "x"
type input "2"
type textarea "x"
type input "2"
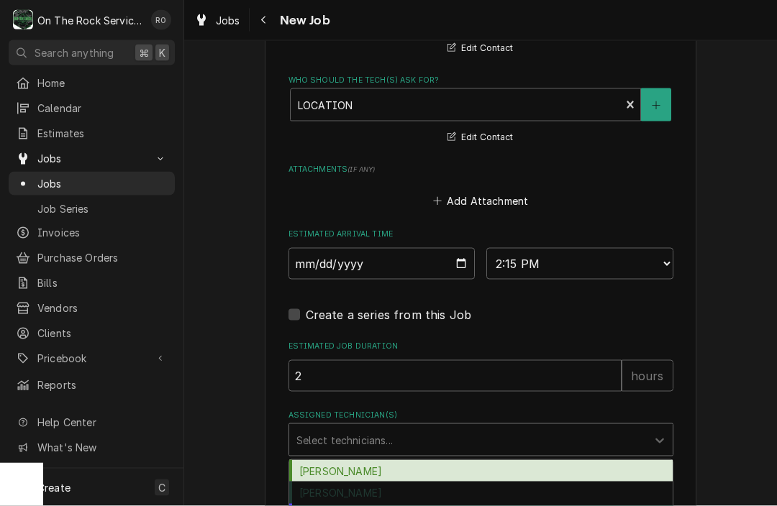
click at [417, 437] on div "Assigned Technician(s)" at bounding box center [467, 440] width 343 height 26
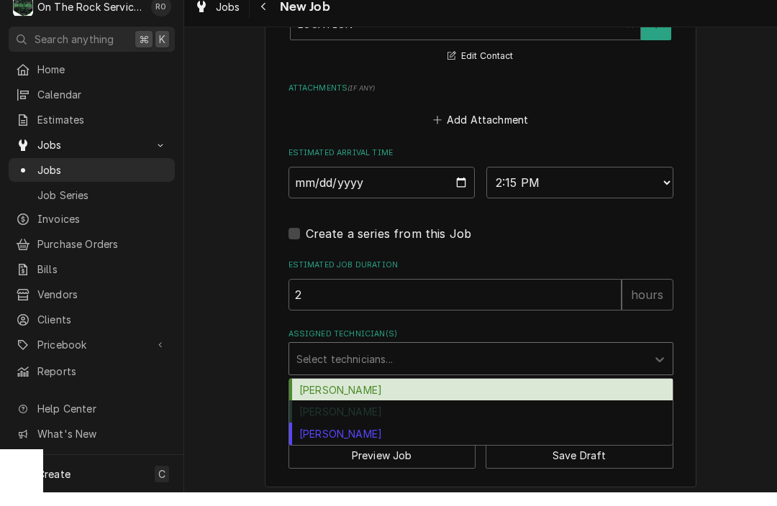
scroll to position [1075, 0]
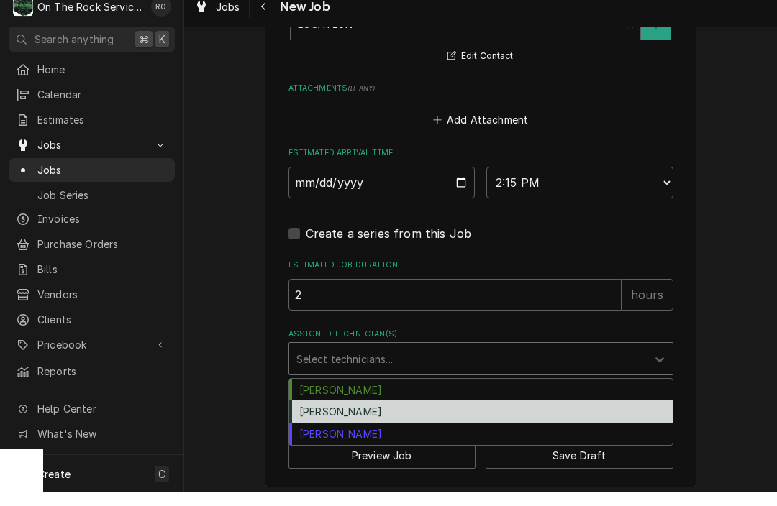
click at [394, 414] on div "[PERSON_NAME]" at bounding box center [480, 425] width 383 height 22
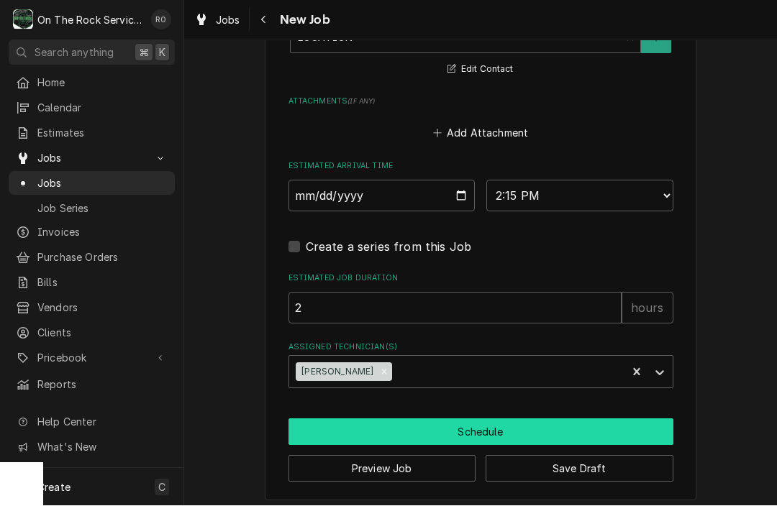
click at [422, 419] on button "Schedule" at bounding box center [480, 432] width 385 height 27
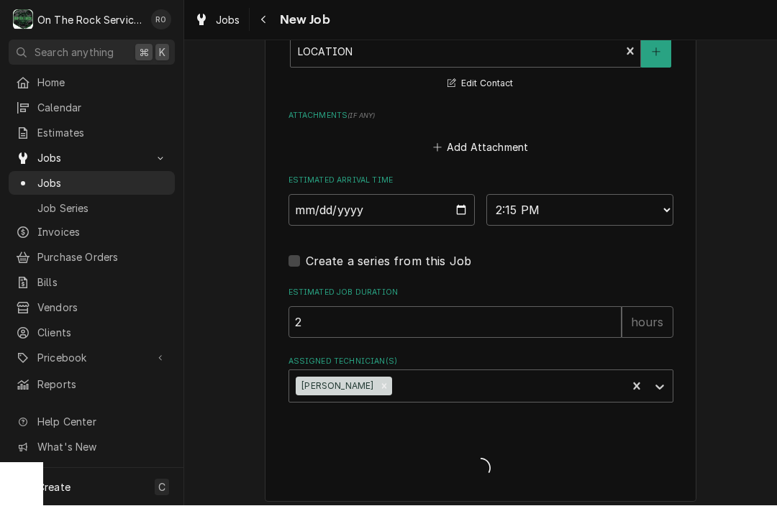
type textarea "x"
